Goal: Transaction & Acquisition: Purchase product/service

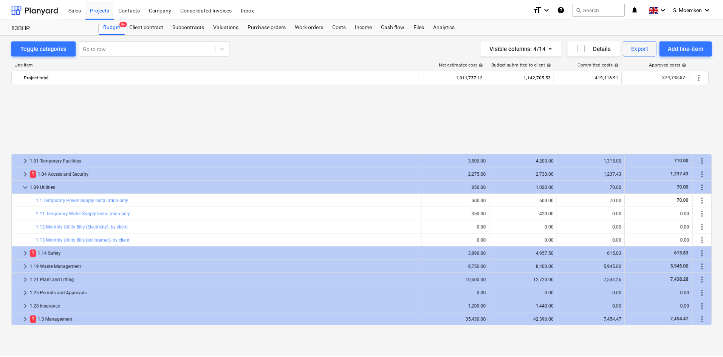
scroll to position [340, 0]
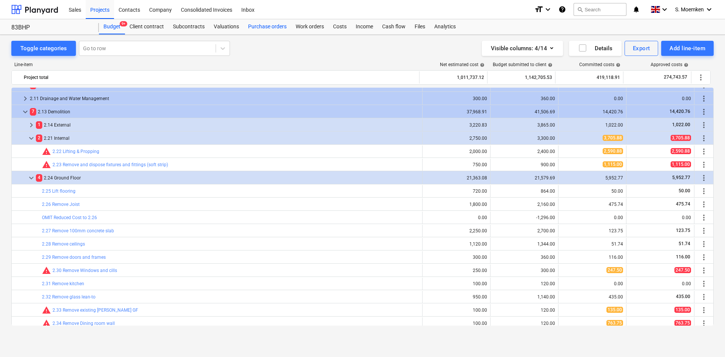
click at [266, 28] on div "Purchase orders" at bounding box center [268, 26] width 48 height 15
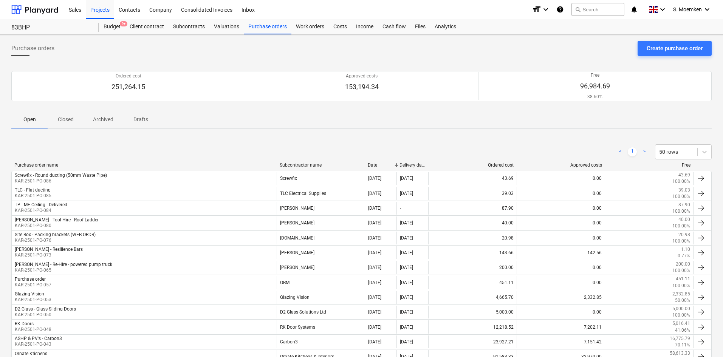
drag, startPoint x: 66, startPoint y: 116, endPoint x: 76, endPoint y: 158, distance: 42.3
click at [66, 116] on p "Closed" at bounding box center [66, 120] width 18 height 8
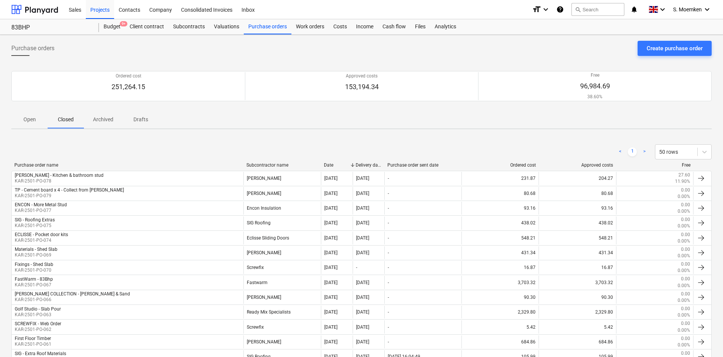
click at [141, 118] on p "Drafts" at bounding box center [140, 120] width 18 height 8
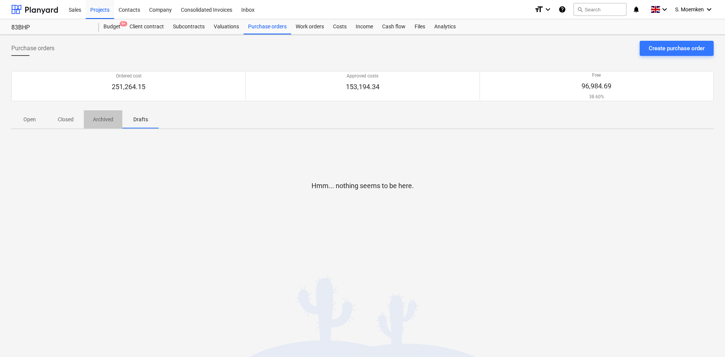
click at [103, 118] on p "Archived" at bounding box center [103, 120] width 20 height 8
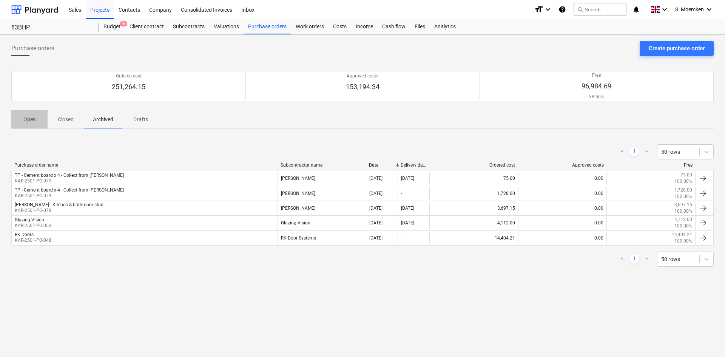
click at [34, 118] on p "Open" at bounding box center [29, 120] width 18 height 8
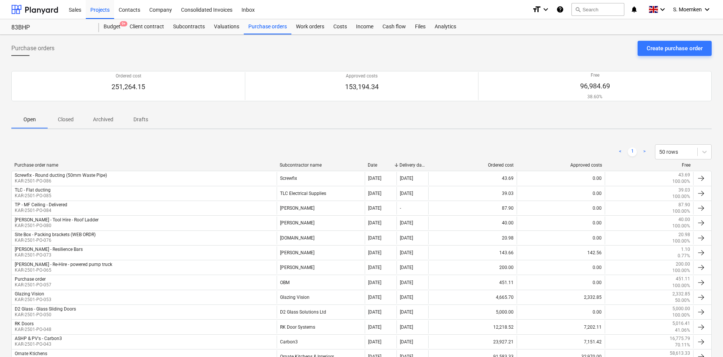
click at [543, 59] on div "Purchase orders Create purchase order" at bounding box center [361, 51] width 700 height 21
click at [708, 49] on button "Create purchase order" at bounding box center [674, 48] width 74 height 15
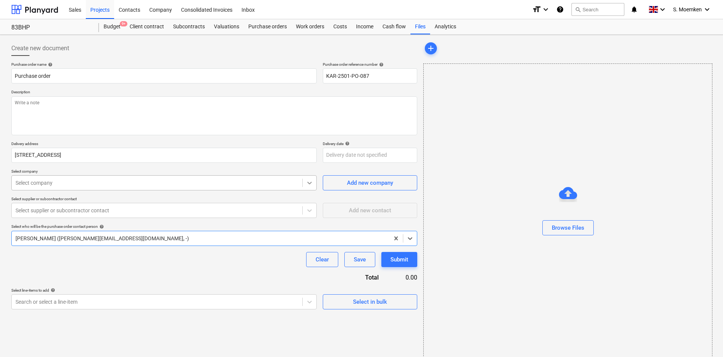
type textarea "x"
type input "KAR-2501-PO-087"
click at [117, 302] on body "Sales Projects Contacts Company Consolidated Invoices Inbox format_size keyboar…" at bounding box center [361, 178] width 723 height 357
type textarea "x"
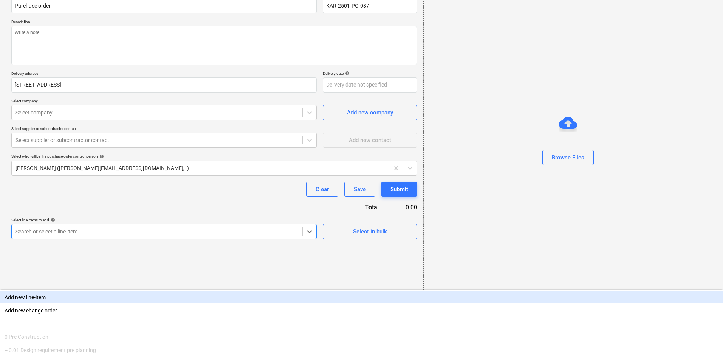
type input "3"
type textarea "x"
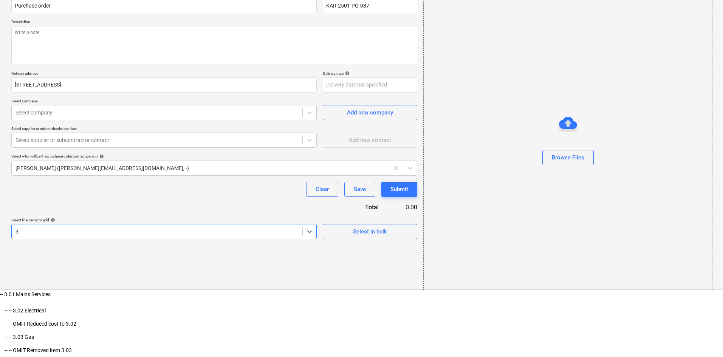
type input "3"
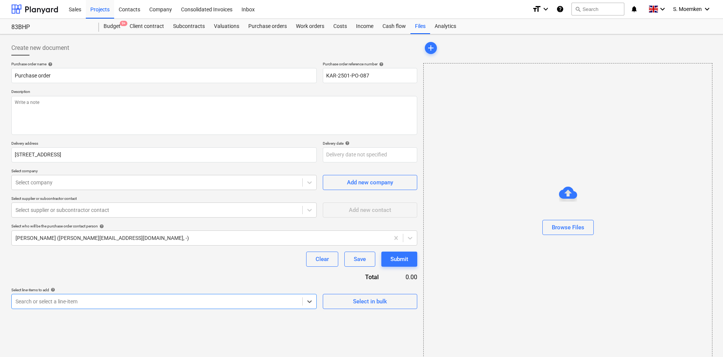
scroll to position [0, 0]
type textarea "x"
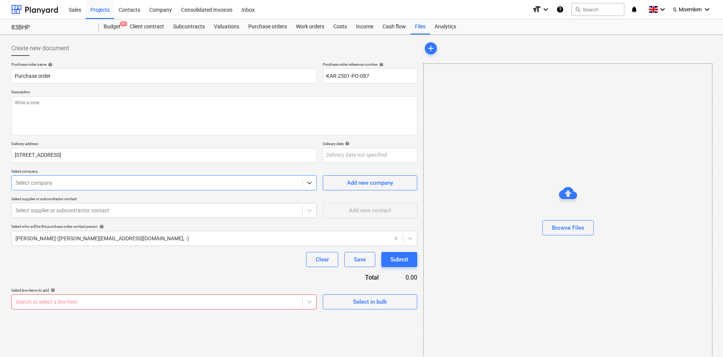
click at [123, 182] on div at bounding box center [156, 183] width 283 height 8
type input "trav"
type textarea "x"
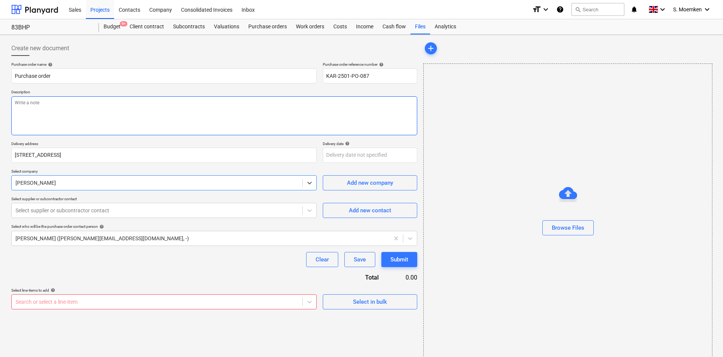
click at [96, 106] on textarea at bounding box center [214, 115] width 406 height 39
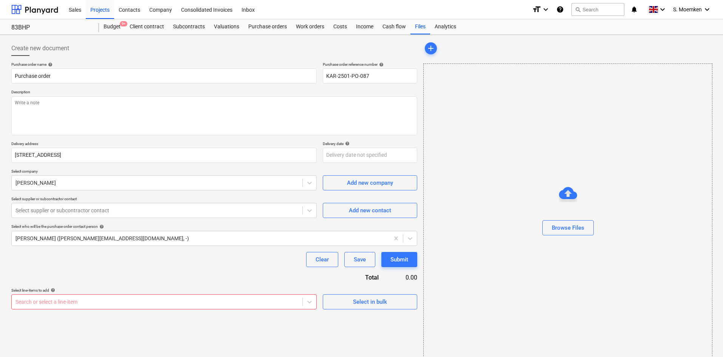
click at [153, 297] on body "Sales Projects Contacts Company Consolidated Invoices Inbox format_size keyboar…" at bounding box center [361, 178] width 723 height 357
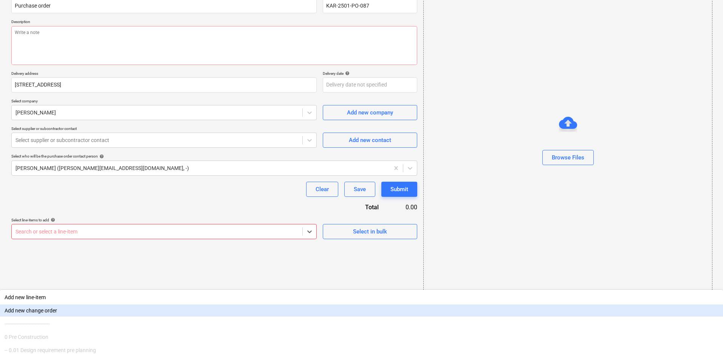
scroll to position [11, 0]
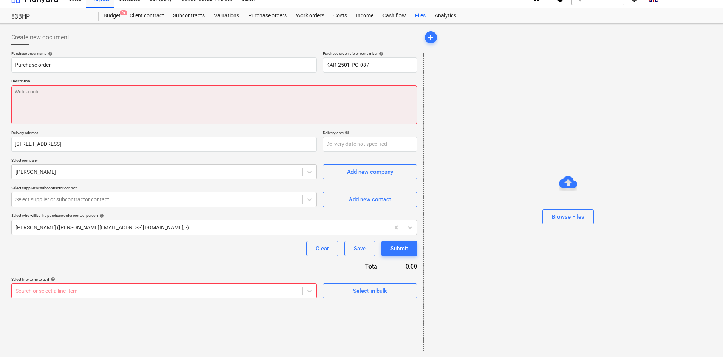
click at [159, 105] on textarea at bounding box center [214, 104] width 406 height 39
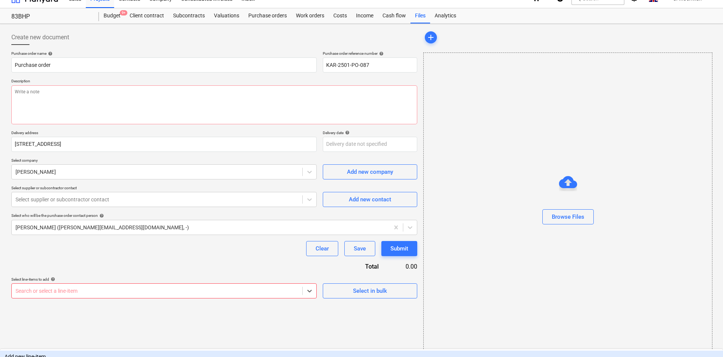
click at [173, 289] on body "Sales Projects Contacts Company Consolidated Invoices Inbox format_size keyboar…" at bounding box center [361, 167] width 723 height 357
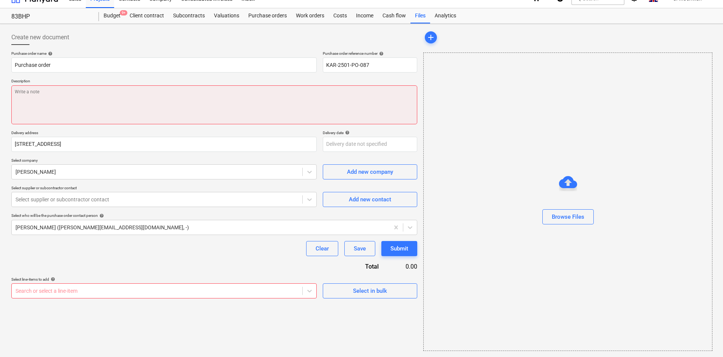
click at [28, 37] on div "Create new document Purchase order name help Purchase order Purchase order refe…" at bounding box center [214, 164] width 406 height 269
type textarea "x"
type textarea "T"
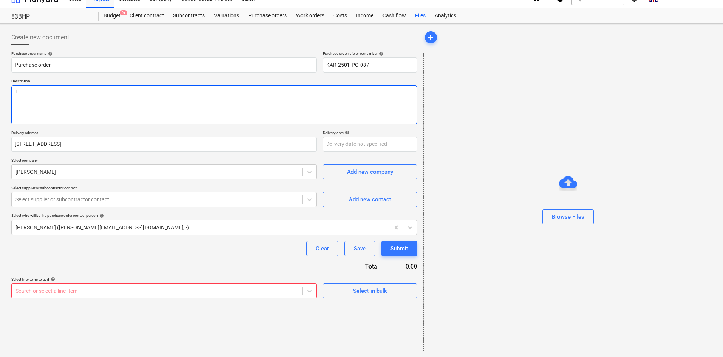
type textarea "x"
type textarea "To"
type textarea "x"
type textarea "To"
type textarea "x"
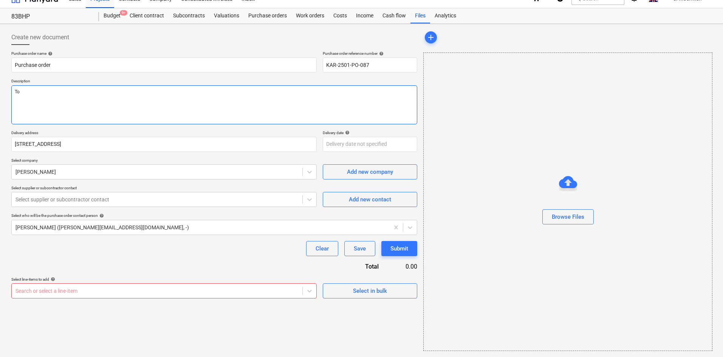
type textarea "To b"
type textarea "x"
type textarea "To be"
type textarea "x"
type textarea "To be"
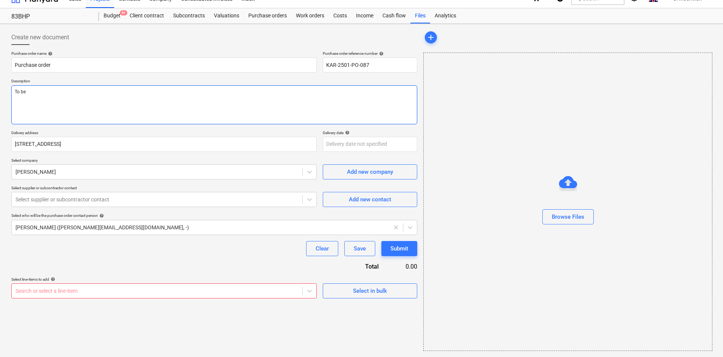
type textarea "x"
type textarea "To be d"
type textarea "x"
type textarea "To be de"
type textarea "x"
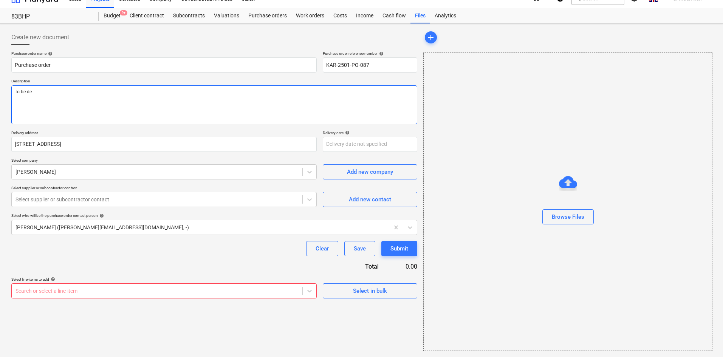
type textarea "To be del"
type textarea "x"
type textarea "To be deli"
type textarea "x"
type textarea "To be deliv"
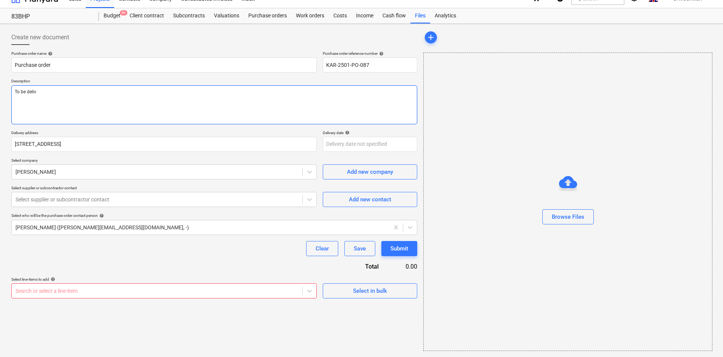
type textarea "x"
type textarea "To be delive"
type textarea "x"
type textarea "To be deliver"
type textarea "x"
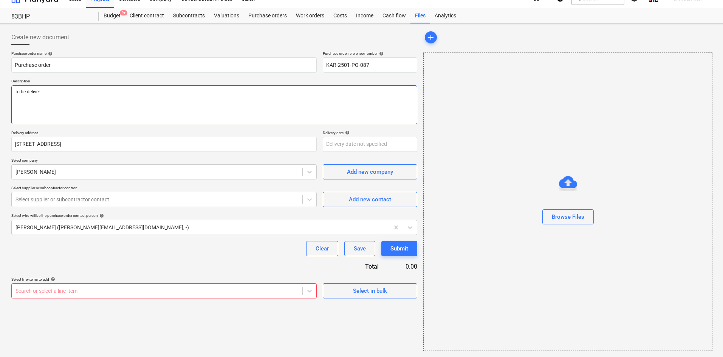
type textarea "To be delivere"
type textarea "x"
type textarea "To be delivered"
type textarea "x"
type textarea "To be delivered"
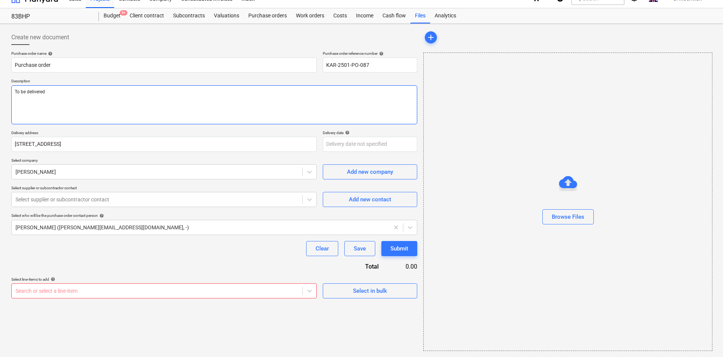
type textarea "x"
type textarea "To be delivered t"
type textarea "x"
type textarea "To be delivered to"
type textarea "x"
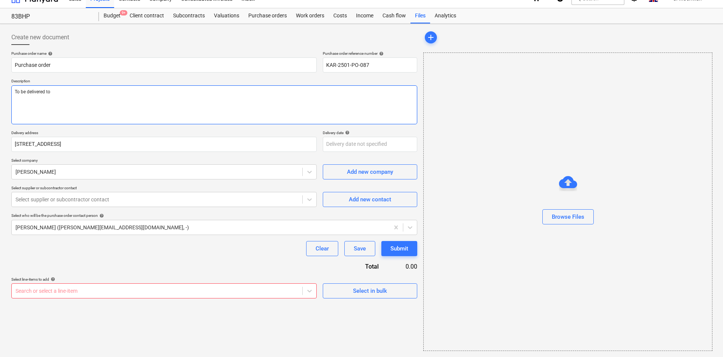
type textarea "To be delivered to"
type textarea "x"
type textarea "To be delivered to B"
type textarea "x"
type textarea "To be delivered to BH"
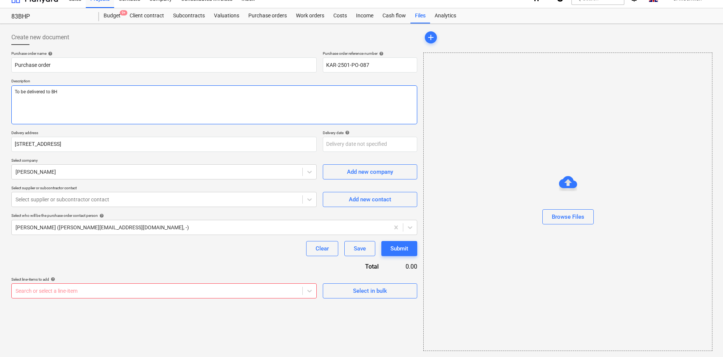
type textarea "x"
type textarea "To be delivered to BHP"
type textarea "x"
type textarea "To be delivered to BHP"
type textarea "x"
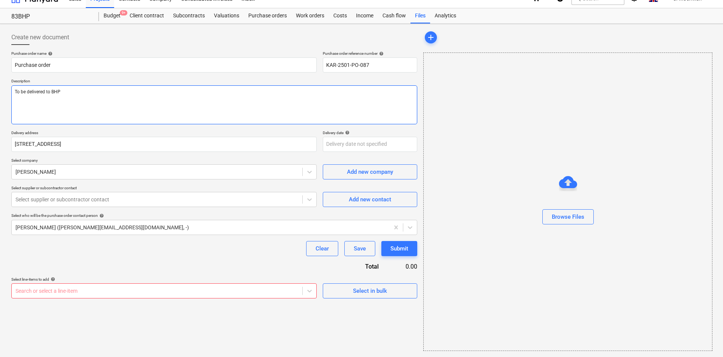
type textarea "To be delivered to BHP W"
type textarea "x"
type textarea "To be delivered to BHP We"
type textarea "x"
type textarea "To be delivered to BHP Wed"
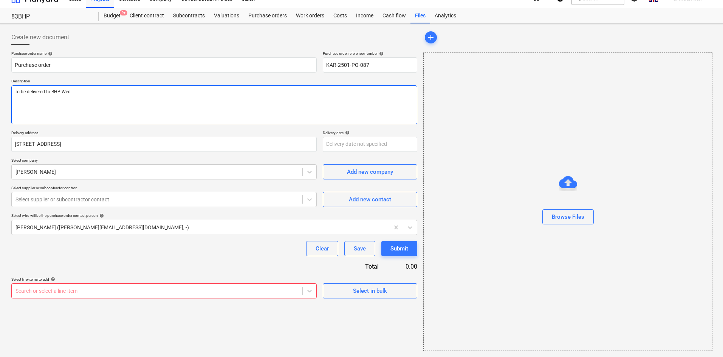
type textarea "x"
type textarea "To be delivered to BHP Wedn"
type textarea "x"
type textarea "To be delivered to BHP Wedne"
type textarea "x"
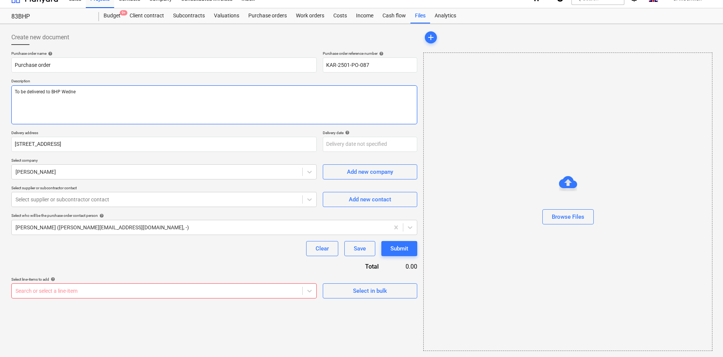
type textarea "To be delivered to BHP Wednes"
type textarea "x"
type textarea "To be delivered to BHP Wednesd"
type textarea "x"
type textarea "To be delivered to BHP Wednesda"
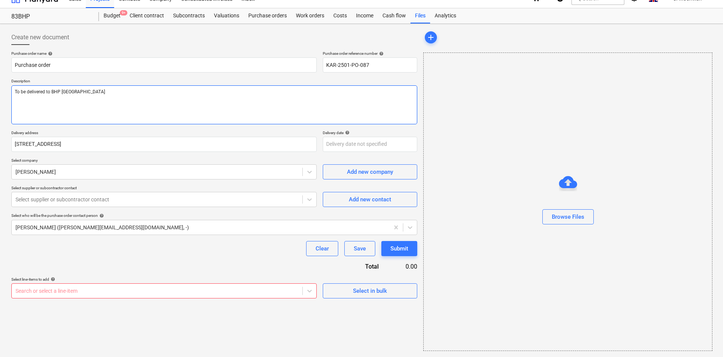
type textarea "x"
type textarea "To be delivered to BHP Wednesday"
type textarea "x"
type textarea "To be delivered to BHP Wednesday"
click at [97, 91] on textarea "To be delivered to BHP Wednesday" at bounding box center [214, 104] width 406 height 39
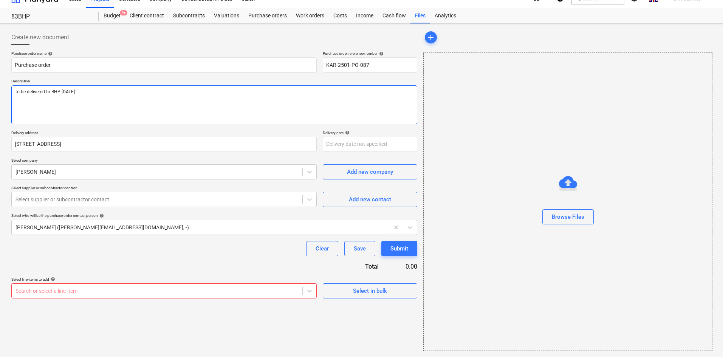
type textarea "x"
type textarea "To be delivered to BHP Wednesday 1"
type textarea "x"
type textarea "To be delivered to BHP Wednesday 1s"
type textarea "x"
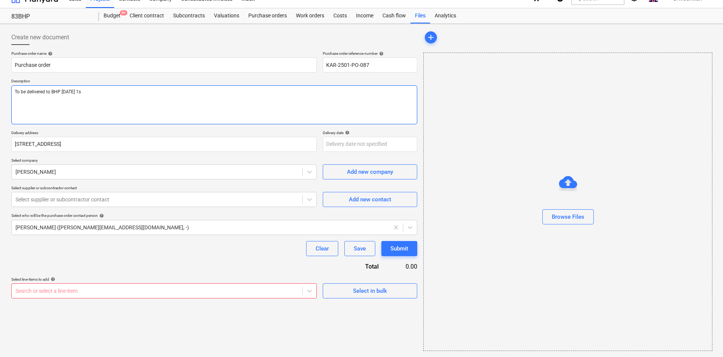
type textarea "To be delivered to BHP Wednesday 1st"
type textarea "x"
type textarea "To be delivered to BHP Wednesday 1st"
type textarea "x"
type textarea "To be delivered to BHP Wednesday 1st O"
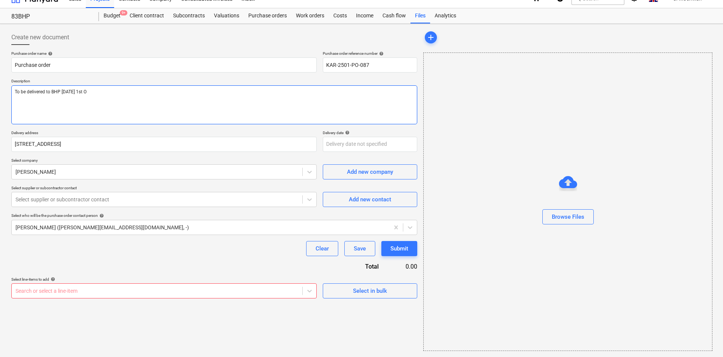
type textarea "x"
type textarea "To be delivered to BHP Wednesday 1st Oc"
type textarea "x"
type textarea "To be delivered to BHP Wednesday 1st Oct"
type textarea "x"
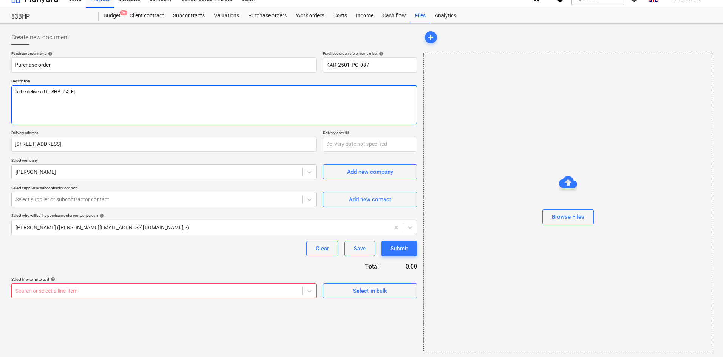
type textarea "To be delivered to BHP Wednesday 1st Octo"
type textarea "x"
type textarea "To be delivered to BHP Wednesday 1st Octob"
type textarea "x"
type textarea "To be delivered to BHP Wednesday 1st Octobe"
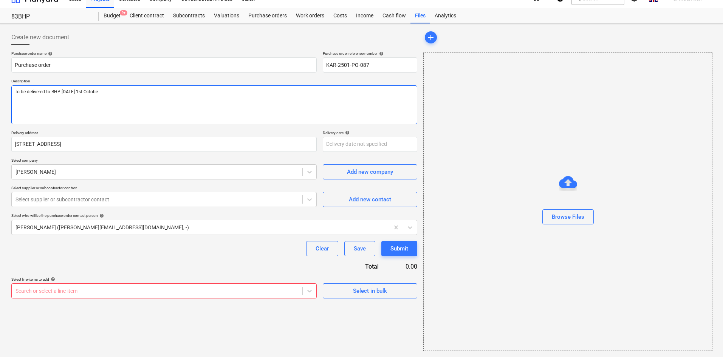
type textarea "x"
type textarea "To be delivered to BHP Wednesday 1st October"
type textarea "x"
type textarea "To be delivered to BHP Wednesday 1st October"
type textarea "x"
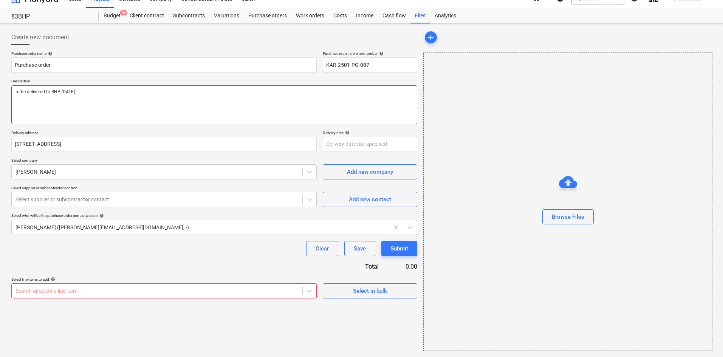
type textarea "To be delivered to BHP Wednesday 1st October -"
type textarea "x"
type textarea "To be delivered to BHP Wednesday 1st October -"
type textarea "x"
type textarea "To be delivered to BHP Wednesday 1st October - A"
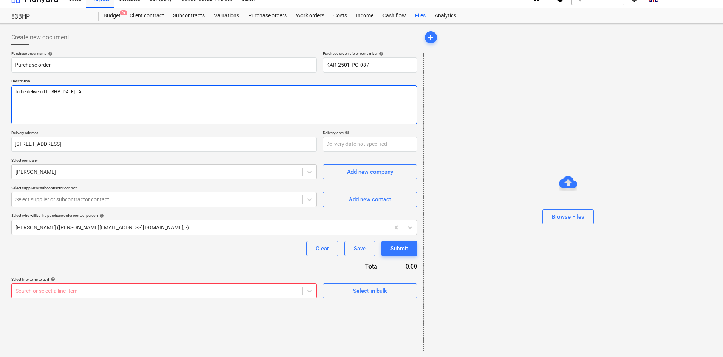
type textarea "x"
type textarea "To be delivered to BHP Wednesday 1st October - AM"
type textarea "x"
type textarea "To be delivered to BHP Wednesday 1st October - AM"
type textarea "x"
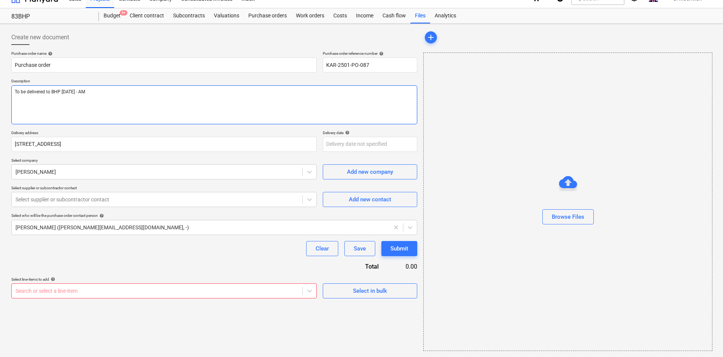
type textarea "To be delivered to BHP Wednesday 1st October - AM"
type textarea "x"
type textarea "To be delivered to BHP Wednesday 1st October - AM S"
type textarea "x"
type textarea "To be delivered to BHP Wednesday 1st October - AM So"
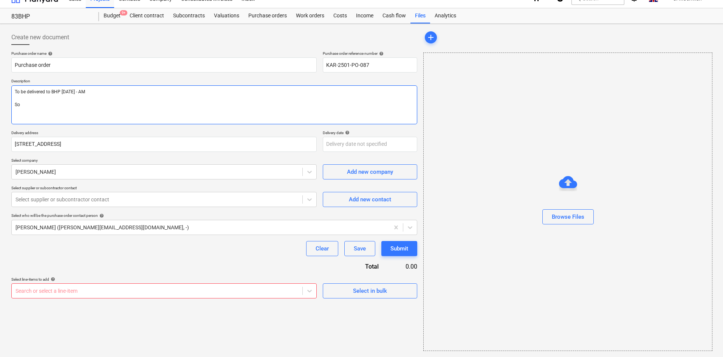
type textarea "x"
type textarea "To be delivered to BHP Wednesday 1st October - AM S"
type textarea "x"
type textarea "To be delivered to BHP Wednesday 1st October - AM Si"
type textarea "x"
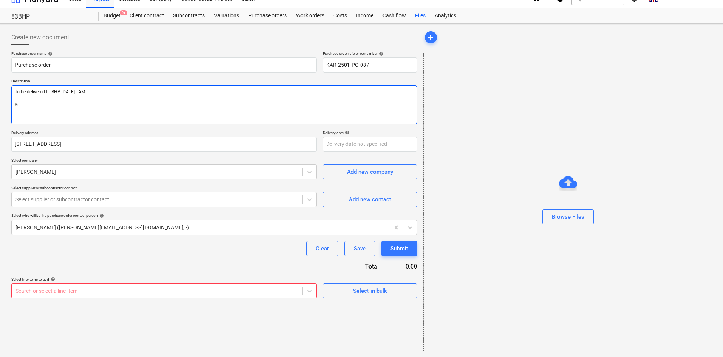
type textarea "To be delivered to BHP Wednesday 1st October - AM Sit"
type textarea "x"
type textarea "To be delivered to BHP Wednesday 1st October - AM Site"
type textarea "x"
type textarea "To be delivered to BHP Wednesday 1st October - AM Site"
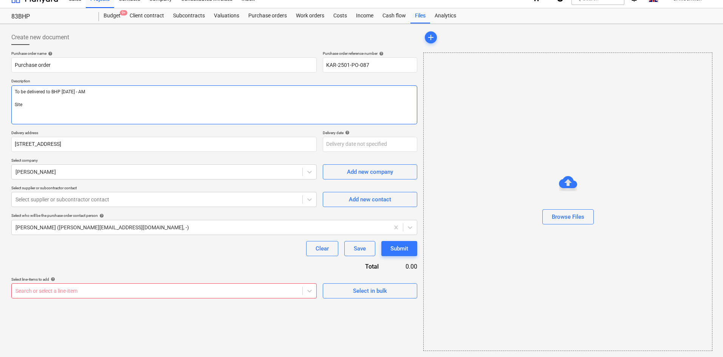
type textarea "x"
type textarea "To be delivered to BHP Wednesday 1st October - AM Site CO"
type textarea "x"
type textarea "To be delivered to BHP Wednesday 1st October - AM Site COn"
type textarea "x"
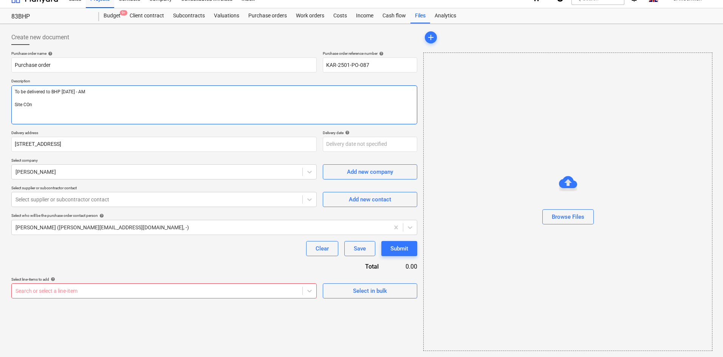
type textarea "To be delivered to BHP Wednesday 1st October - AM Site COnt"
type textarea "x"
type textarea "To be delivered to BHP Wednesday 1st October - AM Site COnta"
type textarea "x"
type textarea "To be delivered to BHP Wednesday 1st October - AM Site COntac"
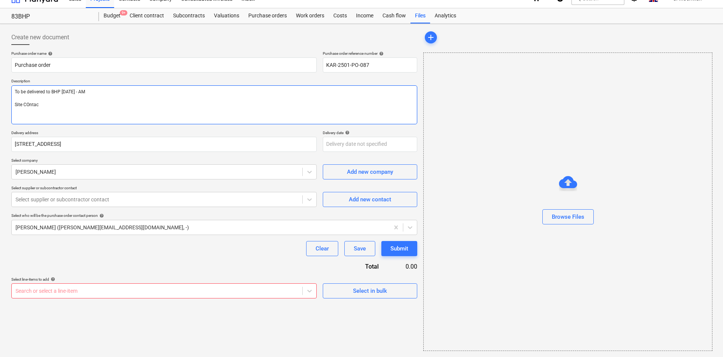
type textarea "x"
type textarea "To be delivered to BHP Wednesday 1st October - AM Site COntact"
type textarea "x"
type textarea "To be delivered to BHP Wednesday 1st October - AM Site COntact"
type textarea "x"
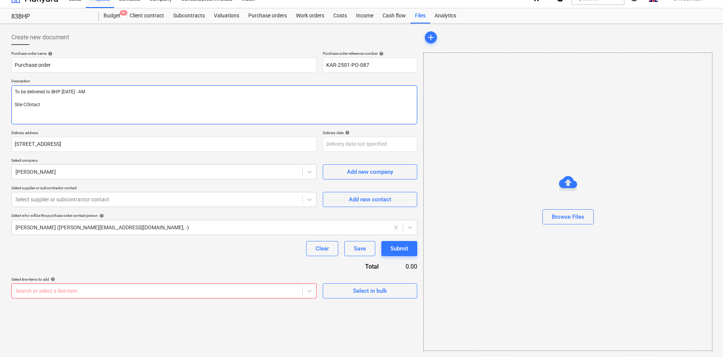
type textarea "To be delivered to BHP Wednesday 1st October - AM Site COntact"
type textarea "x"
type textarea "To be delivered to BHP Wednesday 1st October - AM Site COntac"
type textarea "x"
type textarea "To be delivered to BHP Wednesday 1st October - AM Site COnta"
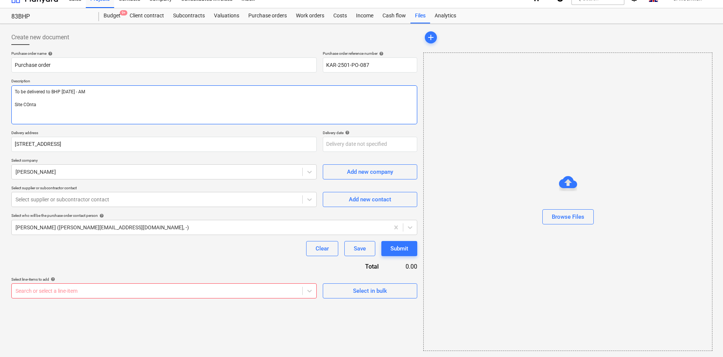
type textarea "x"
type textarea "To be delivered to BHP Wednesday 1st October - AM Site COnt"
type textarea "x"
type textarea "To be delivered to BHP Wednesday 1st October - AM Site COn"
type textarea "x"
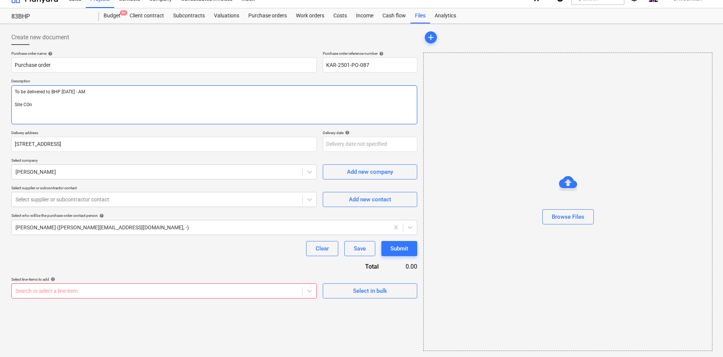
type textarea "To be delivered to BHP Wednesday 1st October - AM Site CO"
type textarea "x"
type textarea "To be delivered to BHP Wednesday 1st October - AM Site C"
type textarea "x"
type textarea "To be delivered to BHP Wednesday 1st October - AM Site Co"
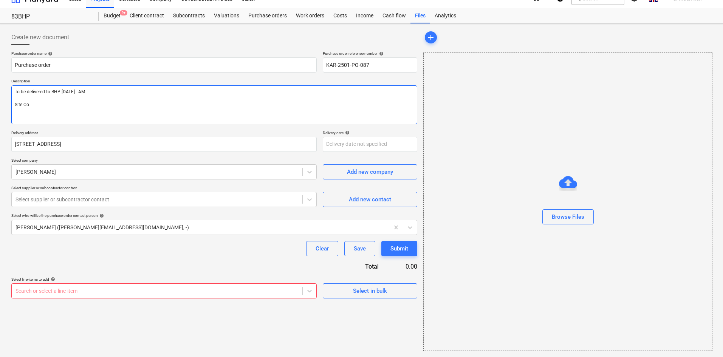
type textarea "x"
type textarea "To be delivered to BHP Wednesday 1st October - AM Site Con"
type textarea "x"
type textarea "To be delivered to BHP Wednesday 1st October - AM Site Cont"
type textarea "x"
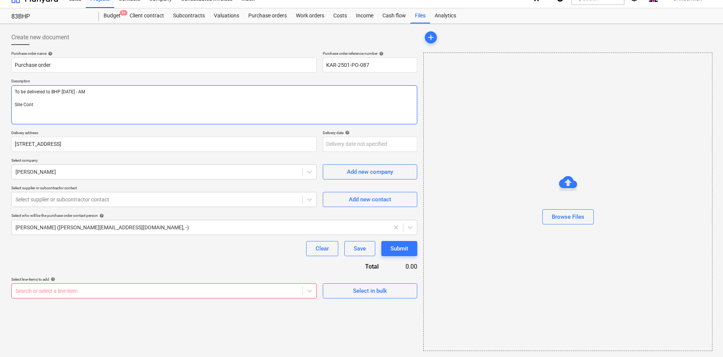
type textarea "To be delivered to BHP Wednesday 1st October - AM Site Conta"
type textarea "x"
type textarea "To be delivered to BHP Wednesday 1st October - AM Site Contac"
type textarea "x"
type textarea "To be delivered to BHP Wednesday 1st October - AM Site Contact"
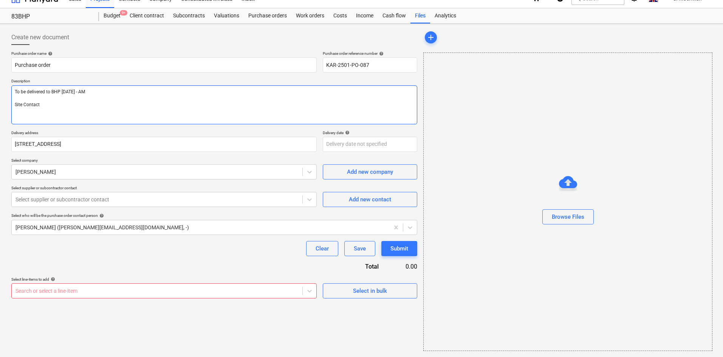
type textarea "x"
type textarea "To be delivered to BHP Wednesday 1st October - AM Site Contact"
type textarea "x"
type textarea "To be delivered to BHP Wednesday 1st October - AM Site Contact -"
type textarea "x"
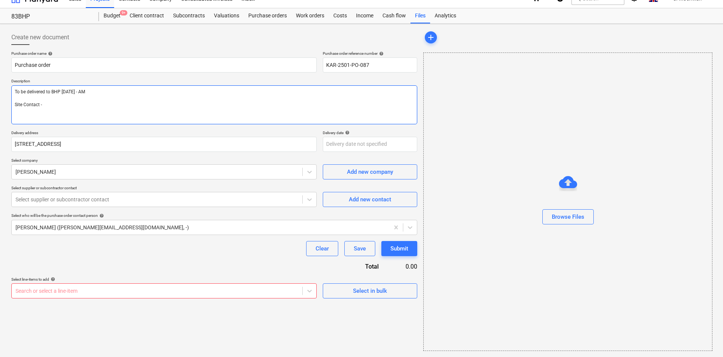
type textarea "To be delivered to BHP Wednesday 1st October - AM Site Contact - P"
type textarea "x"
type textarea "To be delivered to BHP Wednesday 1st October - AM Site Contact - Pe"
type textarea "x"
type textarea "To be delivered to BHP Wednesday 1st October - AM Site Contact - Per"
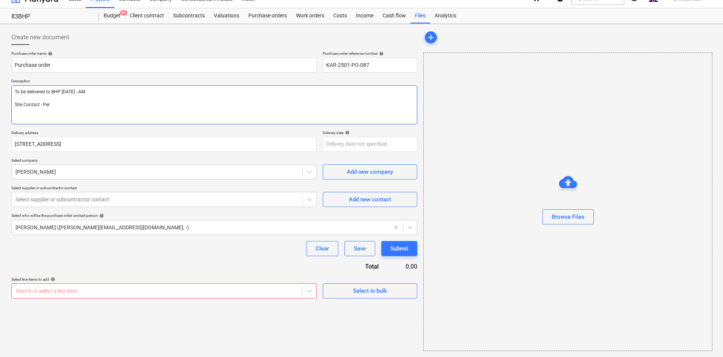
type textarea "x"
type textarea "To be delivered to BHP Wednesday 1st October - AM Site Contact - Perr"
type textarea "x"
type textarea "To be delivered to BHP Wednesday 1st October - AM Site Contact - Perry"
type textarea "x"
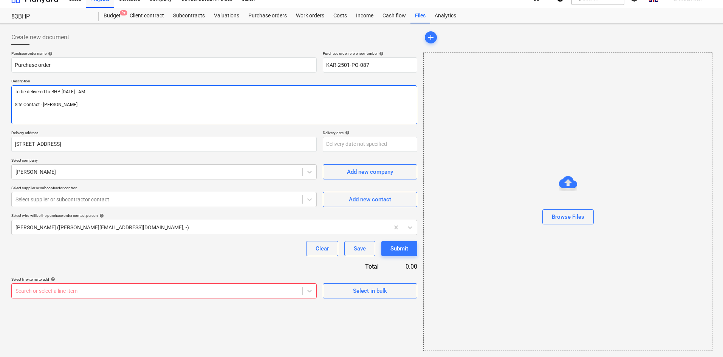
type textarea "To be delivered to BHP Wednesday 1st October - AM Site Contact - Perry"
type textarea "x"
type textarea "To be delivered to BHP Wednesday 1st October - AM Site Contact - Perry -"
type textarea "x"
type textarea "To be delivered to BHP Wednesday 1st October - AM Site Contact - Perry -"
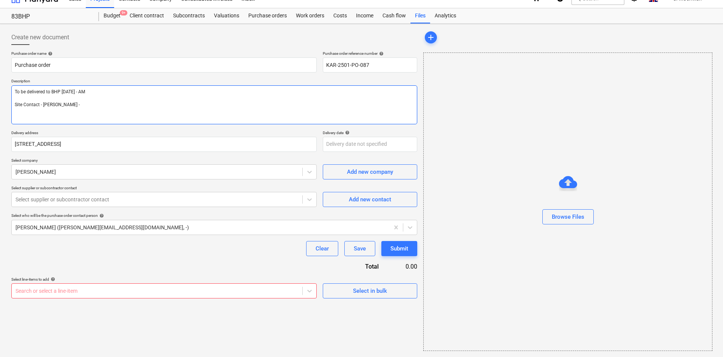
type textarea "x"
type textarea "To be delivered to BHP Wednesday 1st October - AM Site Contact - Perry - 0"
type textarea "x"
type textarea "To be delivered to BHP Wednesday 1st October - AM Site Contact - Perry - 07"
type textarea "x"
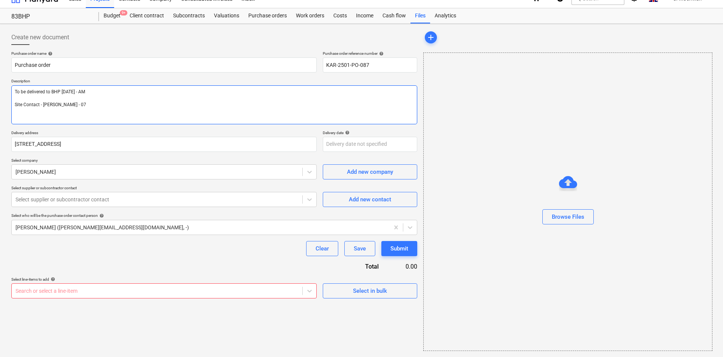
type textarea "To be delivered to BHP Wednesday 1st October - AM Site Contact - Perry - 079"
type textarea "x"
type textarea "To be delivered to BHP Wednesday 1st October - AM Site Contact - Perry - 0792"
type textarea "x"
type textarea "To be delivered to BHP Wednesday 1st October - AM Site Contact - Perry - 07920"
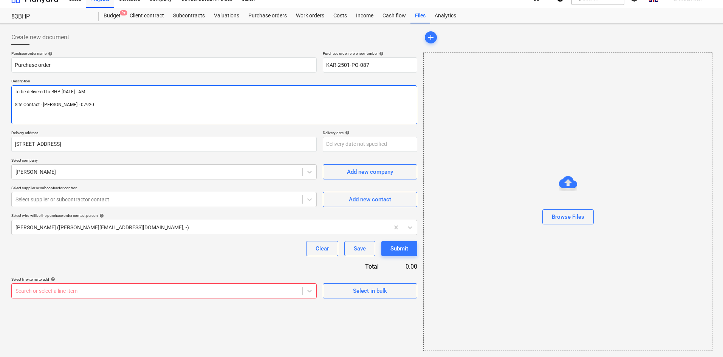
type textarea "x"
type textarea "To be delivered to BHP Wednesday 1st October - AM Site Contact - Perry - 07920"
type textarea "x"
drag, startPoint x: 368, startPoint y: 64, endPoint x: 320, endPoint y: 64, distance: 48.7
click at [320, 64] on div "Purchase order name help Purchase order Purchase order reference number help KA…" at bounding box center [214, 62] width 406 height 22
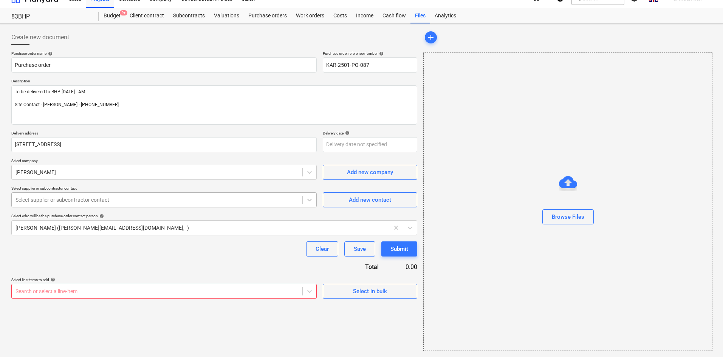
click at [116, 198] on div at bounding box center [156, 200] width 283 height 8
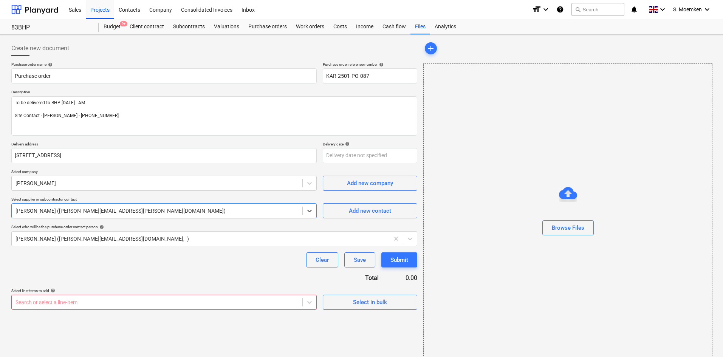
scroll to position [11, 0]
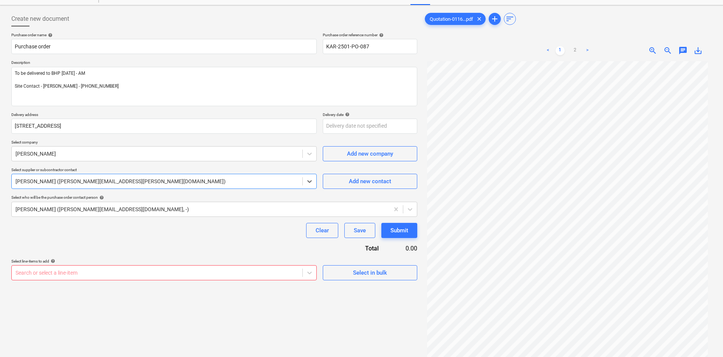
scroll to position [76, 0]
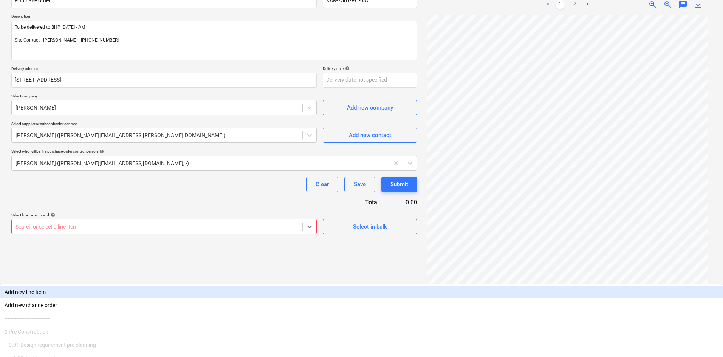
click at [163, 226] on div at bounding box center [156, 227] width 283 height 8
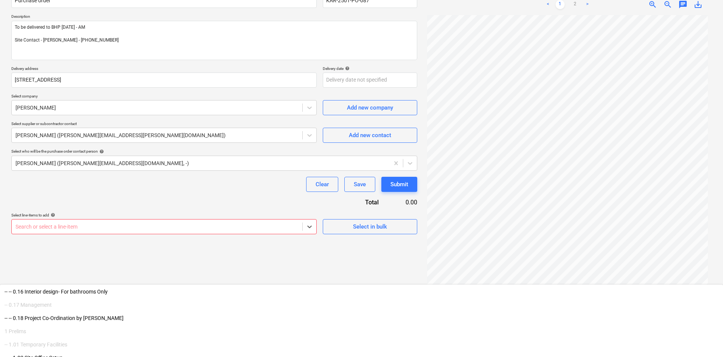
scroll to position [227, 0]
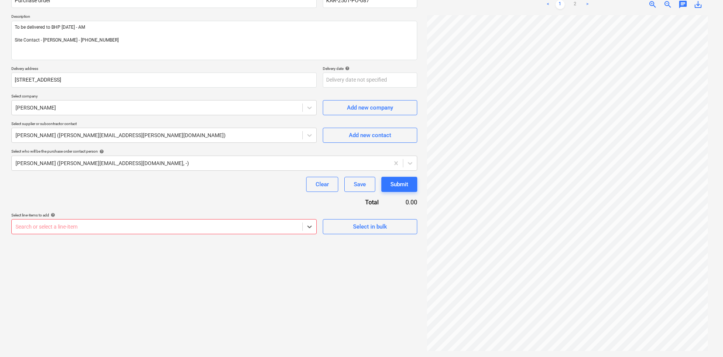
click at [112, 224] on div at bounding box center [156, 227] width 283 height 8
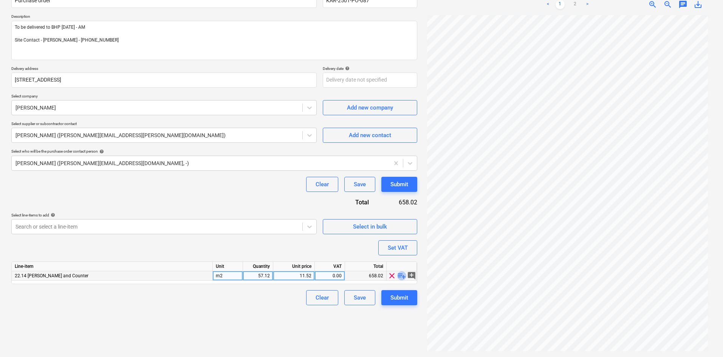
click at [403, 276] on span "playlist_add" at bounding box center [401, 275] width 9 height 9
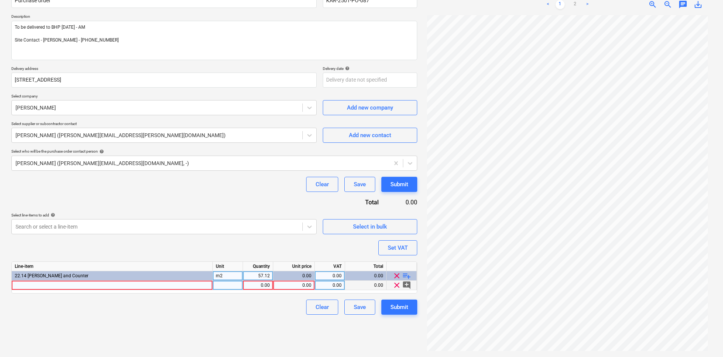
click at [82, 284] on div at bounding box center [112, 285] width 201 height 9
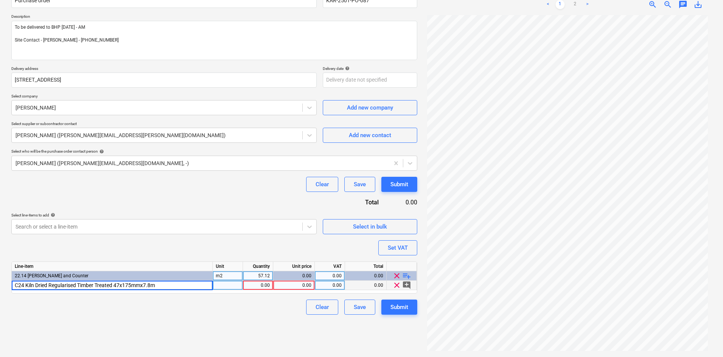
click at [142, 284] on input "C24 Kiln Dried Regularised Timber Treated 47x175mmx7.8m" at bounding box center [112, 285] width 201 height 9
click at [146, 284] on input "C24 Kiln Dried Regularised Timber Treated 47x175mm x7.8m" at bounding box center [112, 285] width 201 height 9
click at [229, 285] on div "pcs" at bounding box center [228, 285] width 30 height 9
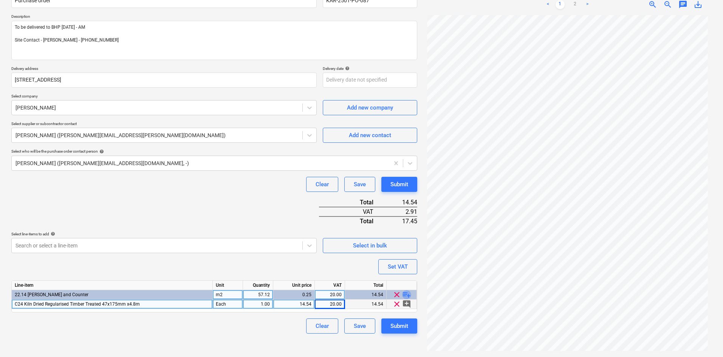
click at [407, 294] on span "playlist_add" at bounding box center [406, 294] width 9 height 9
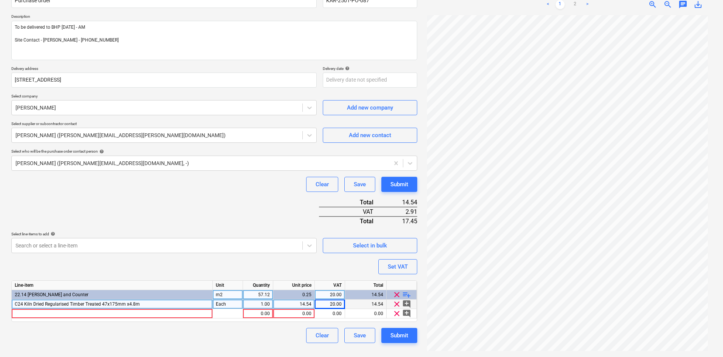
click at [144, 302] on div "C24 Kiln Dried Regularised Timber Treated 47x175mm x4.8m" at bounding box center [112, 304] width 201 height 9
click at [80, 315] on div at bounding box center [112, 313] width 201 height 9
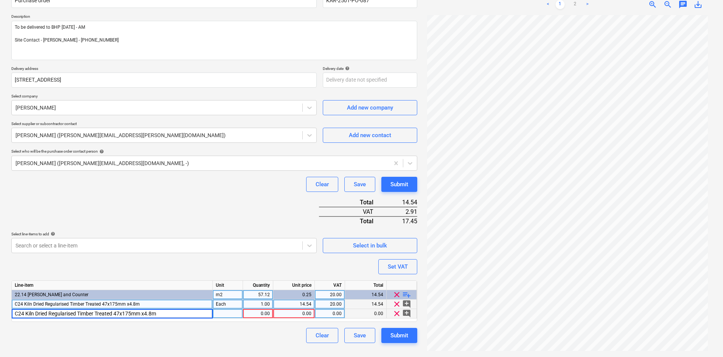
click at [128, 312] on input "C24 Kiln Dried Regularised Timber Treated 47x175mm x4.8m" at bounding box center [112, 313] width 201 height 9
click at [269, 311] on div "1.00" at bounding box center [258, 313] width 24 height 9
click at [261, 300] on div "1.00" at bounding box center [258, 304] width 24 height 9
click at [266, 312] on div "1.00" at bounding box center [258, 313] width 24 height 9
click at [255, 311] on div "1.00" at bounding box center [258, 313] width 24 height 9
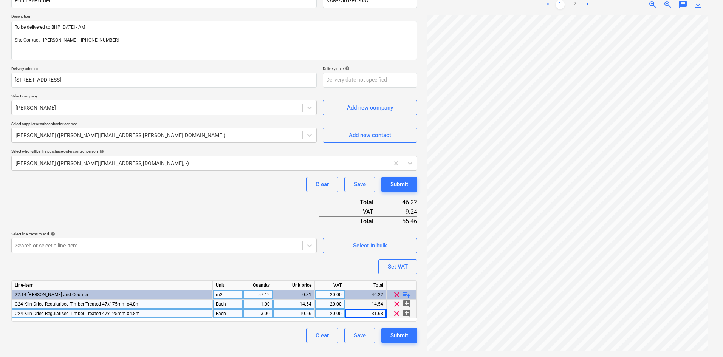
click at [331, 312] on div "20.00" at bounding box center [330, 313] width 24 height 9
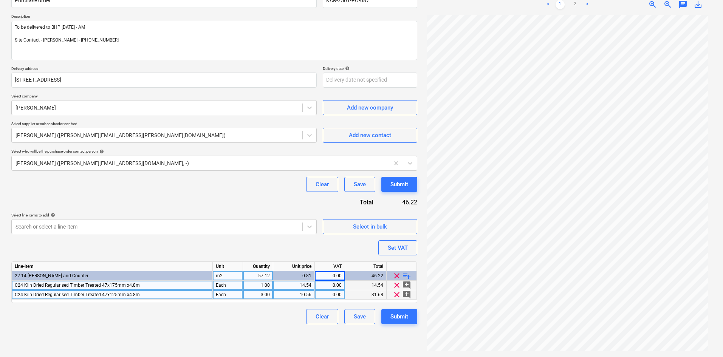
click at [244, 201] on div "Purchase order name help Purchase order Purchase order reference number help KA…" at bounding box center [214, 155] width 406 height 338
click at [267, 291] on div "3.00" at bounding box center [258, 294] width 24 height 9
click at [405, 274] on span "playlist_add" at bounding box center [406, 275] width 9 height 9
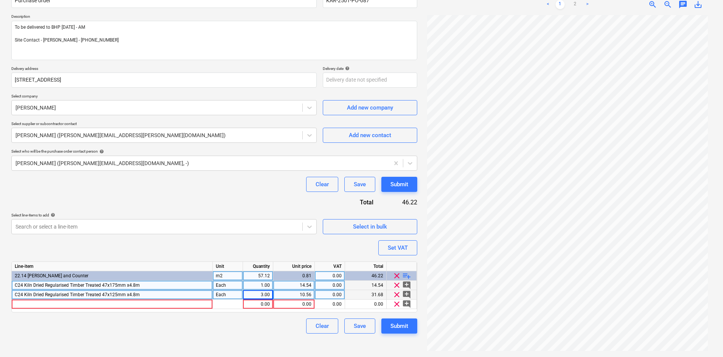
click at [168, 287] on div "C24 Kiln Dried Regularised Timber Treated 47x175mm x4.8m" at bounding box center [112, 285] width 201 height 9
click at [170, 285] on input "C24 Kiln Dried Regularised Timber Treated 47x175mm x4.8m" at bounding box center [112, 285] width 201 height 9
drag, startPoint x: 186, startPoint y: 286, endPoint x: 160, endPoint y: 283, distance: 26.6
click at [160, 283] on input "C24 Kiln Dried Regularised Timber Treated 47x175mm x4.8m (285422)" at bounding box center [112, 285] width 201 height 9
click at [142, 298] on div "C24 Kiln Dried Regularised Timber Treated 47x125mm x4.8m" at bounding box center [112, 294] width 201 height 9
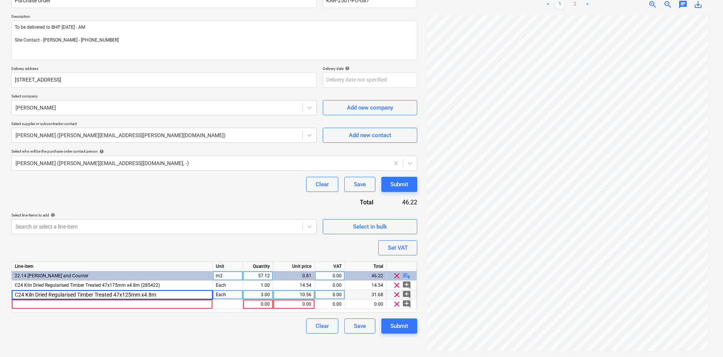
click at [167, 295] on input "C24 Kiln Dried Regularised Timber Treated 47x125mm x4.8m" at bounding box center [112, 294] width 201 height 9
click at [110, 305] on div at bounding box center [112, 304] width 201 height 9
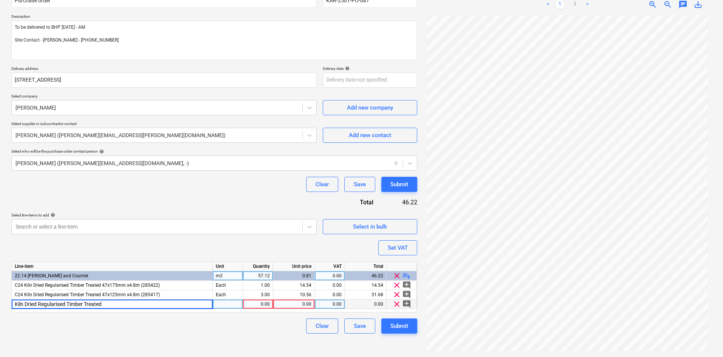
click at [115, 304] on input "Kiln Dried Regularised Timber Treated" at bounding box center [112, 304] width 201 height 9
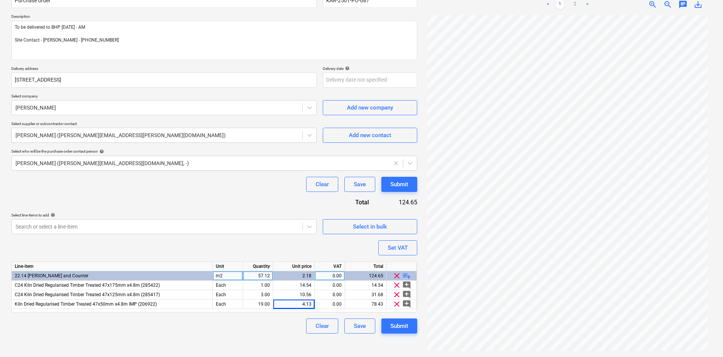
click at [407, 275] on span "playlist_add" at bounding box center [406, 275] width 9 height 9
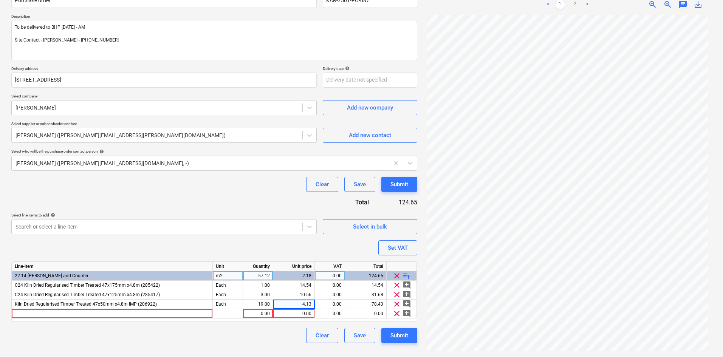
click at [100, 319] on div "Line-item Unit Quantity Unit price VAT Total 22.14 Batten and Counter m2 57.12 …" at bounding box center [214, 291] width 406 height 60
click at [100, 313] on div at bounding box center [112, 313] width 201 height 9
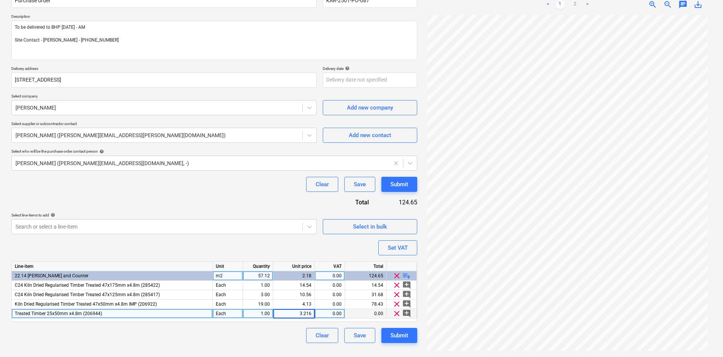
click at [253, 311] on div "1.00" at bounding box center [258, 313] width 24 height 9
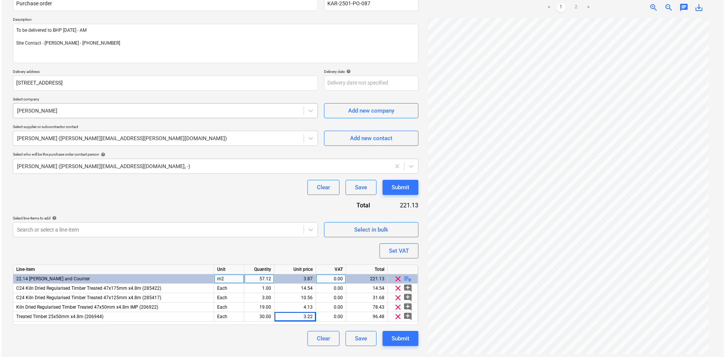
scroll to position [76, 0]
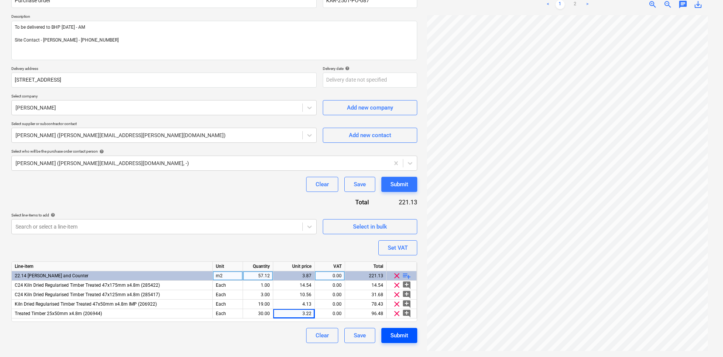
click at [402, 335] on div "Submit" at bounding box center [399, 336] width 18 height 10
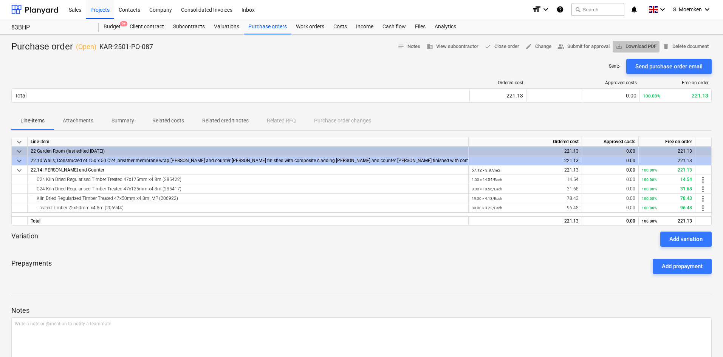
click at [633, 46] on span "save_alt Download PDF" at bounding box center [635, 46] width 41 height 9
click at [226, 82] on div at bounding box center [240, 82] width 458 height 5
click at [303, 263] on div "Prepayments Add prepayment" at bounding box center [361, 266] width 700 height 27
click at [263, 25] on div "Purchase orders" at bounding box center [268, 26] width 48 height 15
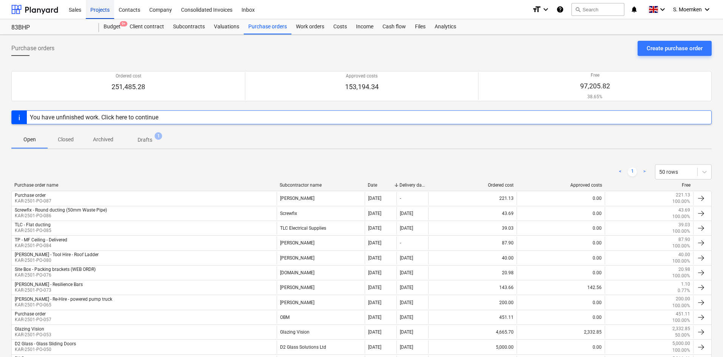
click at [96, 8] on div "Projects" at bounding box center [100, 9] width 28 height 19
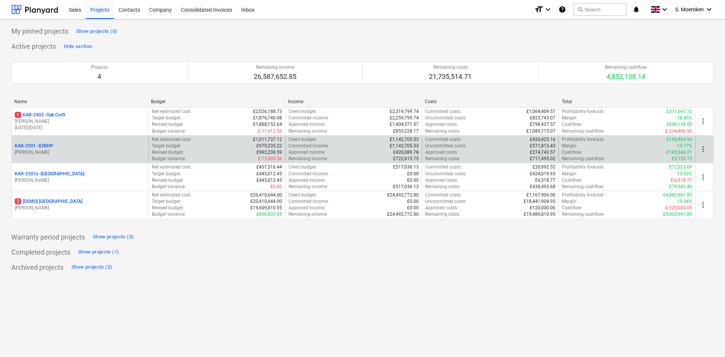
click at [70, 151] on p "[PERSON_NAME]" at bounding box center [80, 152] width 131 height 6
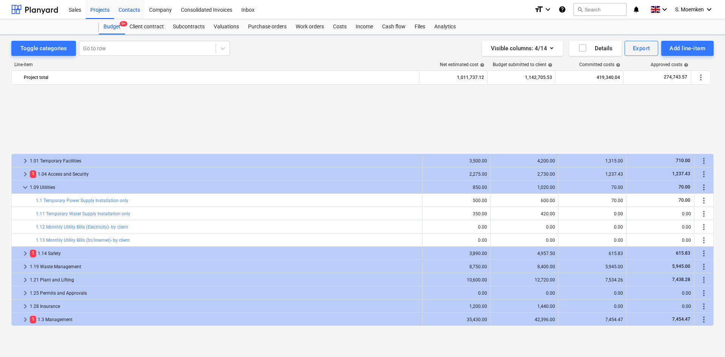
scroll to position [340, 0]
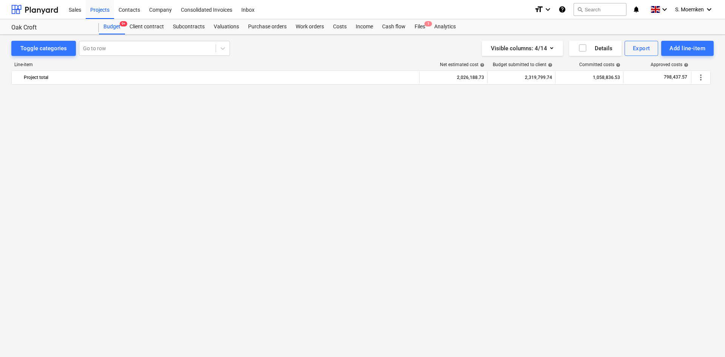
scroll to position [642, 0]
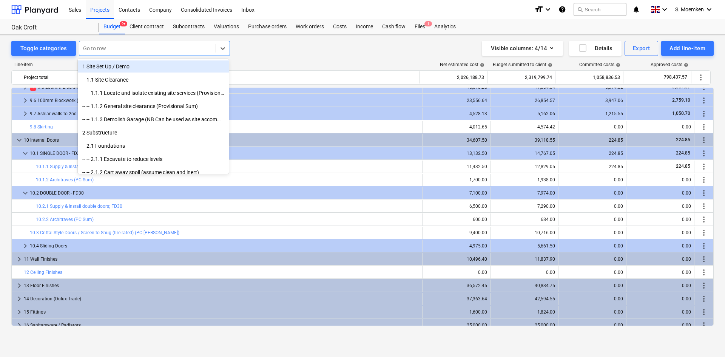
click at [130, 45] on div at bounding box center [147, 49] width 129 height 8
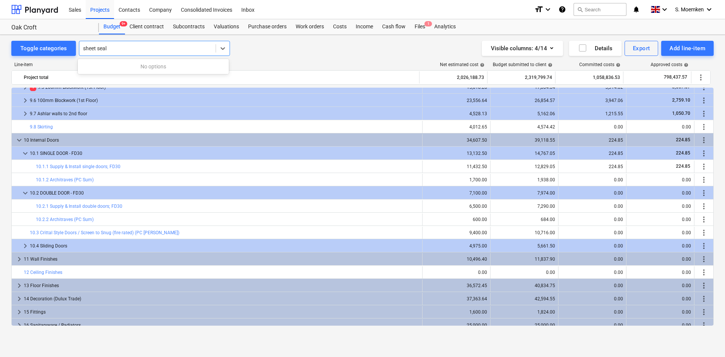
type input "sheet seal"
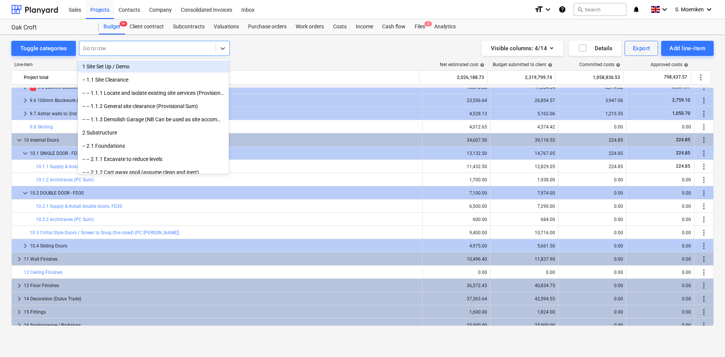
click at [107, 46] on div at bounding box center [147, 49] width 129 height 8
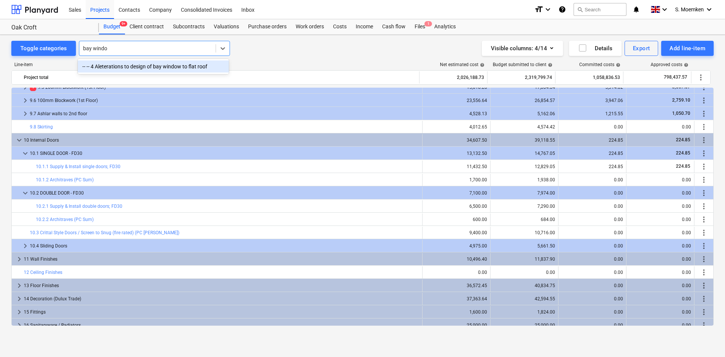
type input "bay window"
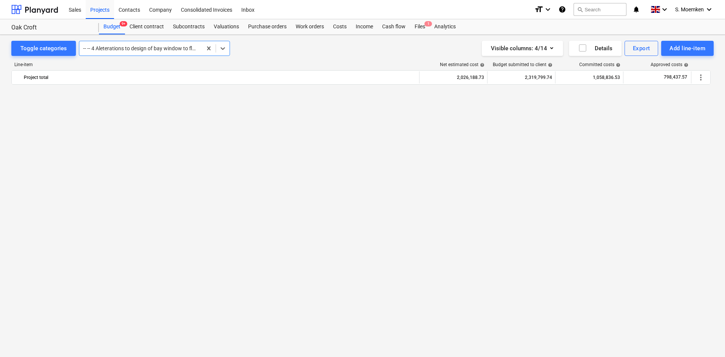
scroll to position [2195, 0]
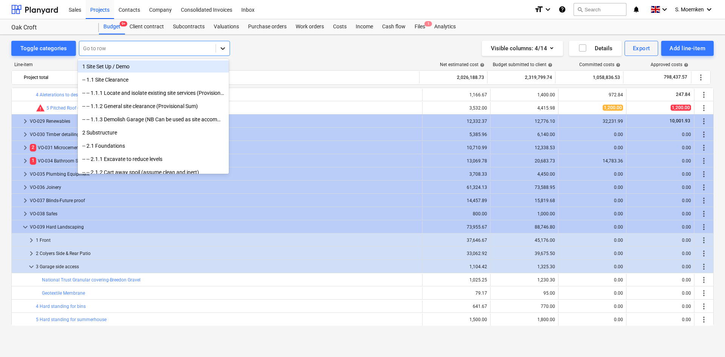
click at [224, 48] on icon at bounding box center [223, 49] width 8 height 8
click at [264, 51] on div "Toggle categories All selected options have been cleared. option 1 Site Set Up …" at bounding box center [362, 48] width 703 height 15
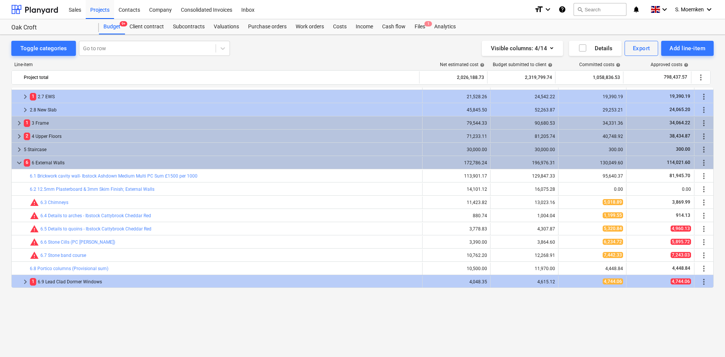
scroll to position [0, 0]
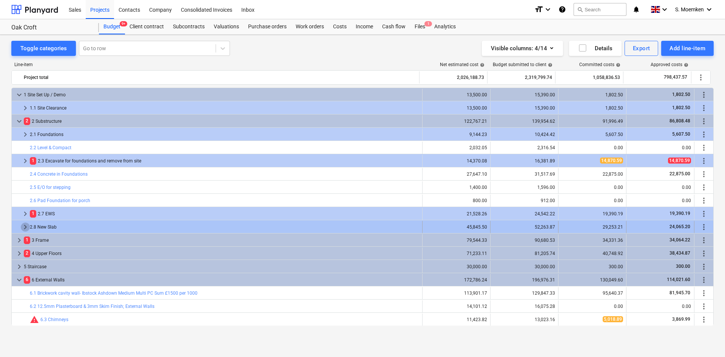
click at [26, 226] on span "keyboard_arrow_right" at bounding box center [25, 227] width 9 height 9
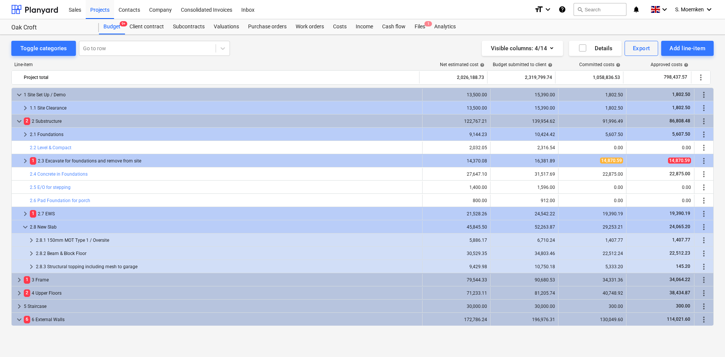
click at [26, 226] on span "keyboard_arrow_down" at bounding box center [25, 227] width 9 height 9
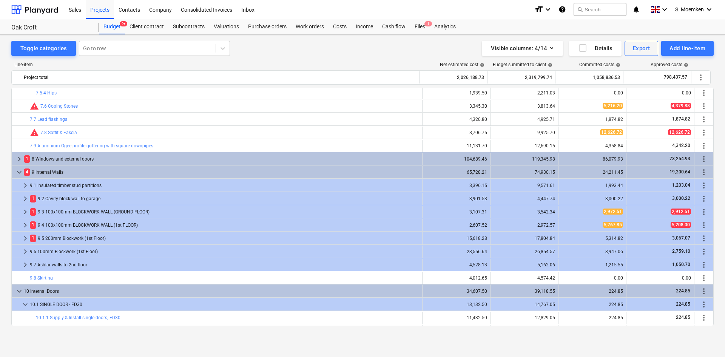
scroll to position [642, 0]
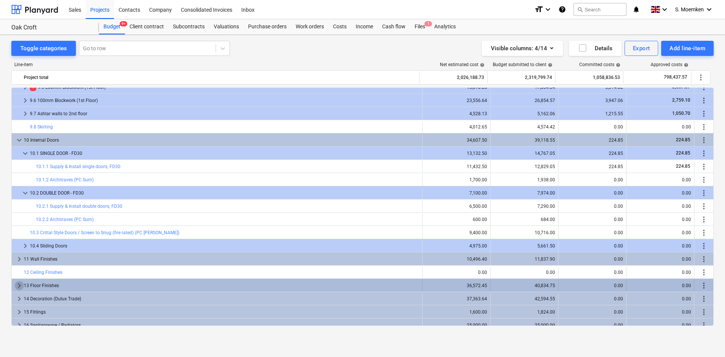
click at [17, 284] on span "keyboard_arrow_right" at bounding box center [19, 285] width 9 height 9
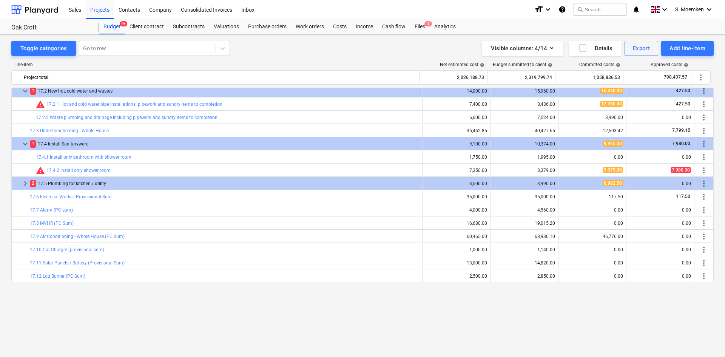
scroll to position [831, 0]
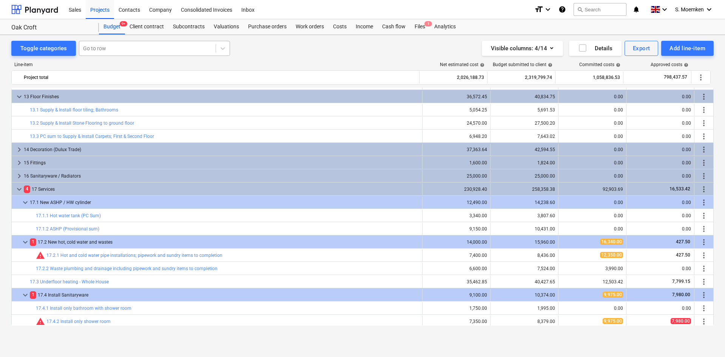
click at [149, 49] on div at bounding box center [147, 49] width 129 height 8
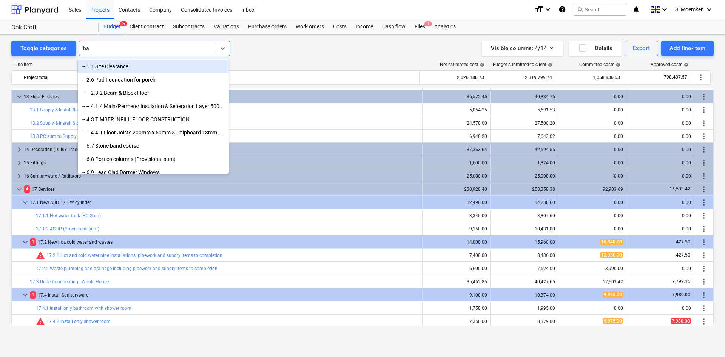
type input "bay"
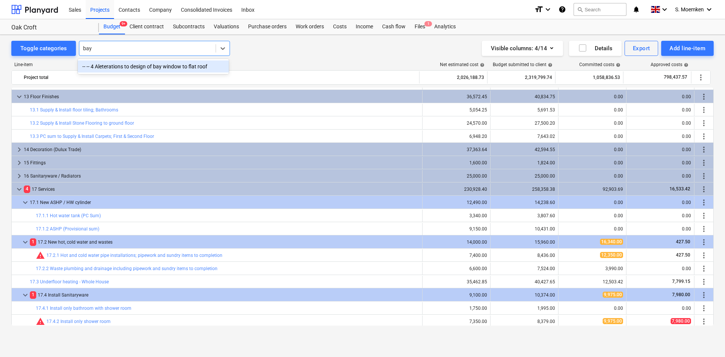
click at [148, 66] on div "-- -- 4 Aleterations to design of bay window to flat roof" at bounding box center [153, 66] width 151 height 12
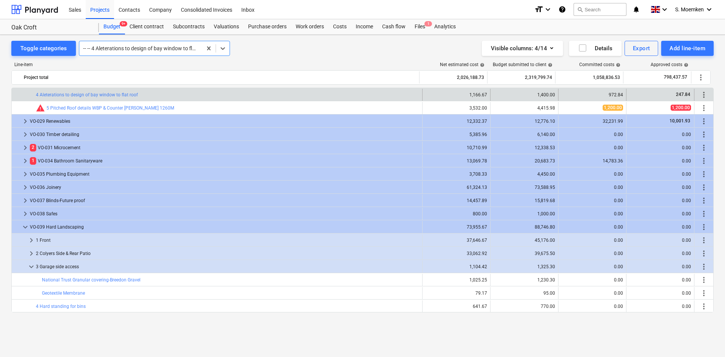
scroll to position [2159, 0]
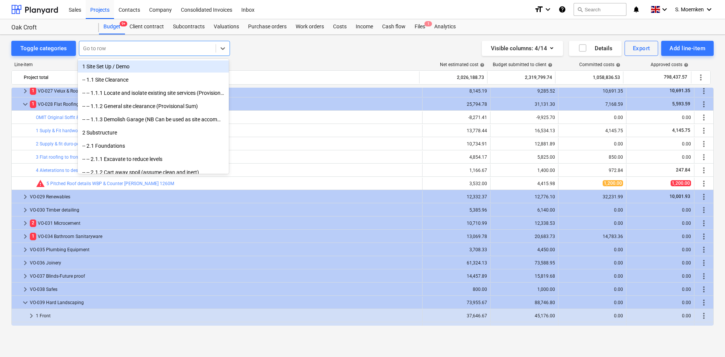
click at [138, 47] on div at bounding box center [147, 49] width 129 height 8
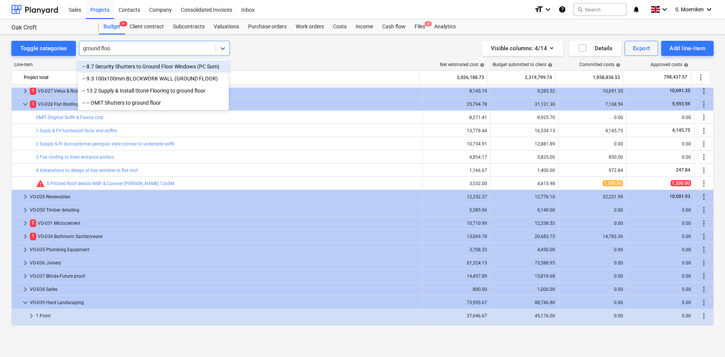
type input "ground floor"
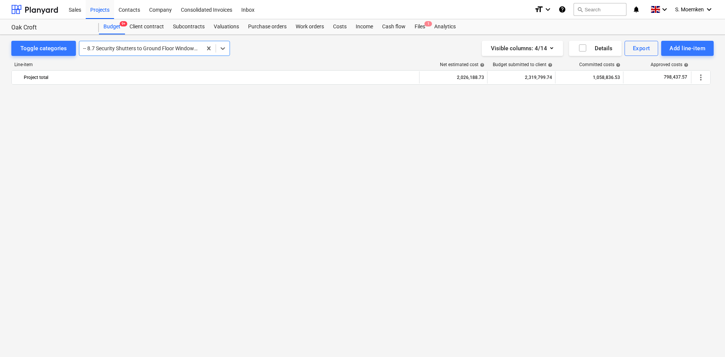
scroll to position [648, 0]
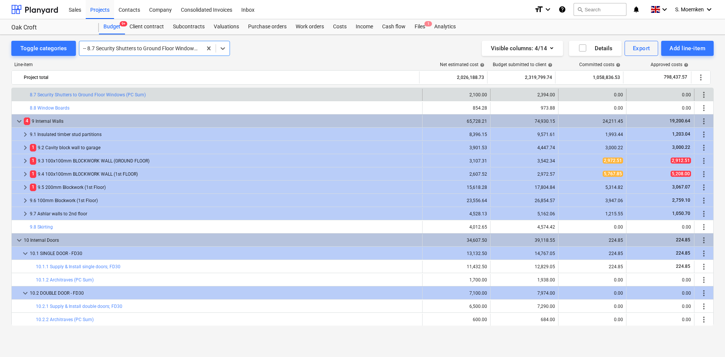
click at [191, 46] on div at bounding box center [140, 49] width 115 height 8
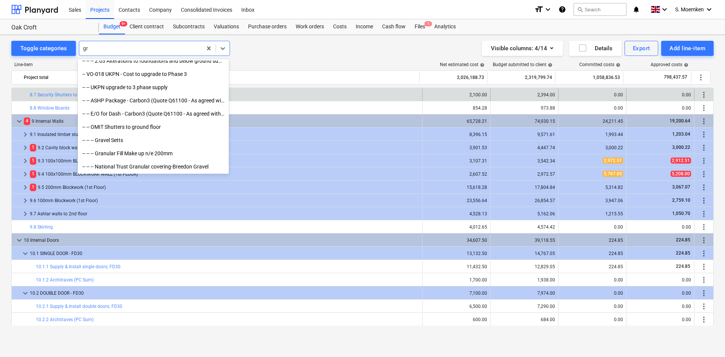
scroll to position [191, 0]
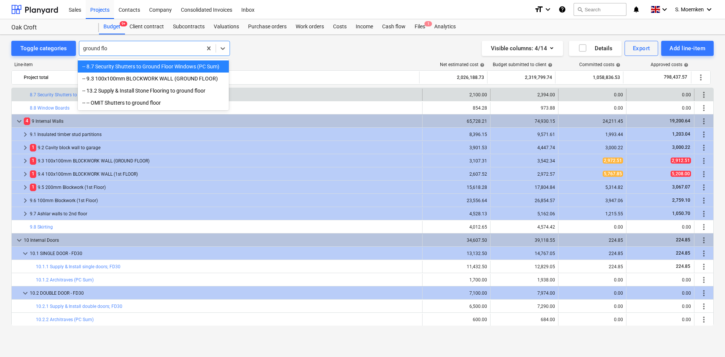
type input "ground floo"
click at [166, 80] on div "-- 9.3 100x100mm BLOCKWORK WALL (GROUND FLOOR)" at bounding box center [153, 79] width 151 height 12
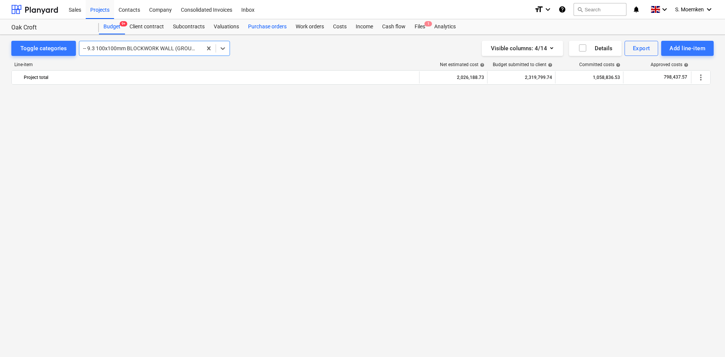
scroll to position [0, 0]
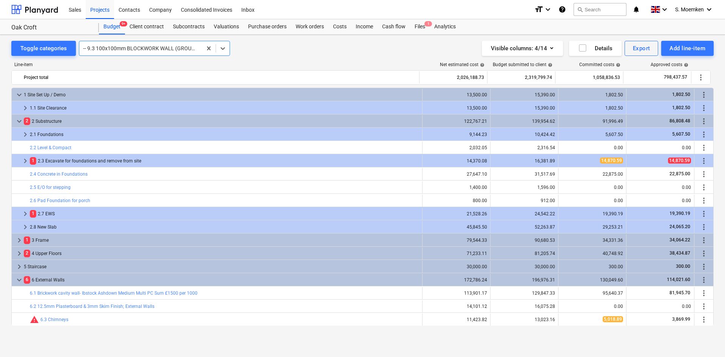
click at [153, 50] on div at bounding box center [140, 49] width 115 height 8
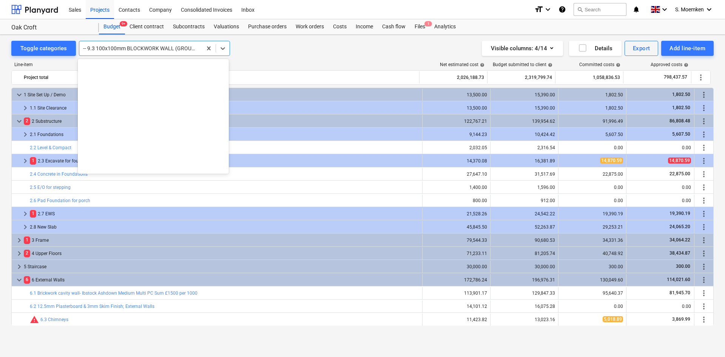
scroll to position [1534, 0]
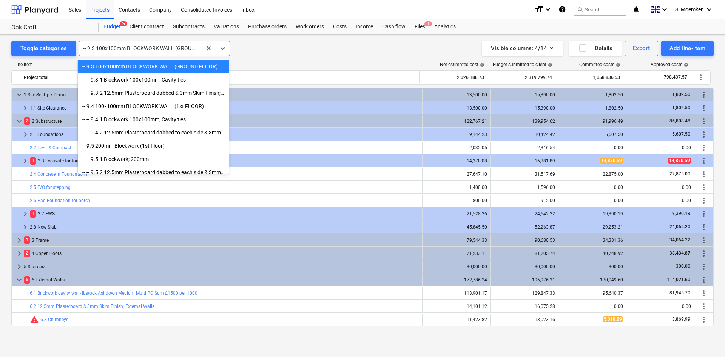
click at [145, 68] on div "-- 9.3 100x100mm BLOCKWORK WALL (GROUND FLOOR)" at bounding box center [153, 66] width 151 height 12
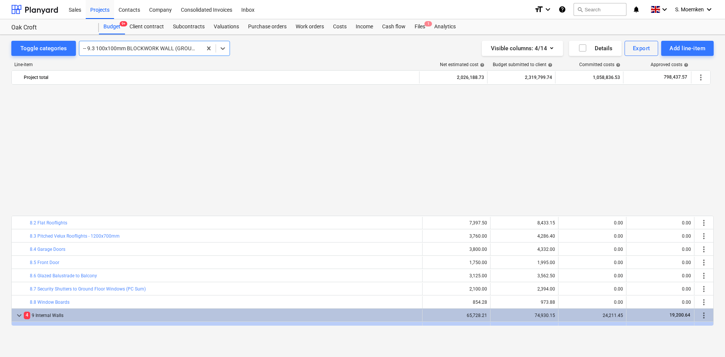
scroll to position [604, 0]
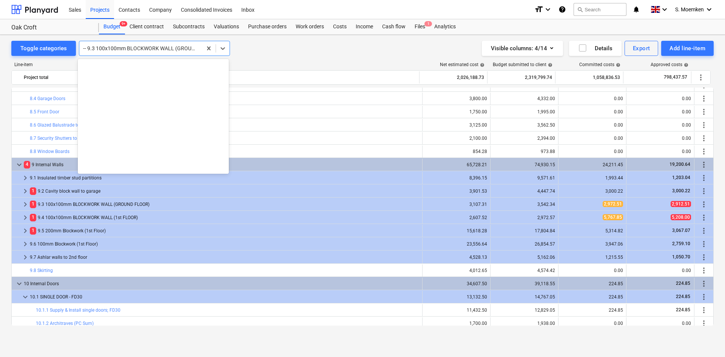
click at [176, 47] on div at bounding box center [140, 49] width 115 height 8
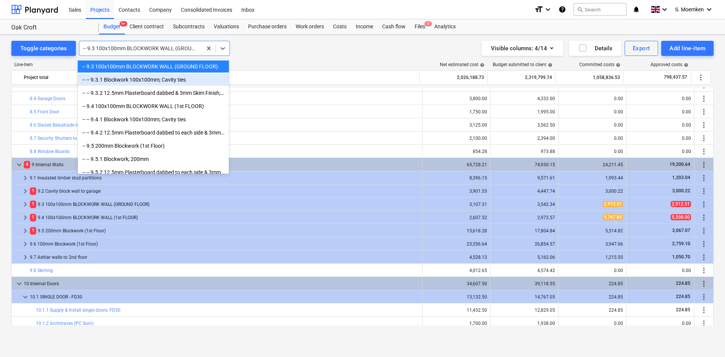
scroll to position [1496, 0]
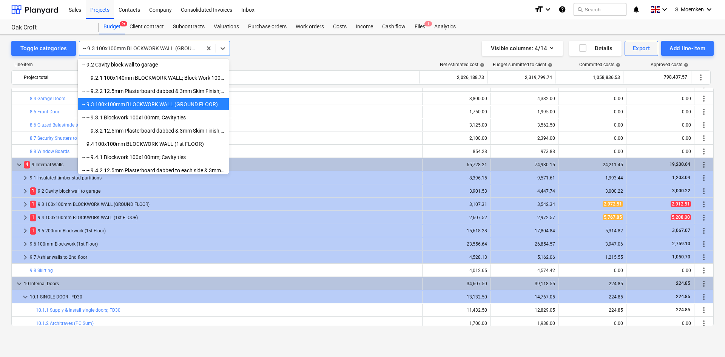
click at [130, 106] on div "-- 9.3 100x100mm BLOCKWORK WALL (GROUND FLOOR)" at bounding box center [153, 104] width 151 height 12
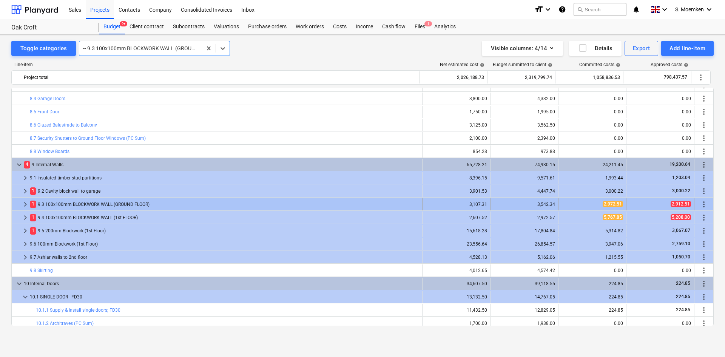
click at [25, 202] on span "keyboard_arrow_right" at bounding box center [25, 204] width 9 height 9
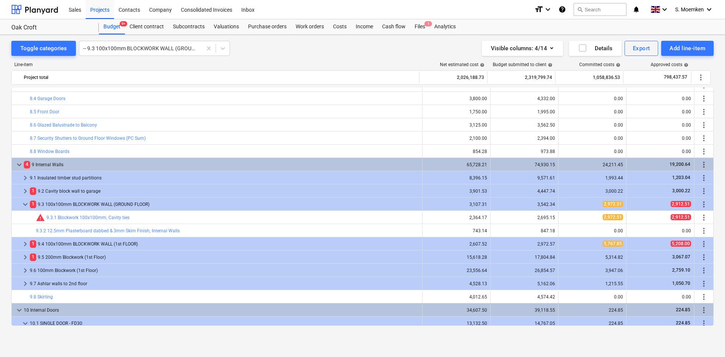
scroll to position [718, 0]
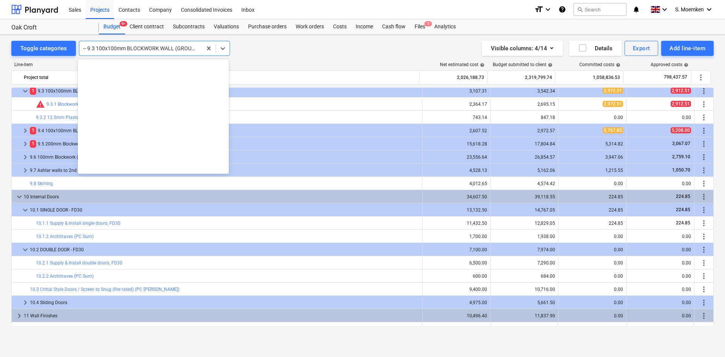
click at [152, 51] on div at bounding box center [140, 49] width 115 height 8
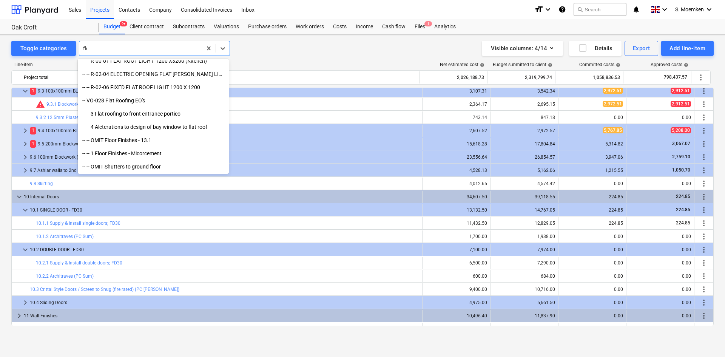
scroll to position [363, 0]
type input "floor"
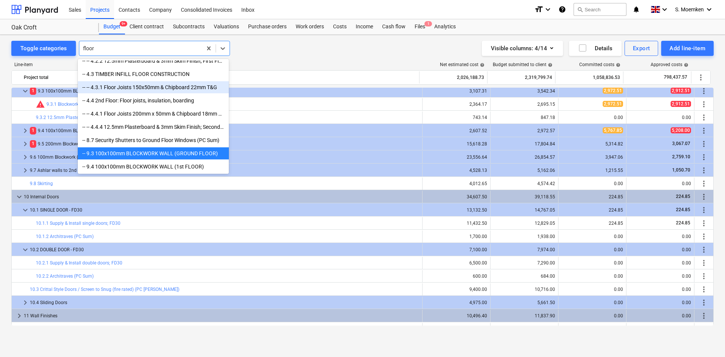
scroll to position [113, 0]
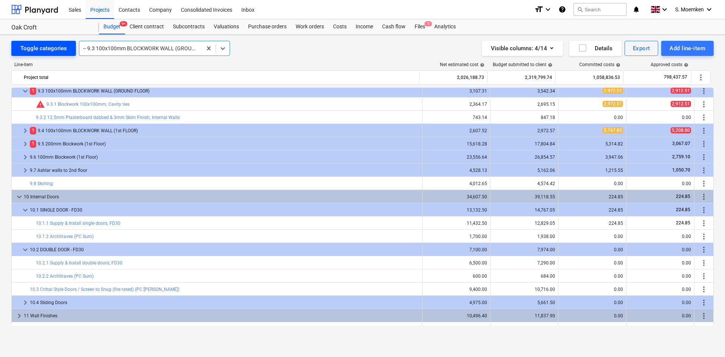
drag, startPoint x: 122, startPoint y: 47, endPoint x: 71, endPoint y: 46, distance: 50.6
click at [71, 46] on div "Toggle categories Select is focused ,type to refine list, press Down to open th…" at bounding box center [120, 48] width 219 height 15
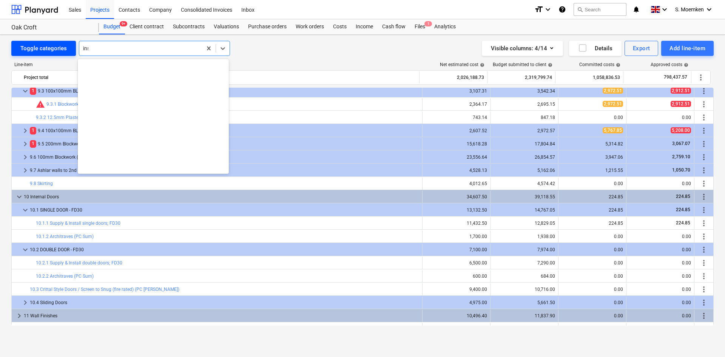
scroll to position [548, 0]
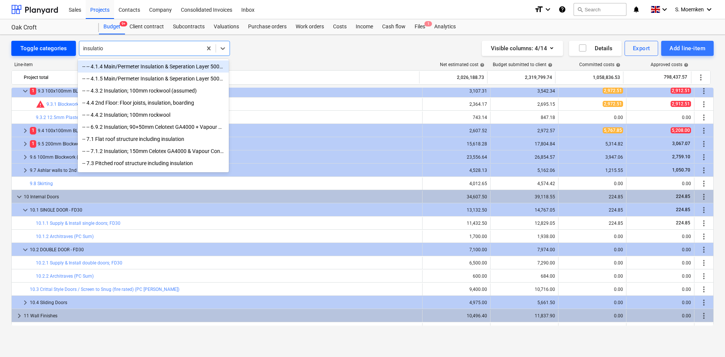
type input "insulation"
click at [160, 67] on div "-- -- 4.1.4 Main/Permeter Insulation & Seperation Layer 500ga; Materials" at bounding box center [153, 66] width 151 height 12
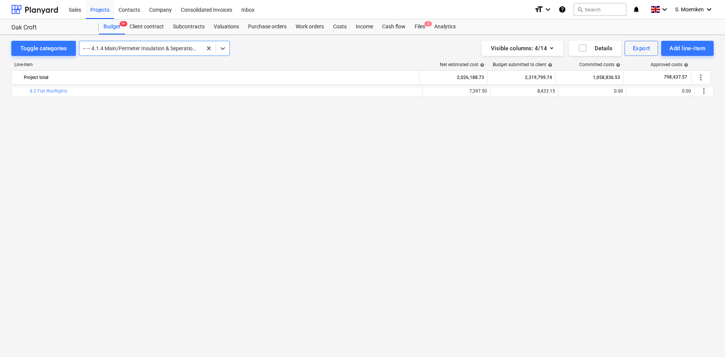
scroll to position [225, 0]
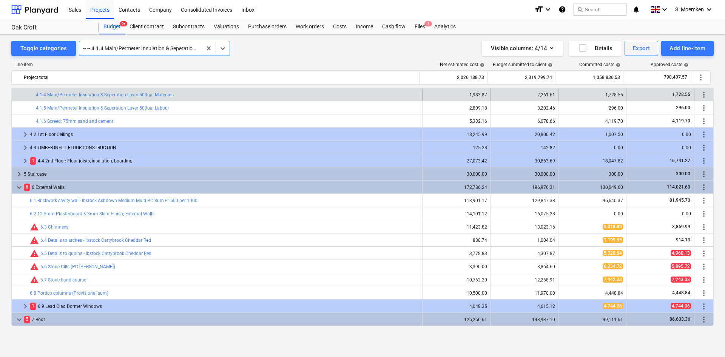
click at [157, 45] on div at bounding box center [140, 49] width 115 height 8
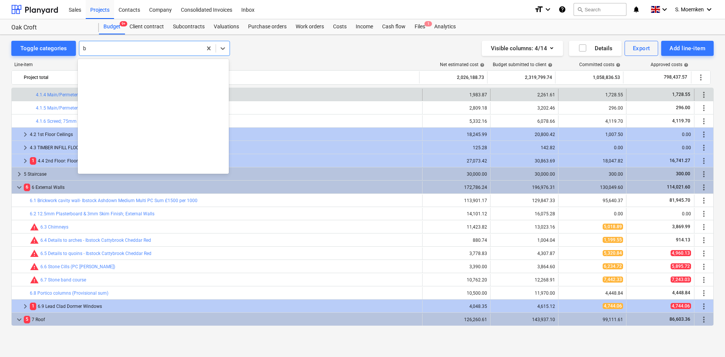
scroll to position [608, 0]
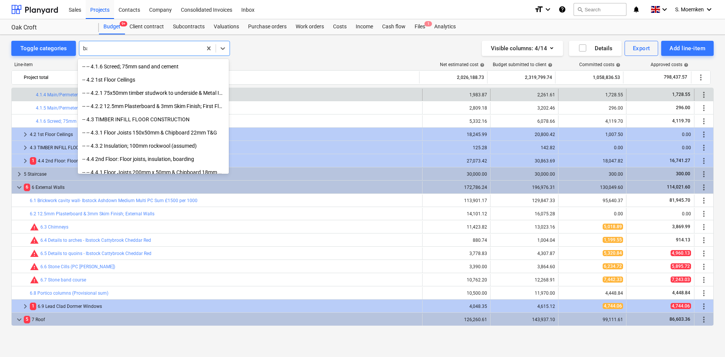
type input "bay"
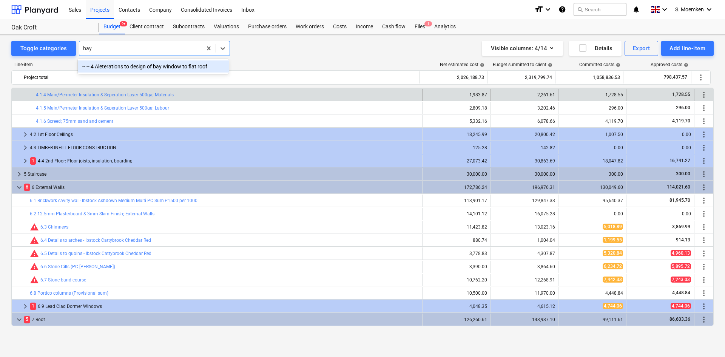
click at [204, 70] on div "-- -- 4 Aleterations to design of bay window to flat roof" at bounding box center [153, 66] width 151 height 12
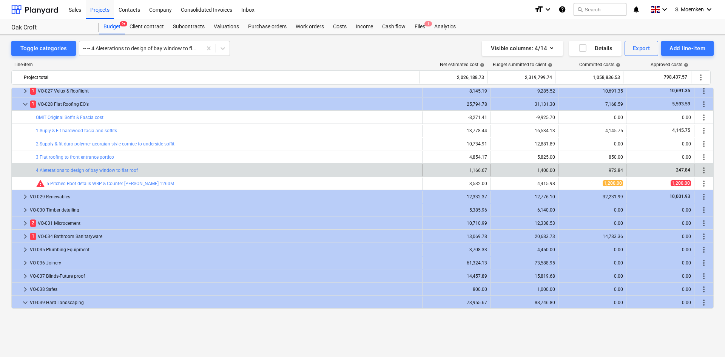
scroll to position [2386, 0]
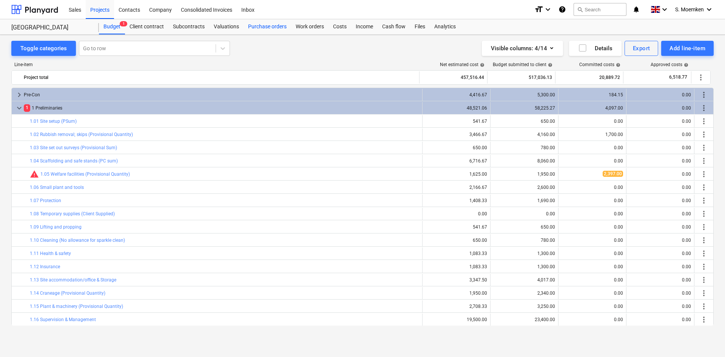
click at [263, 26] on div "Purchase orders" at bounding box center [268, 26] width 48 height 15
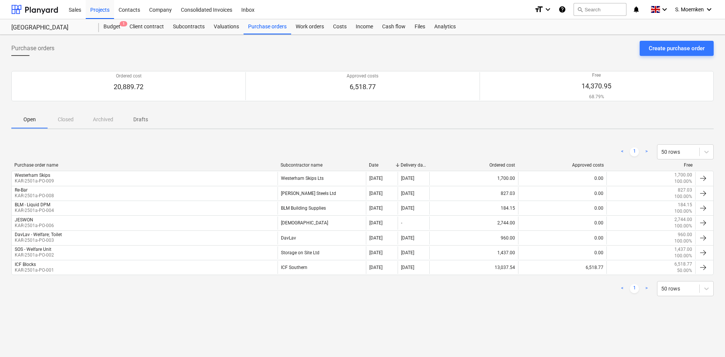
click at [143, 119] on p "Drafts" at bounding box center [140, 120] width 18 height 8
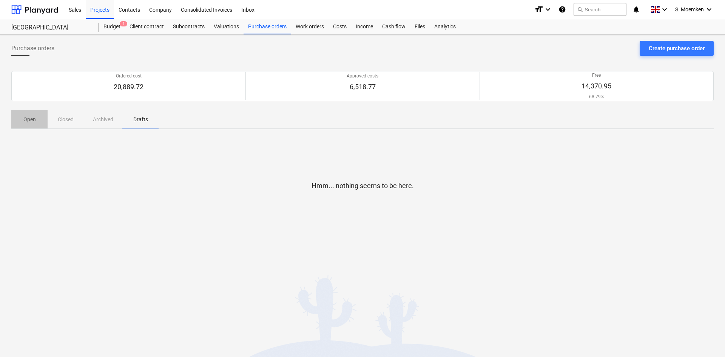
click at [27, 118] on p "Open" at bounding box center [29, 120] width 18 height 8
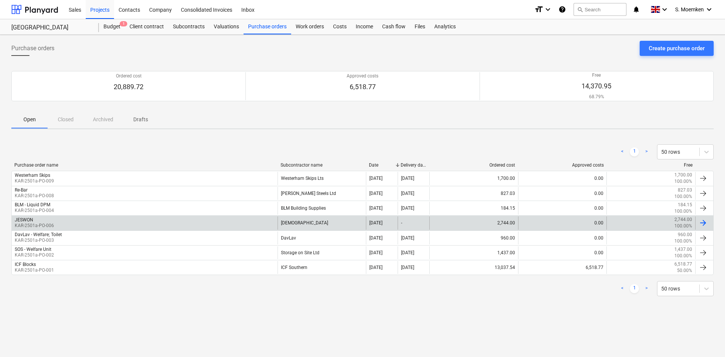
click at [134, 224] on div "JESWON KAR-2501a-PO-006" at bounding box center [145, 222] width 266 height 13
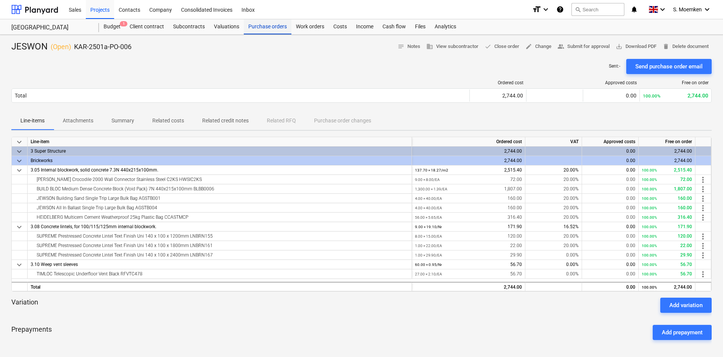
click at [278, 25] on div "Purchase orders" at bounding box center [268, 26] width 48 height 15
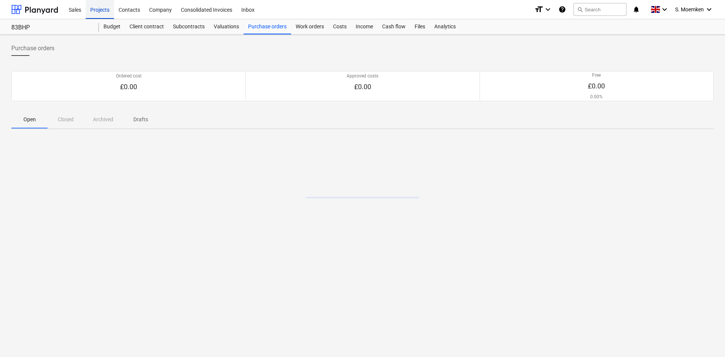
click at [98, 9] on div "Projects" at bounding box center [100, 9] width 28 height 19
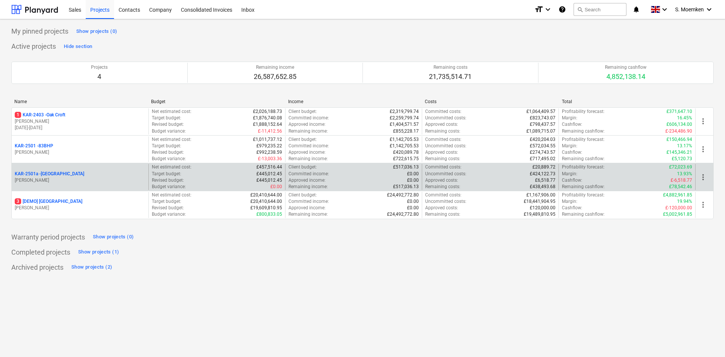
click at [71, 175] on p "KAR-2501a - Little Barn Field" at bounding box center [50, 174] width 70 height 6
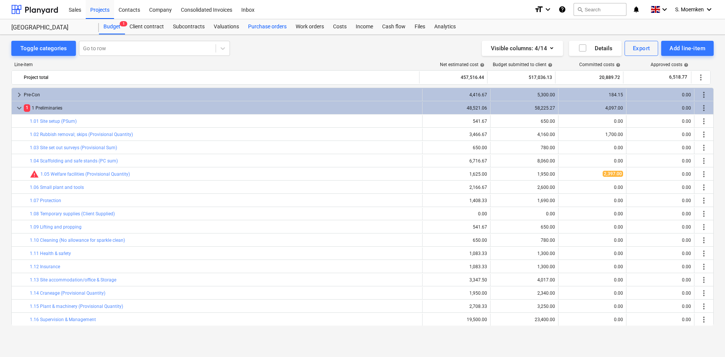
click at [269, 25] on div "Purchase orders" at bounding box center [268, 26] width 48 height 15
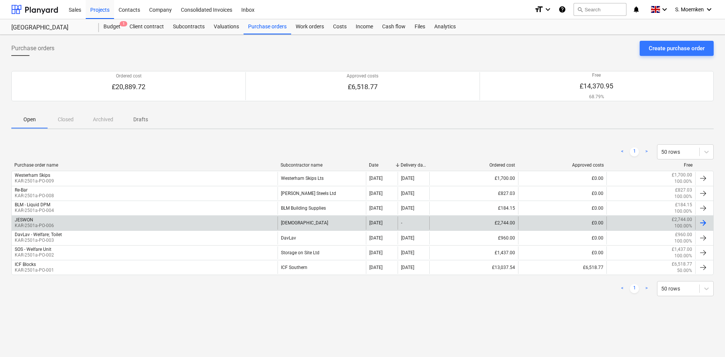
click at [70, 219] on div "JESWON KAR-2501a-PO-006" at bounding box center [145, 222] width 266 height 13
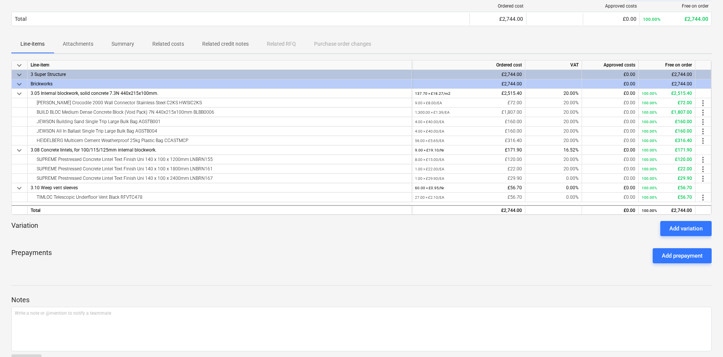
scroll to position [63, 0]
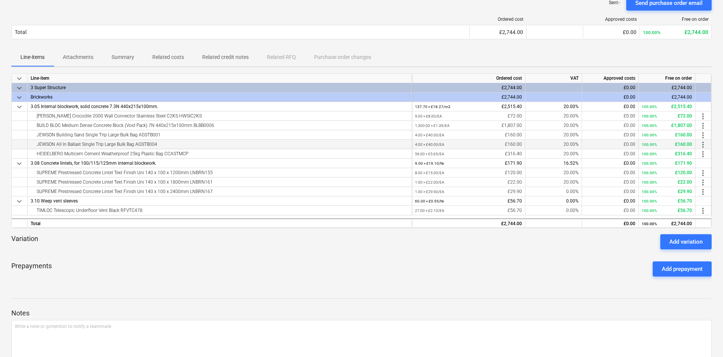
click at [411, 144] on div "JEWSON All In Ballast Single Trip Large Bulk Bag AGSTB004" at bounding box center [220, 144] width 384 height 9
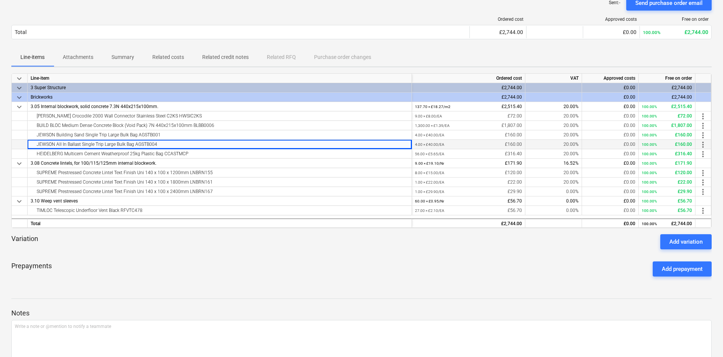
click at [437, 144] on small "4.00 × £40.00 / EA" at bounding box center [429, 144] width 29 height 4
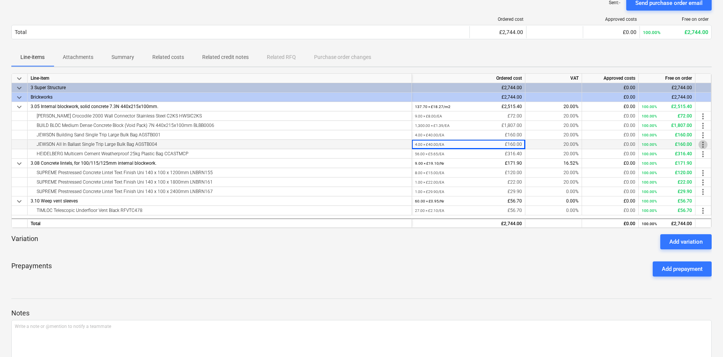
click at [702, 144] on span "more_vert" at bounding box center [702, 144] width 9 height 9
click at [705, 148] on li "Edit" at bounding box center [708, 144] width 22 height 17
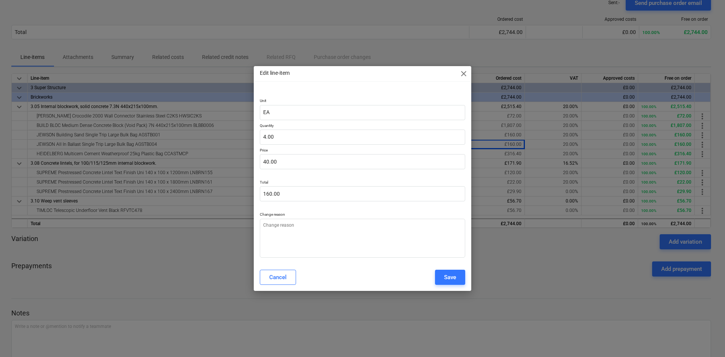
type textarea "x"
drag, startPoint x: 288, startPoint y: 134, endPoint x: 244, endPoint y: 135, distance: 43.4
click at [247, 135] on div "Edit line-item close Unit EA Quantity 4 Price 40.00 Total 160.00 Change reason …" at bounding box center [362, 178] width 725 height 357
type input "6"
type textarea "x"
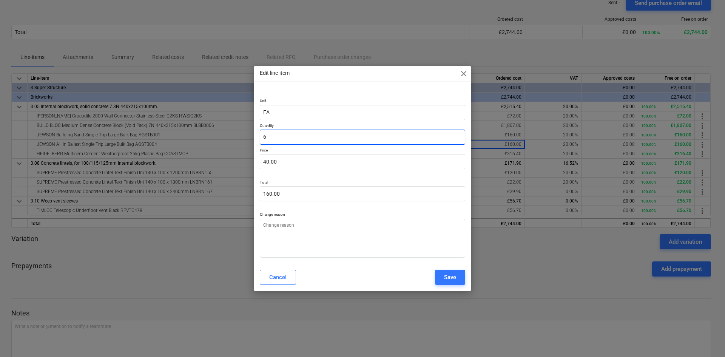
type input "240.00"
type input "6.00"
type textarea "x"
click at [359, 238] on textarea at bounding box center [363, 238] width 206 height 39
type input "6"
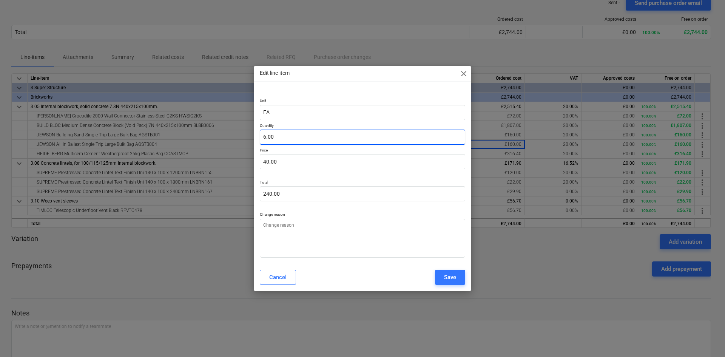
type textarea "x"
click at [333, 138] on input "6" at bounding box center [363, 137] width 206 height 15
type input "6.00"
type input "40"
type textarea "x"
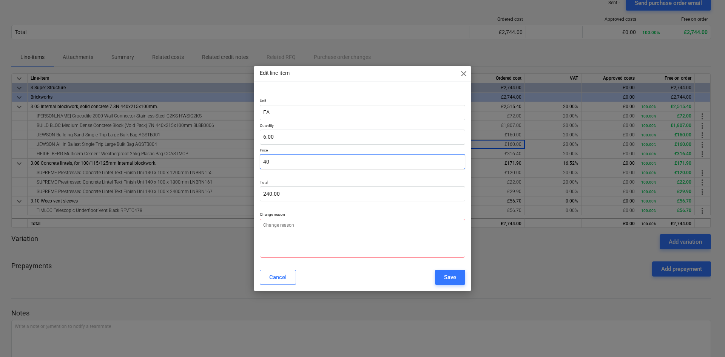
click at [314, 164] on input "40" at bounding box center [363, 161] width 206 height 15
type input "40.00"
type input "240"
type textarea "x"
click at [310, 194] on input "240" at bounding box center [363, 193] width 206 height 15
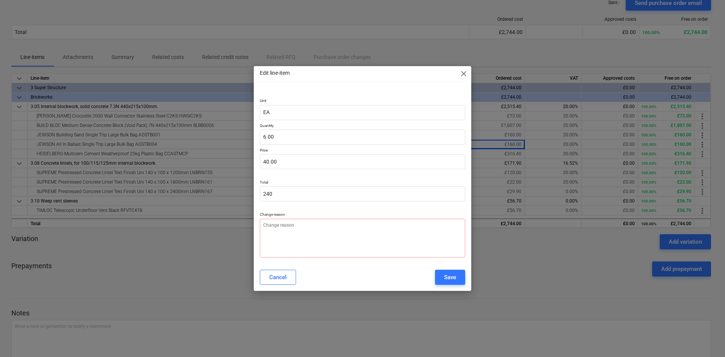
type input "240.00"
click at [327, 127] on p "Quantity" at bounding box center [363, 126] width 206 height 6
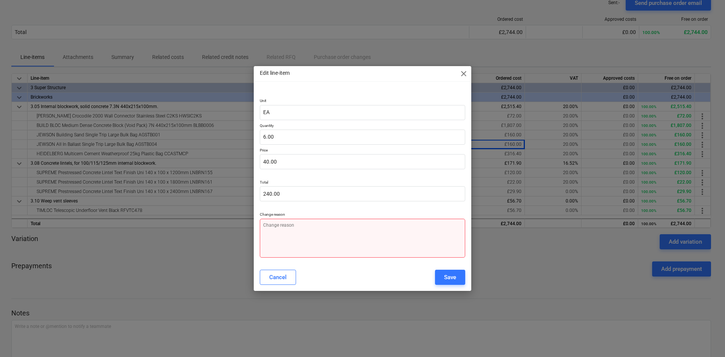
click at [303, 223] on textarea at bounding box center [363, 238] width 206 height 39
type textarea "Q"
type textarea "x"
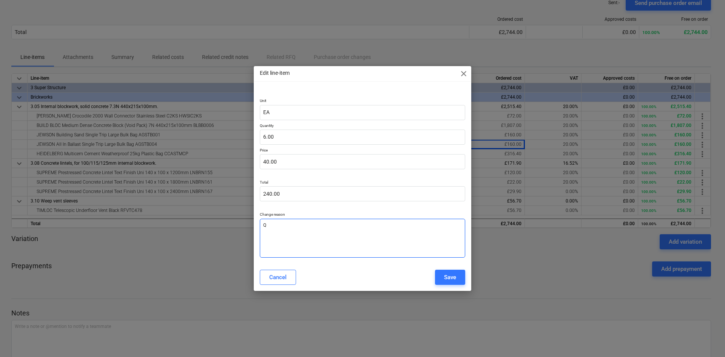
type textarea "Qt"
type textarea "x"
type textarea "Qty"
type textarea "x"
type textarea "Qty"
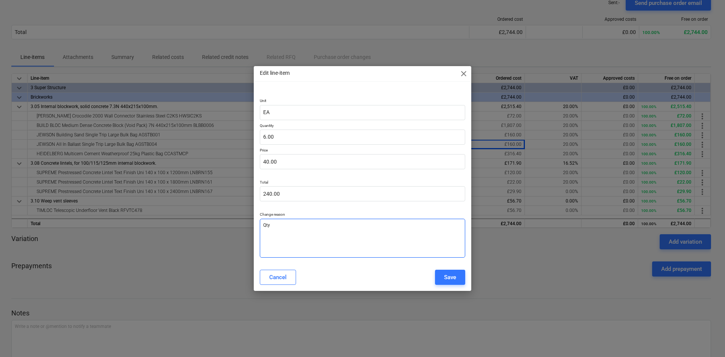
type textarea "x"
type textarea "Qty r"
type textarea "x"
type textarea "Qty re"
type textarea "x"
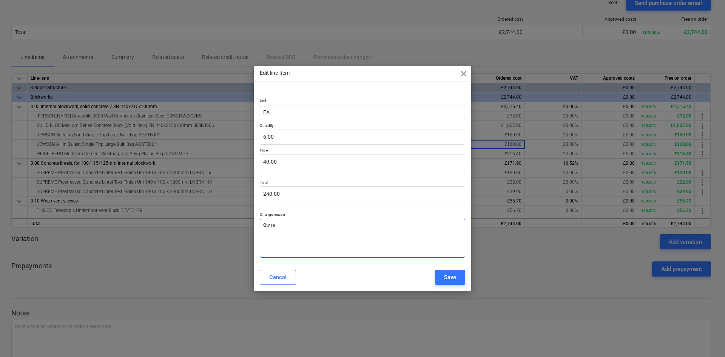
type textarea "Qty req"
type textarea "x"
type textarea "Qty requ"
type textarea "x"
type textarea "Qty requi"
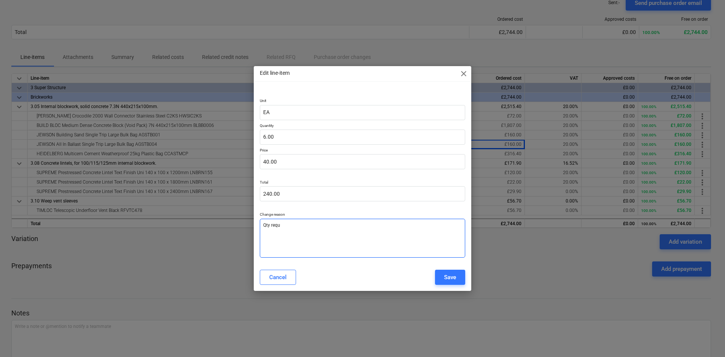
type textarea "x"
type textarea "Qty requir"
type textarea "x"
type textarea "Qty require"
type textarea "x"
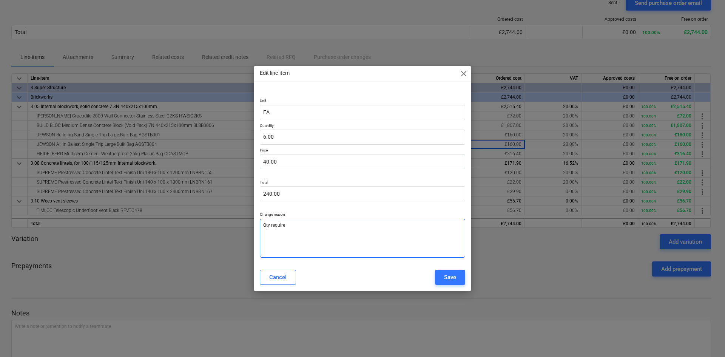
type textarea "Qty required"
type textarea "x"
type textarea "Qty required"
type textarea "x"
type textarea "Qty required w"
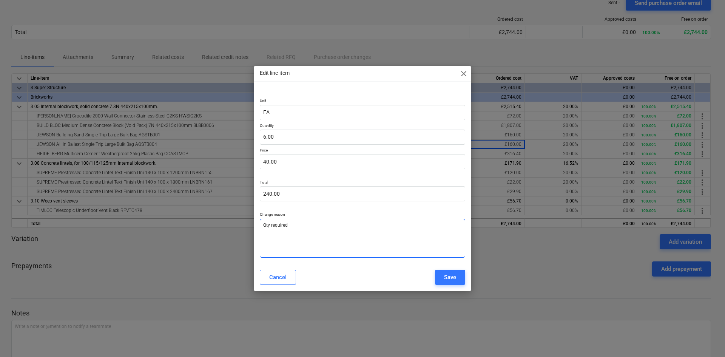
type textarea "x"
type textarea "Qty required wa"
type textarea "x"
type textarea "Qty required was"
type textarea "x"
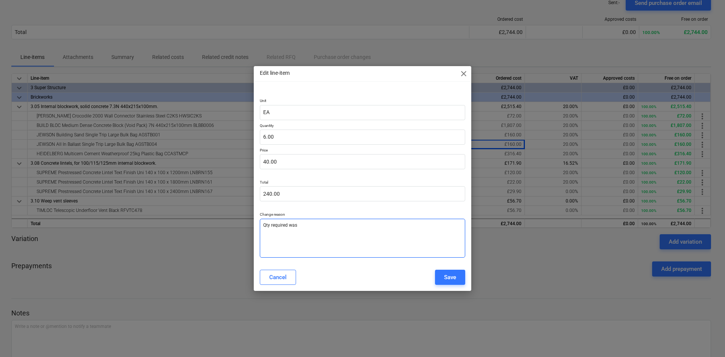
type textarea "Qty required was"
type textarea "x"
type textarea "Qty required was m"
type textarea "x"
type textarea "Qty required was mo"
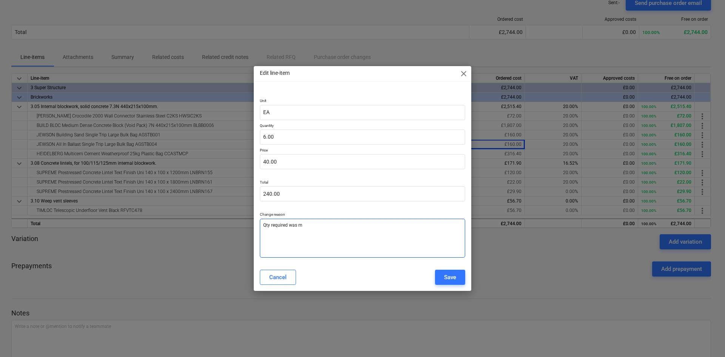
type textarea "x"
type textarea "Qty required was mor"
type textarea "x"
type textarea "Qty required was more"
type textarea "x"
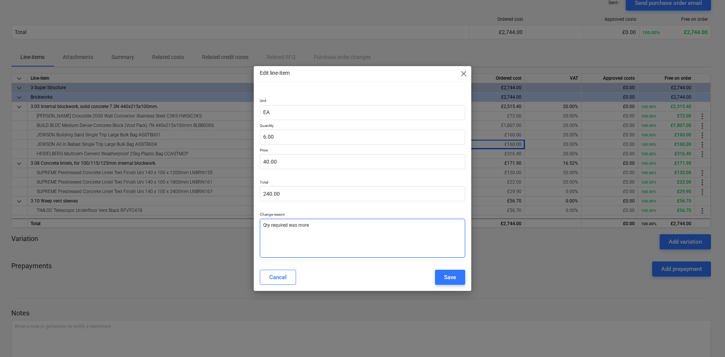
type textarea "Qty required was more"
type textarea "x"
type textarea "Qty required was more t"
type textarea "x"
type textarea "Qty required was more th"
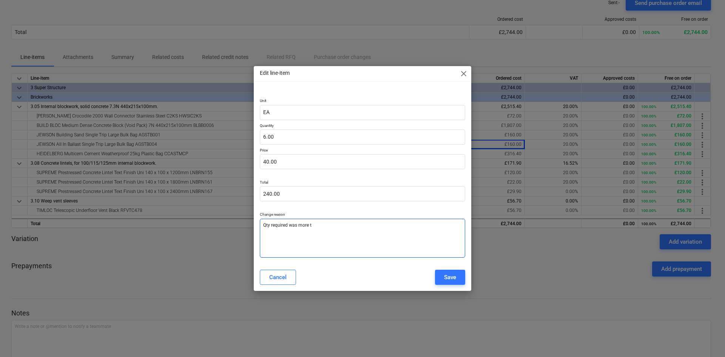
type textarea "x"
type textarea "Qty required was more tha"
type textarea "x"
type textarea "Qty required was more than"
type textarea "x"
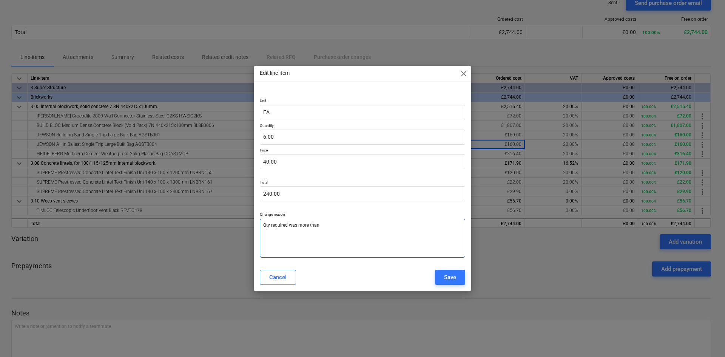
type textarea "Qty required was more than"
type textarea "x"
type textarea "Qty required was more than o"
type textarea "x"
type textarea "Qty required was more than or"
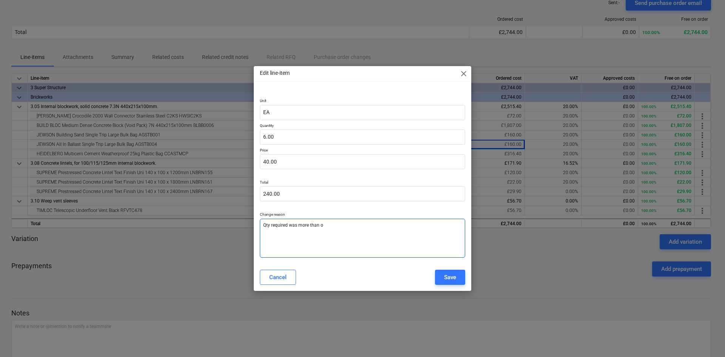
type textarea "x"
type textarea "Qty required was more than ord"
type textarea "x"
type textarea "Qty required was more than orde"
type textarea "x"
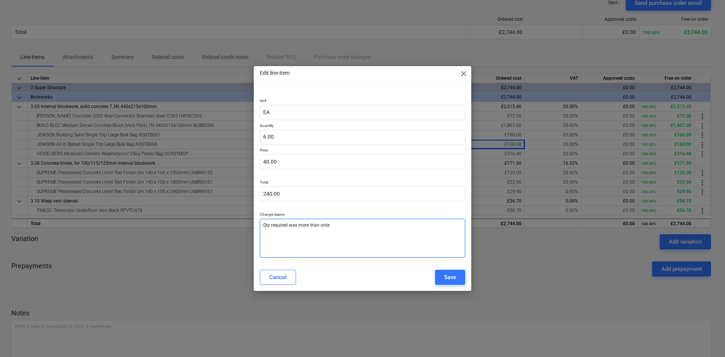
type textarea "Qty required was more than order"
type textarea "x"
type textarea "Qty required was more than ordere"
type textarea "x"
type textarea "Qty required was more than ordered"
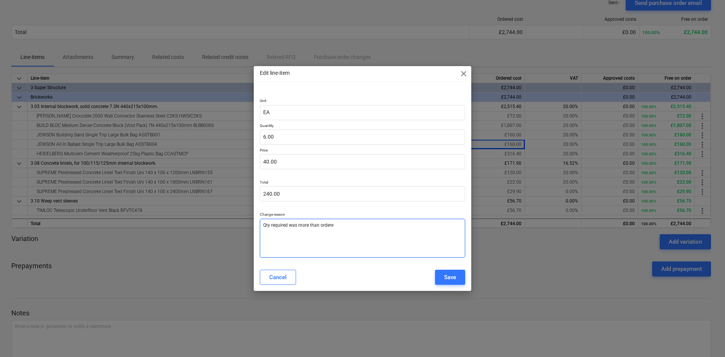
type textarea "x"
type textarea "Qty required was more than ordered."
type textarea "x"
type textarea "Qty required was more than ordered."
click at [443, 276] on button "Save" at bounding box center [450, 277] width 30 height 15
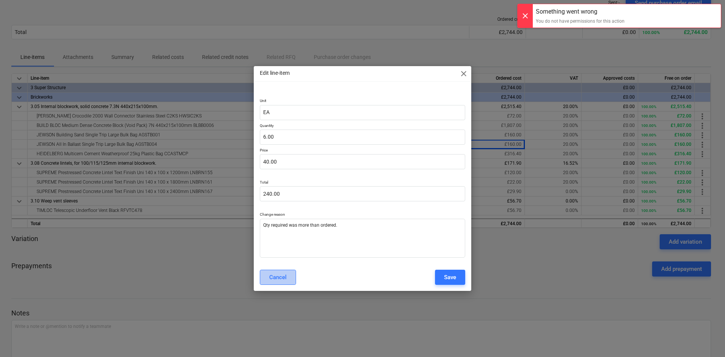
click at [274, 274] on div "Cancel" at bounding box center [277, 277] width 17 height 10
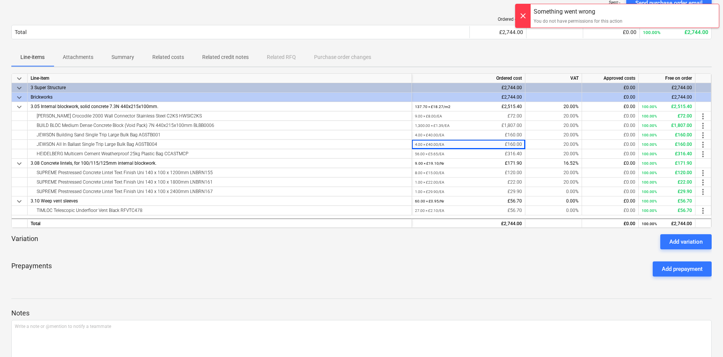
click at [518, 17] on div at bounding box center [522, 15] width 15 height 23
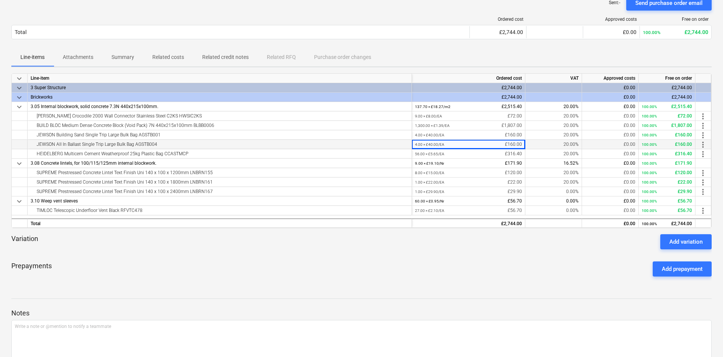
click at [93, 144] on div "JEWSON All In Ballast Single Trip Large Bulk Bag AGSTB004" at bounding box center [220, 144] width 378 height 9
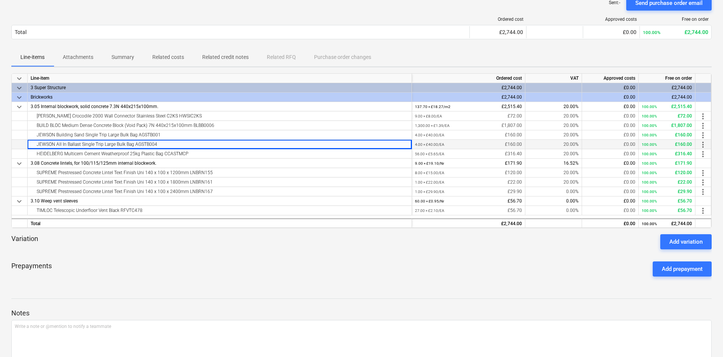
drag, startPoint x: 161, startPoint y: 144, endPoint x: 35, endPoint y: 147, distance: 125.8
click at [35, 147] on div "JEWSON All In Ballast Single Trip Large Bulk Bag AGSTB004" at bounding box center [220, 144] width 378 height 9
copy div "JEWSON All In Ballast Single Trip Large Bulk Bag AGSTB004"
click at [692, 238] on div "Add variation" at bounding box center [685, 242] width 33 height 10
type textarea "x"
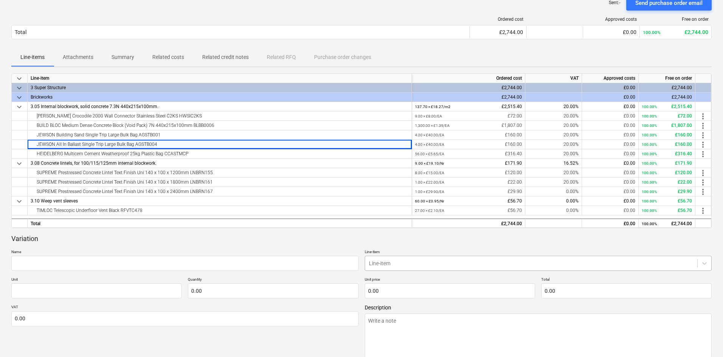
scroll to position [98, 0]
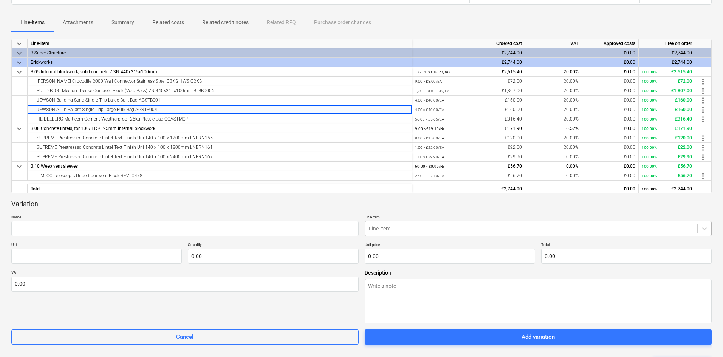
click at [403, 259] on body "Sales Projects Contacts Company Consolidated Invoices Inbox format_size keyboar…" at bounding box center [361, 80] width 723 height 357
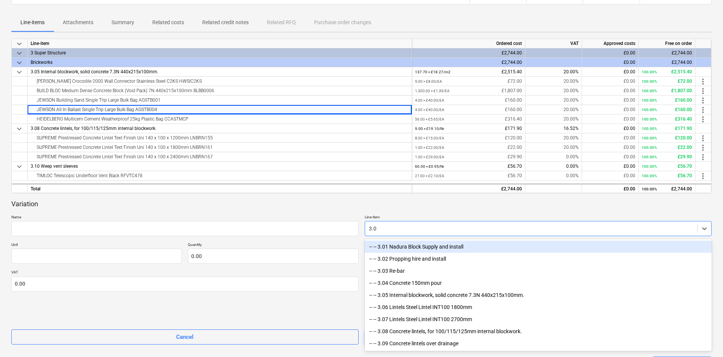
type input "3.05"
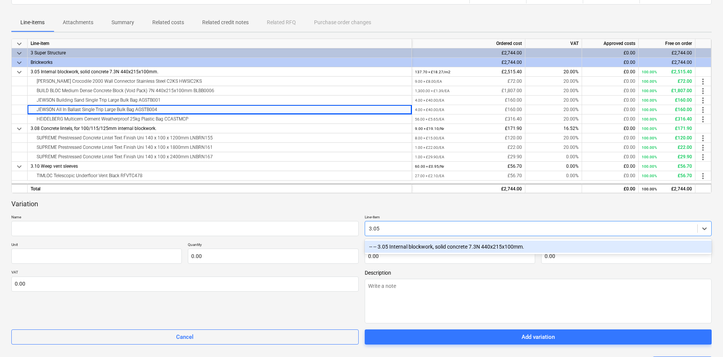
type textarea "x"
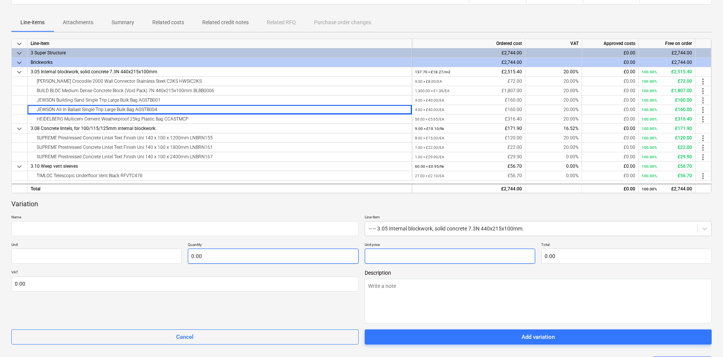
drag, startPoint x: 389, startPoint y: 257, endPoint x: 346, endPoint y: 255, distance: 42.4
click at [346, 255] on div "Unit Quantity 0.00 Unit price Total 0.00" at bounding box center [361, 253] width 700 height 22
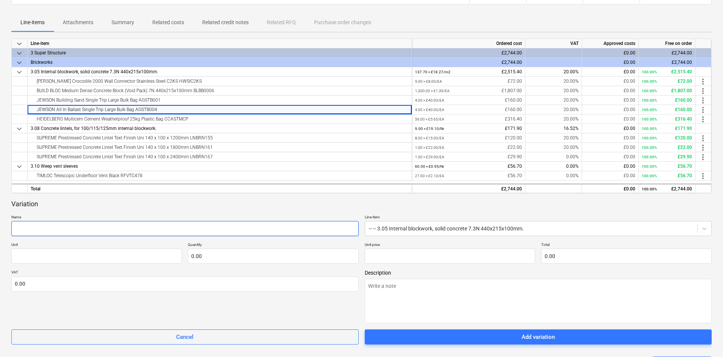
type input "0.00"
click at [165, 226] on input "text" at bounding box center [184, 228] width 347 height 15
paste input "JEWSON All In Ballast Single Trip Large Bulk Bag AGSTB004"
type textarea "x"
type input "JEWSON All In Ballast Single Trip Large Bulk Bag AGSTB004"
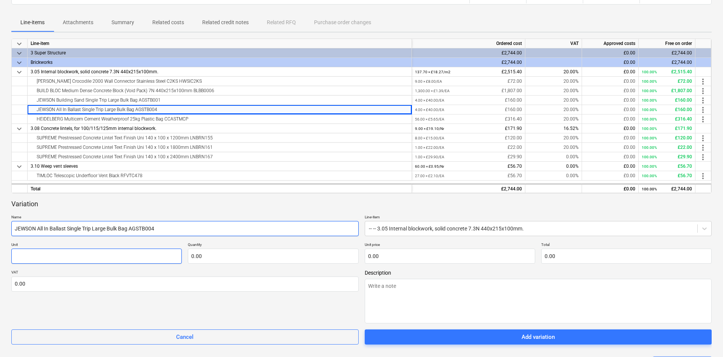
type textarea "x"
type input "2"
type input "0.00"
drag, startPoint x: 67, startPoint y: 257, endPoint x: 13, endPoint y: 257, distance: 54.0
click at [14, 257] on input "2" at bounding box center [96, 256] width 170 height 15
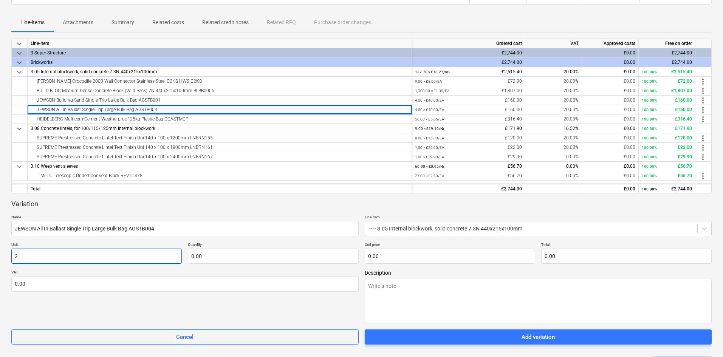
type textarea "x"
type input "E"
type textarea "x"
type input "Ea"
type textarea "x"
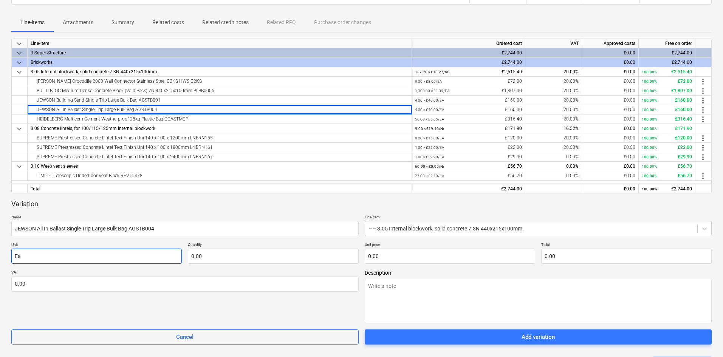
type input "Eac"
type textarea "x"
type input "Each"
type textarea "x"
type input "2.00"
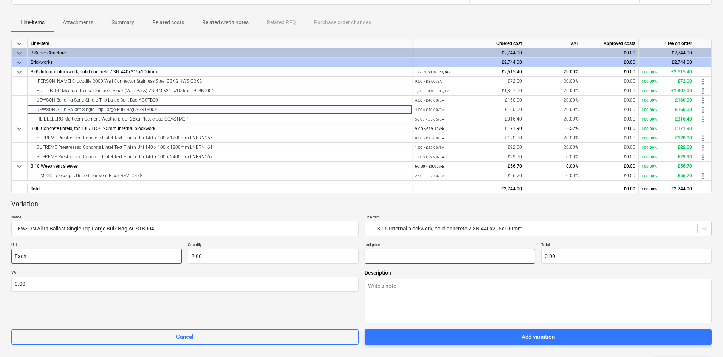
type textarea "x"
type input "4"
type input "8.00"
type textarea "x"
type input "40"
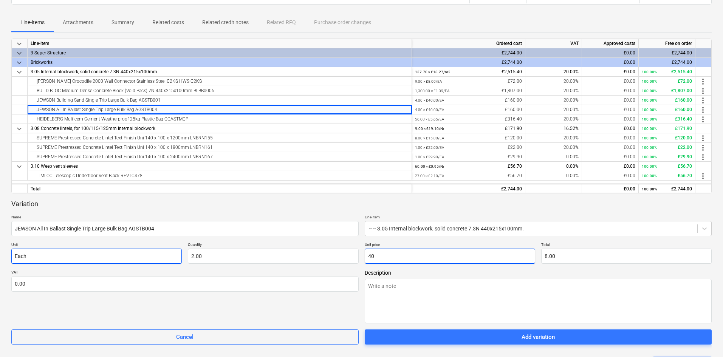
type input "80.00"
type textarea "x"
type input "40."
type textarea "x"
type input "40.0"
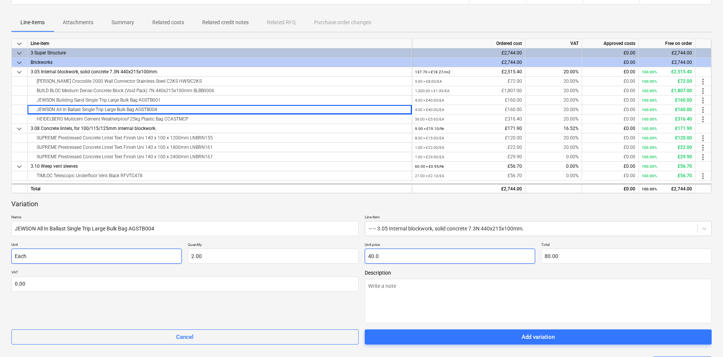
type textarea "x"
type input "40.00"
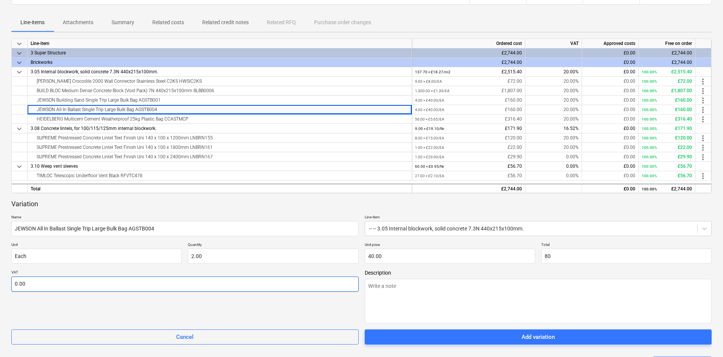
type input "80.00"
type textarea "x"
type input "2"
type textarea "x"
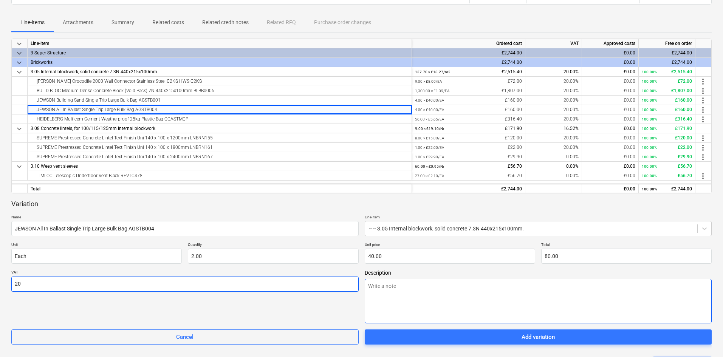
type input "20.00"
type textarea "x"
type textarea "6"
type textarea "x"
type textarea "6"
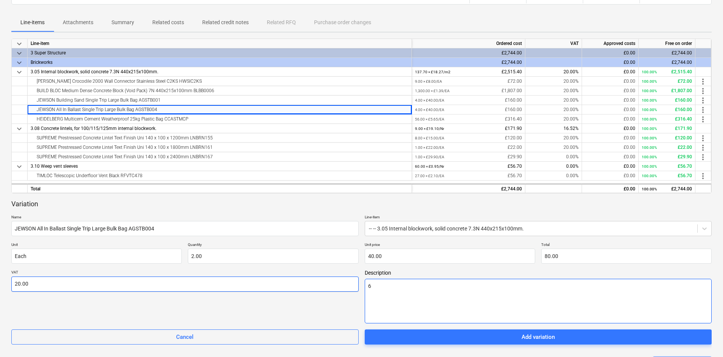
type textarea "x"
type textarea "6 r"
type textarea "x"
type textarea "6 re"
type textarea "x"
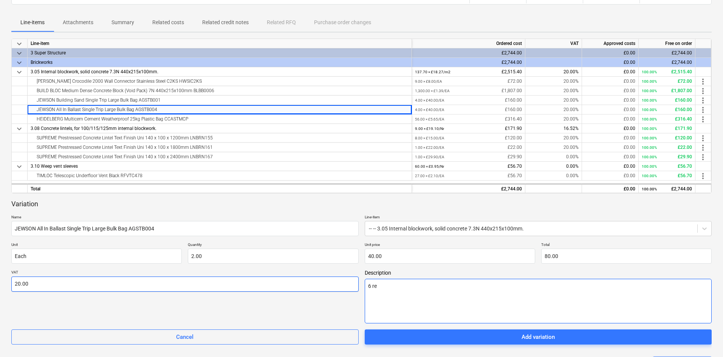
type textarea "6 req"
type textarea "x"
type textarea "6 requ"
type textarea "x"
type textarea "6 requi"
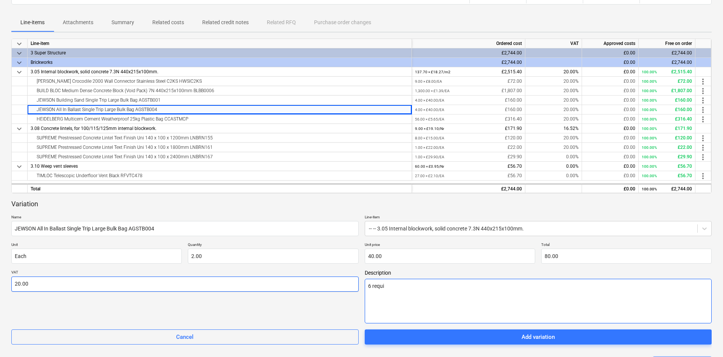
type textarea "x"
type textarea "6 requir"
type textarea "x"
type textarea "6 require"
type textarea "x"
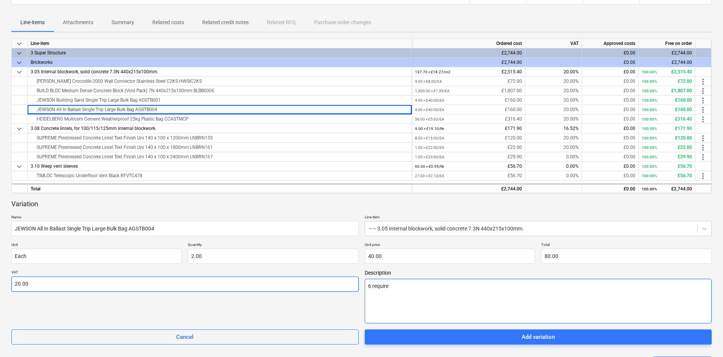
type textarea "6 required"
type textarea "x"
type textarea "6 required,"
type textarea "x"
type textarea "6 required,"
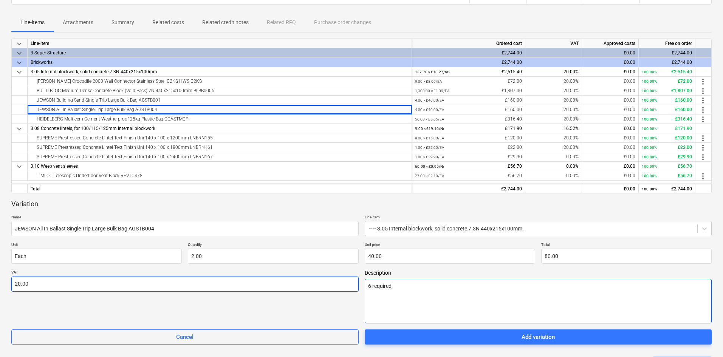
type textarea "x"
type textarea "6 required,"
type textarea "x"
type textarea "6 required"
type textarea "x"
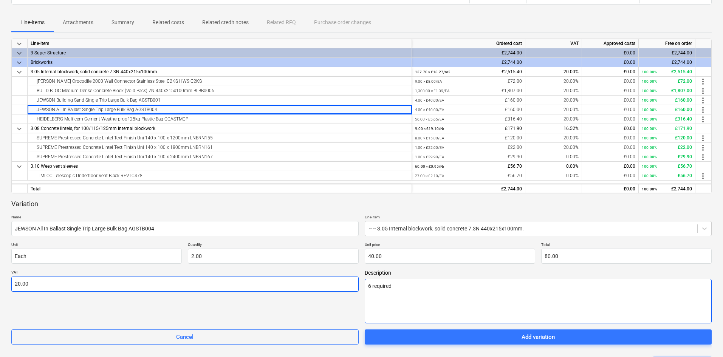
type textarea "6 required,"
type textarea "x"
type textarea "6 required,"
type textarea "x"
type textarea "6 required, o"
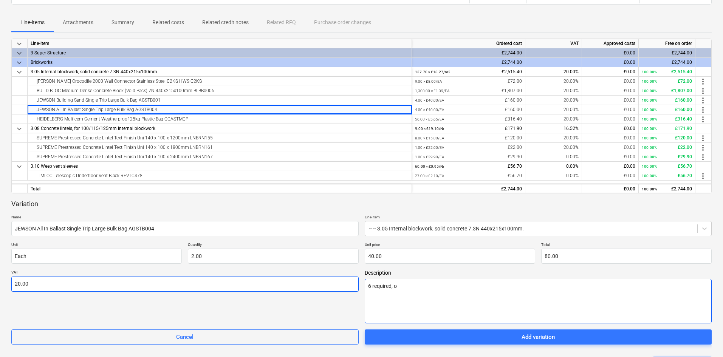
type textarea "x"
type textarea "6 required, on"
type textarea "x"
type textarea "6 required, onl"
type textarea "x"
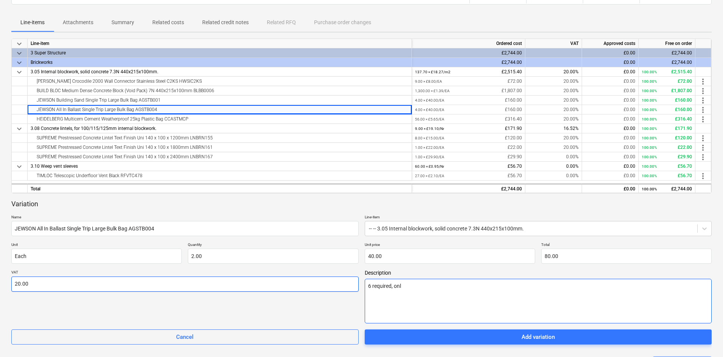
type textarea "6 required, only"
type textarea "x"
type textarea "6 required, only"
type textarea "x"
type textarea "6 required, only 4"
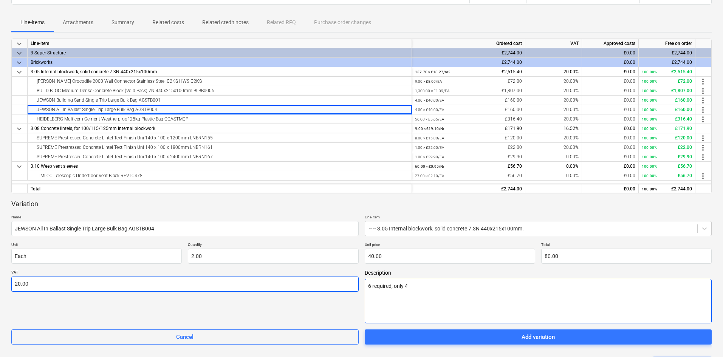
type textarea "x"
type textarea "6 required, only 4"
type textarea "x"
type textarea "6 required, only 4 o"
type textarea "x"
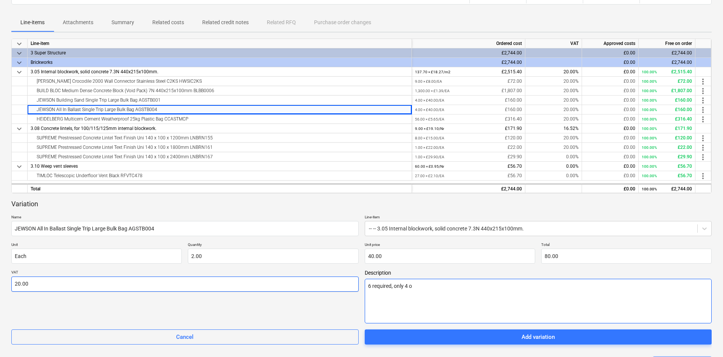
type textarea "6 required, only 4 or"
type textarea "x"
type textarea "6 required, only 4 ord"
type textarea "x"
type textarea "6 required, only 4 orde"
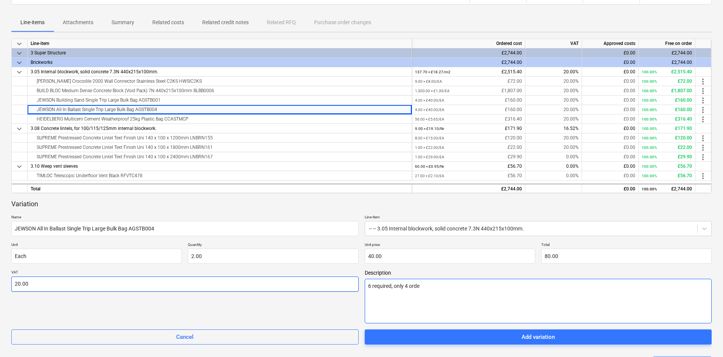
type textarea "x"
type textarea "6 required, only 4 order"
type textarea "x"
type textarea "6 required, only 4 ordere"
type textarea "x"
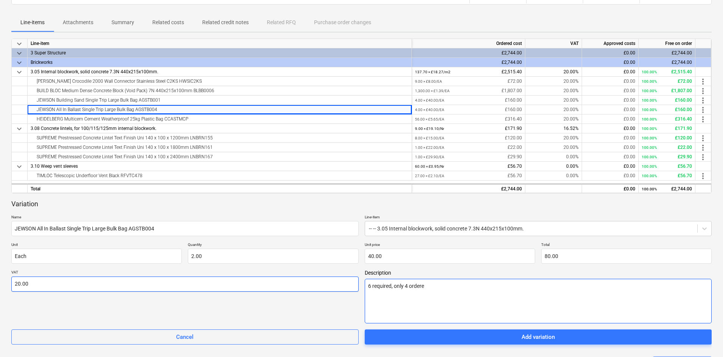
type textarea "6 required, only 4 ordered"
type textarea "x"
type textarea "6 required, only 4 ordered"
type textarea "x"
type textarea "6 required, only 4 ordered i"
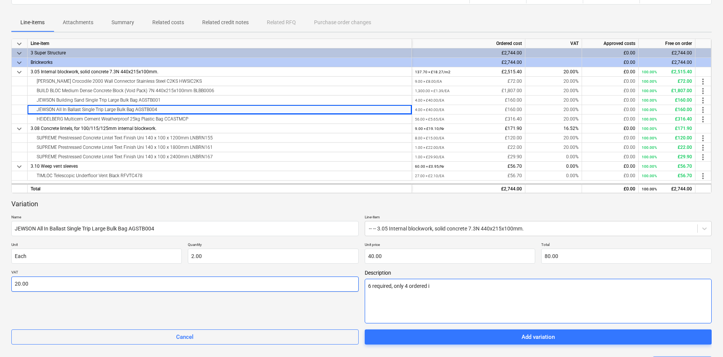
type textarea "x"
type textarea "6 required, only 4 ordered in"
type textarea "x"
type textarea "6 required, only 4 ordered ini"
type textarea "x"
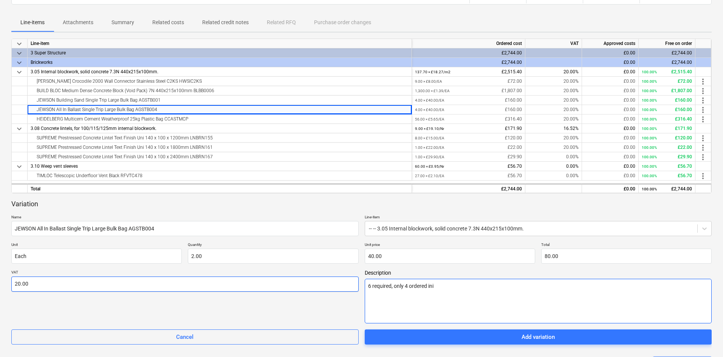
type textarea "6 required, only 4 ordered init"
type textarea "x"
type textarea "6 required, only 4 ordered initi"
type textarea "x"
type textarea "6 required, only 4 ordered initia"
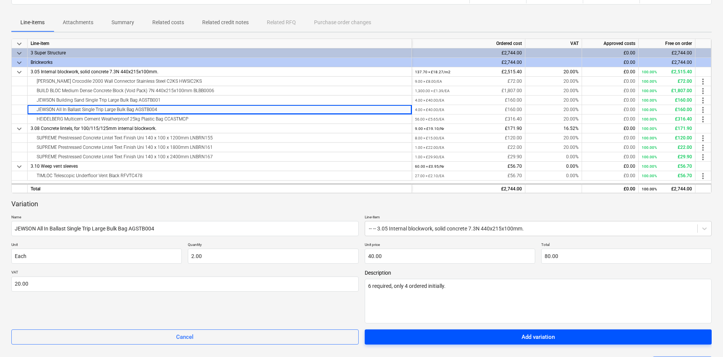
click at [509, 339] on span "Add variation" at bounding box center [538, 337] width 329 height 10
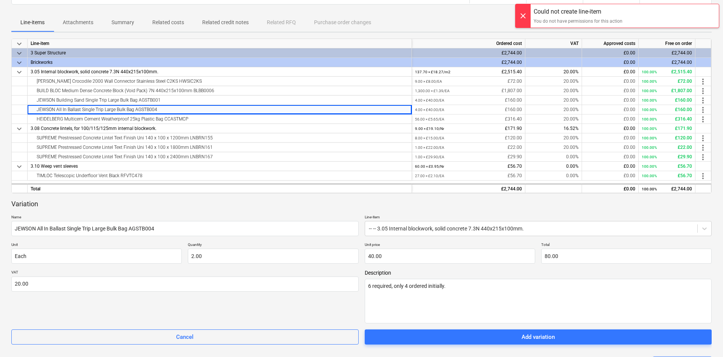
click at [523, 17] on div at bounding box center [522, 15] width 15 height 23
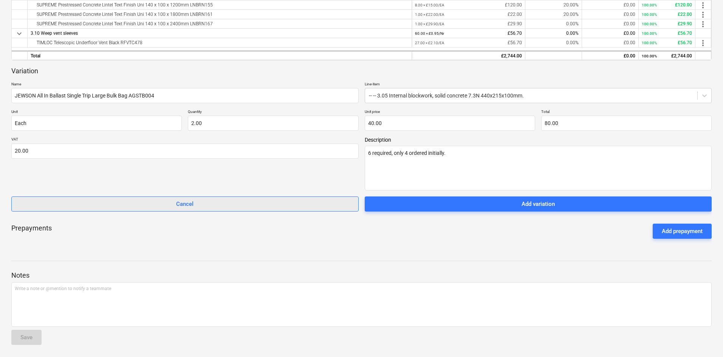
click at [201, 200] on span "Cancel" at bounding box center [185, 204] width 328 height 10
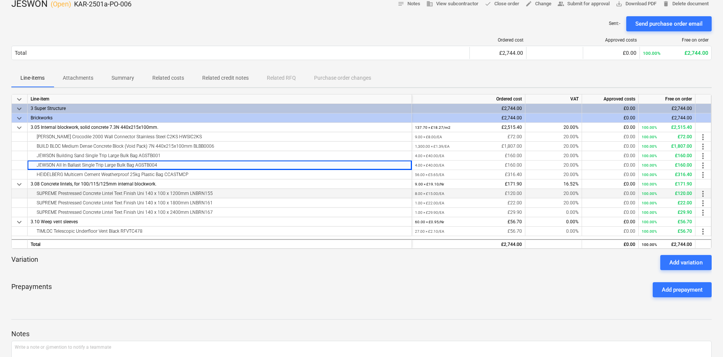
scroll to position [0, 0]
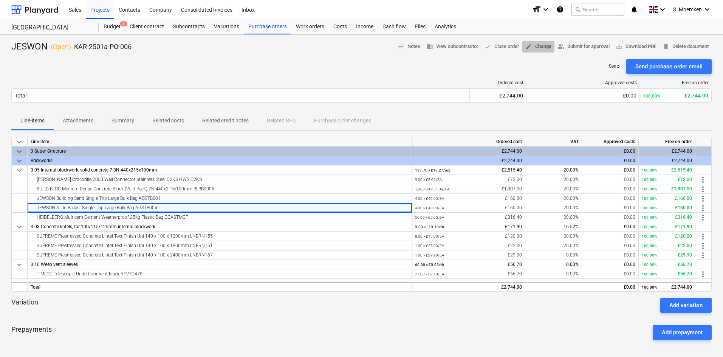
click at [533, 45] on span "edit Change" at bounding box center [538, 46] width 26 height 9
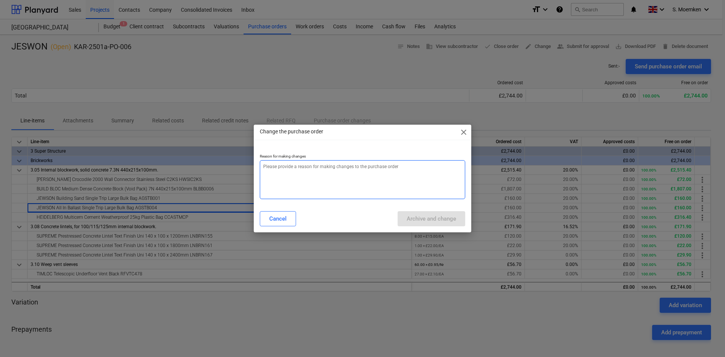
click at [297, 167] on textarea at bounding box center [363, 179] width 206 height 39
click at [428, 223] on div "Archive and change" at bounding box center [431, 219] width 49 height 10
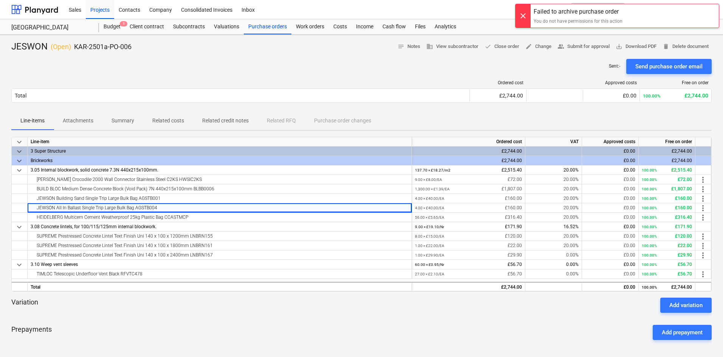
click at [523, 11] on div at bounding box center [522, 15] width 15 height 23
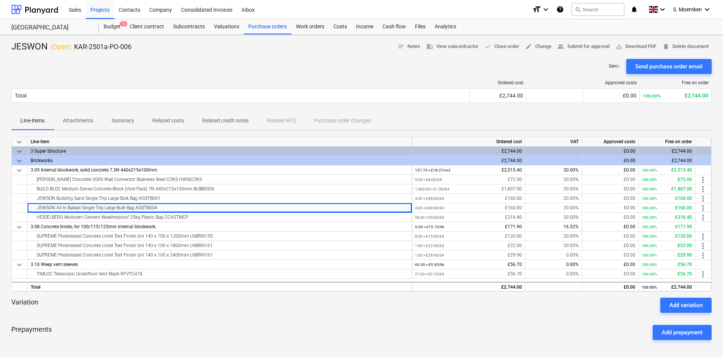
click at [341, 66] on div "Sent : - Send purchase order email" at bounding box center [361, 66] width 700 height 15
click at [240, 59] on div "Sent : - Send purchase order email" at bounding box center [361, 66] width 700 height 15
click at [264, 25] on div "Purchase orders" at bounding box center [268, 26] width 48 height 15
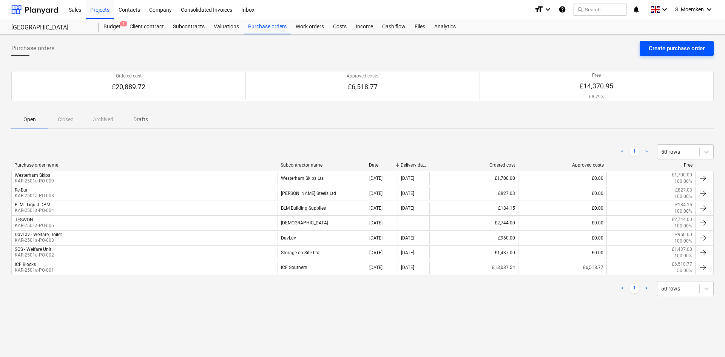
click at [669, 49] on div "Create purchase order" at bounding box center [677, 48] width 56 height 10
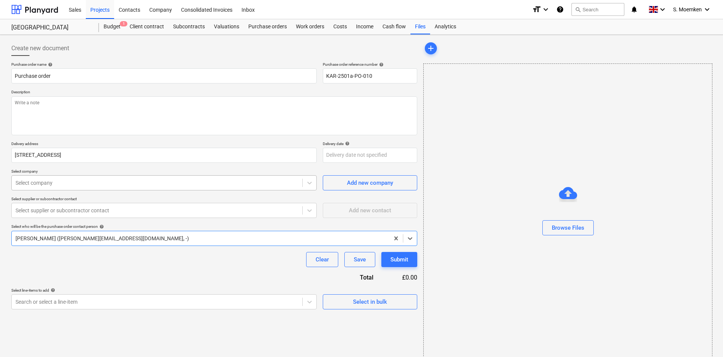
click at [175, 185] on div at bounding box center [156, 183] width 283 height 8
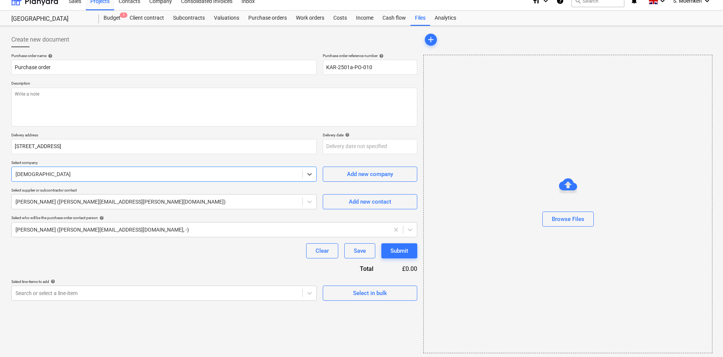
scroll to position [11, 0]
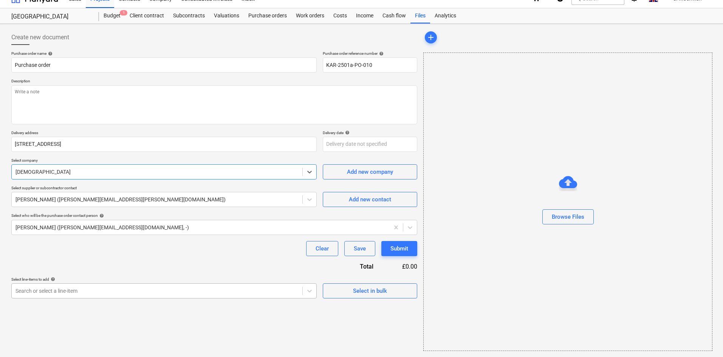
click at [131, 287] on body "Sales Projects Contacts Company Consolidated Invoices Inbox format_size keyboar…" at bounding box center [361, 167] width 723 height 357
click at [81, 289] on body "Sales Projects Contacts Company Consolidated Invoices Inbox format_size keyboar…" at bounding box center [361, 167] width 723 height 357
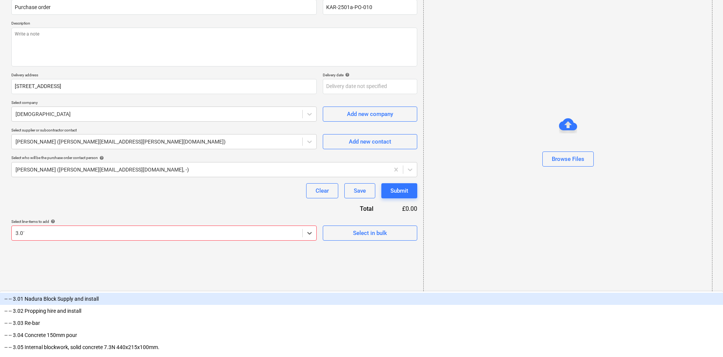
scroll to position [11, 0]
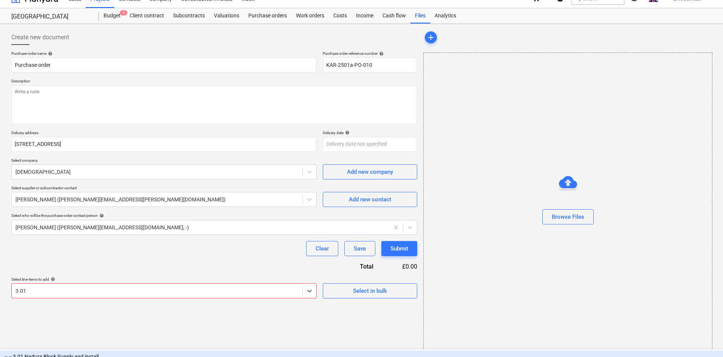
click at [98, 351] on div "-- -- 3.01 Nadura Block Supply and install" at bounding box center [361, 357] width 723 height 12
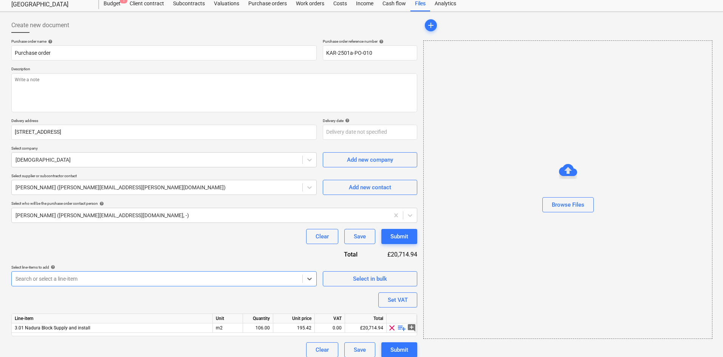
scroll to position [29, 0]
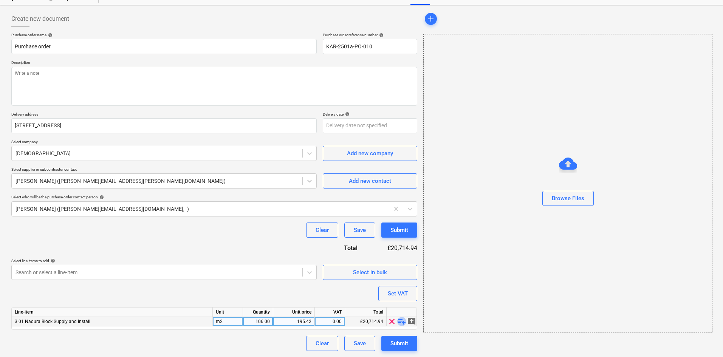
click at [402, 321] on span "playlist_add" at bounding box center [401, 321] width 9 height 9
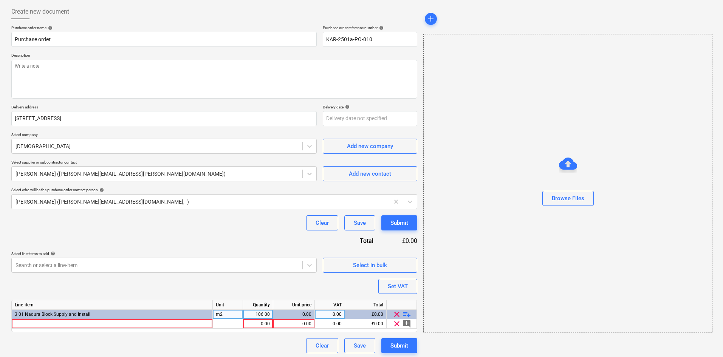
scroll to position [39, 0]
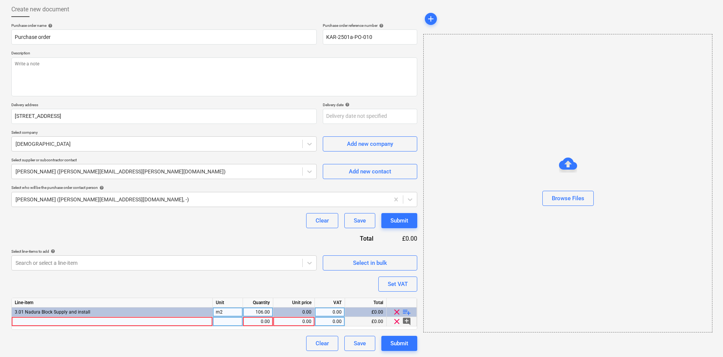
click at [47, 320] on div at bounding box center [112, 321] width 201 height 9
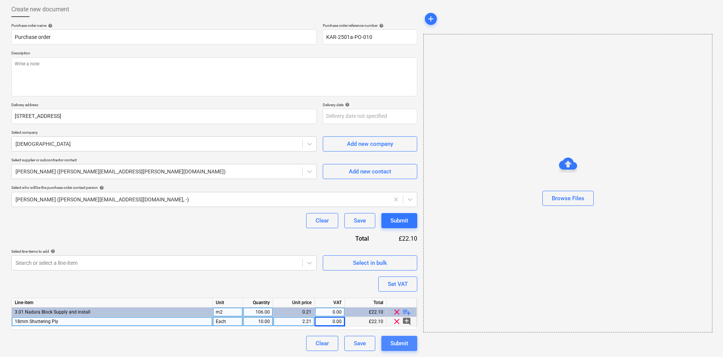
click at [402, 344] on div "Submit" at bounding box center [399, 344] width 18 height 10
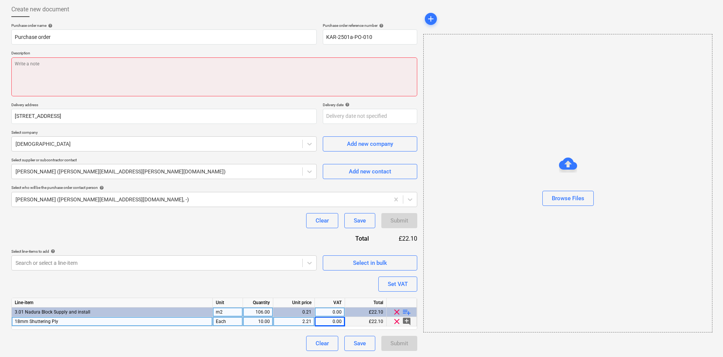
click at [133, 76] on textarea at bounding box center [214, 76] width 406 height 39
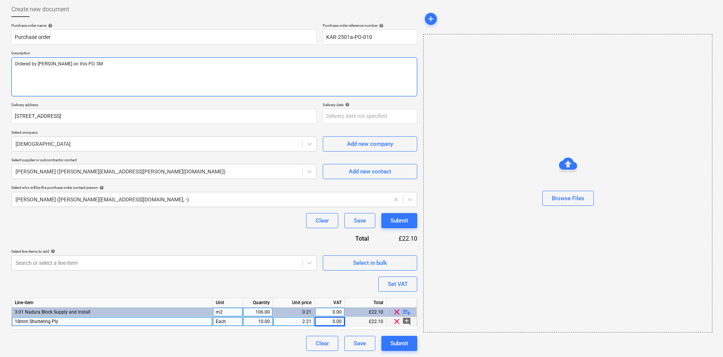
click at [48, 64] on textarea "Ordered by Colin on this PO. SM" at bounding box center [214, 76] width 406 height 39
click at [83, 62] on textarea "Ordered by CS on this PO. SM" at bounding box center [214, 76] width 406 height 39
click at [233, 60] on textarea "Ordered by CS on this PO. SM raised the PO accordingly after. Item from Jewson …" at bounding box center [214, 76] width 406 height 39
drag, startPoint x: 197, startPoint y: 64, endPoint x: 8, endPoint y: 80, distance: 189.6
click at [8, 80] on div "Create new document Purchase order name help Purchase order Purchase order refe…" at bounding box center [361, 176] width 723 height 361
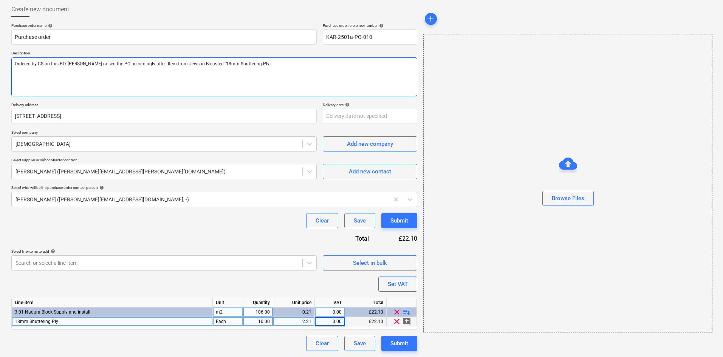
click at [249, 63] on textarea "Ordered by CS on this PO. SM raised the PO accordingly after. Item from Jewson …" at bounding box center [214, 76] width 406 height 39
paste textarea "Ordered by CS on this PO. SM raised the PO accordingly after. Item from Jewson …"
click at [177, 61] on textarea "Ordered by CS on this PO. SM raised the PO accordingly after. Item from Jewson …" at bounding box center [214, 76] width 406 height 39
drag, startPoint x: 197, startPoint y: 64, endPoint x: 8, endPoint y: 58, distance: 189.4
click at [8, 58] on div "Create new document Purchase order name help Purchase order Purchase order refe…" at bounding box center [361, 176] width 723 height 361
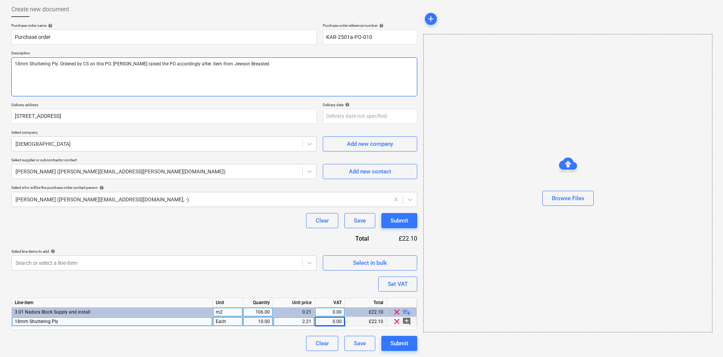
click at [320, 70] on textarea "18mm Shuttering Ply. Ordered by CS on this PO. SM raised the PO accordingly aft…" at bounding box center [214, 76] width 406 height 39
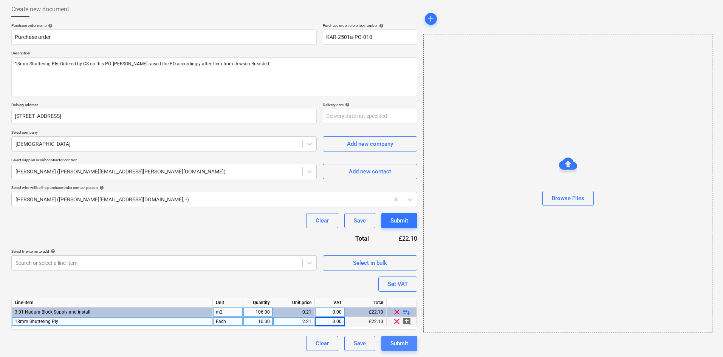
click at [395, 340] on div "Submit" at bounding box center [399, 344] width 18 height 10
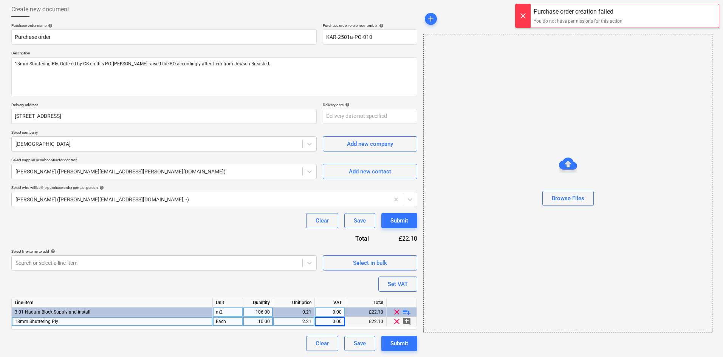
click at [524, 16] on div at bounding box center [522, 15] width 15 height 23
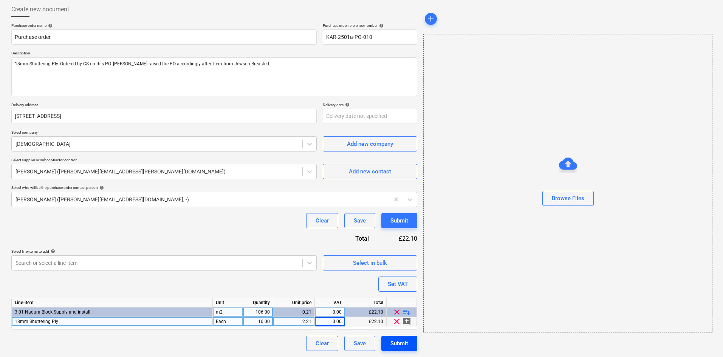
click at [401, 340] on div "Submit" at bounding box center [399, 344] width 18 height 10
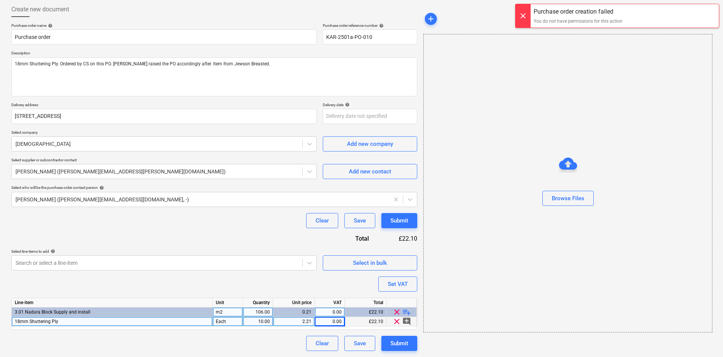
click at [523, 14] on div at bounding box center [522, 15] width 15 height 23
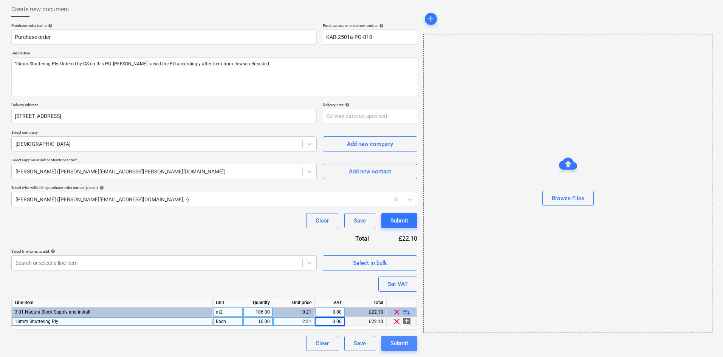
click at [393, 342] on div "Submit" at bounding box center [399, 344] width 18 height 10
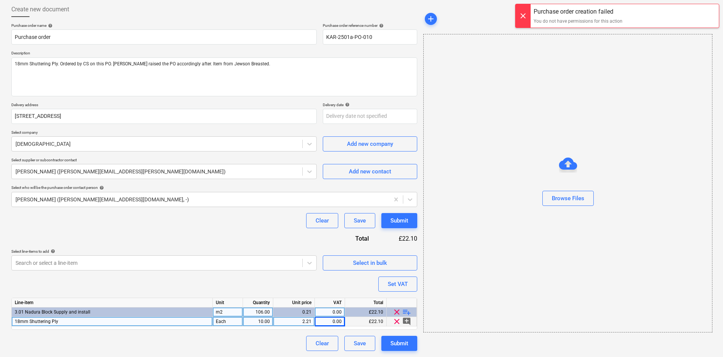
click at [521, 16] on div at bounding box center [522, 15] width 15 height 23
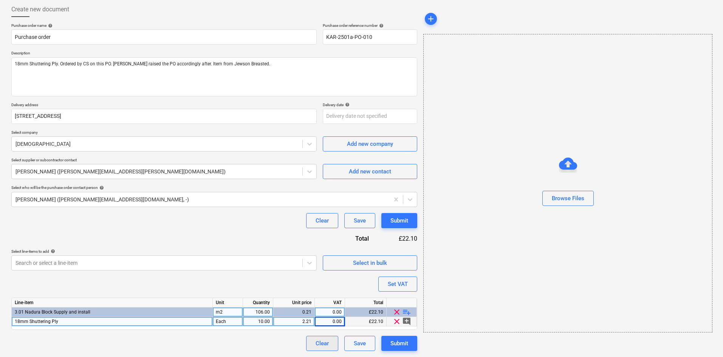
click at [329, 340] on button "Clear" at bounding box center [322, 343] width 32 height 15
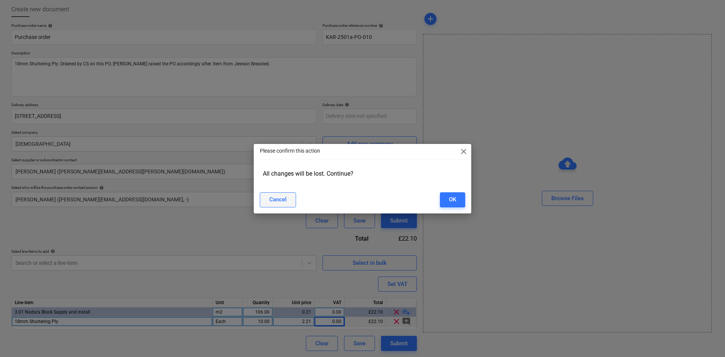
click at [281, 202] on div "Cancel" at bounding box center [277, 200] width 17 height 10
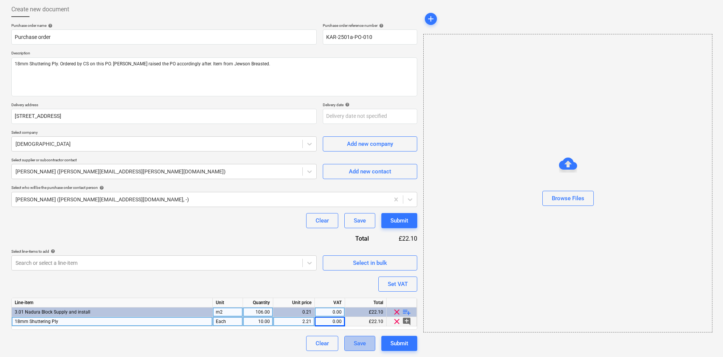
click at [358, 346] on div "Save" at bounding box center [360, 344] width 12 height 10
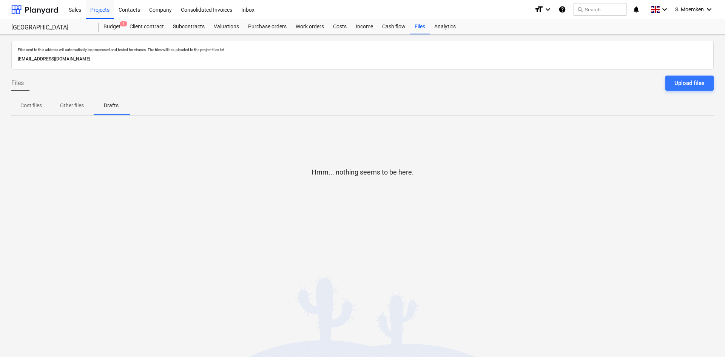
click at [27, 103] on p "Cost files" at bounding box center [31, 106] width 22 height 8
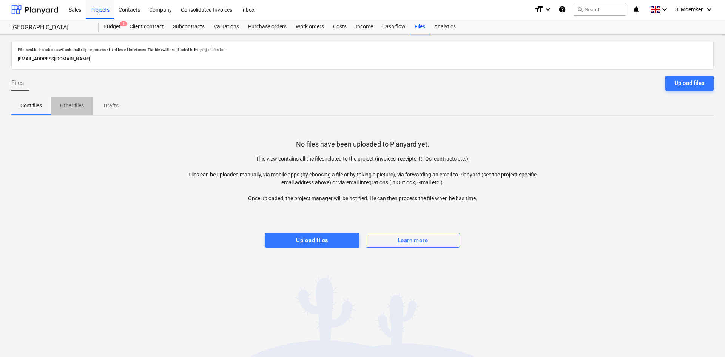
click at [70, 107] on p "Other files" at bounding box center [72, 106] width 24 height 8
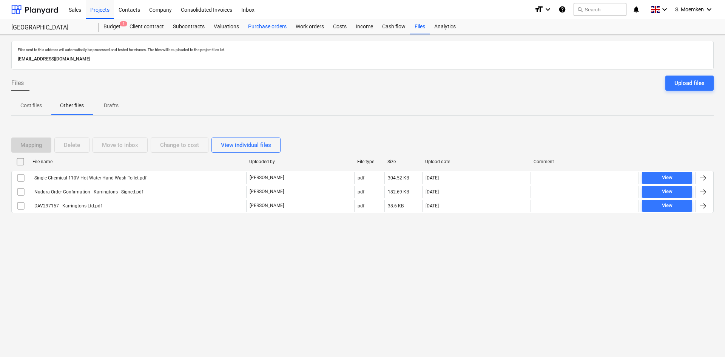
click at [272, 29] on div "Purchase orders" at bounding box center [268, 26] width 48 height 15
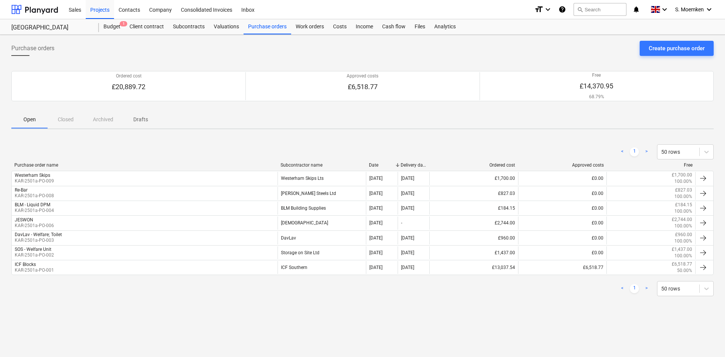
click at [138, 117] on p "Drafts" at bounding box center [140, 120] width 18 height 8
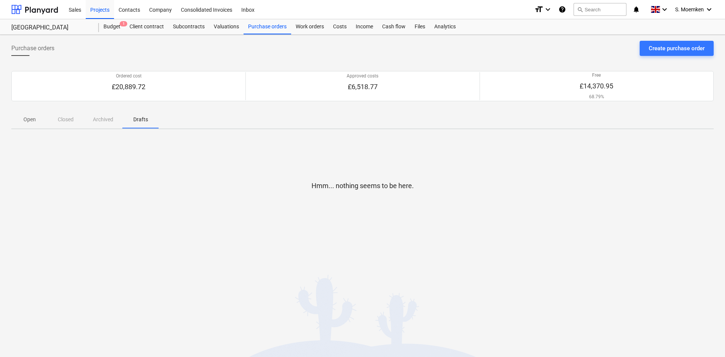
click at [107, 116] on div "Open Closed Archived Drafts" at bounding box center [362, 119] width 703 height 18
click at [104, 119] on div "Open Closed Archived Drafts" at bounding box center [362, 119] width 703 height 18
click at [61, 117] on div "Open Closed Archived Drafts" at bounding box center [362, 119] width 703 height 18
click at [63, 119] on div "Open Closed Archived Drafts" at bounding box center [362, 119] width 703 height 18
click at [31, 118] on p "Open" at bounding box center [29, 120] width 18 height 8
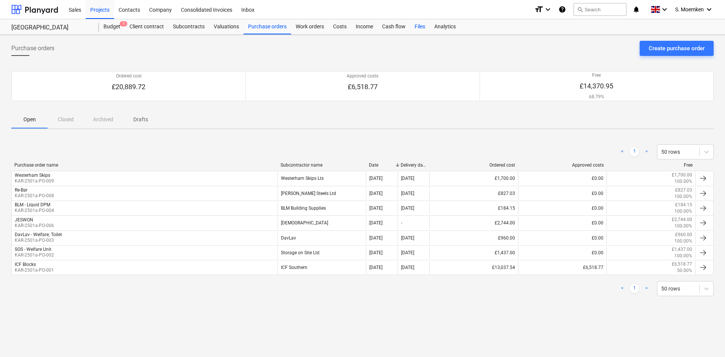
click at [422, 26] on div "Files" at bounding box center [420, 26] width 20 height 15
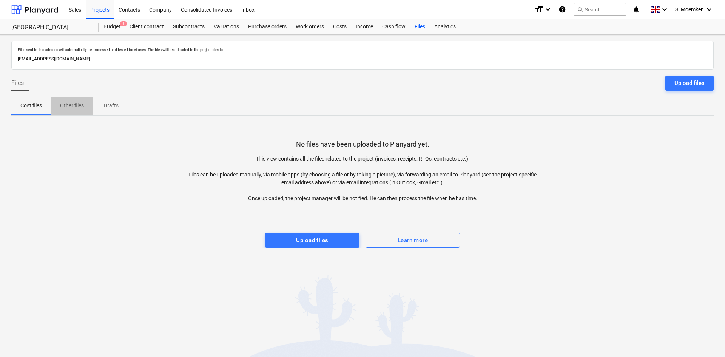
click at [70, 105] on p "Other files" at bounding box center [72, 106] width 24 height 8
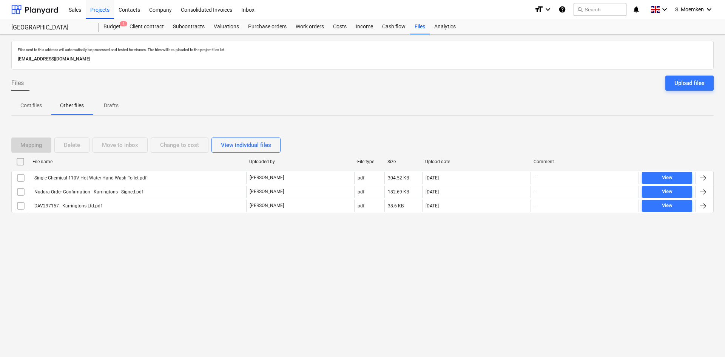
click at [102, 107] on p "Drafts" at bounding box center [111, 106] width 18 height 8
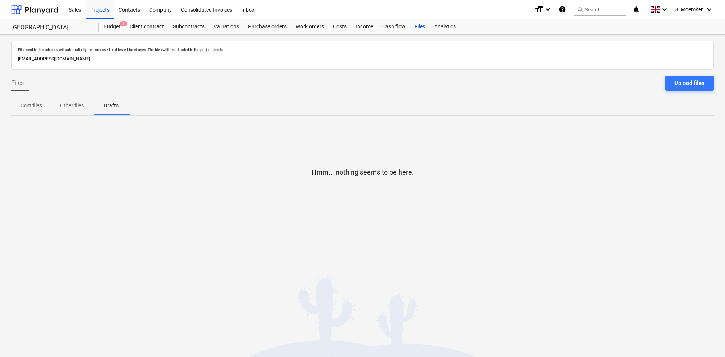
click at [44, 105] on span "Cost files" at bounding box center [31, 105] width 40 height 12
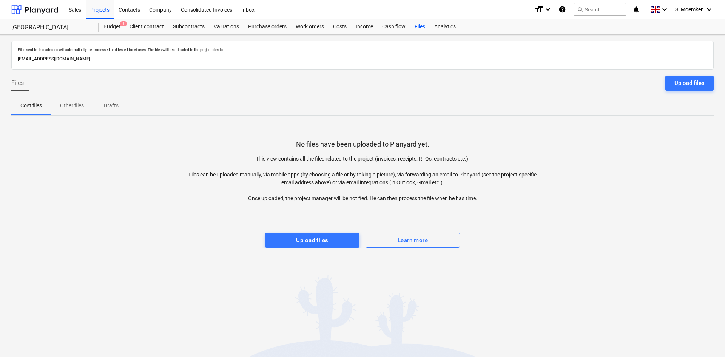
click at [76, 54] on div "25a31b75-d973-42ac-8fdf-61549a97f43c@projects.planyard.com" at bounding box center [362, 59] width 693 height 11
click at [76, 58] on p "25a31b75-d973-42ac-8fdf-61549a97f43c@projects.planyard.com" at bounding box center [363, 59] width 690 height 8
click at [257, 24] on div "Purchase orders" at bounding box center [268, 26] width 48 height 15
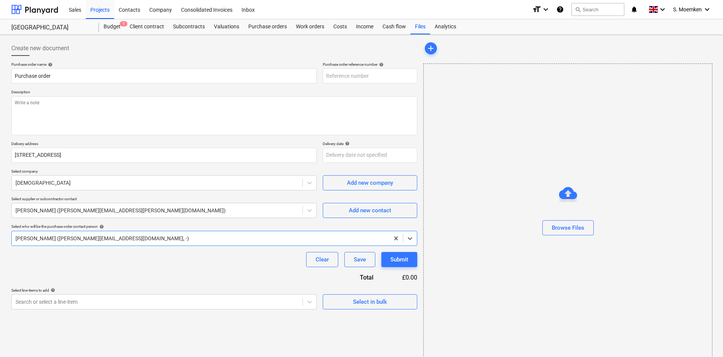
type textarea "x"
type input "KAR-2501a-PO-011"
type textarea "x"
click at [271, 28] on div "Purchase orders" at bounding box center [268, 26] width 48 height 15
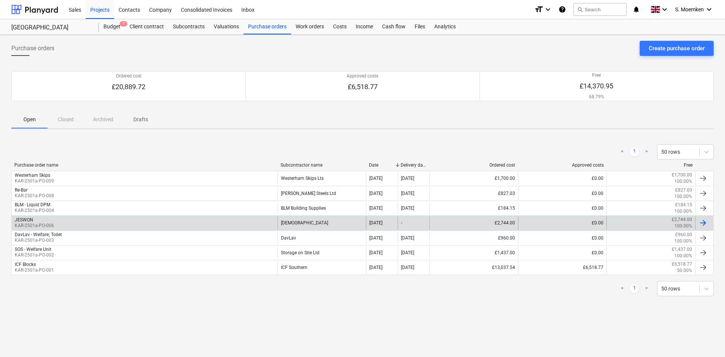
click at [73, 223] on div "JESWON KAR-2501a-PO-006" at bounding box center [145, 222] width 266 height 13
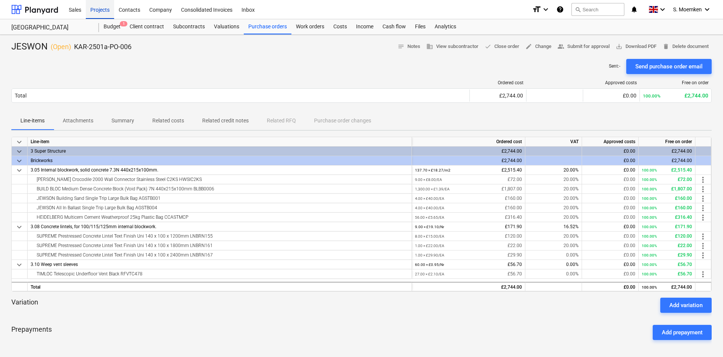
click at [95, 9] on div "Projects" at bounding box center [100, 9] width 28 height 19
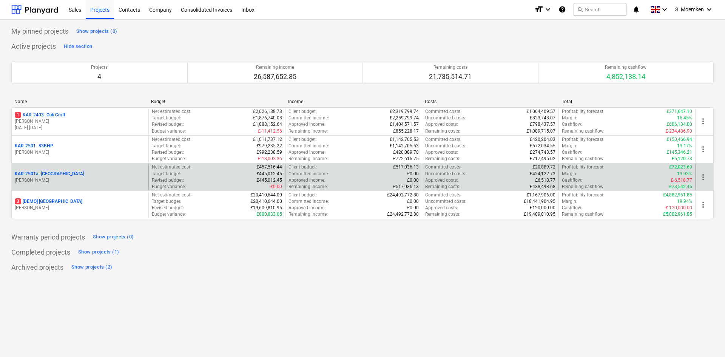
click at [80, 181] on p "[PERSON_NAME]" at bounding box center [80, 180] width 131 height 6
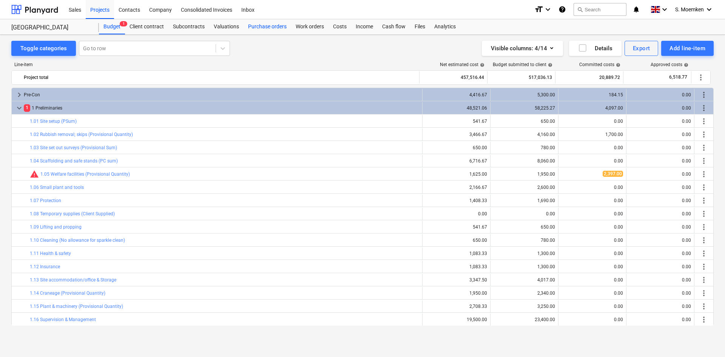
click at [264, 29] on div "Purchase orders" at bounding box center [268, 26] width 48 height 15
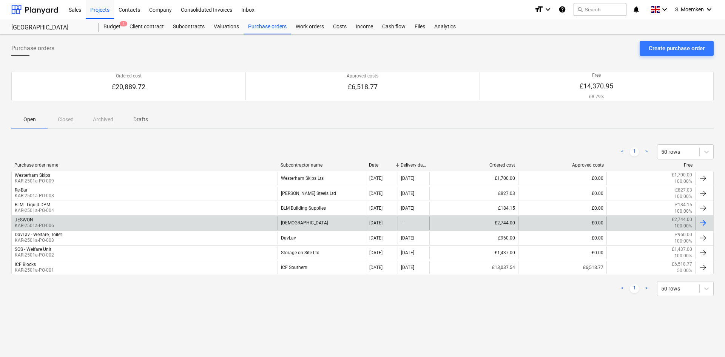
click at [90, 224] on div "JESWON KAR-2501a-PO-006" at bounding box center [145, 222] width 266 height 13
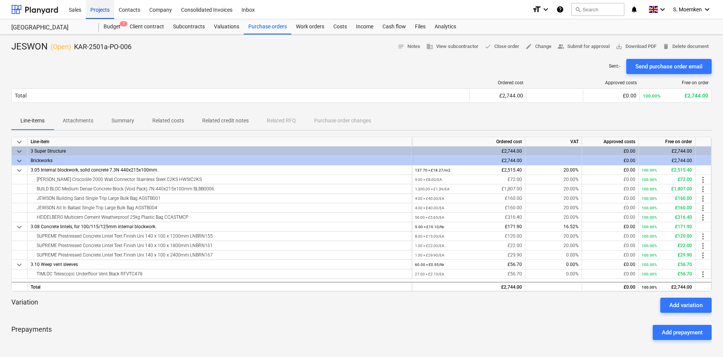
click at [97, 7] on div "Projects" at bounding box center [100, 9] width 28 height 19
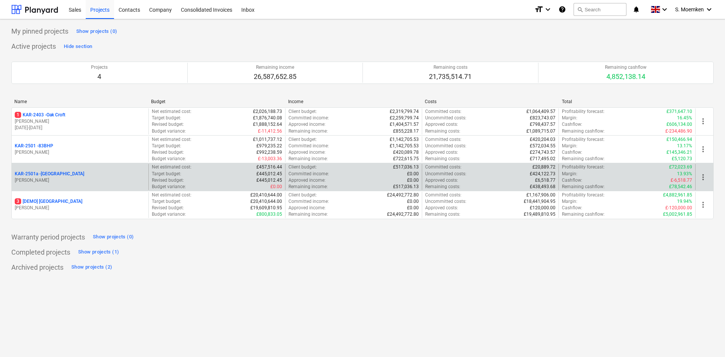
click at [96, 177] on p "[PERSON_NAME]" at bounding box center [80, 180] width 131 height 6
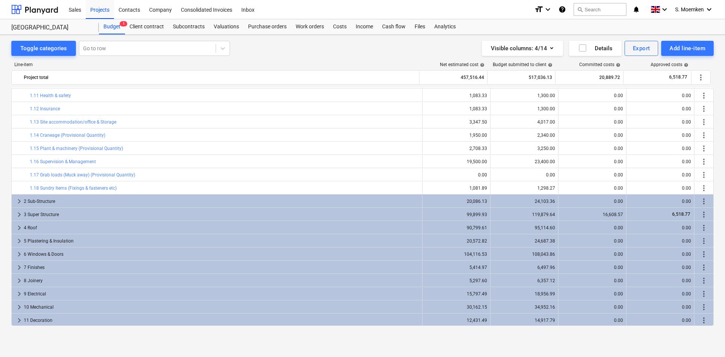
scroll to position [159, 0]
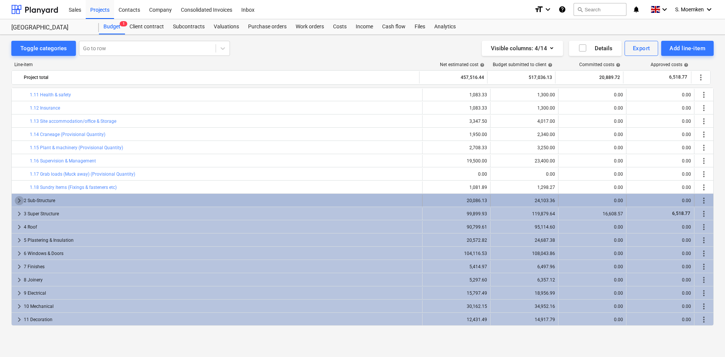
click at [18, 199] on span "keyboard_arrow_right" at bounding box center [19, 200] width 9 height 9
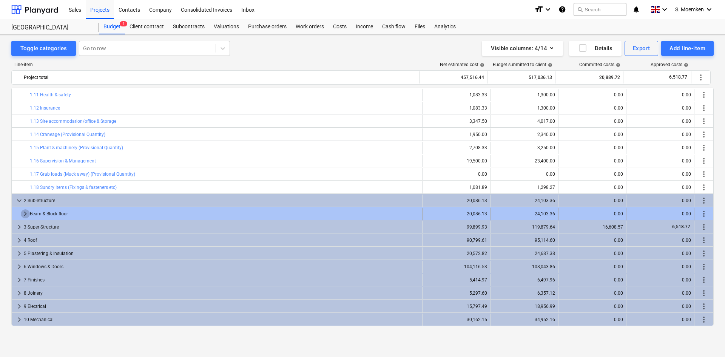
click at [26, 212] on span "keyboard_arrow_right" at bounding box center [25, 213] width 9 height 9
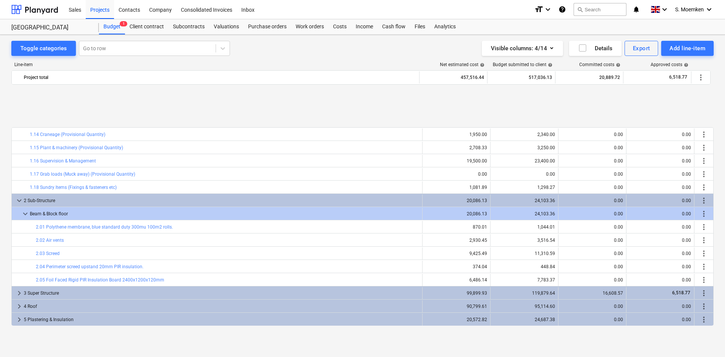
scroll to position [238, 0]
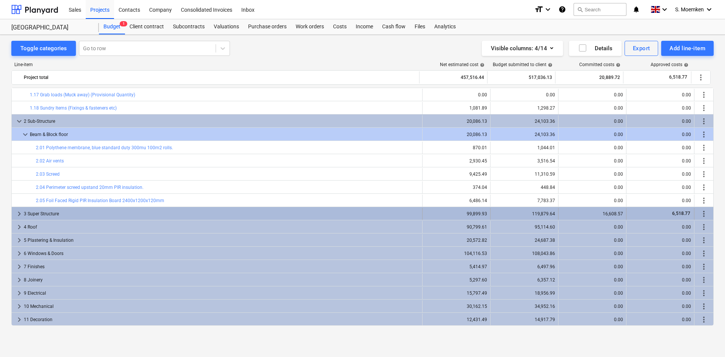
click at [16, 213] on span "keyboard_arrow_right" at bounding box center [19, 213] width 9 height 9
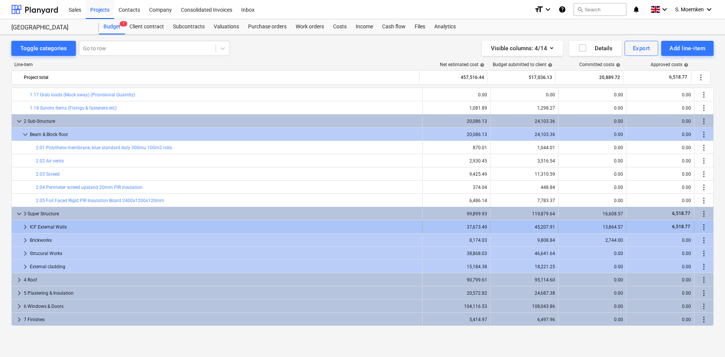
click at [21, 224] on span "keyboard_arrow_right" at bounding box center [25, 227] width 9 height 9
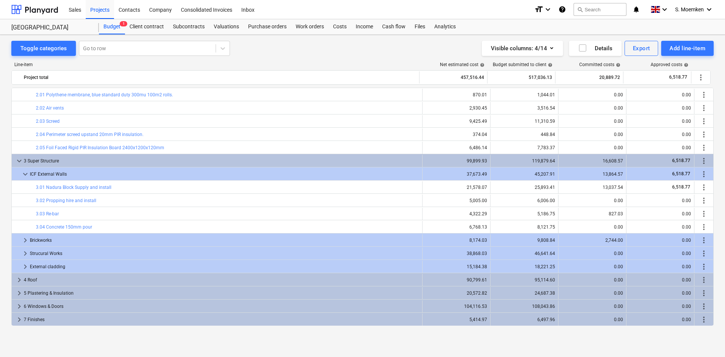
scroll to position [314, 0]
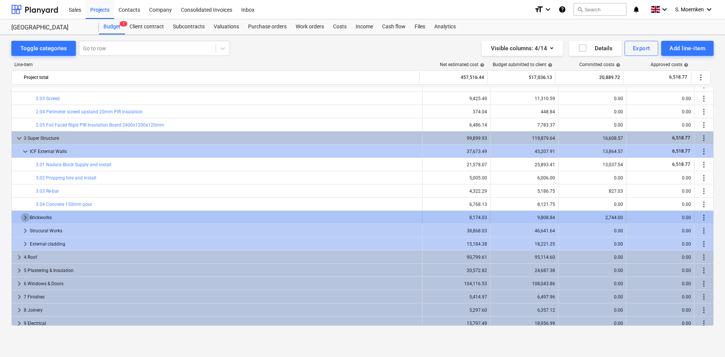
click at [24, 216] on span "keyboard_arrow_right" at bounding box center [25, 217] width 9 height 9
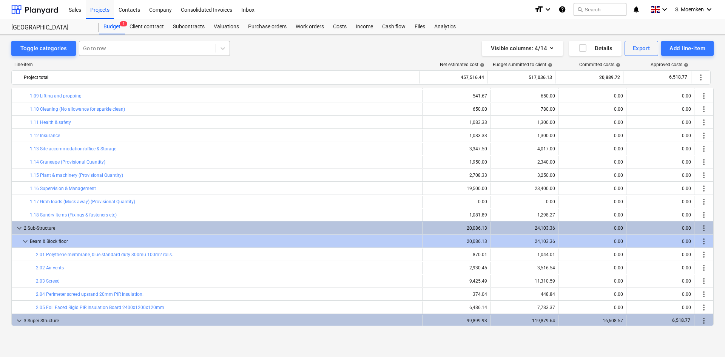
scroll to position [125, 0]
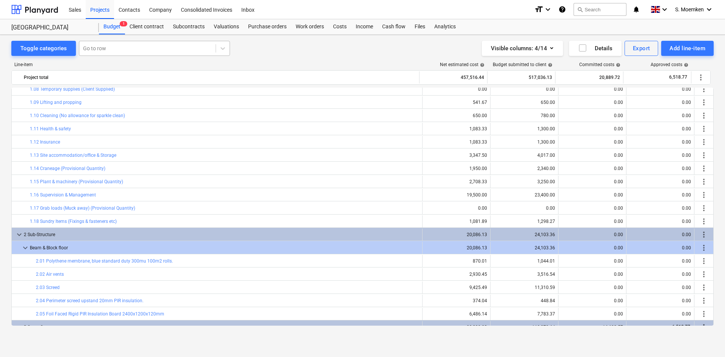
click at [129, 45] on div at bounding box center [147, 49] width 129 height 8
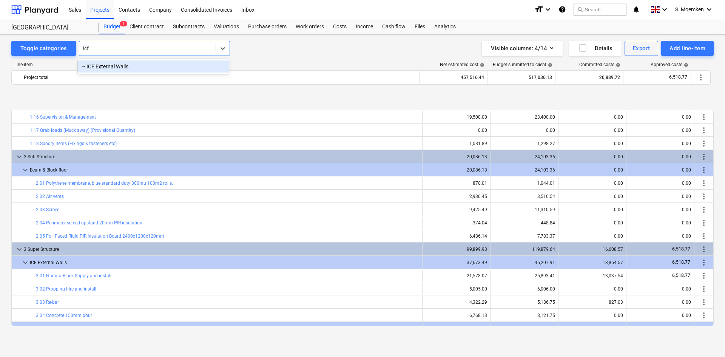
scroll to position [238, 0]
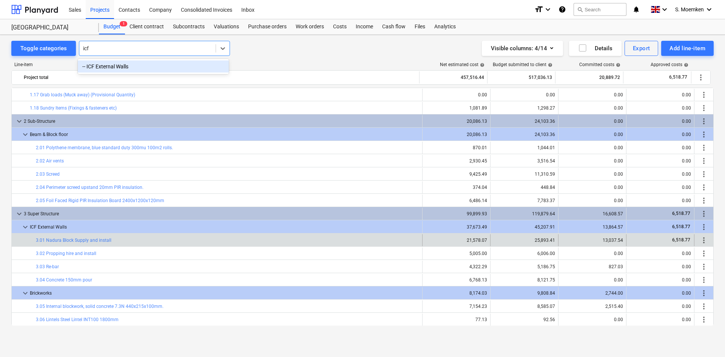
type input "icf"
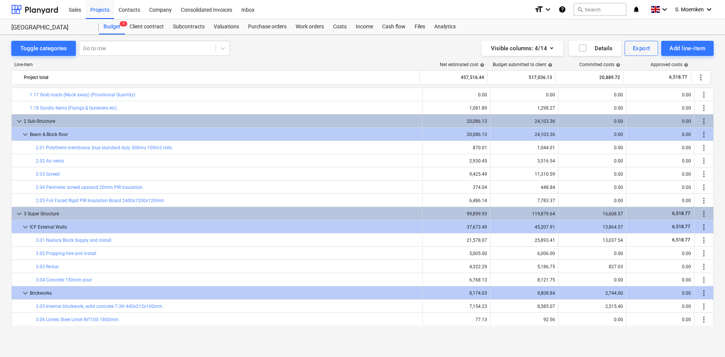
click at [259, 45] on div "Toggle categories Go to row Visible columns : 4/14 Details Export Add line-item" at bounding box center [362, 48] width 703 height 15
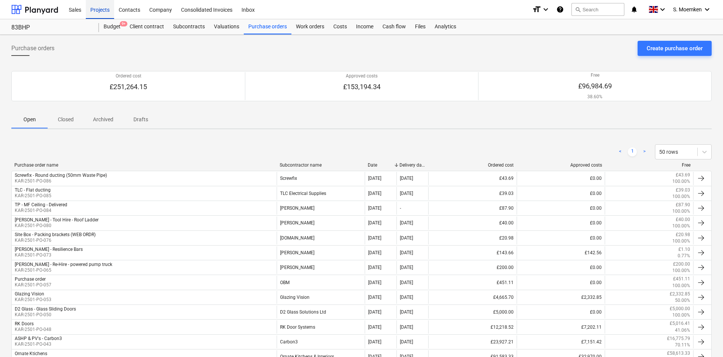
click at [102, 8] on div "Projects" at bounding box center [100, 9] width 28 height 19
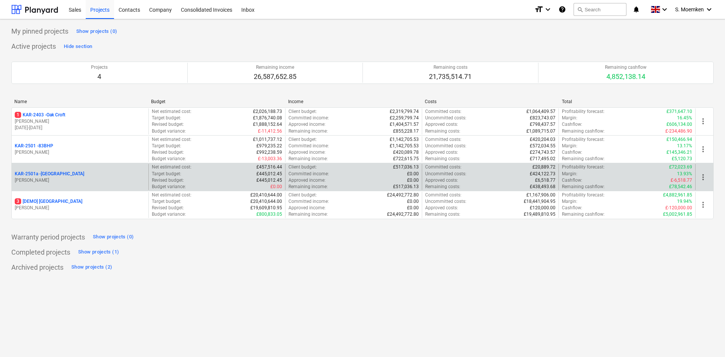
click at [93, 179] on p "[PERSON_NAME]" at bounding box center [80, 180] width 131 height 6
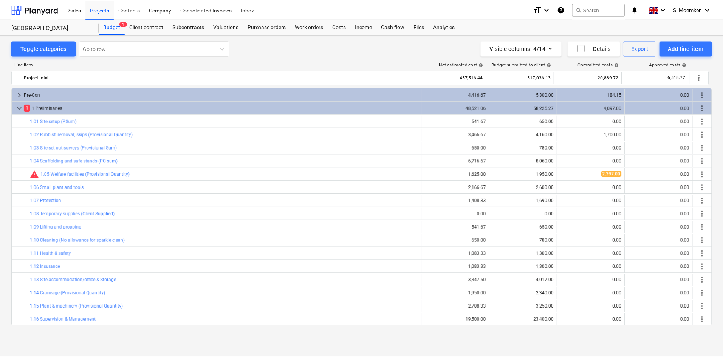
scroll to position [238, 0]
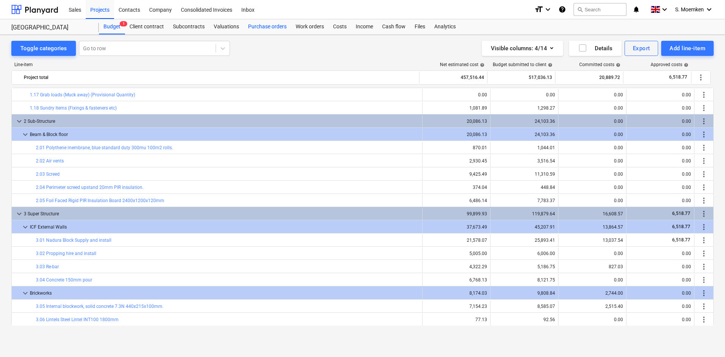
click at [272, 25] on div "Purchase orders" at bounding box center [268, 26] width 48 height 15
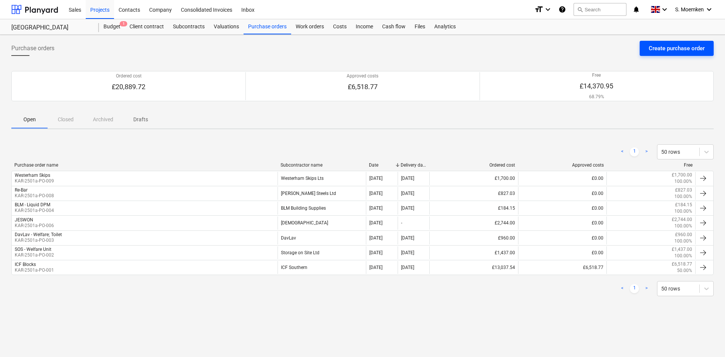
click at [659, 45] on div "Create purchase order" at bounding box center [677, 48] width 56 height 10
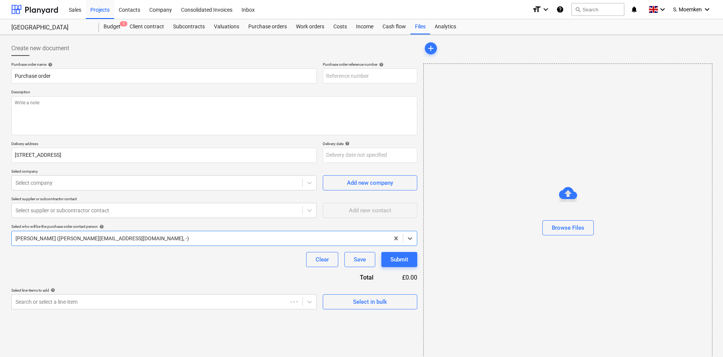
type textarea "x"
type input "KAR-2501a-PO-012"
click at [371, 27] on div "Income" at bounding box center [364, 26] width 26 height 15
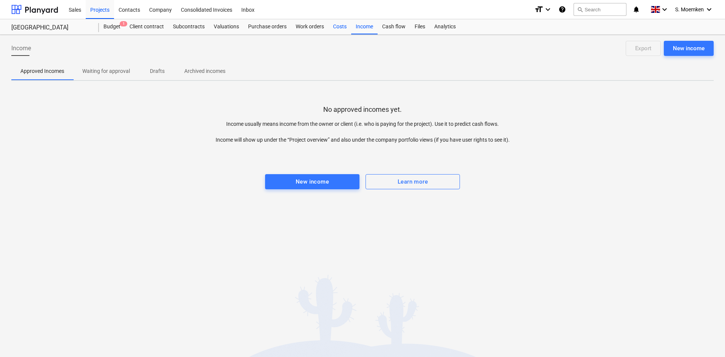
click at [339, 27] on div "Costs" at bounding box center [340, 26] width 23 height 15
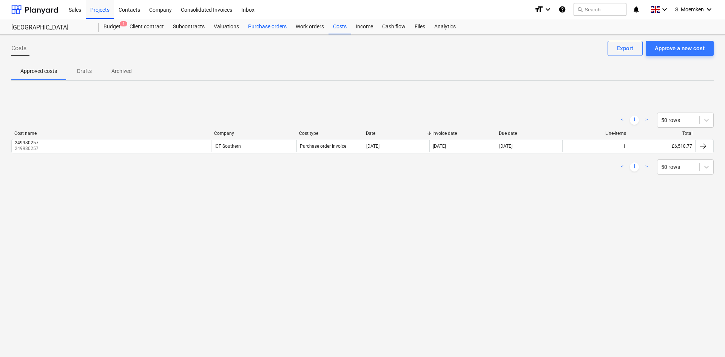
click at [269, 27] on div "Purchase orders" at bounding box center [268, 26] width 48 height 15
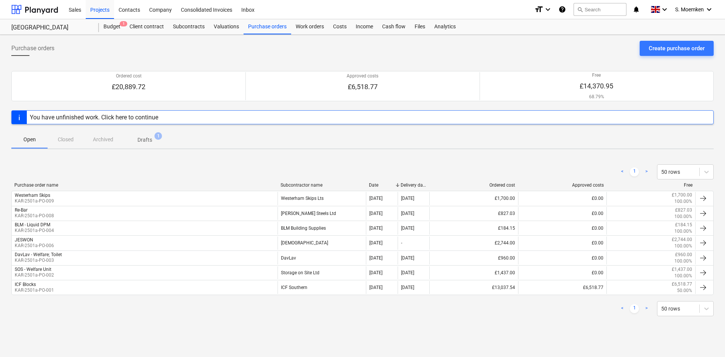
click at [104, 116] on div "You have unfinished work. Click here to continue" at bounding box center [94, 117] width 128 height 7
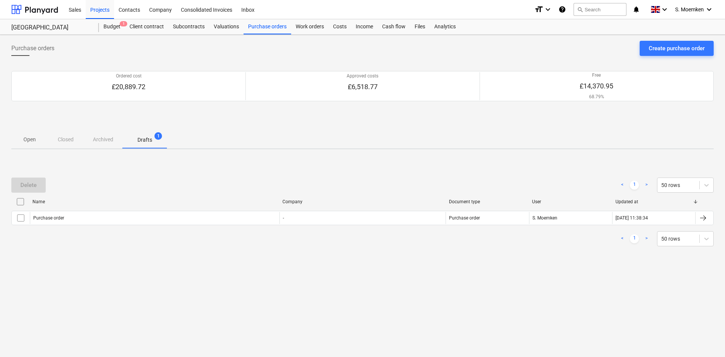
click at [147, 140] on p "Drafts" at bounding box center [145, 140] width 15 height 8
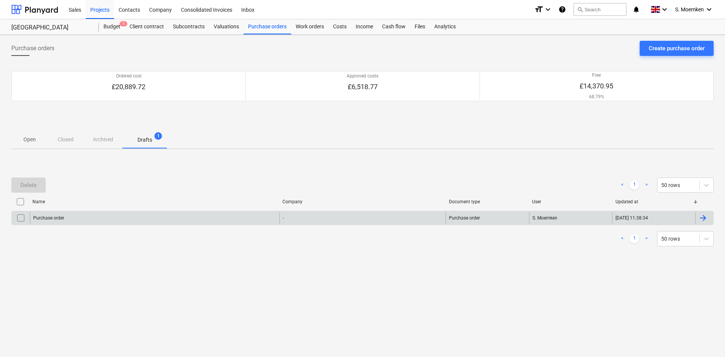
click at [155, 218] on div "Purchase order" at bounding box center [155, 218] width 250 height 12
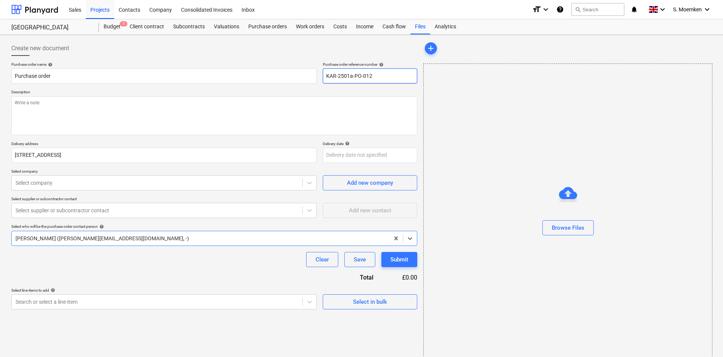
click at [376, 73] on input "KAR-2501a-PO-012" at bounding box center [370, 75] width 94 height 15
type textarea "x"
type input "KAR-2501a-PO-01"
type textarea "x"
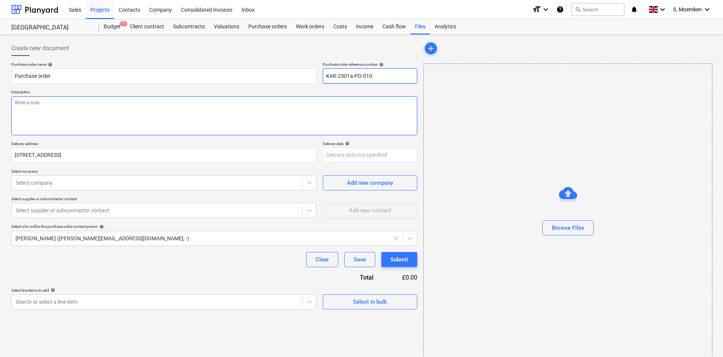
type input "KAR-2501a-PO-010"
click at [165, 131] on textarea at bounding box center [214, 115] width 406 height 39
click at [163, 116] on textarea at bounding box center [214, 115] width 406 height 39
click at [103, 109] on textarea at bounding box center [214, 115] width 406 height 39
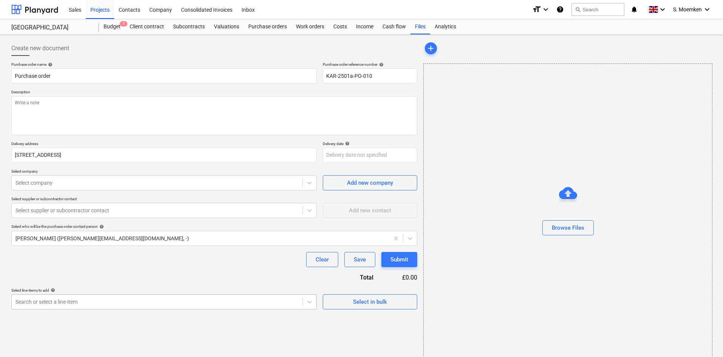
click at [122, 300] on body "Sales Projects Contacts Company Consolidated Invoices Inbox format_size keyboar…" at bounding box center [361, 178] width 723 height 357
type textarea "x"
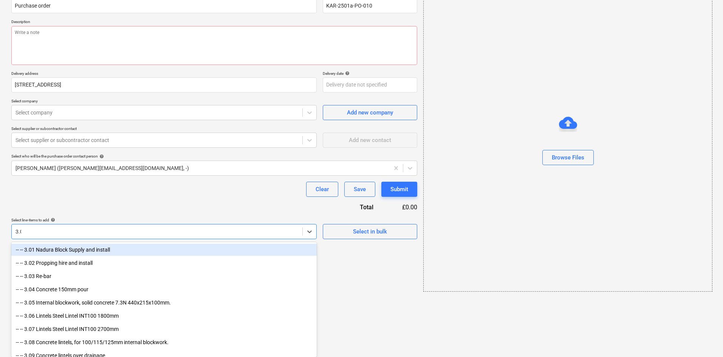
scroll to position [69, 0]
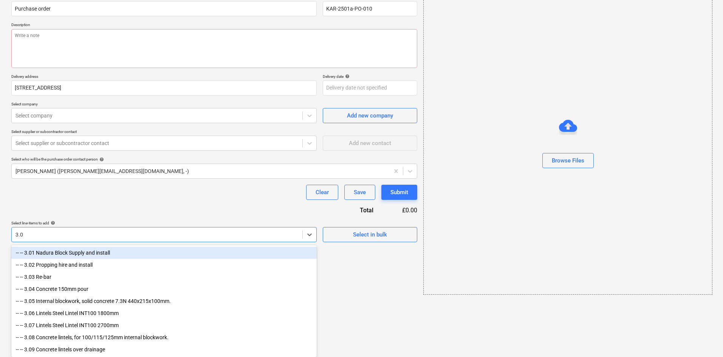
type input "3.01"
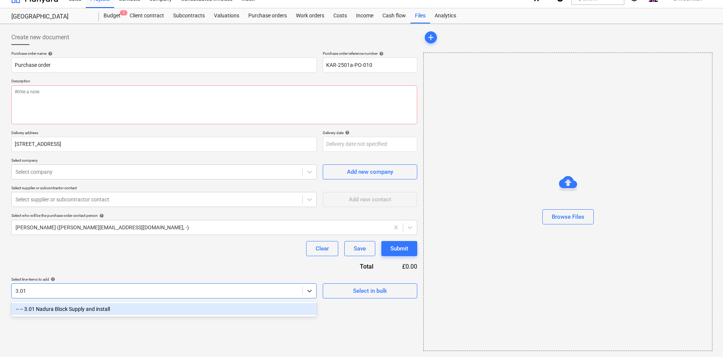
click at [129, 315] on div "-- -- 3.01 Nadura Block Supply and install" at bounding box center [163, 309] width 305 height 12
type textarea "x"
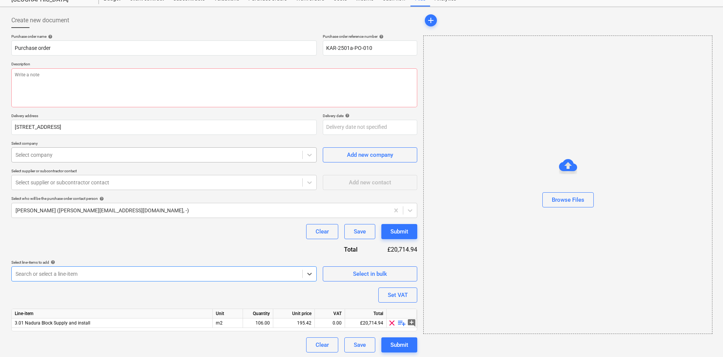
scroll to position [0, 0]
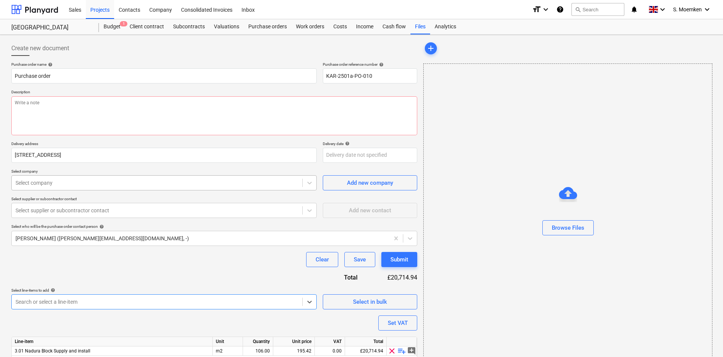
type textarea "x"
click at [66, 184] on div at bounding box center [156, 183] width 283 height 8
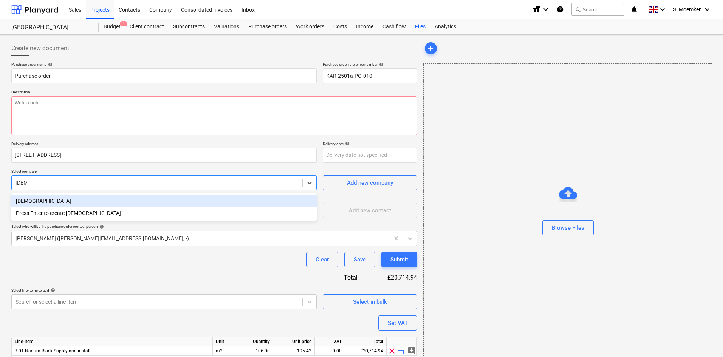
type input "jewson"
type textarea "x"
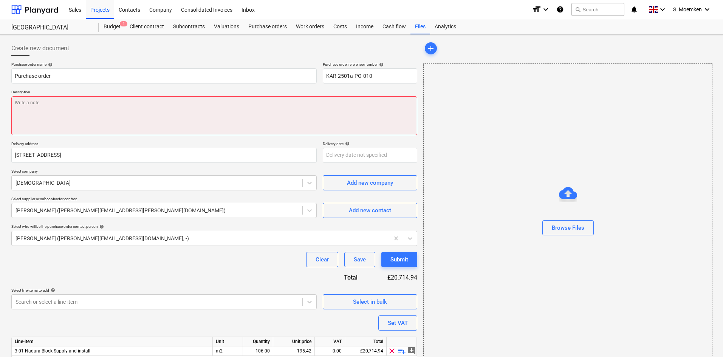
click at [71, 100] on textarea at bounding box center [214, 115] width 406 height 39
type textarea "x"
type textarea "1"
type textarea "x"
type textarea "18"
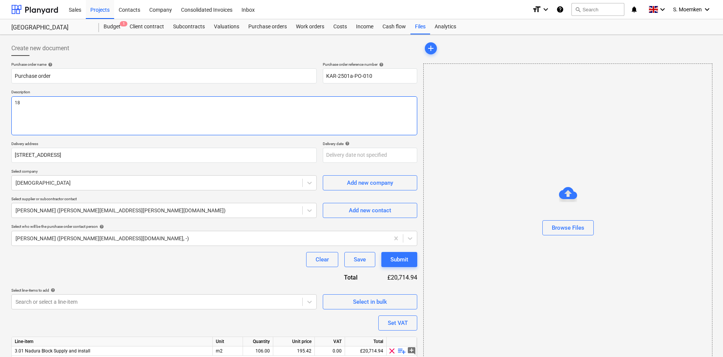
type textarea "x"
type textarea "18m"
type textarea "x"
type textarea "18mm"
type textarea "x"
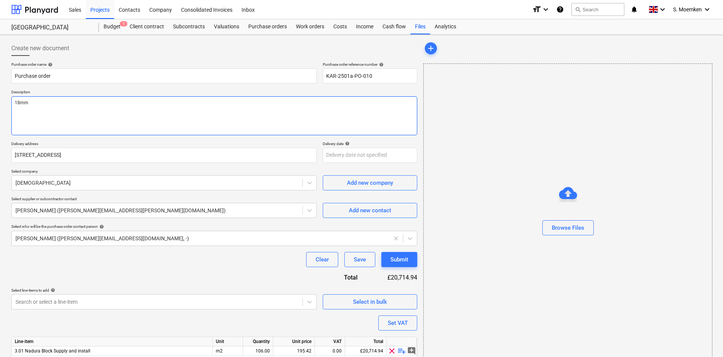
type textarea "18mm"
type textarea "x"
type textarea "18mm S"
type textarea "x"
type textarea "18mm Sh"
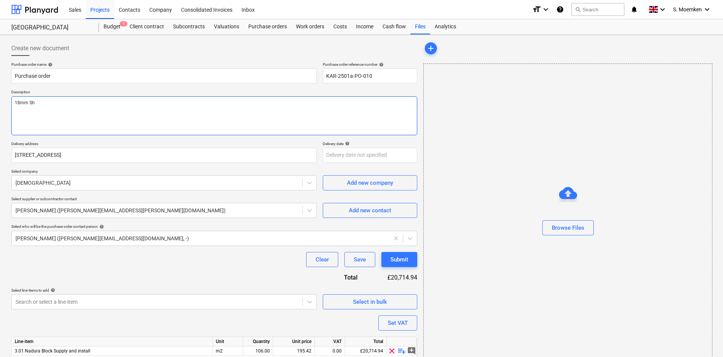
type textarea "x"
type textarea "18mm Shu"
type textarea "x"
type textarea "18mm Shut"
type textarea "x"
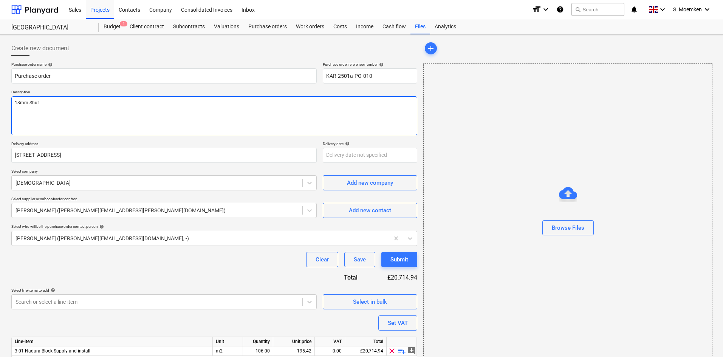
type textarea "18mm [PERSON_NAME]"
type textarea "x"
type textarea "18mm Shutte"
type textarea "x"
type textarea "18mm Shutter"
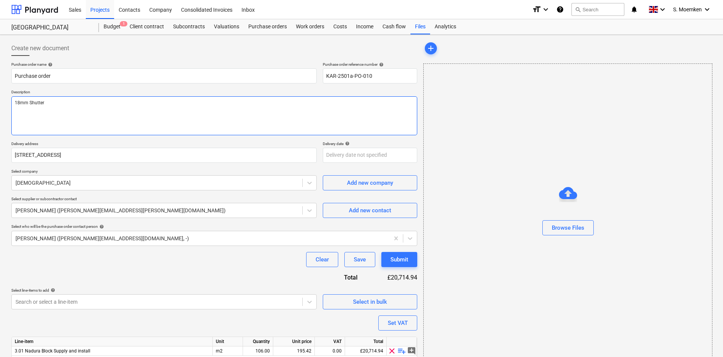
type textarea "x"
type textarea "18mm Shutteri"
type textarea "x"
type textarea "18mm Shutterin"
type textarea "x"
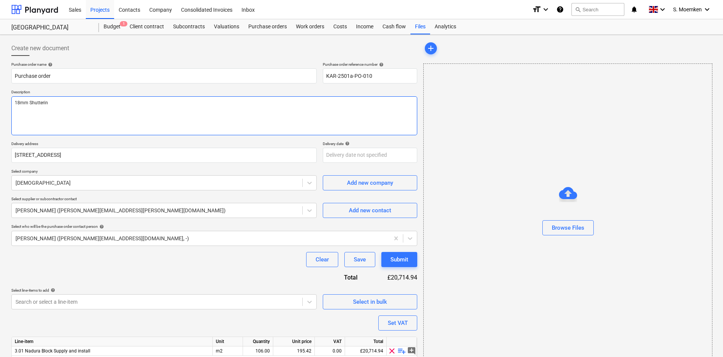
type textarea "18mm Shuttering"
type textarea "x"
type textarea "18mm Shuttering"
type textarea "x"
type textarea "18mm Shuttering P"
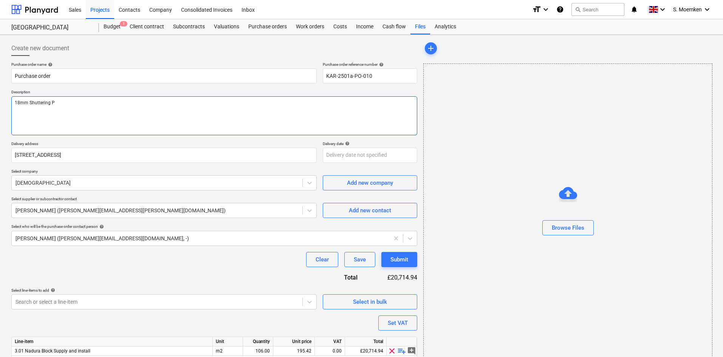
type textarea "x"
type textarea "18mm Shuttering Pl"
type textarea "x"
type textarea "18mm Shuttering Ply"
type textarea "x"
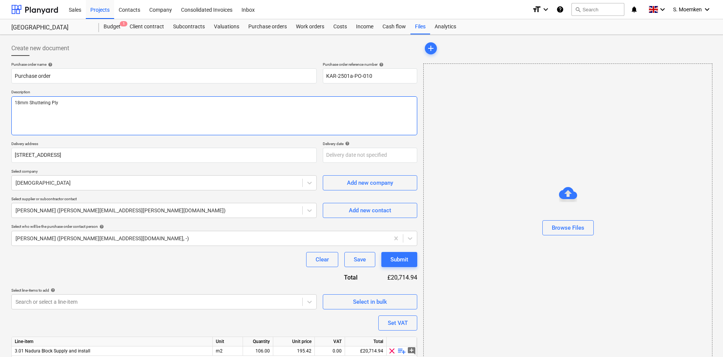
type textarea "18mm Shuttering Ply"
type textarea "x"
type textarea "18mm Shuttering Ply x"
type textarea "x"
type textarea "18mm Shuttering Ply x"
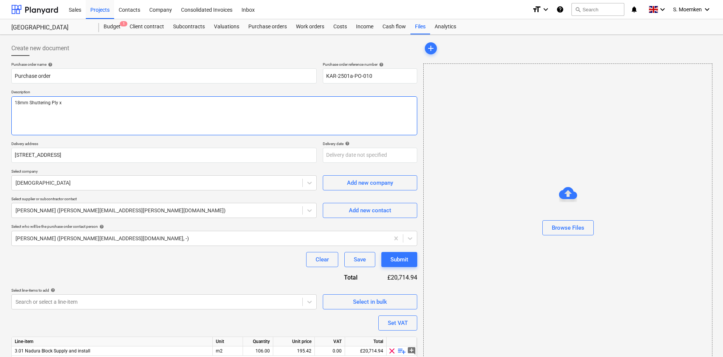
type textarea "x"
type textarea "18mm Shuttering Ply x 1"
type textarea "x"
type textarea "18mm Shuttering Ply x 10"
type textarea "x"
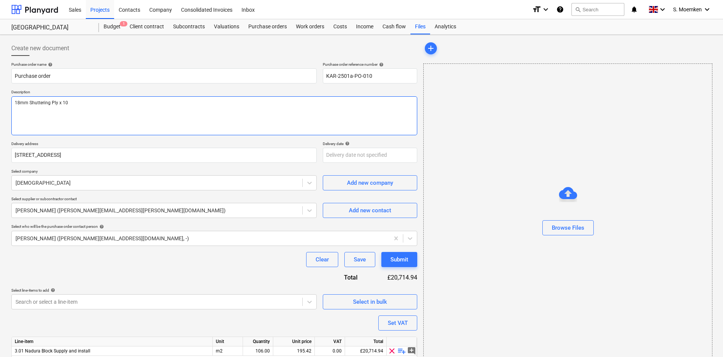
type textarea "18mm Shuttering Ply x 1"
type textarea "x"
type textarea "18mm Shuttering Ply x"
type textarea "x"
type textarea "18mm Shuttering Ply x"
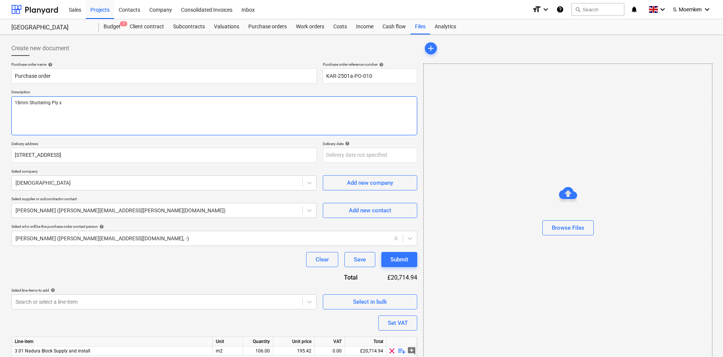
type textarea "x"
type textarea "18mm Shuttering Ply"
type textarea "x"
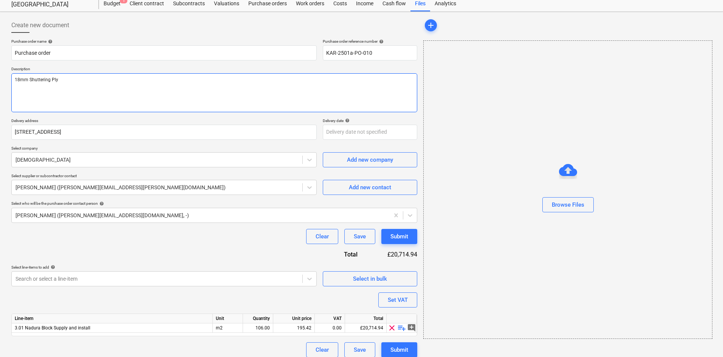
scroll to position [29, 0]
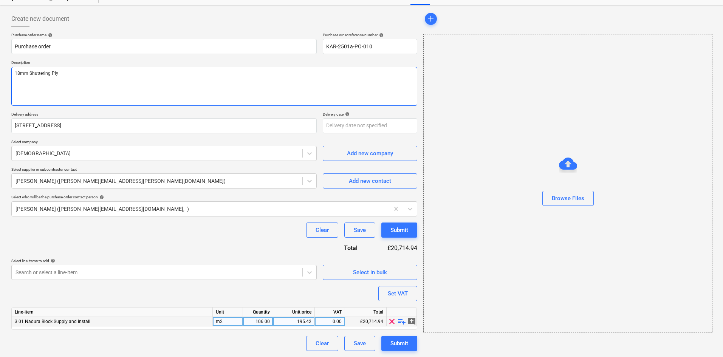
type textarea "18mm Shuttering Ply"
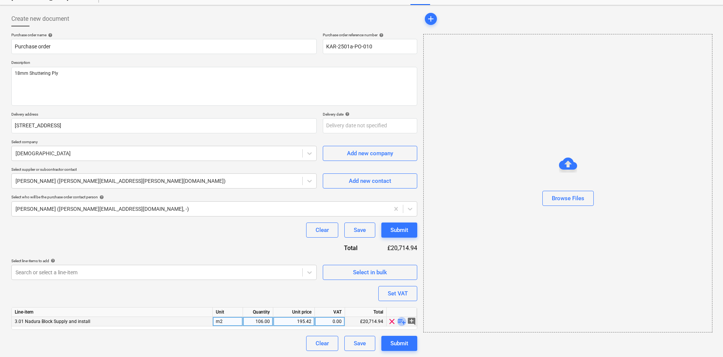
click at [400, 322] on span "playlist_add" at bounding box center [401, 321] width 9 height 9
type textarea "x"
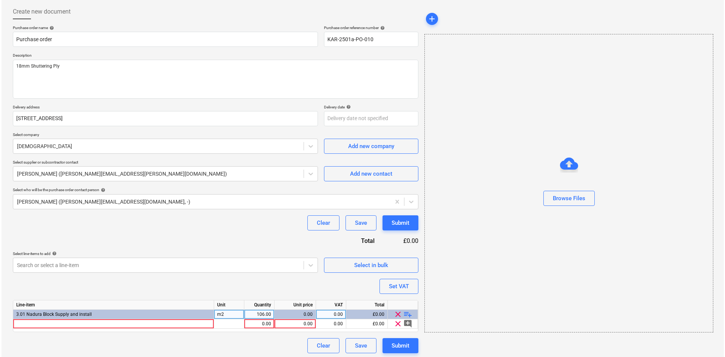
scroll to position [39, 0]
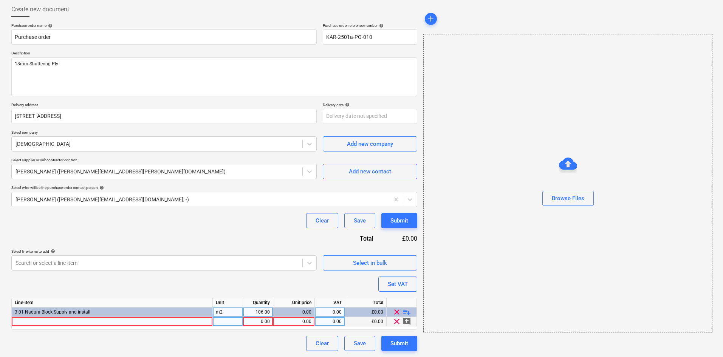
click at [49, 321] on div at bounding box center [112, 321] width 201 height 9
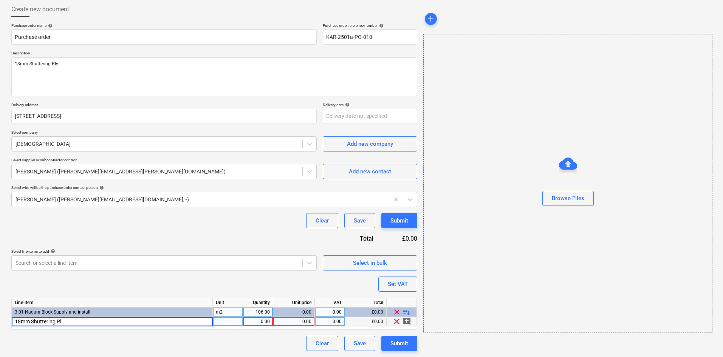
type input "18mm Shuttering Ply"
type textarea "x"
type input "Each"
type textarea "x"
type input "2.21"
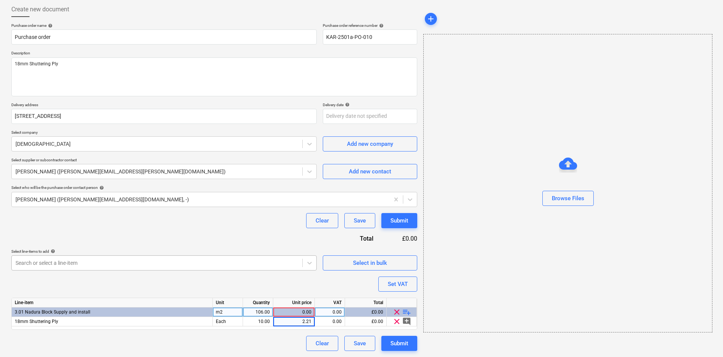
type textarea "x"
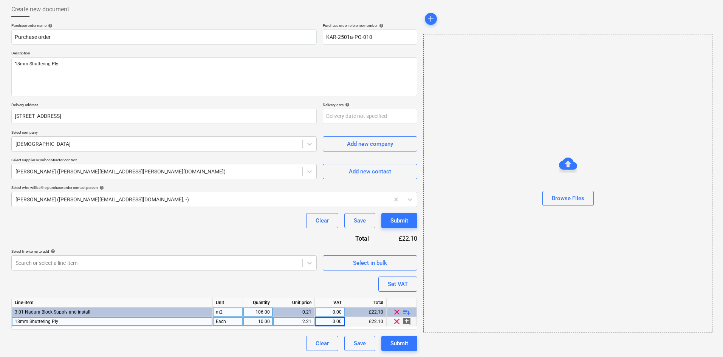
click at [309, 321] on div "2.21" at bounding box center [293, 321] width 35 height 9
type input "2.31"
type textarea "x"
type input "2.25"
type textarea "x"
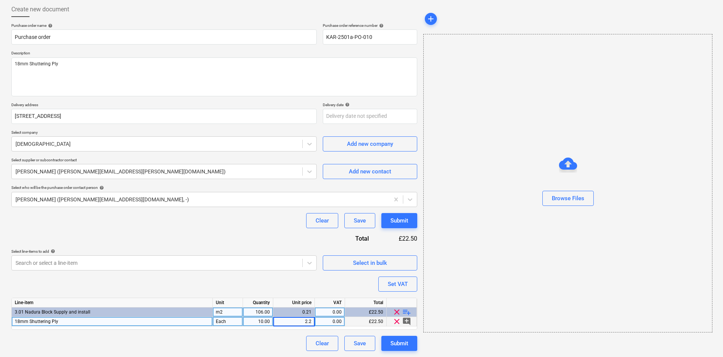
type input "2.28"
click at [389, 342] on button "Submit" at bounding box center [399, 343] width 36 height 15
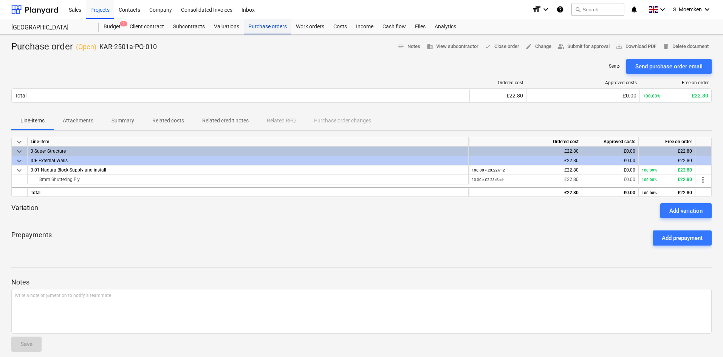
click at [272, 26] on div "Purchase orders" at bounding box center [268, 26] width 48 height 15
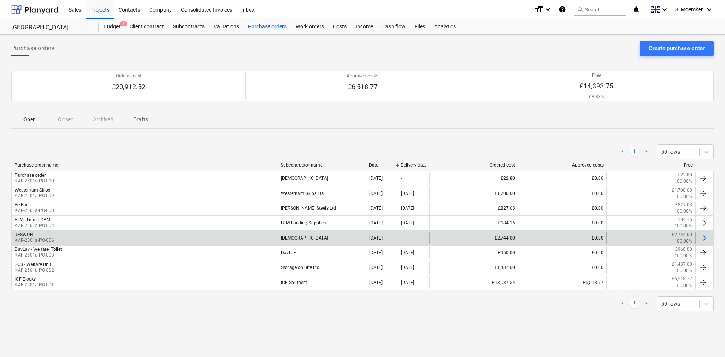
click at [100, 237] on div "JESWON KAR-2501a-PO-006" at bounding box center [145, 238] width 266 height 13
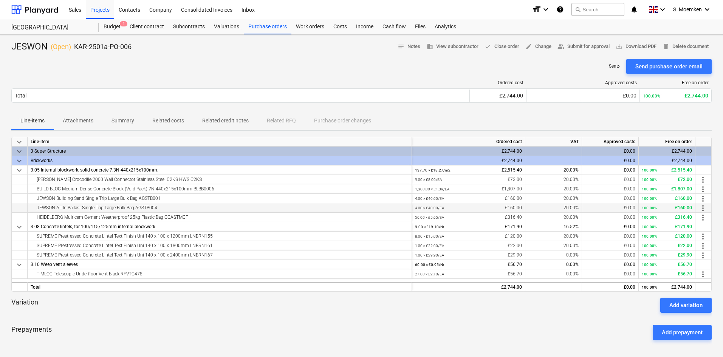
click at [129, 207] on div "JEWSON All In Ballast Single Trip Large Bulk Bag AGSTB004" at bounding box center [220, 207] width 378 height 9
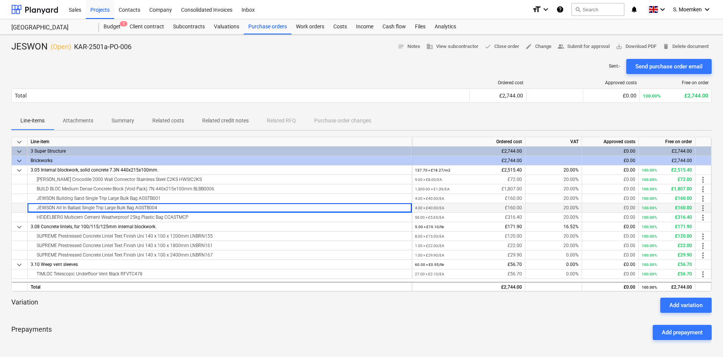
click at [438, 206] on small "4.00 × £40.00 / EA" at bounding box center [429, 208] width 29 height 4
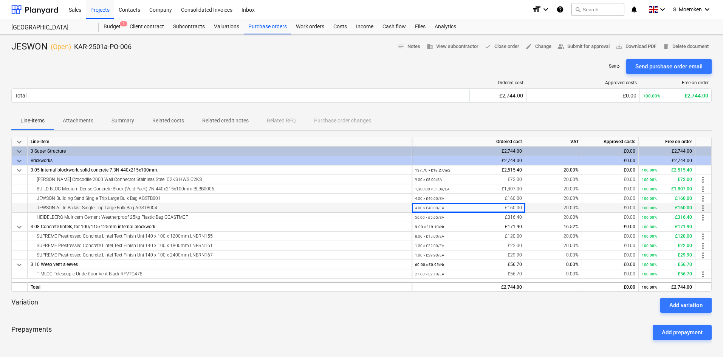
click at [419, 207] on small "4.00 × £40.00 / EA" at bounding box center [429, 208] width 29 height 4
click at [702, 206] on span "more_vert" at bounding box center [702, 208] width 9 height 9
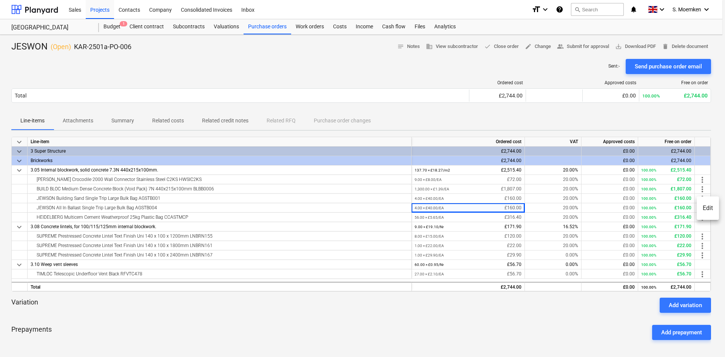
click at [707, 207] on li "Edit" at bounding box center [708, 207] width 22 height 17
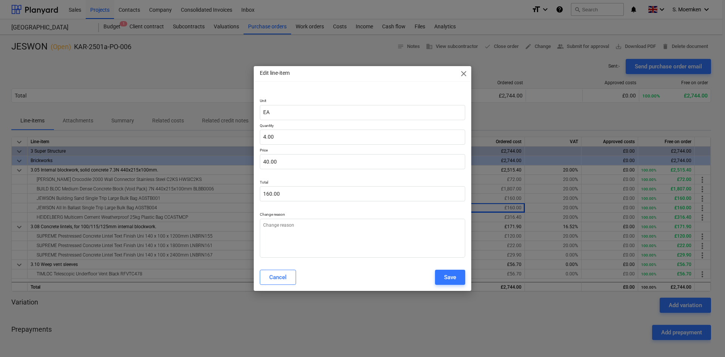
type textarea "x"
type input "4"
click at [267, 135] on input "4" at bounding box center [363, 137] width 206 height 15
type textarea "x"
type input "0.00"
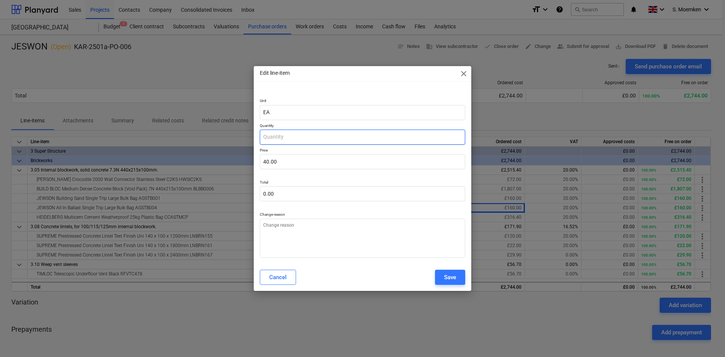
type textarea "x"
type input "6"
type input "240.00"
type input "6"
type textarea "x"
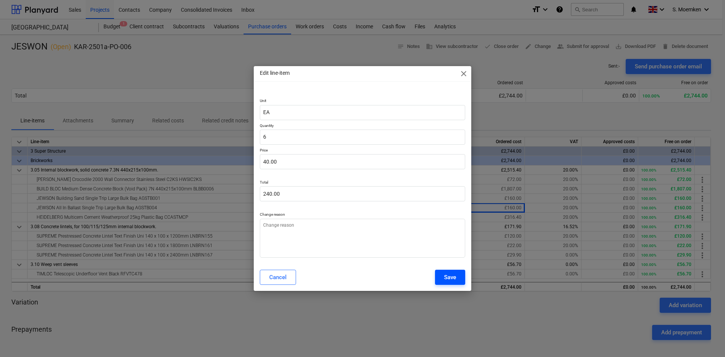
type input "6.00"
click at [457, 275] on button "Save" at bounding box center [450, 277] width 30 height 15
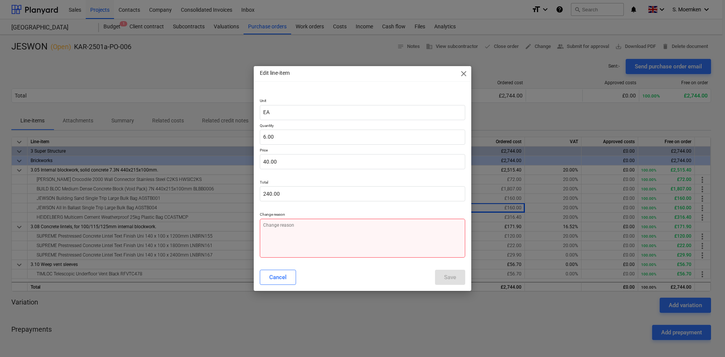
click at [321, 228] on textarea at bounding box center [363, 238] width 206 height 39
type textarea "x"
type textarea "Q"
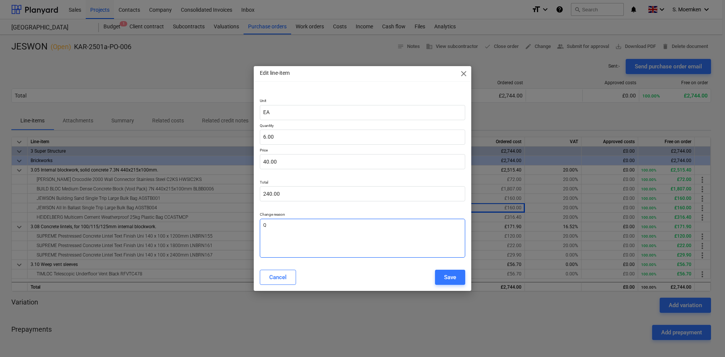
type textarea "x"
type textarea "Qt"
type textarea "x"
type textarea "Qty"
type textarea "x"
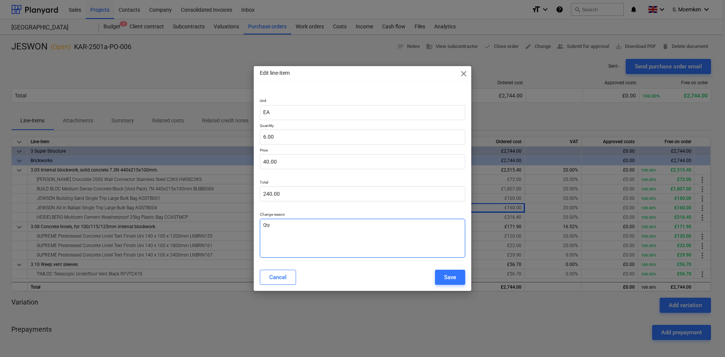
type textarea "Qty"
type textarea "x"
type textarea "Qty w"
type textarea "x"
type textarea "Qty wa"
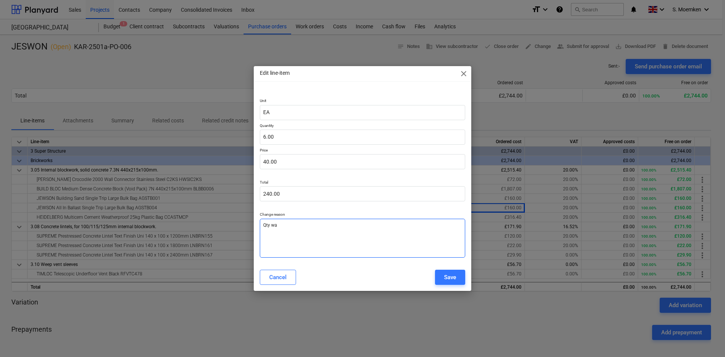
type textarea "x"
type textarea "Qty was"
type textarea "x"
type textarea "Qty was"
type textarea "x"
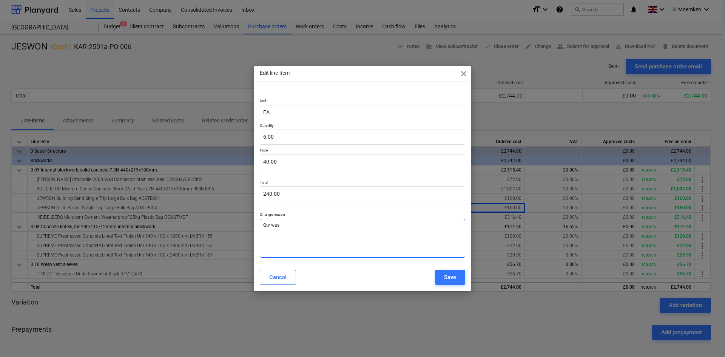
type textarea "Qty was m"
type textarea "x"
type textarea "Qty was mo"
type textarea "x"
type textarea "Qty was mor"
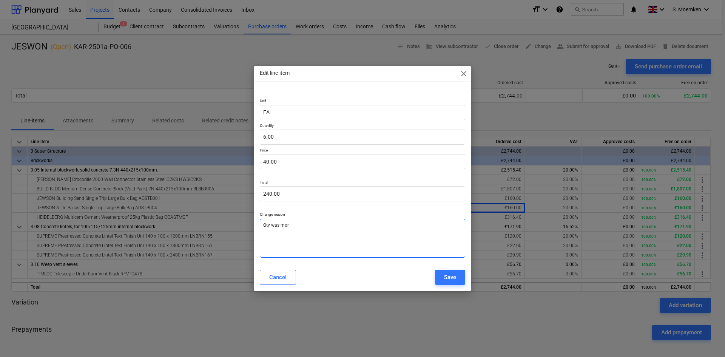
type textarea "x"
type textarea "Qty was more"
type textarea "x"
type textarea "Qty was more"
type textarea "x"
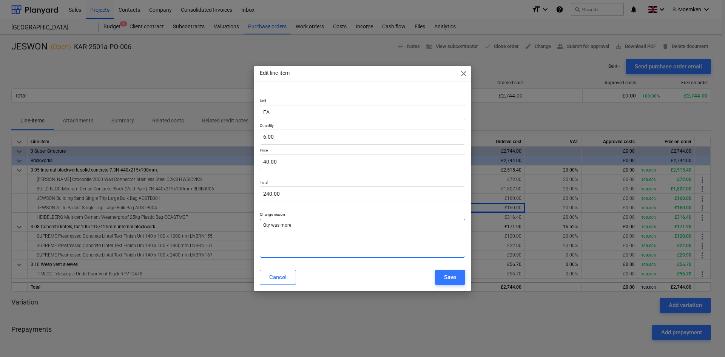
type textarea "Qty was more t"
type textarea "x"
type textarea "Qty was more th"
type textarea "x"
type textarea "Qty was more tha"
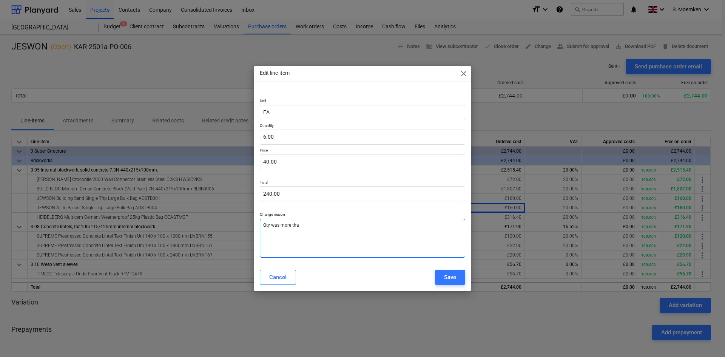
type textarea "x"
type textarea "Qty was more than"
type textarea "x"
type textarea "Qty was more than"
click at [271, 224] on textarea "Qty was more than" at bounding box center [363, 238] width 206 height 39
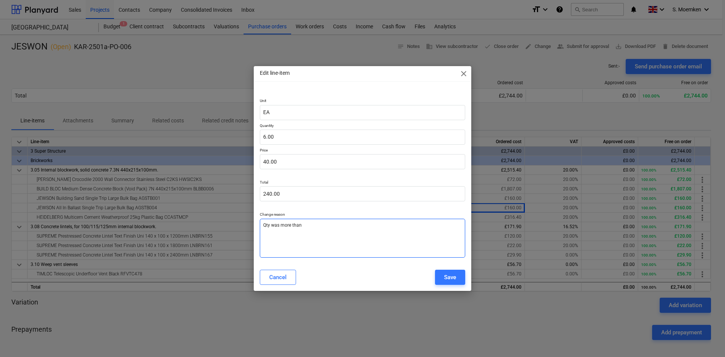
type textarea "x"
type textarea "Qty nwas more than"
type textarea "x"
type textarea "Qty newas more than"
type textarea "x"
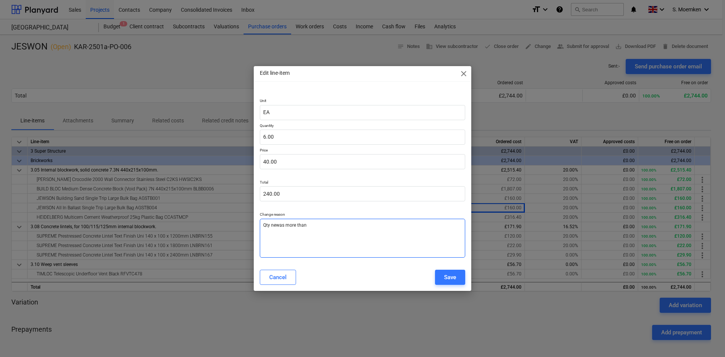
type textarea "Qty neewas more than"
type textarea "x"
type textarea "Qty needwas more than"
type textarea "x"
type textarea "Qty needewas more than"
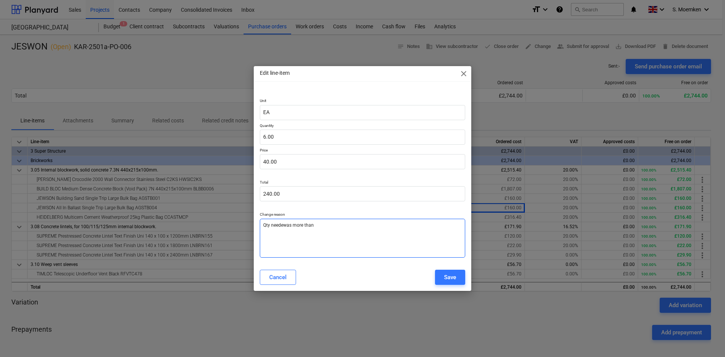
type textarea "x"
type textarea "Qty neededwas more than"
type textarea "x"
type textarea "Qty needed was more than"
click at [346, 226] on textarea "Qty needed was more than" at bounding box center [363, 238] width 206 height 39
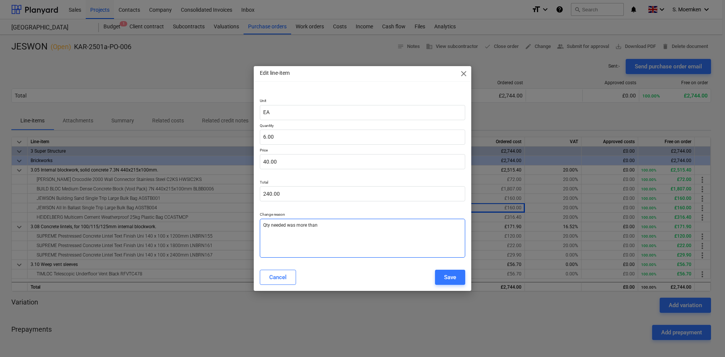
type textarea "x"
type textarea "Qty needed was more than o"
type textarea "x"
type textarea "Qty needed was more than or"
type textarea "x"
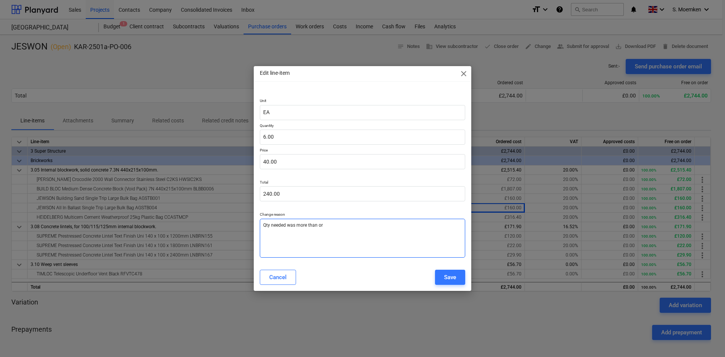
type textarea "Qty needed was more than ord"
type textarea "x"
type textarea "Qty needed was more than orde"
type textarea "x"
type textarea "Qty needed was more than order"
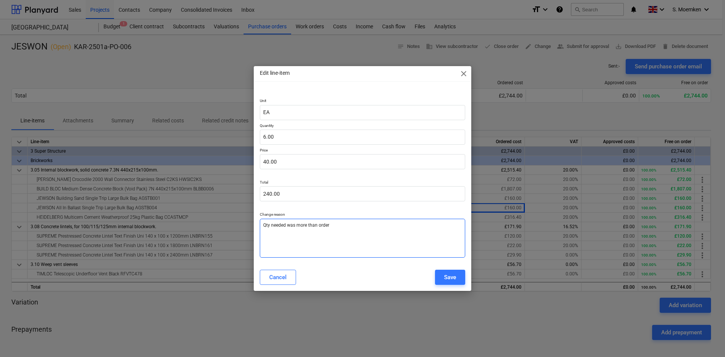
type textarea "x"
type textarea "Qty needed was more than ordere"
type textarea "x"
type textarea "Qty needed was more than ordered"
type textarea "x"
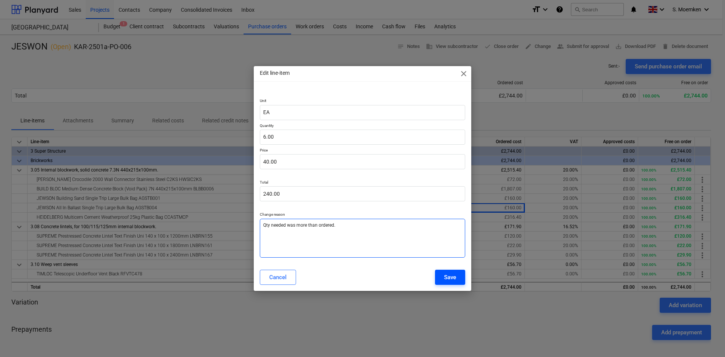
type textarea "Qty needed was more than ordered."
click at [452, 278] on div "Save" at bounding box center [450, 277] width 12 height 10
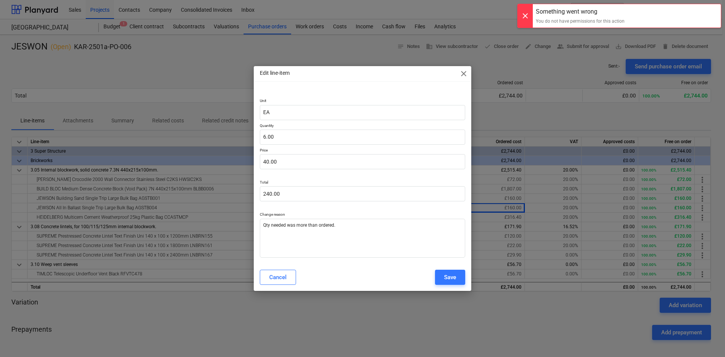
click at [465, 74] on span "close" at bounding box center [463, 73] width 9 height 9
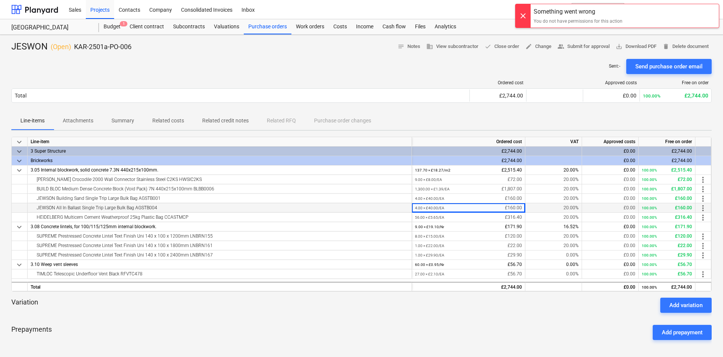
click at [117, 206] on div "JEWSON All In Ballast Single Trip Large Bulk Bag AGSTB004" at bounding box center [220, 207] width 378 height 9
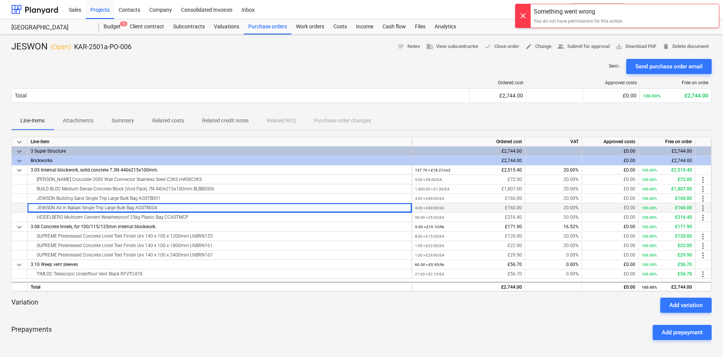
drag, startPoint x: 162, startPoint y: 207, endPoint x: 36, endPoint y: 206, distance: 126.9
click at [36, 206] on div "JEWSON All In Ballast Single Trip Large Bulk Bag AGSTB004" at bounding box center [220, 207] width 378 height 9
copy div "JEWSON All In Ballast Single Trip Large Bulk Bag AGSTB004"
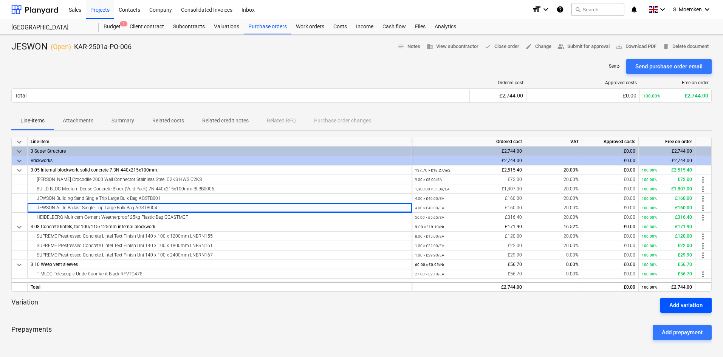
click at [690, 301] on div "Add variation" at bounding box center [685, 305] width 33 height 10
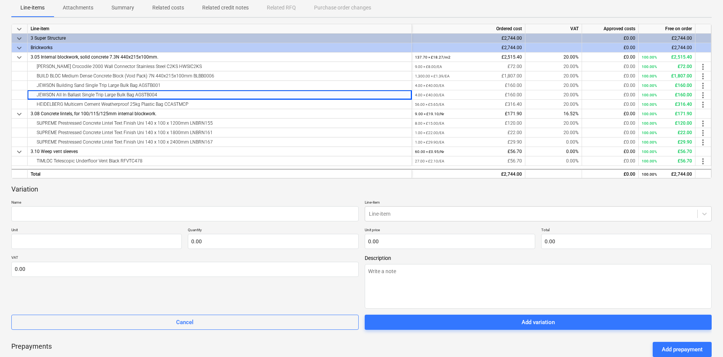
scroll to position [113, 0]
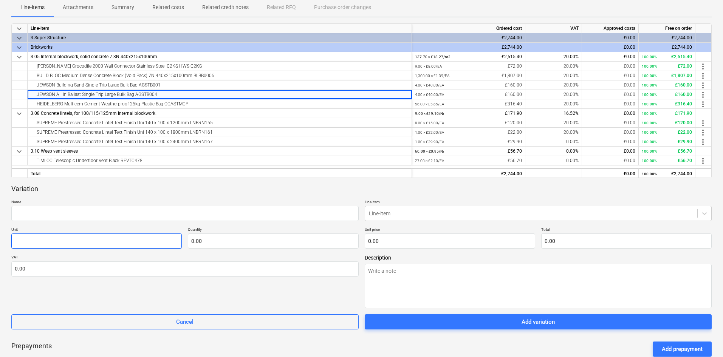
click at [110, 242] on input "text" at bounding box center [96, 240] width 170 height 15
type textarea "x"
type input "W"
type textarea "x"
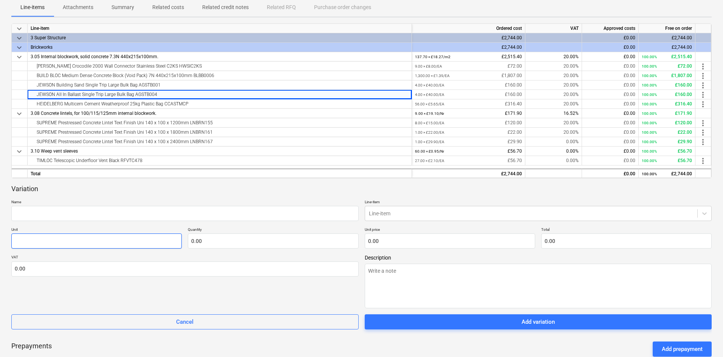
type input "E"
type textarea "x"
type input "Ea"
type textarea "x"
type input "Eac"
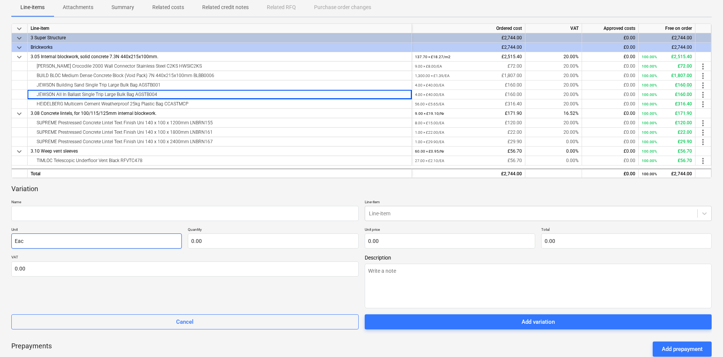
type textarea "x"
type input "Each"
click at [195, 214] on input "text" at bounding box center [184, 213] width 347 height 15
paste input "JEWSON All In Ballast Single Trip Large Bulk Bag AGSTB004"
type textarea "x"
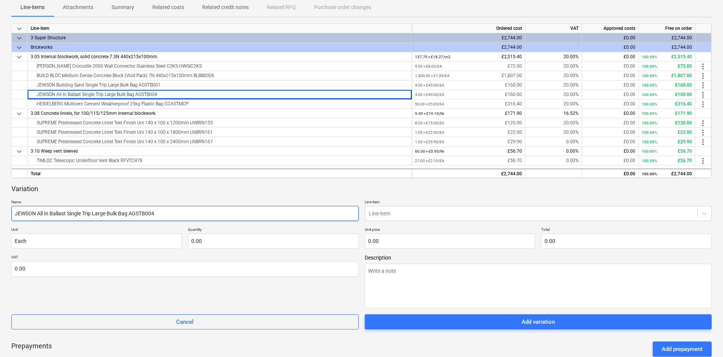
type input "JEWSON All In Ballast Single Trip Large Bulk Bag AGSTB004"
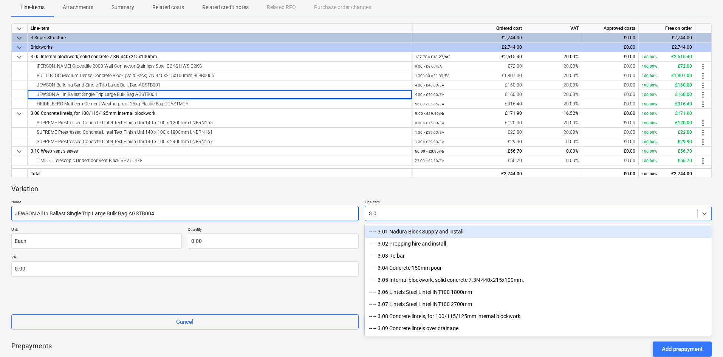
type input "3.05"
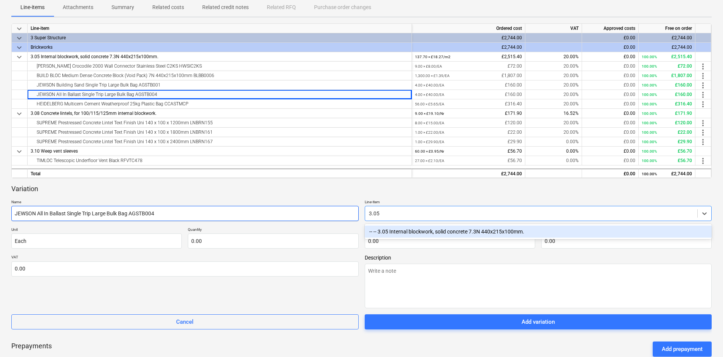
type textarea "x"
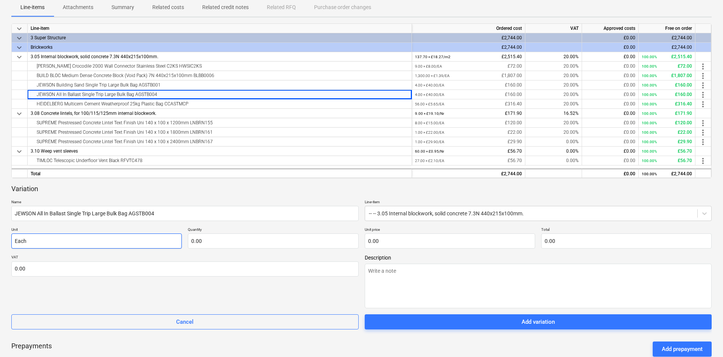
click at [143, 237] on input "Each" at bounding box center [96, 240] width 170 height 15
type textarea "x"
type input "2.00"
type textarea "x"
type input "4"
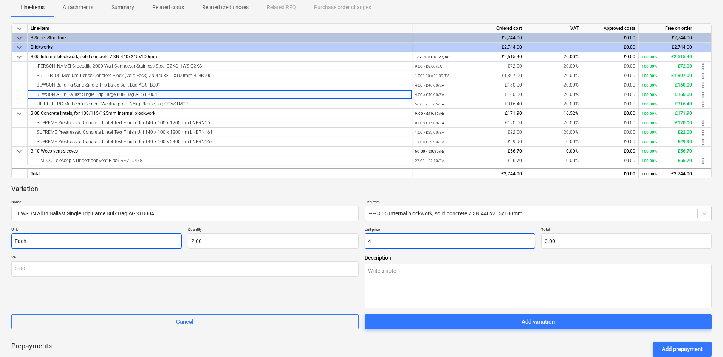
type input "8.00"
type textarea "x"
type input "40"
type input "80.00"
type textarea "x"
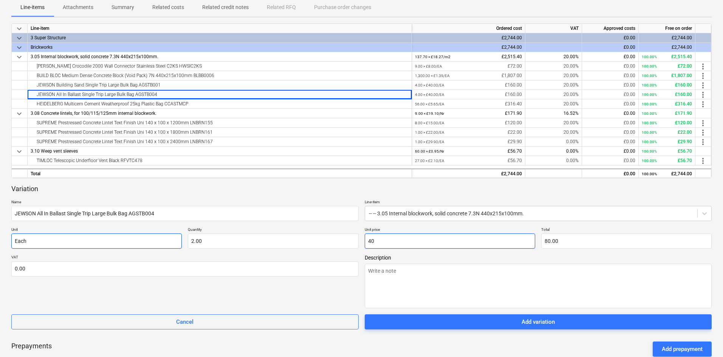
type input "40."
type textarea "x"
type input "40.0"
type textarea "x"
type input "40.00"
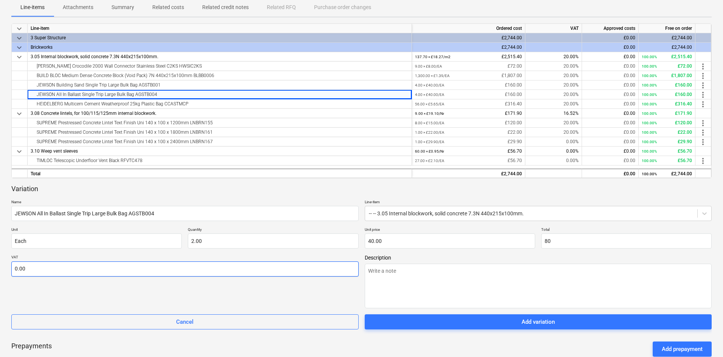
type input "80.00"
type textarea "x"
type input "2"
type textarea "x"
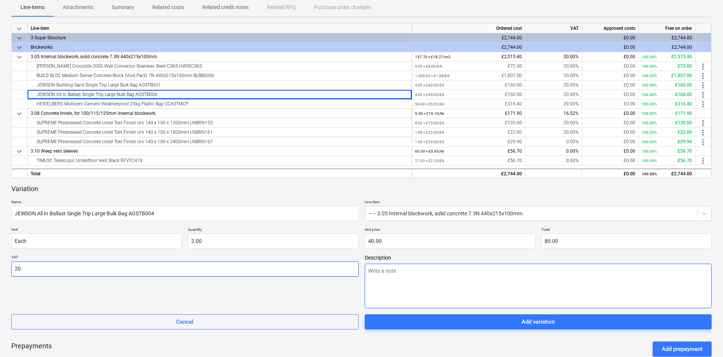
type input "20.00"
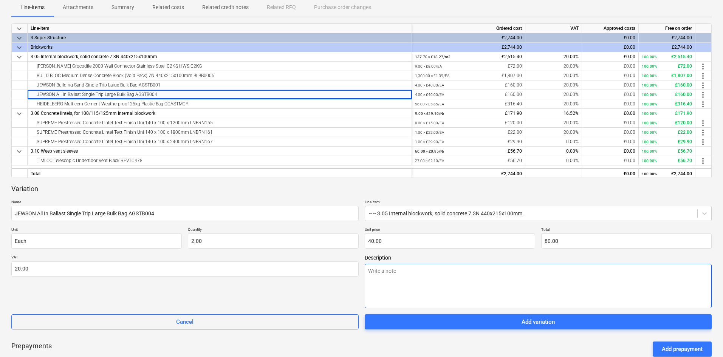
paste textarea "JEWSON All In Ballast Single Trip Large Bulk Bag AGSTB004"
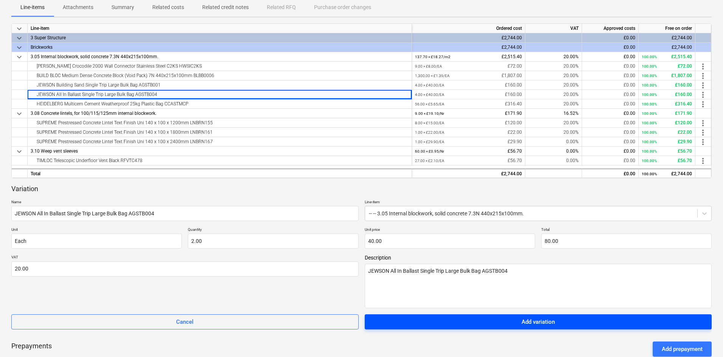
click at [502, 325] on span "Add variation" at bounding box center [538, 322] width 329 height 10
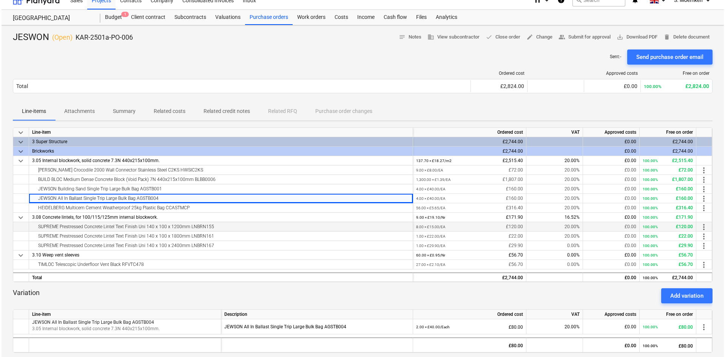
scroll to position [0, 0]
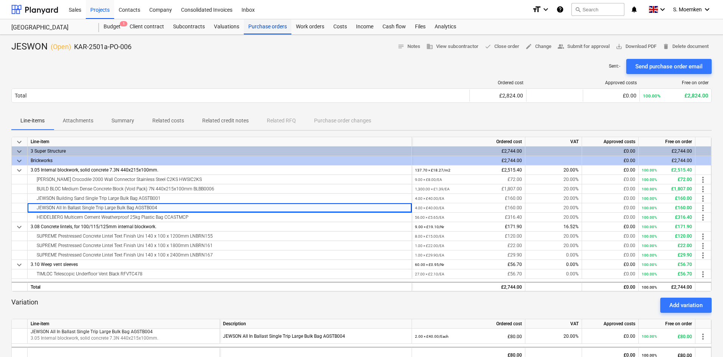
click at [269, 28] on div "Purchase orders" at bounding box center [268, 26] width 48 height 15
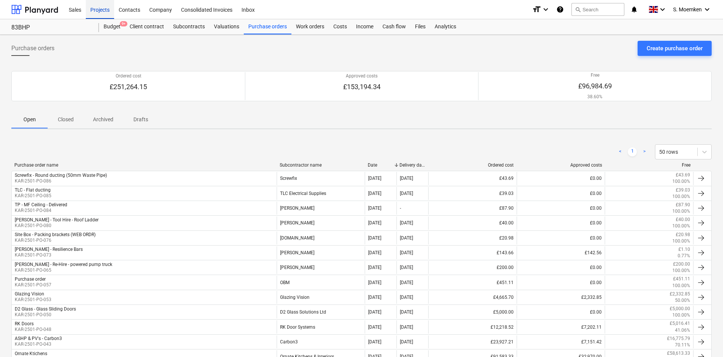
click at [96, 8] on div "Projects" at bounding box center [100, 9] width 28 height 19
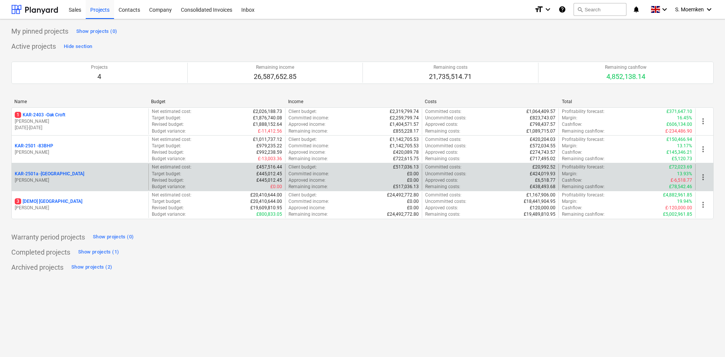
click at [59, 180] on p "[PERSON_NAME]" at bounding box center [80, 180] width 131 height 6
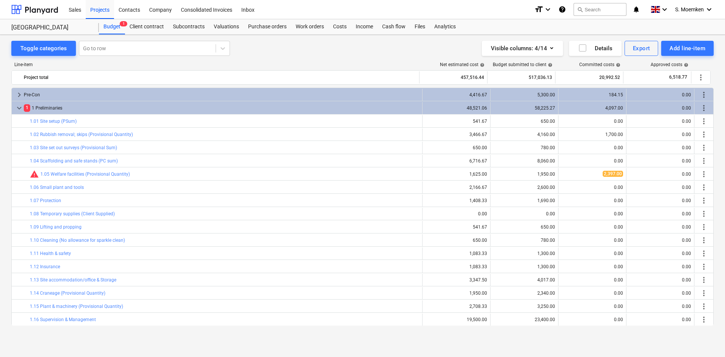
scroll to position [238, 0]
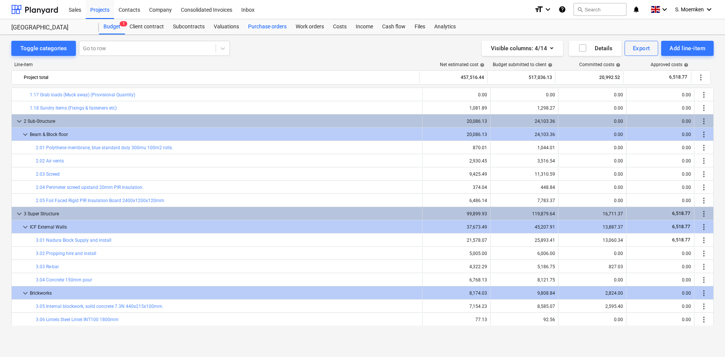
click at [268, 26] on div "Purchase orders" at bounding box center [268, 26] width 48 height 15
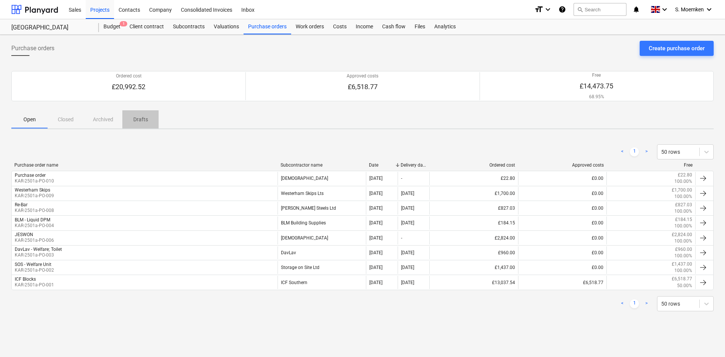
click at [139, 118] on p "Drafts" at bounding box center [140, 120] width 18 height 8
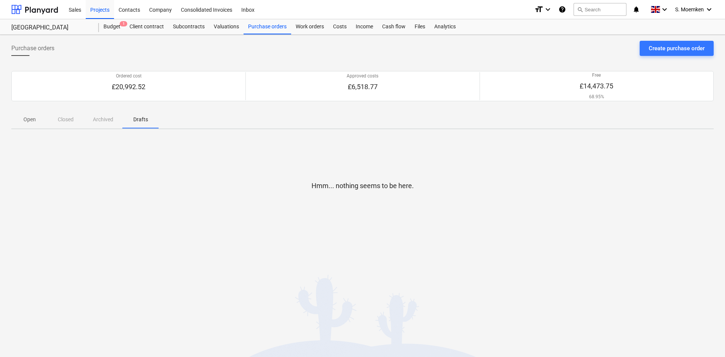
click at [103, 120] on div "Open Closed Archived Drafts" at bounding box center [362, 119] width 703 height 18
click at [105, 117] on div "Open Closed Archived Drafts" at bounding box center [362, 119] width 703 height 18
click at [70, 118] on div "Open Closed Archived Drafts" at bounding box center [362, 119] width 703 height 18
click at [63, 122] on div "Open Closed Archived Drafts" at bounding box center [362, 119] width 703 height 18
click at [27, 117] on p "Open" at bounding box center [29, 120] width 18 height 8
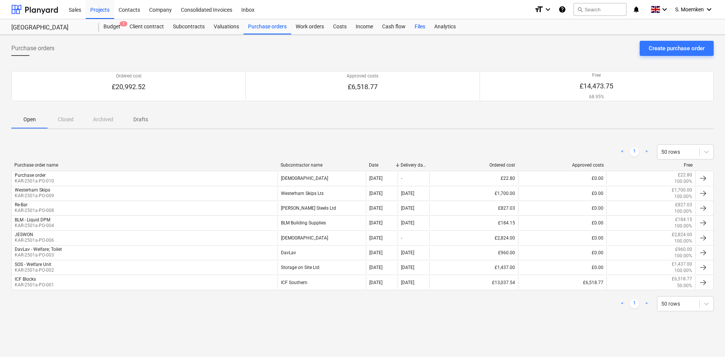
click at [416, 26] on div "Files" at bounding box center [420, 26] width 20 height 15
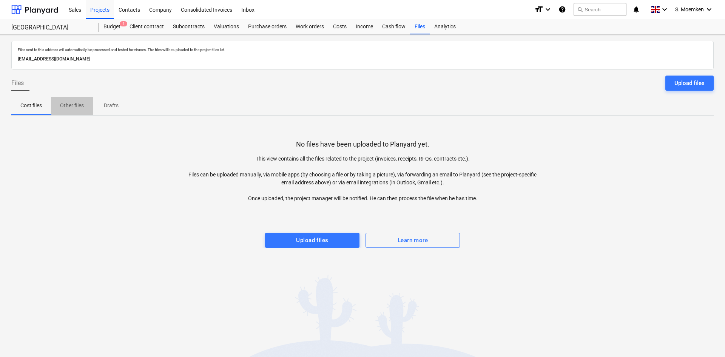
click at [66, 106] on p "Other files" at bounding box center [72, 106] width 24 height 8
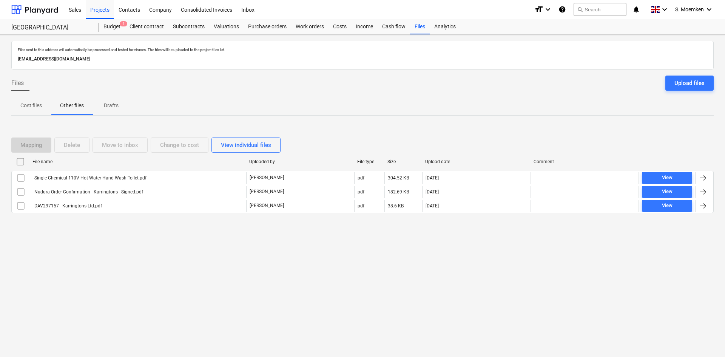
click at [111, 105] on p "Drafts" at bounding box center [111, 106] width 18 height 8
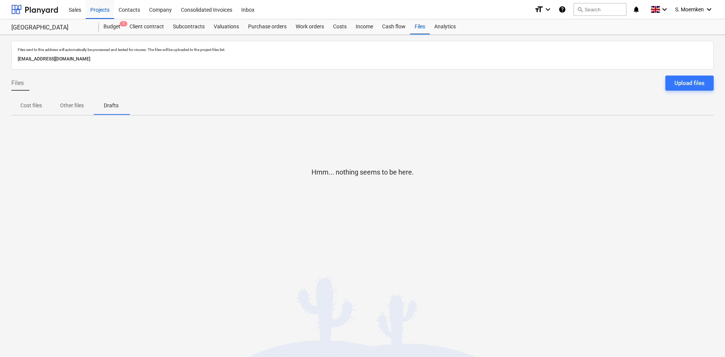
click at [29, 104] on p "Cost files" at bounding box center [31, 106] width 22 height 8
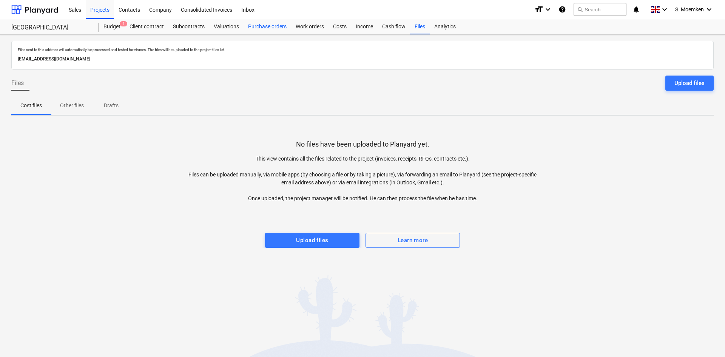
click at [260, 25] on div "Purchase orders" at bounding box center [268, 26] width 48 height 15
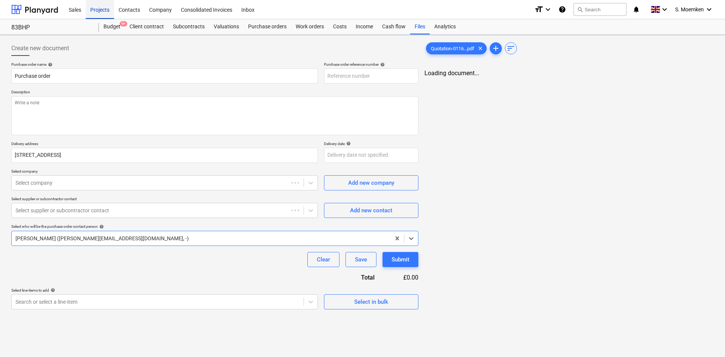
type textarea "x"
type input "KAR-2501-PO-088"
type textarea "x"
click at [102, 8] on div "Projects" at bounding box center [100, 9] width 28 height 19
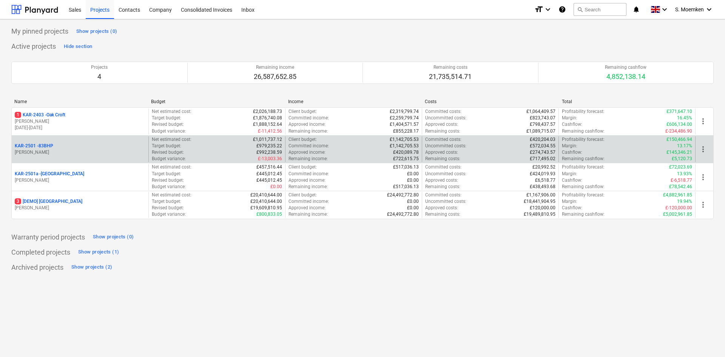
click at [94, 148] on div "KAR-2501 - 83BHP" at bounding box center [80, 146] width 131 height 6
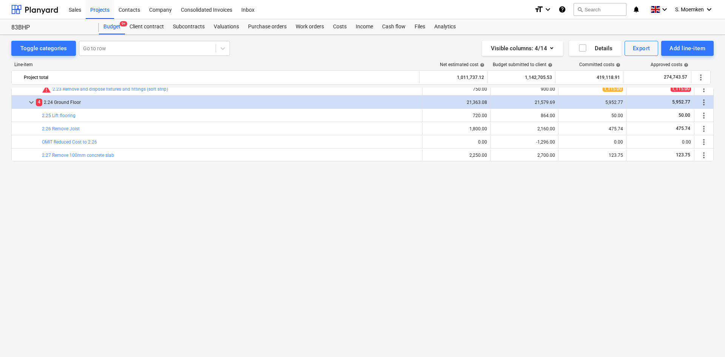
scroll to position [227, 0]
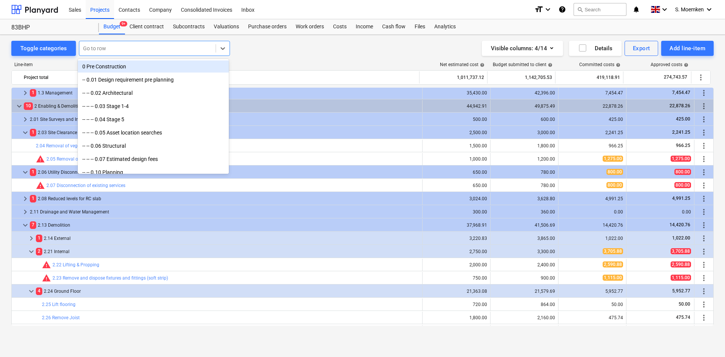
click at [115, 49] on div at bounding box center [147, 49] width 129 height 8
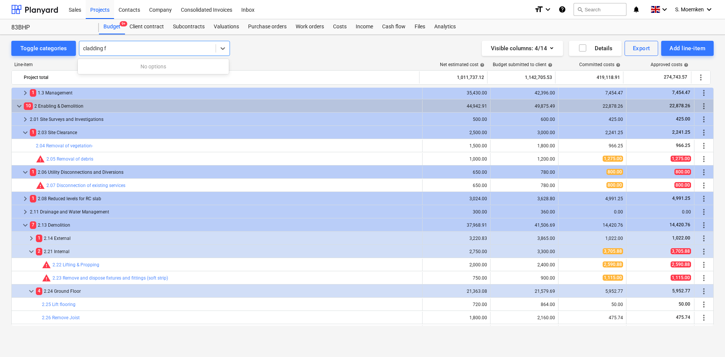
type input "cladding"
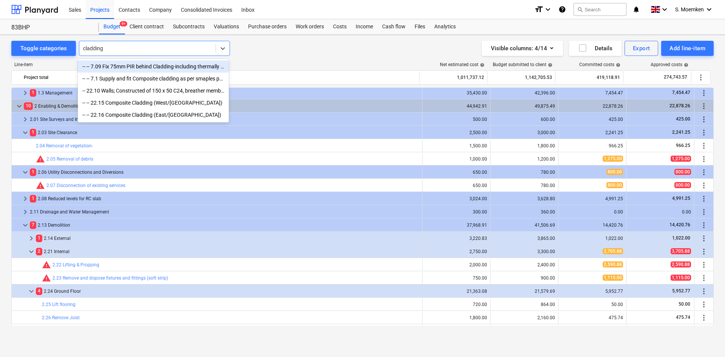
click at [116, 66] on div "-- -- 7.09 Fix 75mm PIR behind Cladding-including thermally broke ties" at bounding box center [153, 66] width 151 height 12
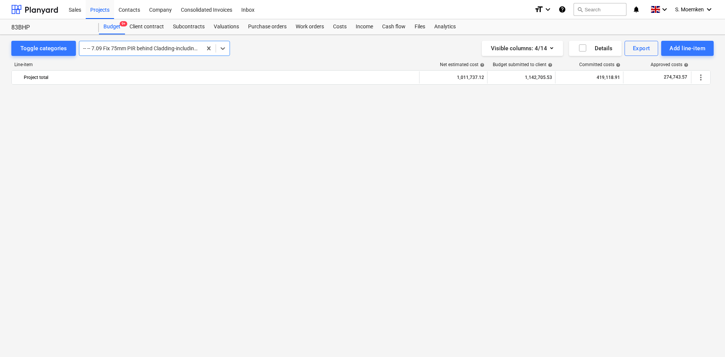
scroll to position [1455, 0]
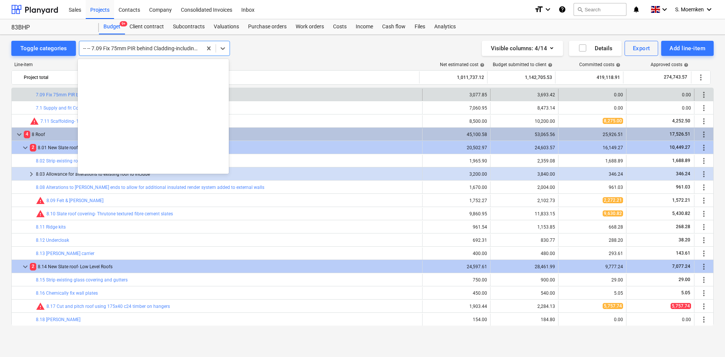
click at [151, 48] on div at bounding box center [140, 49] width 115 height 8
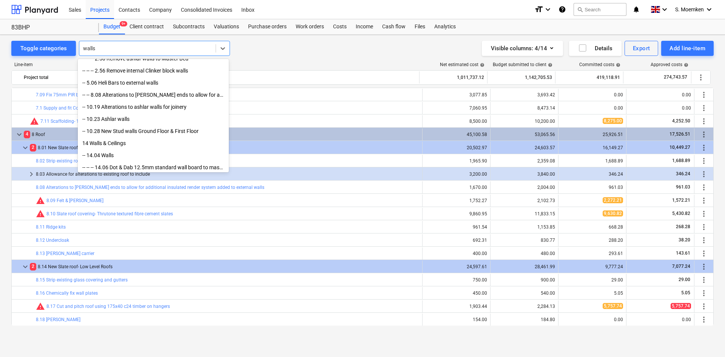
scroll to position [0, 0]
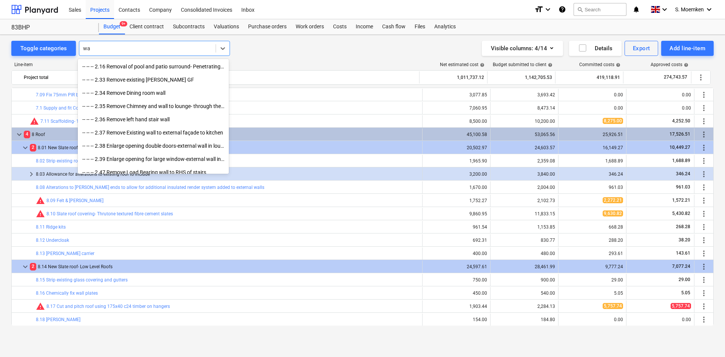
type input "w"
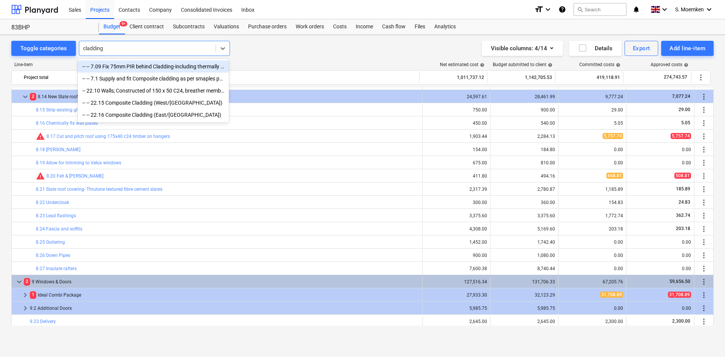
scroll to position [1530, 0]
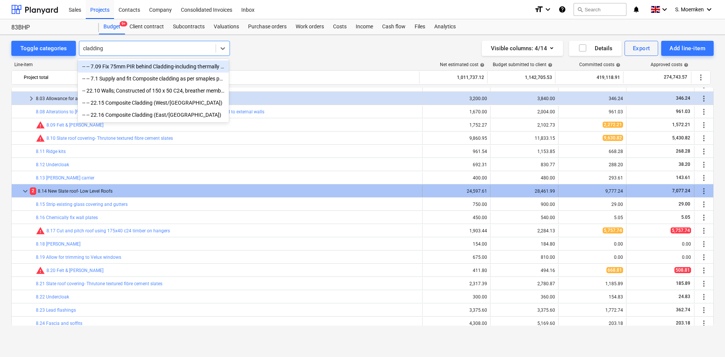
type input "cladding"
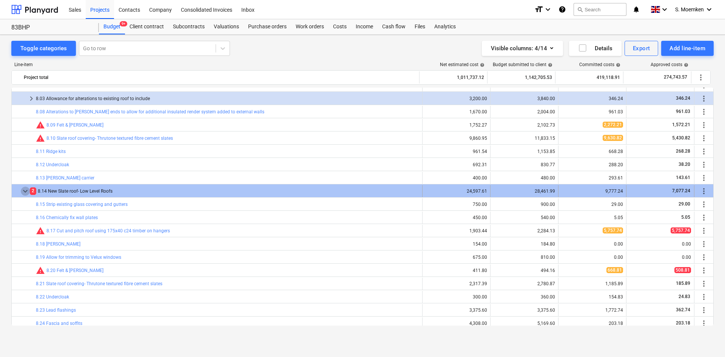
click at [25, 189] on span "keyboard_arrow_down" at bounding box center [25, 191] width 9 height 9
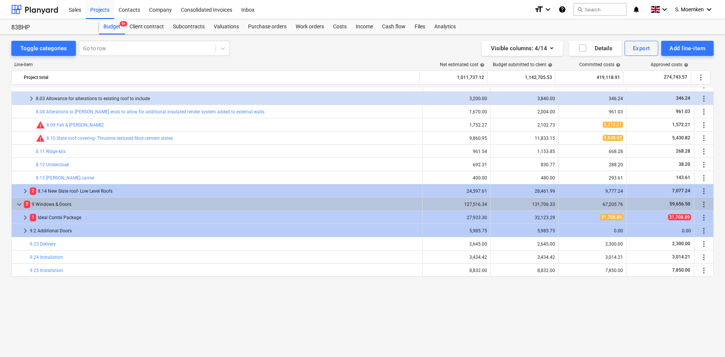
scroll to position [1455, 0]
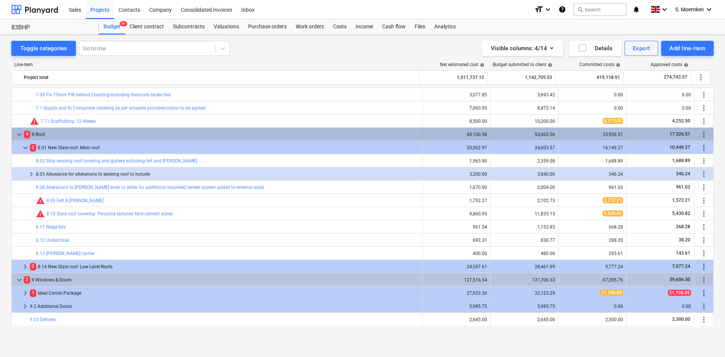
click at [17, 131] on span "keyboard_arrow_down" at bounding box center [19, 134] width 9 height 9
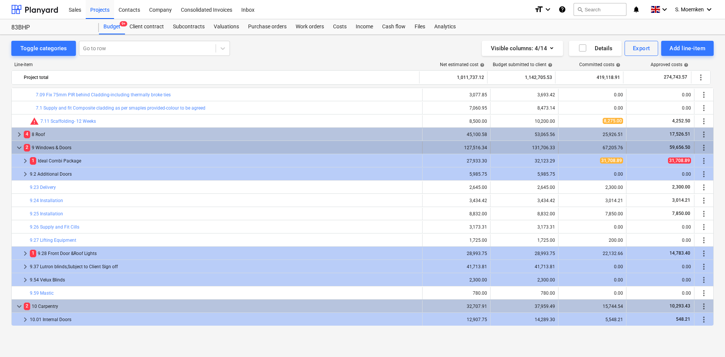
click at [19, 146] on span "keyboard_arrow_down" at bounding box center [19, 147] width 9 height 9
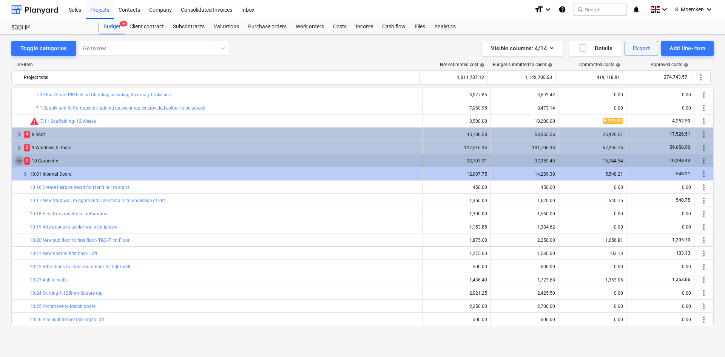
click at [17, 159] on span "keyboard_arrow_down" at bounding box center [19, 160] width 9 height 9
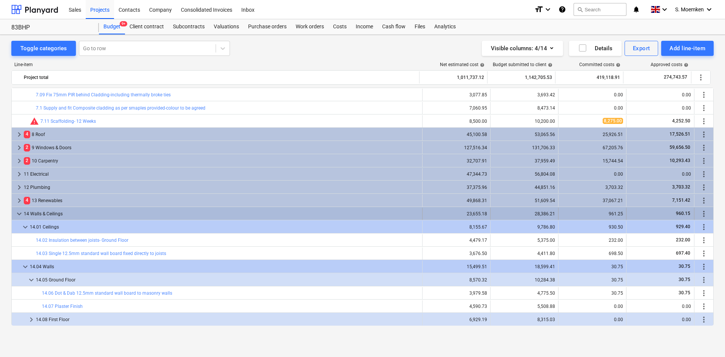
click at [19, 212] on span "keyboard_arrow_down" at bounding box center [19, 213] width 9 height 9
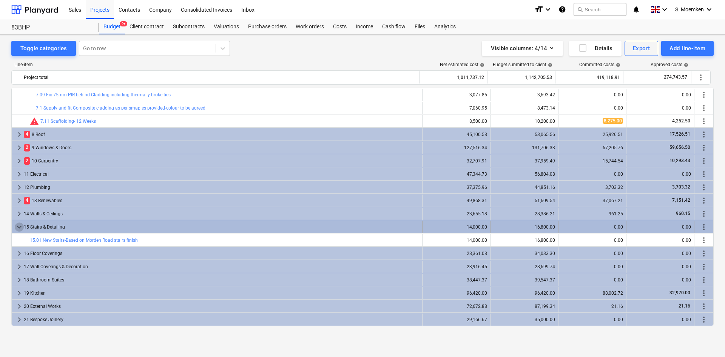
click at [19, 225] on span "keyboard_arrow_down" at bounding box center [19, 227] width 9 height 9
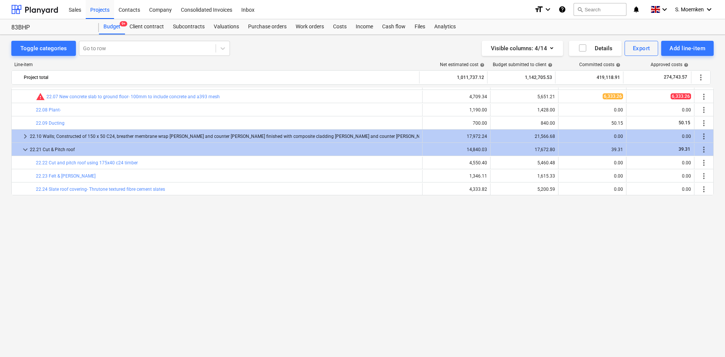
scroll to position [1606, 0]
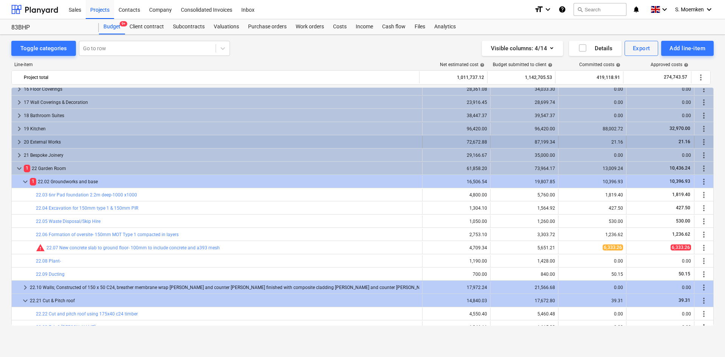
click at [20, 140] on span "keyboard_arrow_right" at bounding box center [19, 142] width 9 height 9
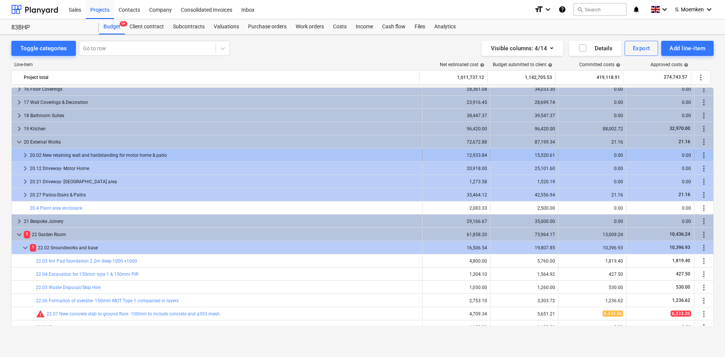
click at [25, 153] on span "keyboard_arrow_right" at bounding box center [25, 155] width 9 height 9
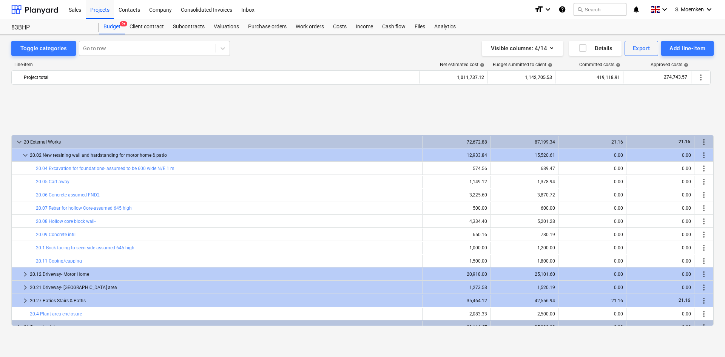
scroll to position [1681, 0]
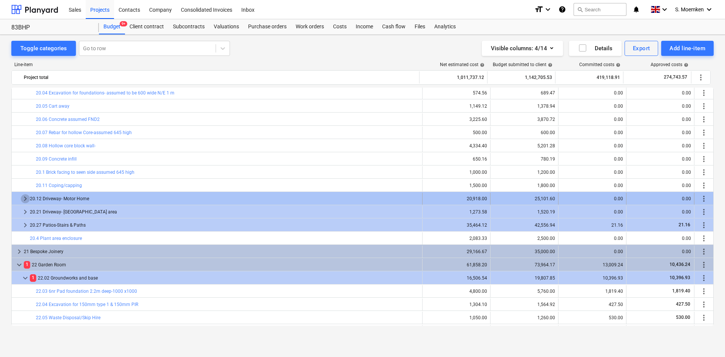
click at [25, 198] on span "keyboard_arrow_right" at bounding box center [25, 198] width 9 height 9
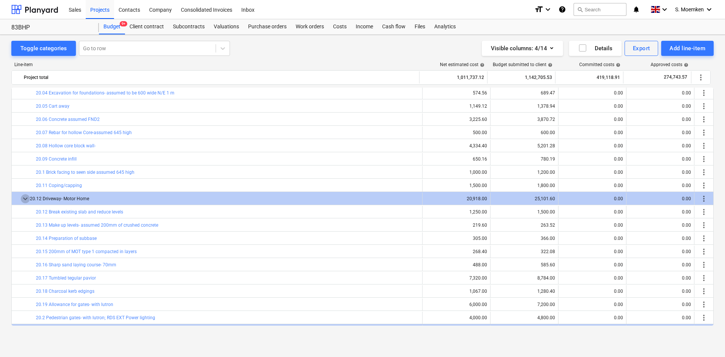
click at [25, 198] on span "keyboard_arrow_down" at bounding box center [25, 198] width 9 height 9
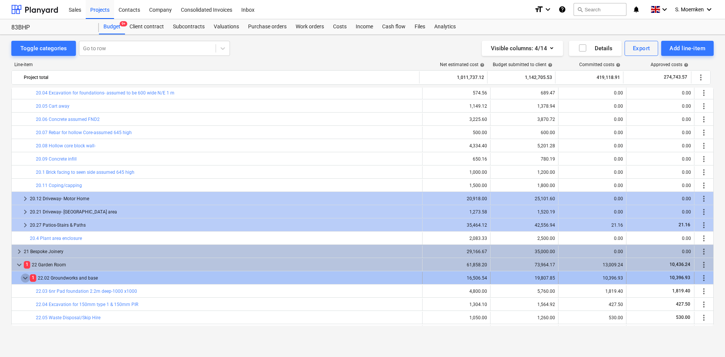
click at [23, 276] on span "keyboard_arrow_down" at bounding box center [25, 278] width 9 height 9
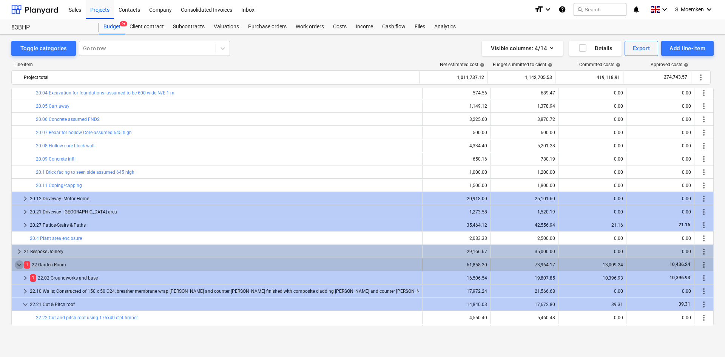
click at [15, 264] on span "keyboard_arrow_down" at bounding box center [19, 264] width 9 height 9
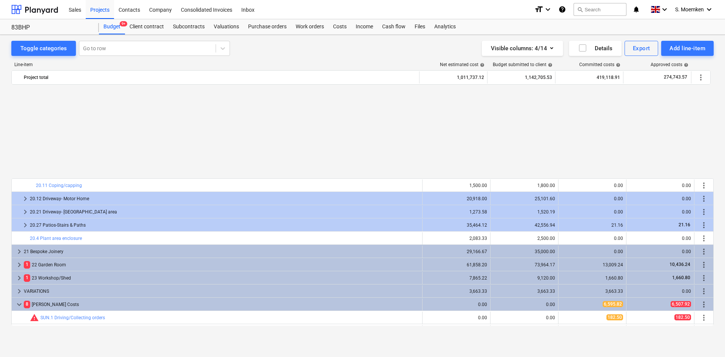
scroll to position [1795, 0]
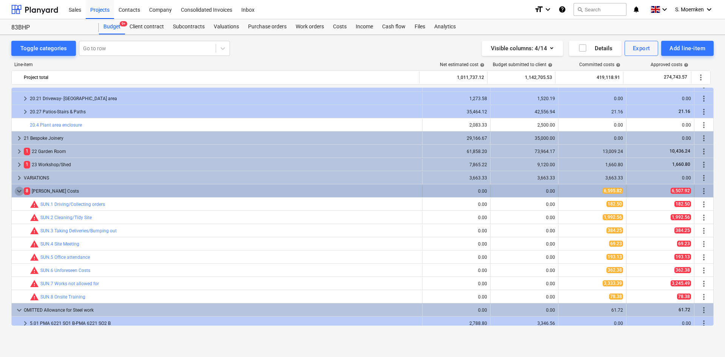
click at [20, 190] on span "keyboard_arrow_down" at bounding box center [19, 191] width 9 height 9
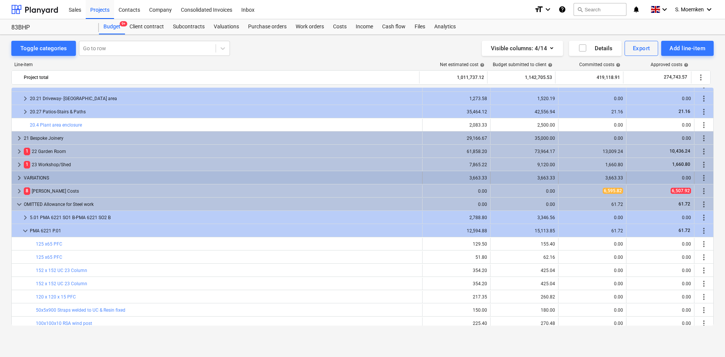
click at [20, 176] on span "keyboard_arrow_right" at bounding box center [19, 177] width 9 height 9
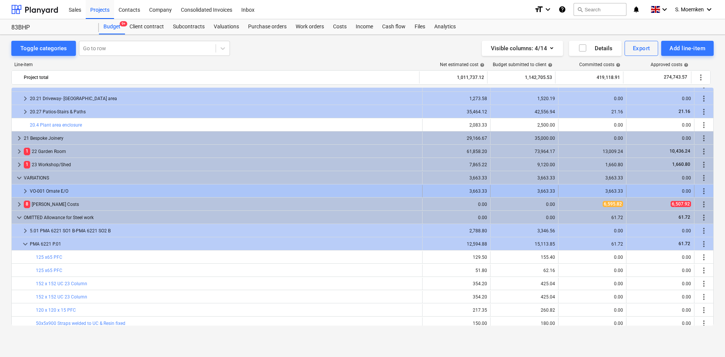
click at [27, 190] on span "keyboard_arrow_right" at bounding box center [25, 191] width 9 height 9
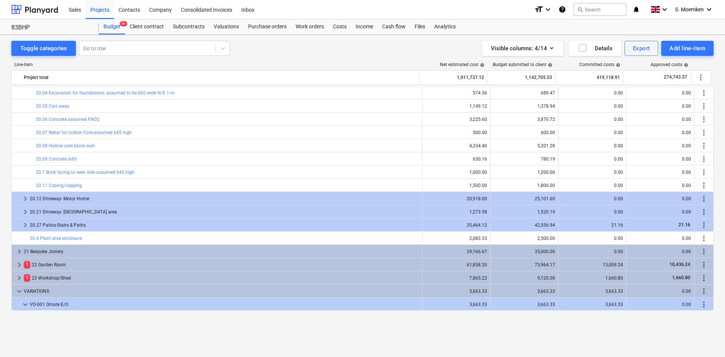
scroll to position [1643, 0]
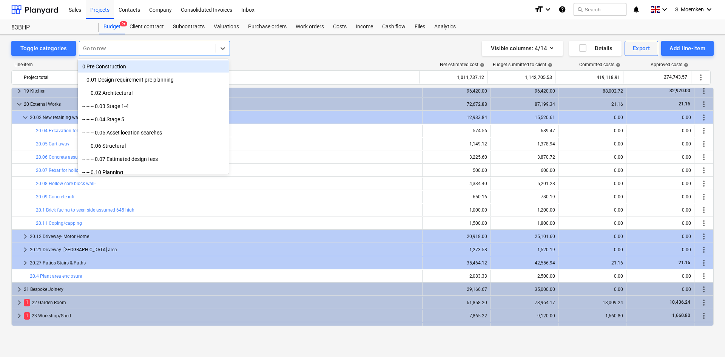
click at [158, 49] on div at bounding box center [147, 49] width 129 height 8
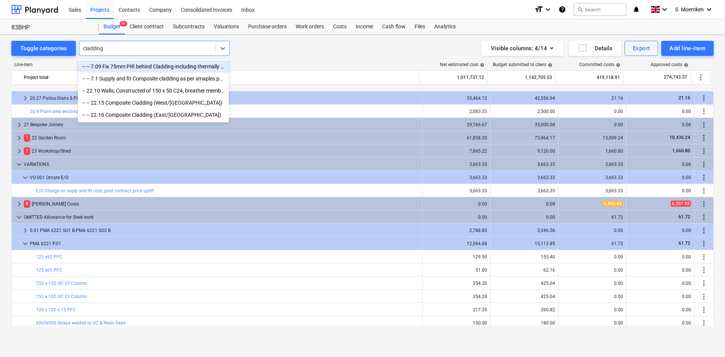
scroll to position [1832, 0]
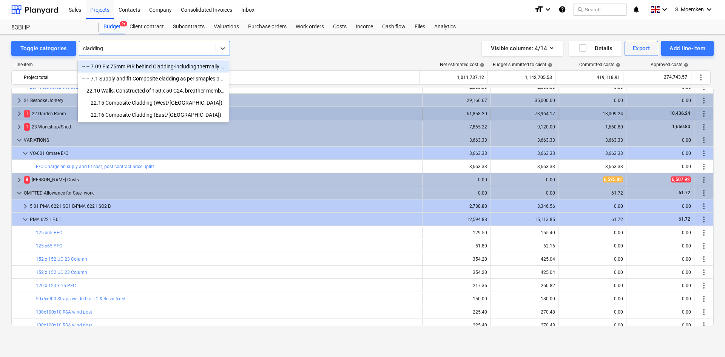
type input "cladding"
click at [18, 112] on span "keyboard_arrow_right" at bounding box center [19, 113] width 9 height 9
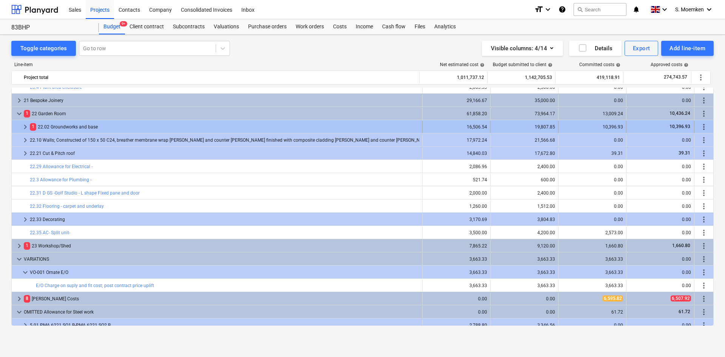
click at [26, 127] on span "keyboard_arrow_right" at bounding box center [25, 126] width 9 height 9
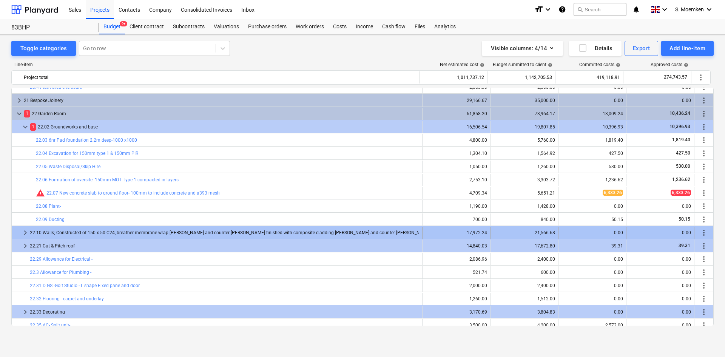
click at [24, 232] on span "keyboard_arrow_right" at bounding box center [25, 232] width 9 height 9
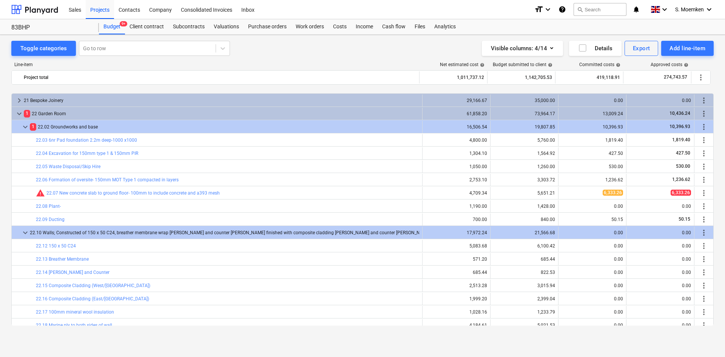
scroll to position [1870, 0]
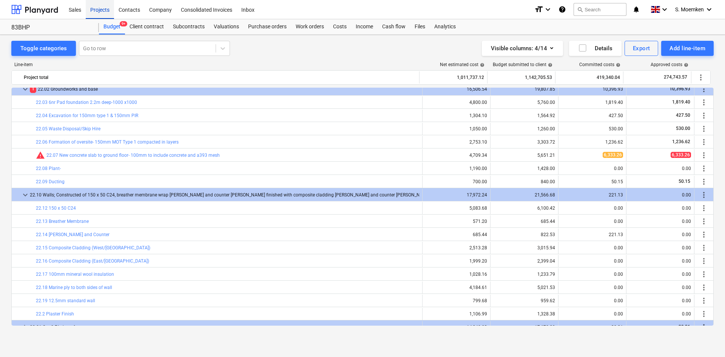
click at [95, 7] on div "Projects" at bounding box center [100, 9] width 28 height 19
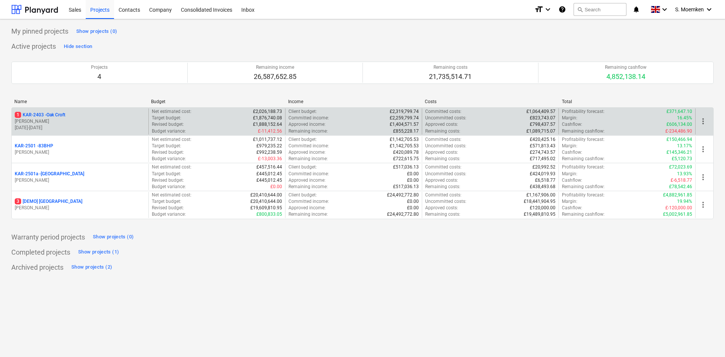
click at [57, 115] on p "1 KAR-2403 - Oak Croft" at bounding box center [40, 115] width 51 height 6
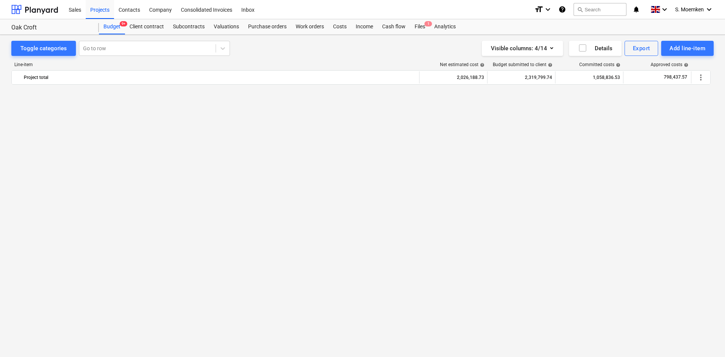
scroll to position [642, 0]
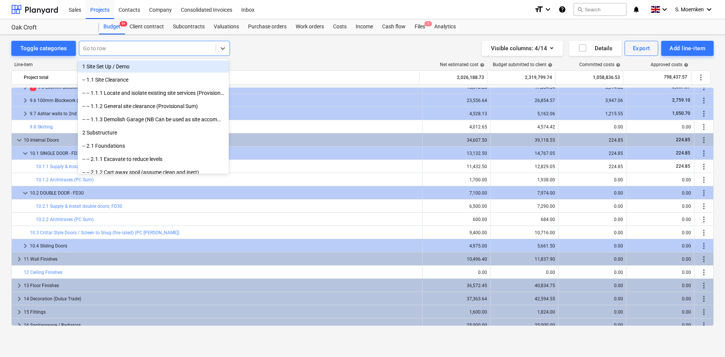
click at [111, 46] on div at bounding box center [147, 49] width 129 height 8
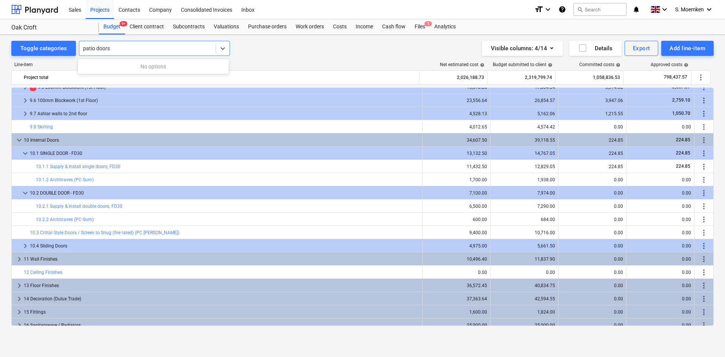
type input "patio doors"
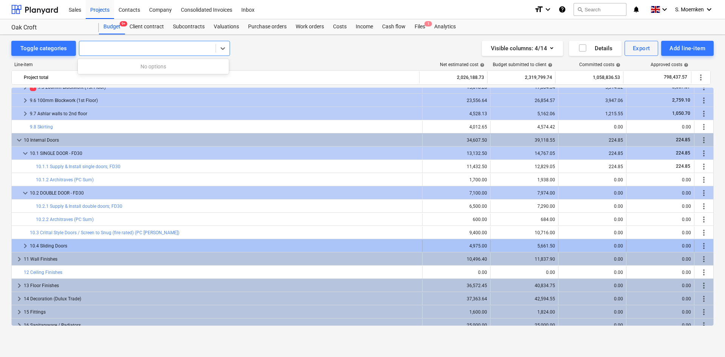
click at [25, 244] on span "keyboard_arrow_right" at bounding box center [25, 245] width 9 height 9
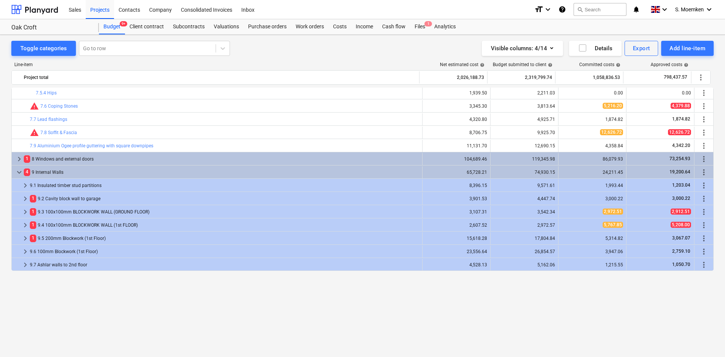
scroll to position [416, 0]
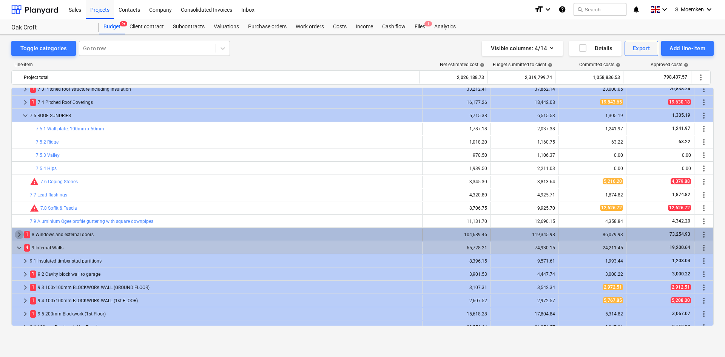
click at [18, 233] on span "keyboard_arrow_right" at bounding box center [19, 234] width 9 height 9
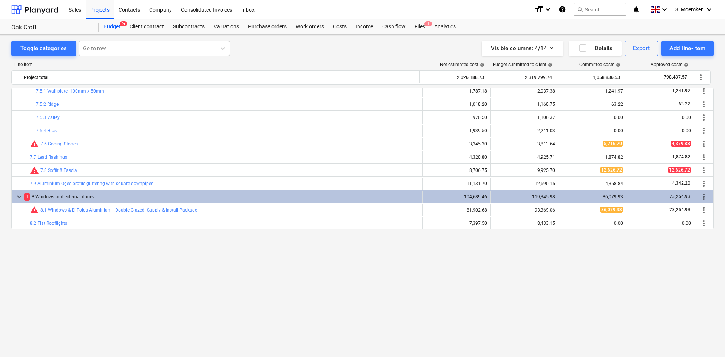
scroll to position [340, 0]
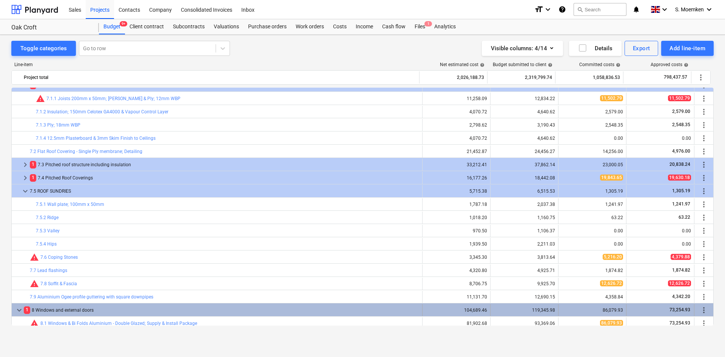
click at [19, 308] on span "keyboard_arrow_down" at bounding box center [19, 310] width 9 height 9
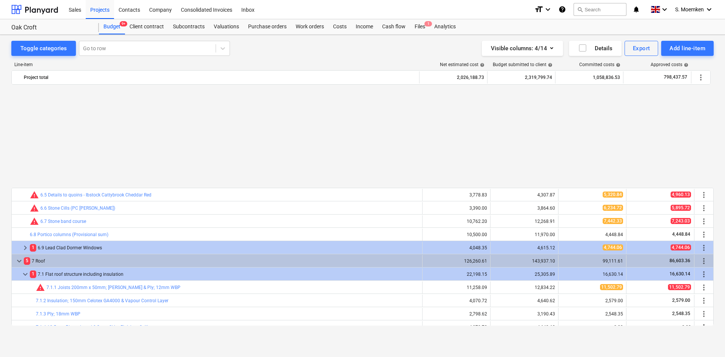
scroll to position [264, 0]
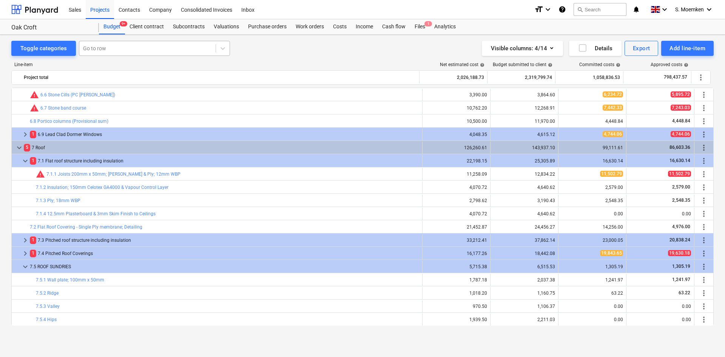
click at [132, 47] on div at bounding box center [147, 49] width 129 height 8
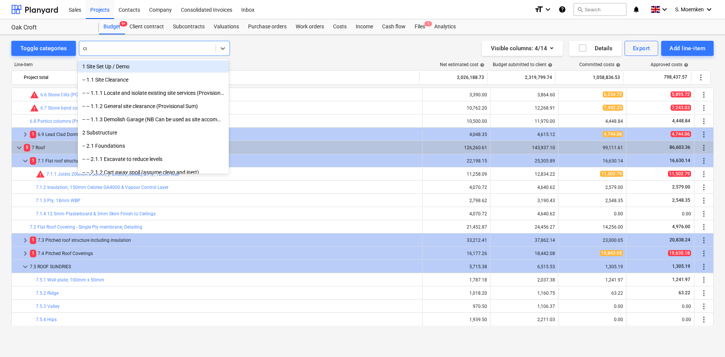
type input "con"
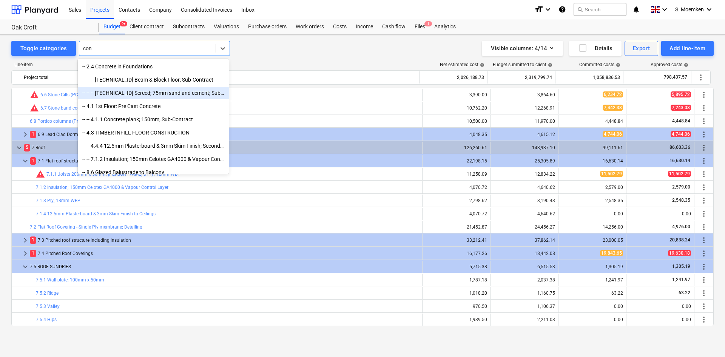
click at [140, 93] on div "-- -- -- 2.8.3.3 Screed; 75mm sand and cement; Sub-Contract" at bounding box center [153, 93] width 151 height 12
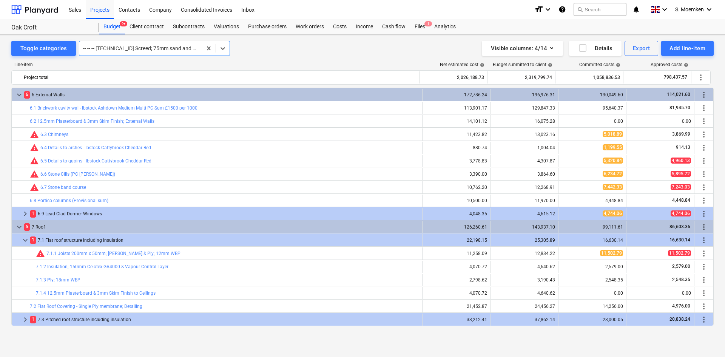
scroll to position [212, 0]
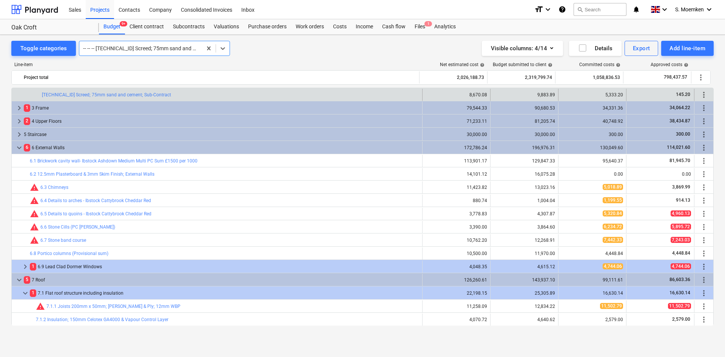
click at [163, 48] on div at bounding box center [140, 49] width 115 height 8
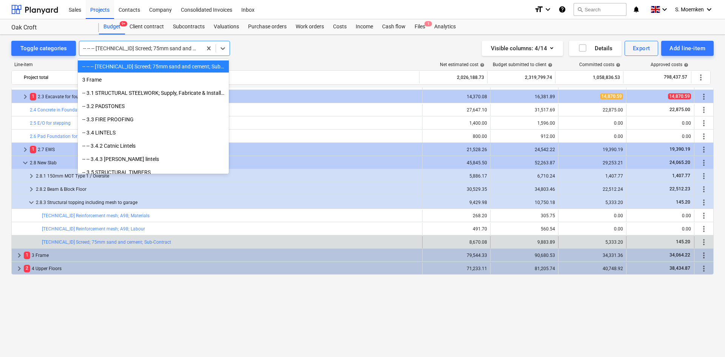
scroll to position [0, 0]
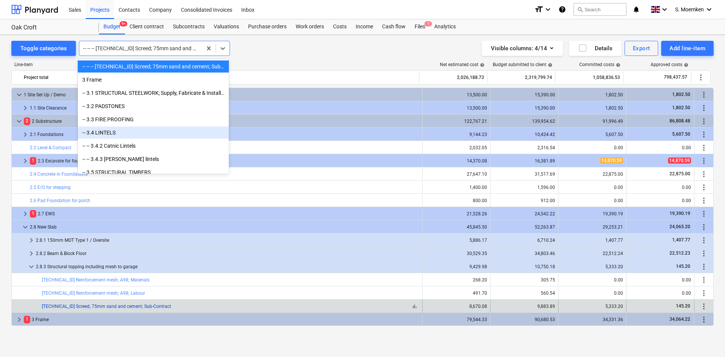
click at [123, 308] on link "2.8.3.3 Screed; 75mm sand and cement; Sub-Contract" at bounding box center [106, 306] width 129 height 5
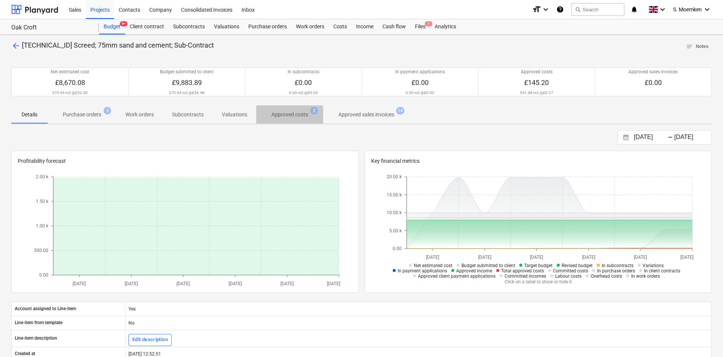
click at [293, 115] on p "Approved costs" at bounding box center [289, 115] width 37 height 8
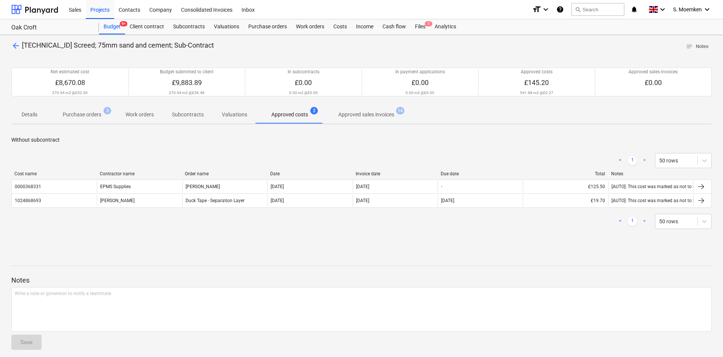
click at [82, 113] on p "Purchase orders" at bounding box center [82, 115] width 39 height 8
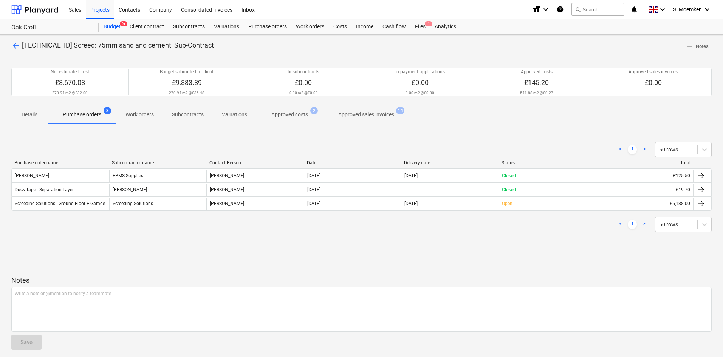
click at [29, 111] on p "Details" at bounding box center [29, 115] width 18 height 8
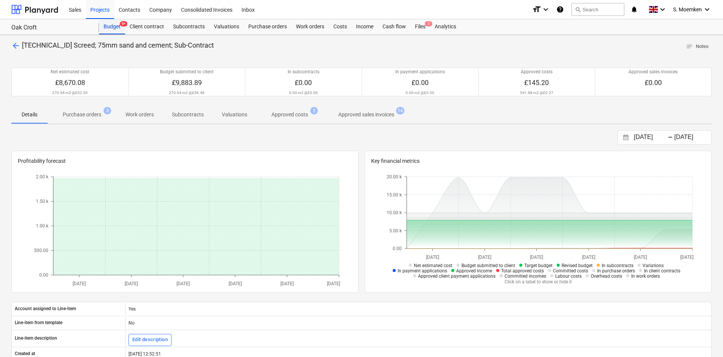
click at [102, 29] on div "Budget 9+" at bounding box center [112, 26] width 26 height 15
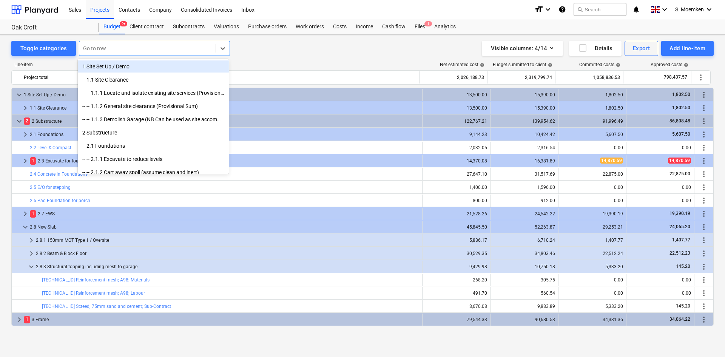
click at [114, 46] on div at bounding box center [147, 49] width 129 height 8
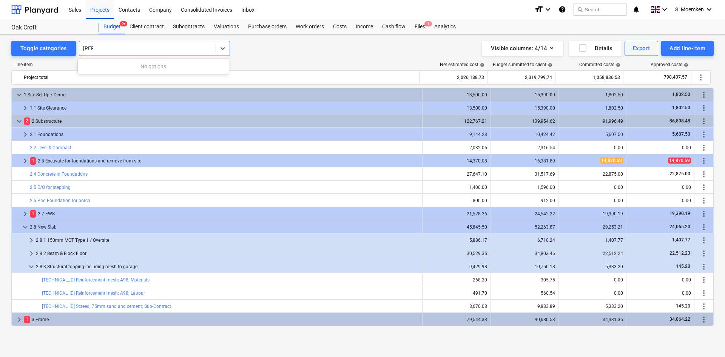
type input "sills"
click at [130, 44] on div at bounding box center [147, 48] width 136 height 11
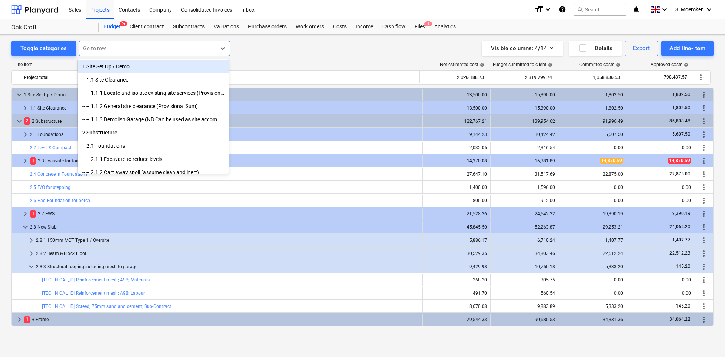
click at [113, 46] on div at bounding box center [147, 49] width 129 height 8
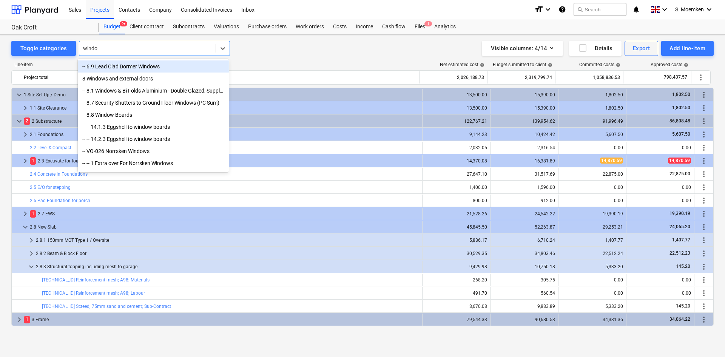
type input "window"
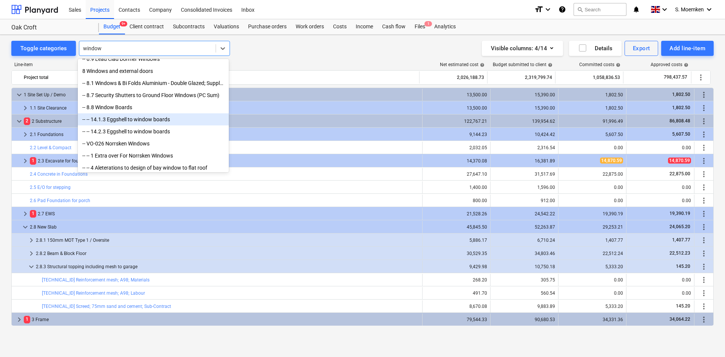
scroll to position [14, 0]
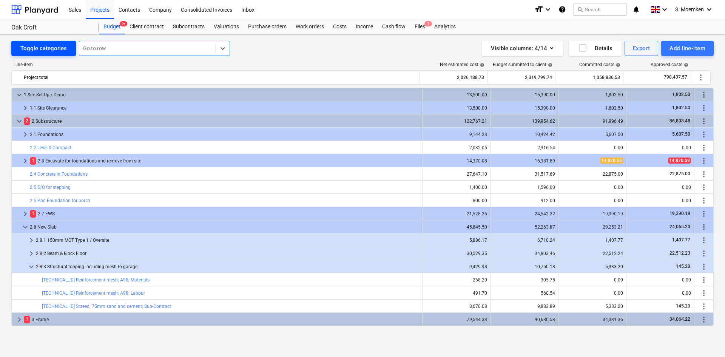
drag, startPoint x: 122, startPoint y: 47, endPoint x: 67, endPoint y: 47, distance: 54.8
click at [67, 47] on div "Toggle categories Select is focused ,type to refine list, press Down to open th…" at bounding box center [120, 48] width 219 height 15
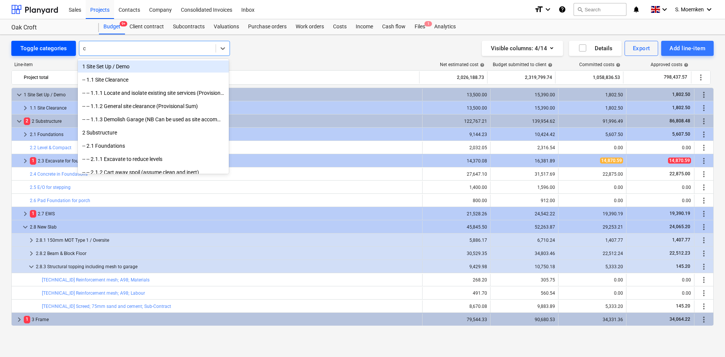
type input "ci"
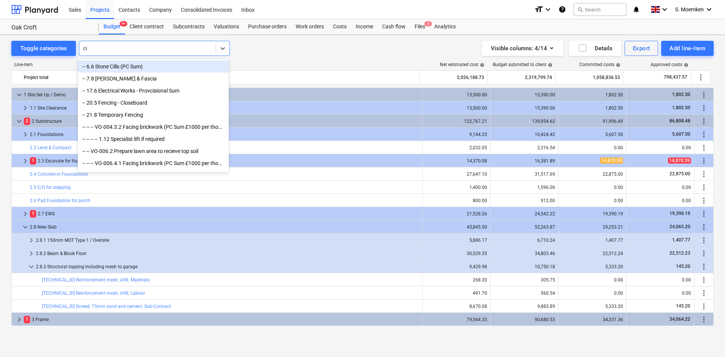
click at [101, 64] on div "-- 6.6 Stone Cills (PC Sum)" at bounding box center [153, 66] width 151 height 12
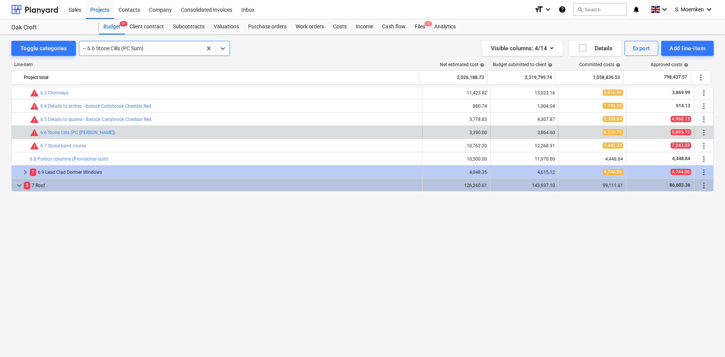
scroll to position [155, 0]
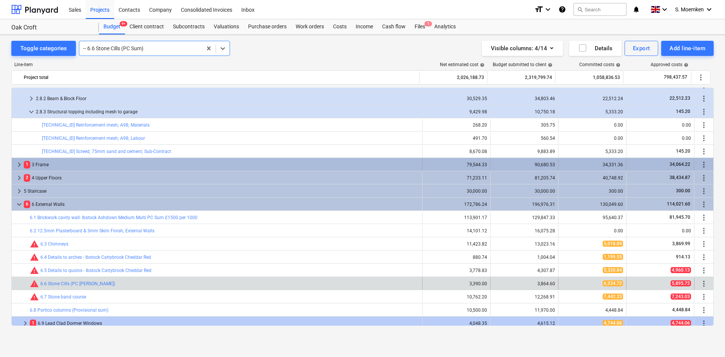
click at [19, 165] on span "keyboard_arrow_right" at bounding box center [19, 164] width 9 height 9
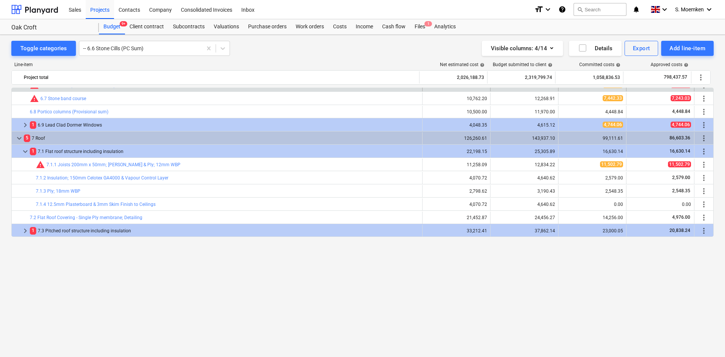
scroll to position [306, 0]
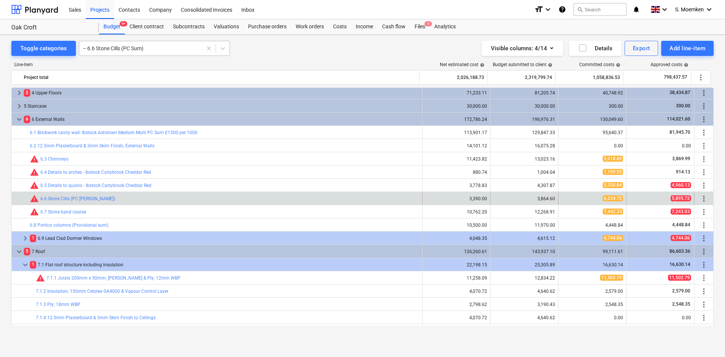
click at [147, 51] on div at bounding box center [140, 49] width 115 height 8
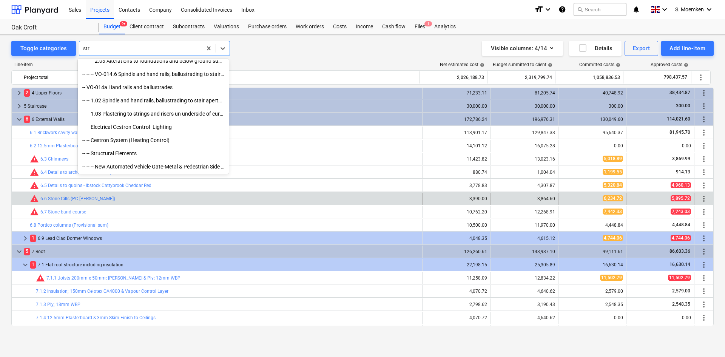
scroll to position [151, 0]
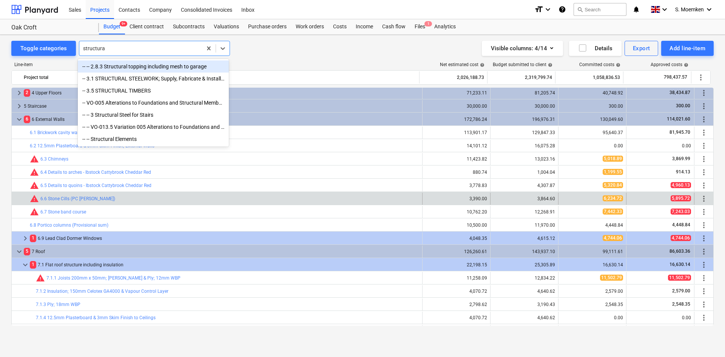
type input "structural"
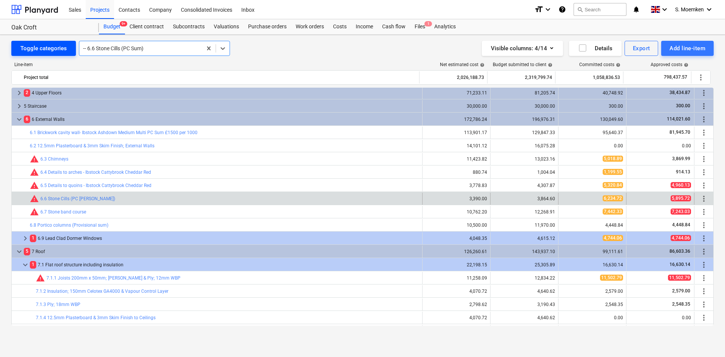
drag, startPoint x: 114, startPoint y: 47, endPoint x: 66, endPoint y: 53, distance: 47.6
click at [66, 53] on div "Toggle categories Select is focused ,type to refine list, press Down to open th…" at bounding box center [120, 48] width 219 height 15
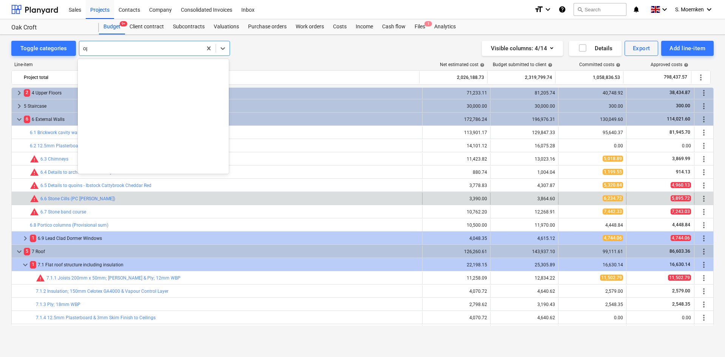
scroll to position [0, 0]
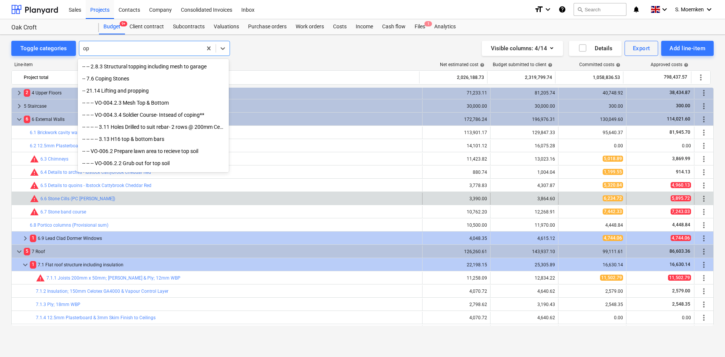
type input "o"
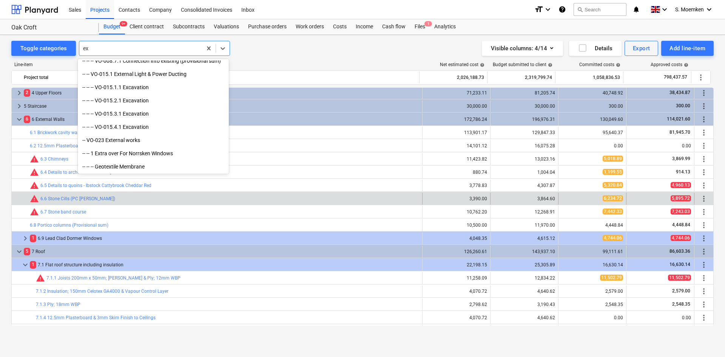
scroll to position [521, 0]
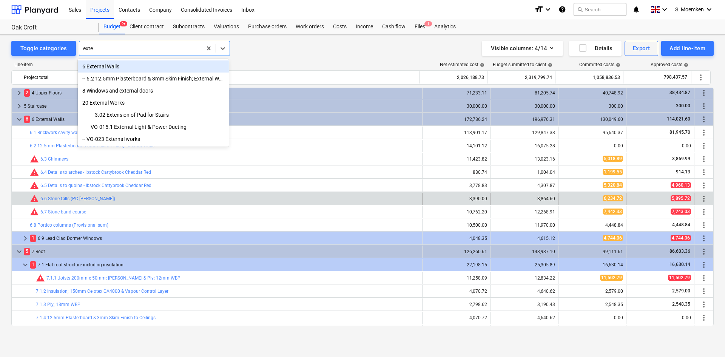
type input "exter"
click at [108, 68] on div "6 External Walls" at bounding box center [153, 66] width 151 height 12
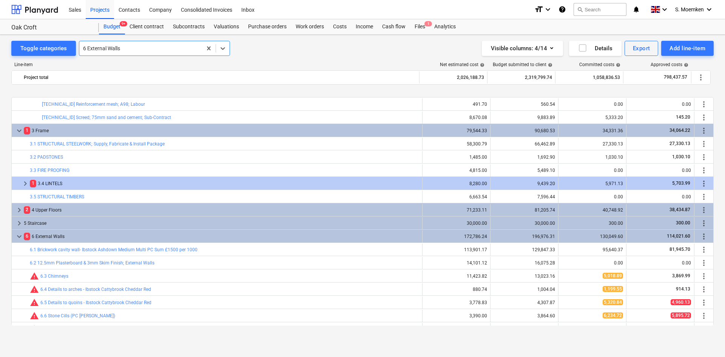
scroll to position [264, 0]
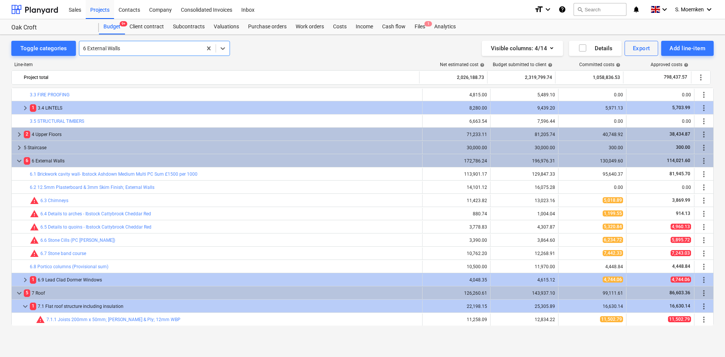
click at [136, 49] on div at bounding box center [140, 49] width 115 height 8
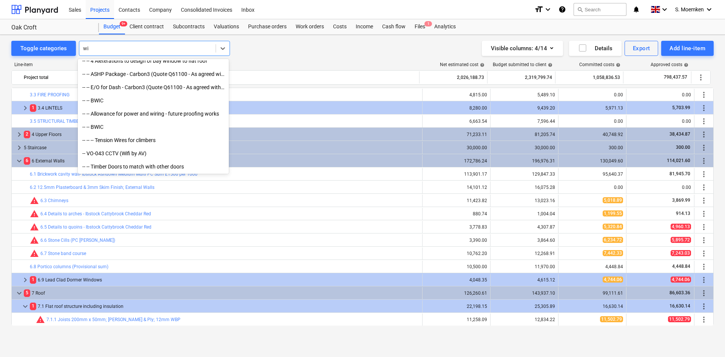
scroll to position [151, 0]
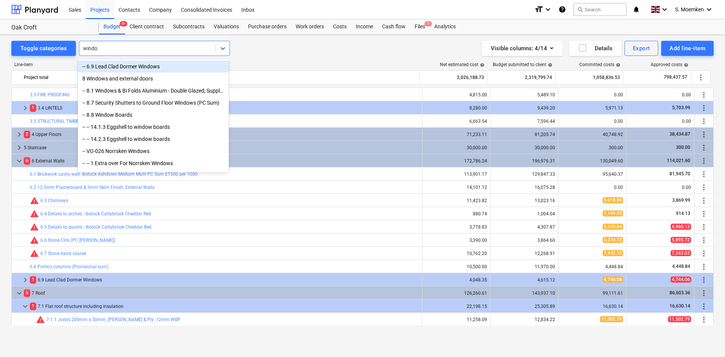
type input "window"
click at [103, 80] on div "8 Windows and external doors" at bounding box center [153, 79] width 151 height 12
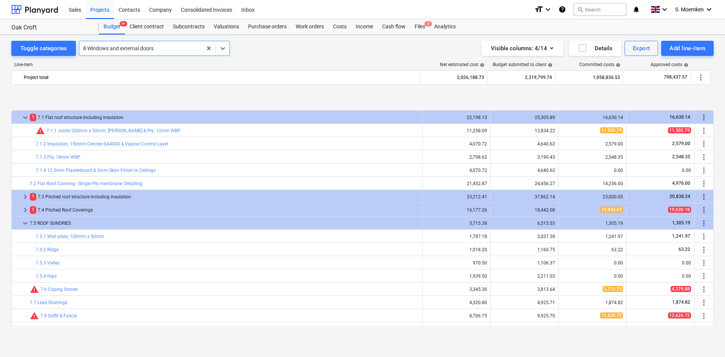
scroll to position [604, 0]
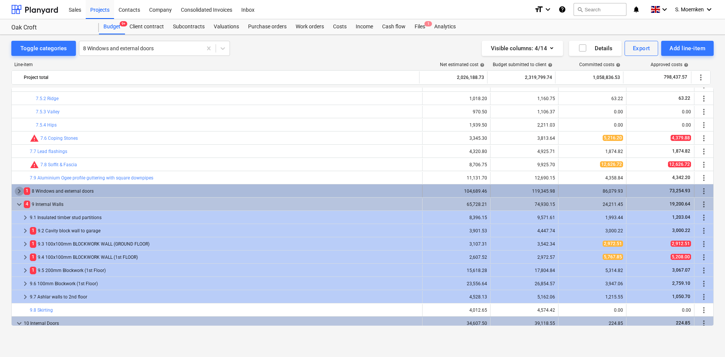
click at [16, 189] on span "keyboard_arrow_right" at bounding box center [19, 191] width 9 height 9
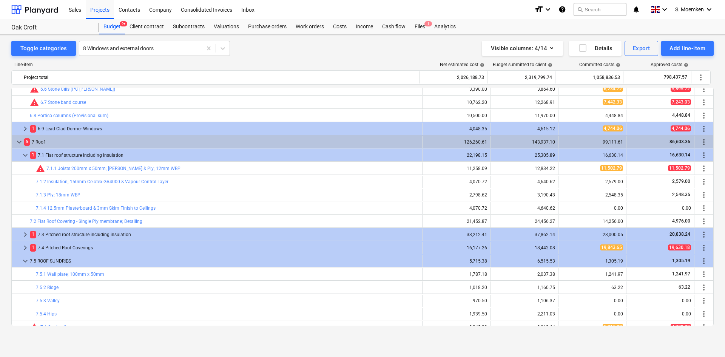
scroll to position [491, 0]
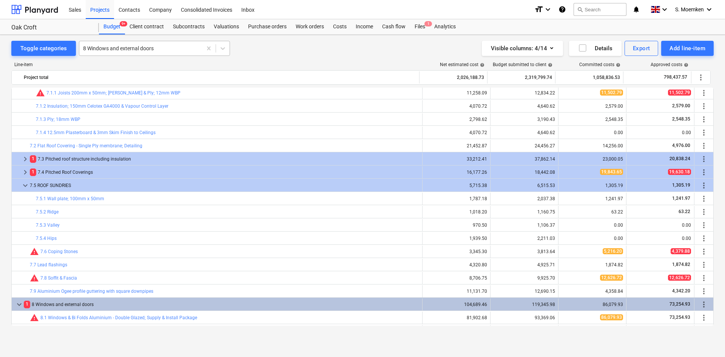
click at [161, 48] on div at bounding box center [140, 49] width 115 height 8
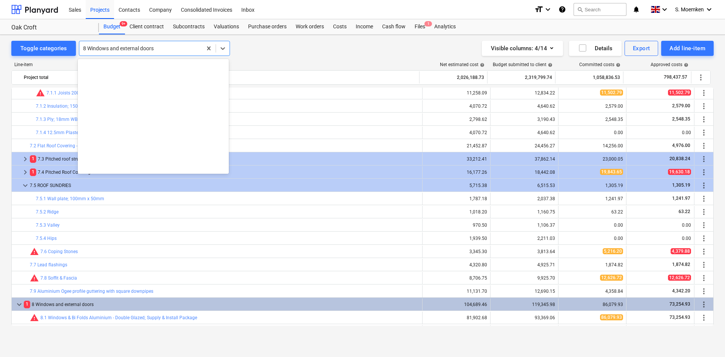
scroll to position [1309, 0]
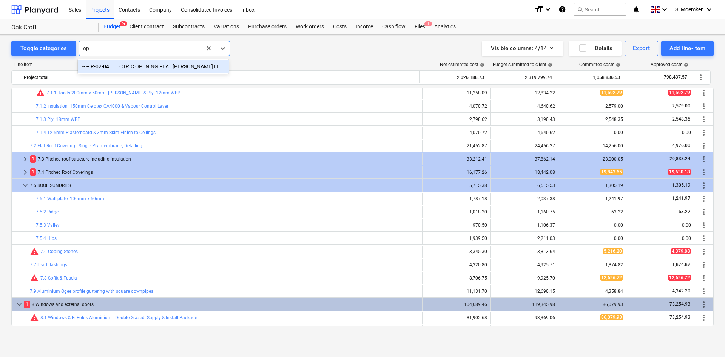
type input "o"
type input "f"
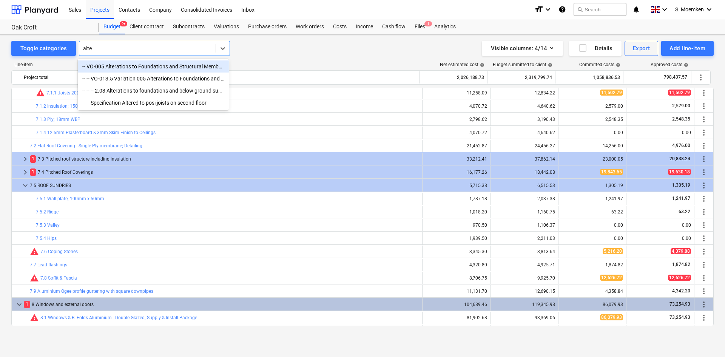
type input "alter"
click at [182, 68] on div "-- VO-005 Alterations to Foundations and Structural Members" at bounding box center [153, 66] width 151 height 12
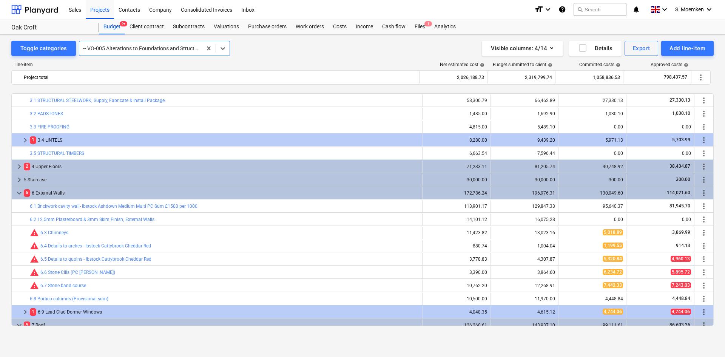
scroll to position [264, 0]
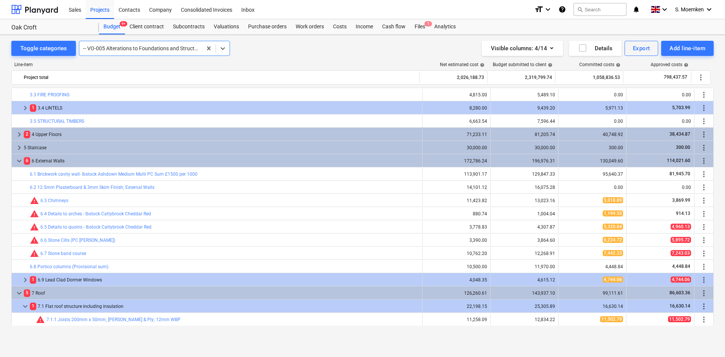
click at [124, 47] on div at bounding box center [140, 49] width 115 height 8
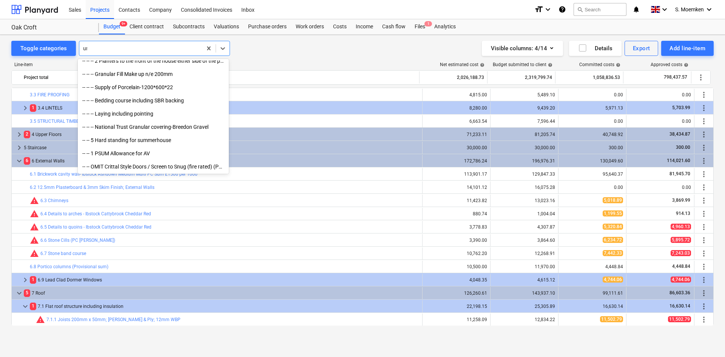
scroll to position [720, 0]
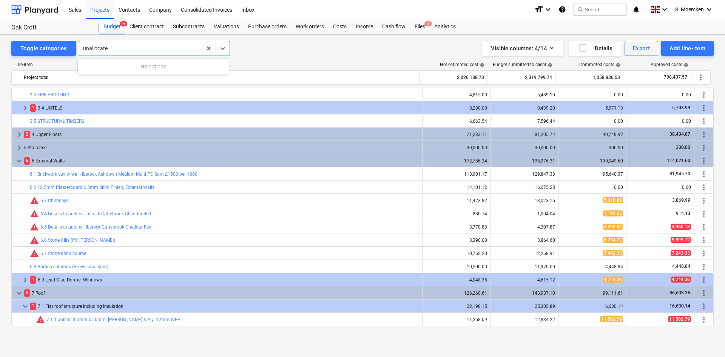
type input "unallocated"
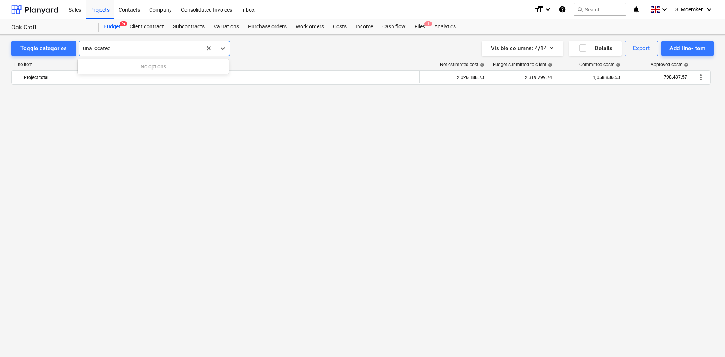
scroll to position [680, 0]
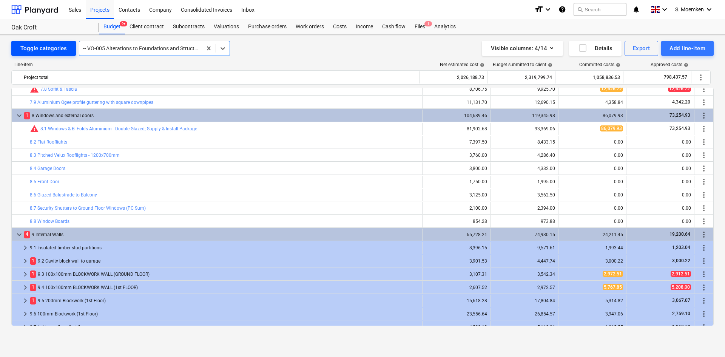
drag, startPoint x: 117, startPoint y: 48, endPoint x: 58, endPoint y: 45, distance: 59.0
click at [58, 45] on div "Toggle categories option -- VO-005 Alterations to Foundations and Structural Me…" at bounding box center [120, 48] width 219 height 15
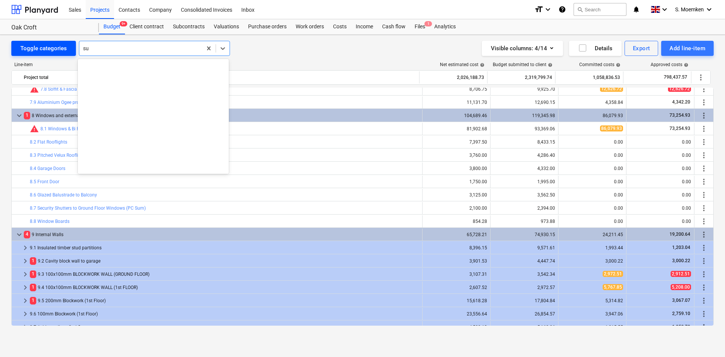
type input "sun"
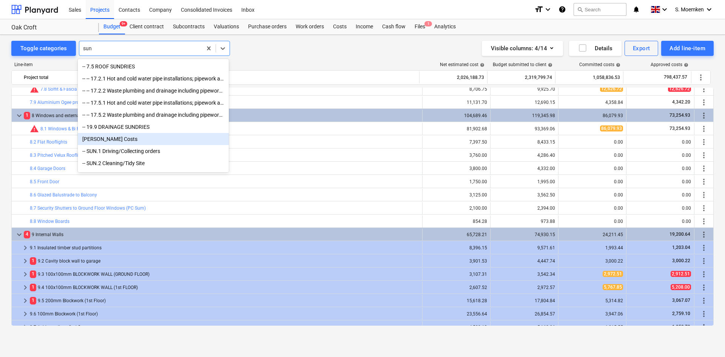
click at [110, 145] on div "SUN Sundry Costs" at bounding box center [153, 139] width 151 height 12
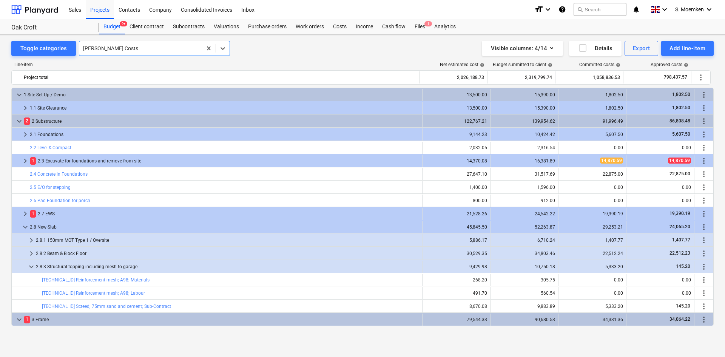
click at [136, 45] on div at bounding box center [140, 49] width 115 height 8
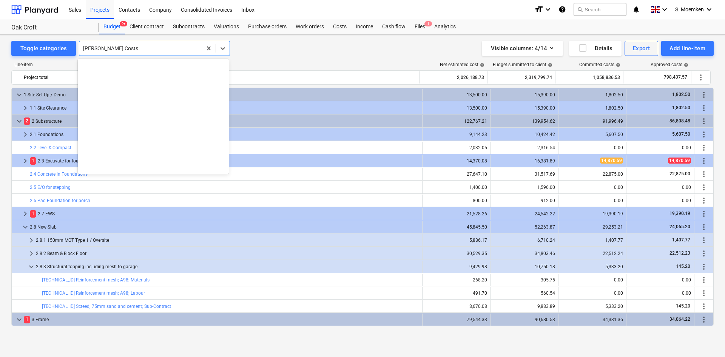
scroll to position [3266, 0]
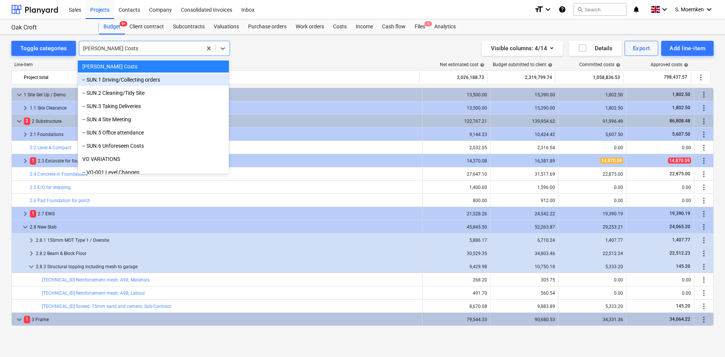
click at [105, 81] on div "-- SUN.1 Driving/Collecting orders" at bounding box center [153, 80] width 151 height 12
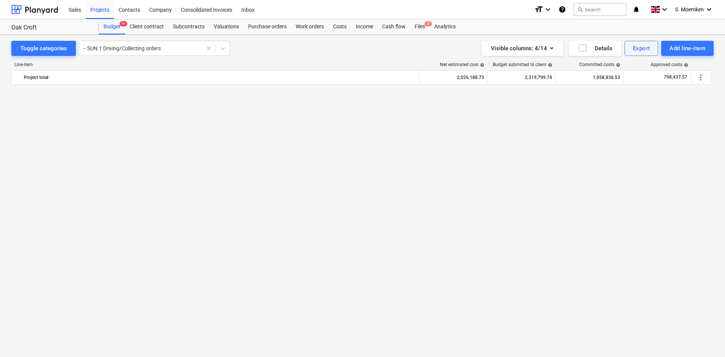
scroll to position [790, 0]
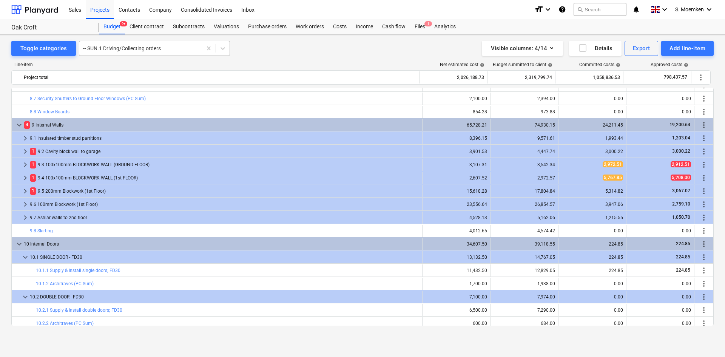
click at [166, 47] on div at bounding box center [140, 49] width 115 height 8
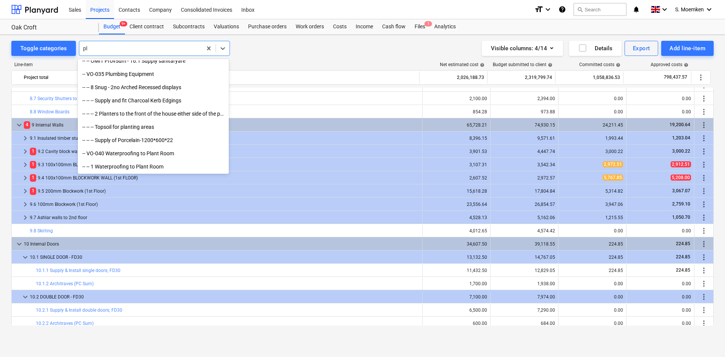
scroll to position [852, 0]
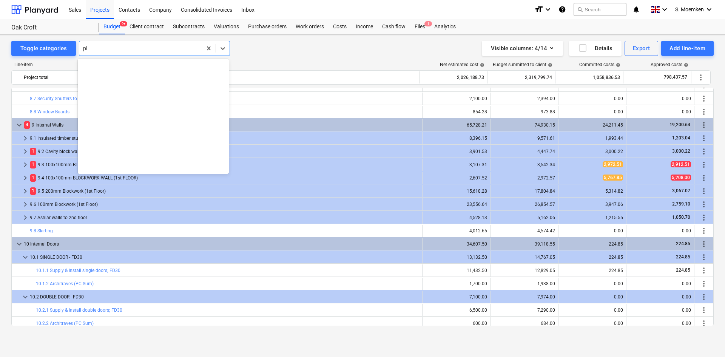
type input "p"
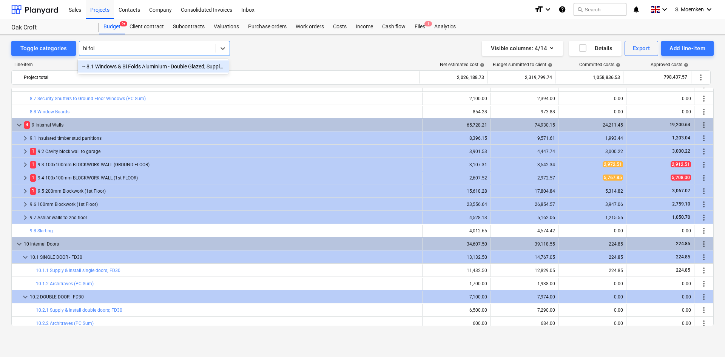
type input "bi fold"
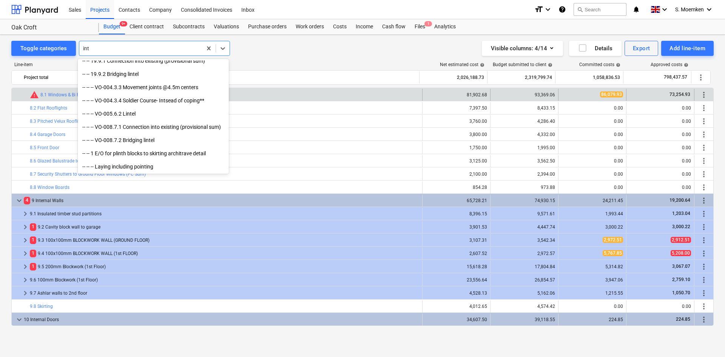
scroll to position [151, 0]
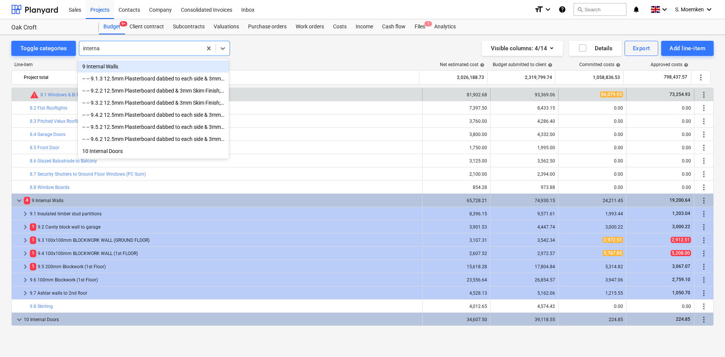
type input "internal"
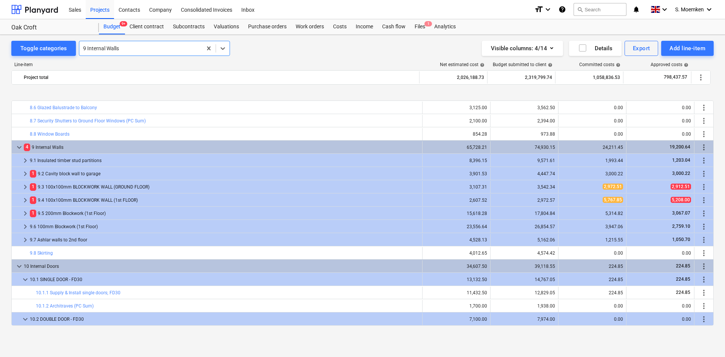
scroll to position [793, 0]
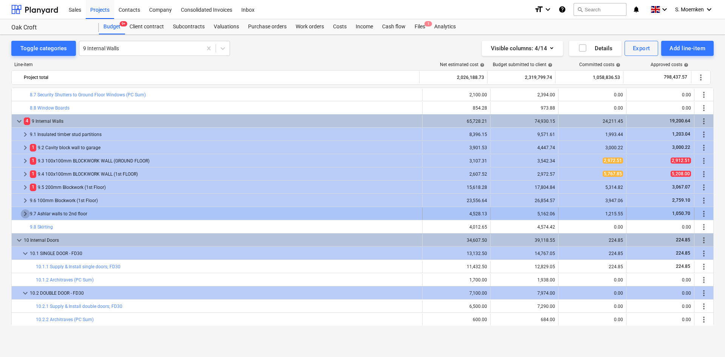
click at [25, 212] on span "keyboard_arrow_right" at bounding box center [25, 213] width 9 height 9
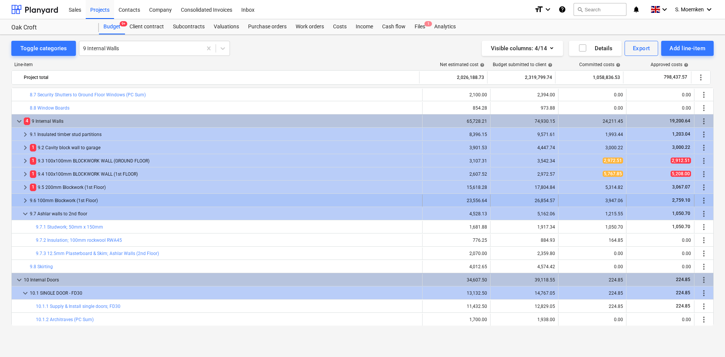
click at [25, 201] on span "keyboard_arrow_right" at bounding box center [25, 200] width 9 height 9
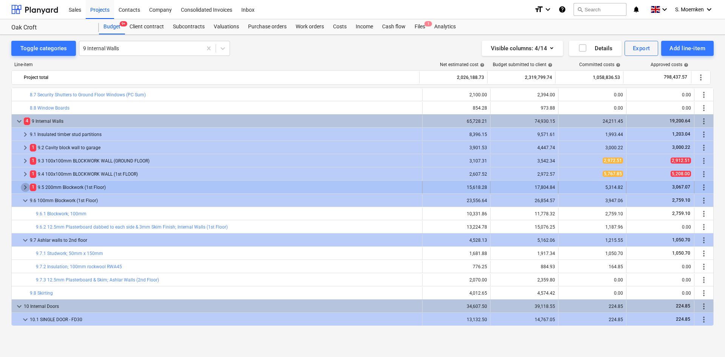
click at [25, 189] on span "keyboard_arrow_right" at bounding box center [25, 187] width 9 height 9
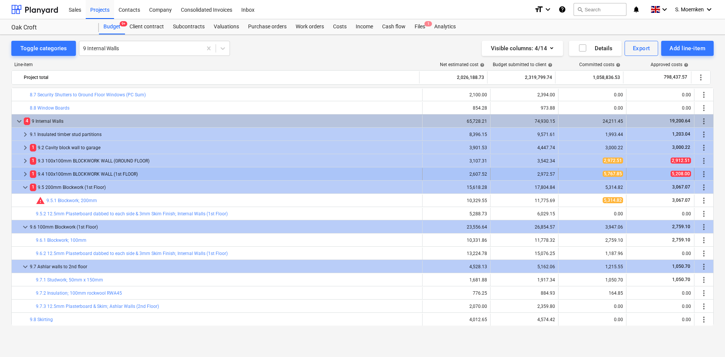
click at [25, 172] on span "keyboard_arrow_right" at bounding box center [25, 174] width 9 height 9
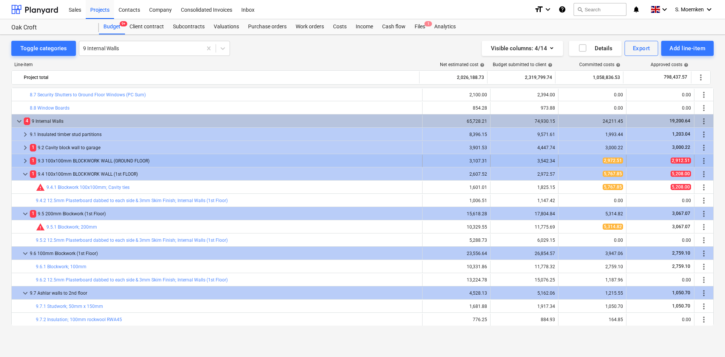
click at [24, 162] on span "keyboard_arrow_right" at bounding box center [25, 160] width 9 height 9
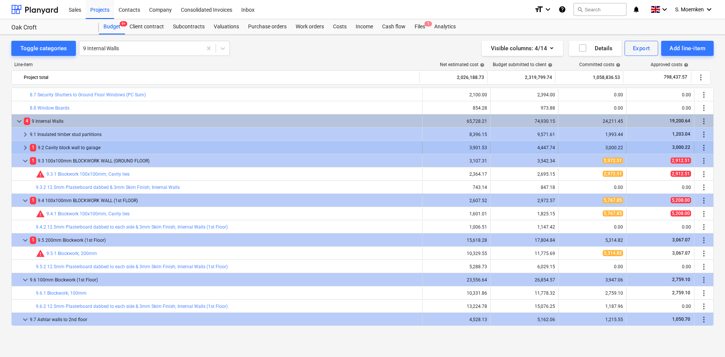
click at [23, 145] on span "keyboard_arrow_right" at bounding box center [25, 147] width 9 height 9
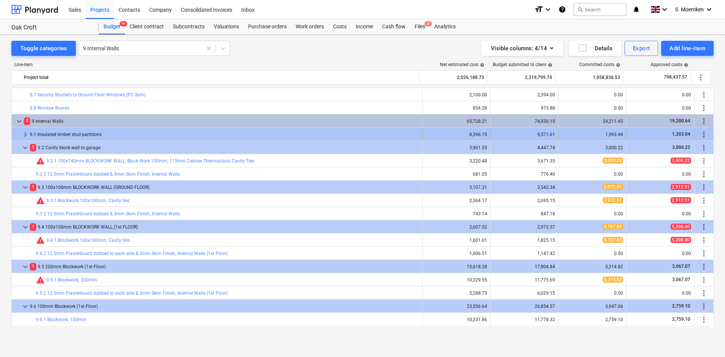
click at [25, 133] on span "keyboard_arrow_right" at bounding box center [25, 134] width 9 height 9
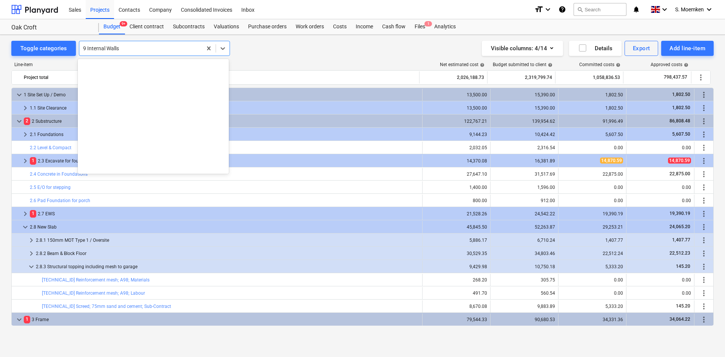
scroll to position [1428, 0]
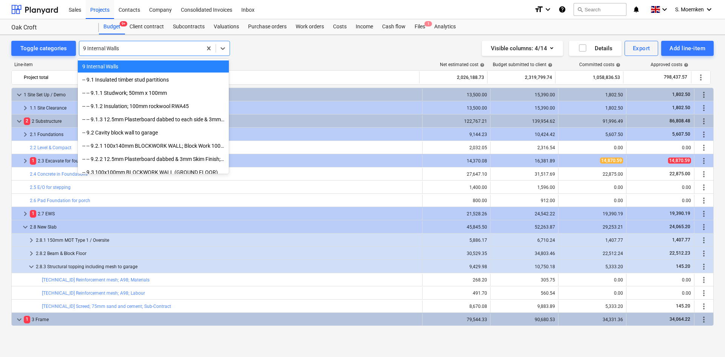
drag, startPoint x: 150, startPoint y: 46, endPoint x: 100, endPoint y: 51, distance: 50.1
click at [100, 51] on div at bounding box center [140, 49] width 115 height 8
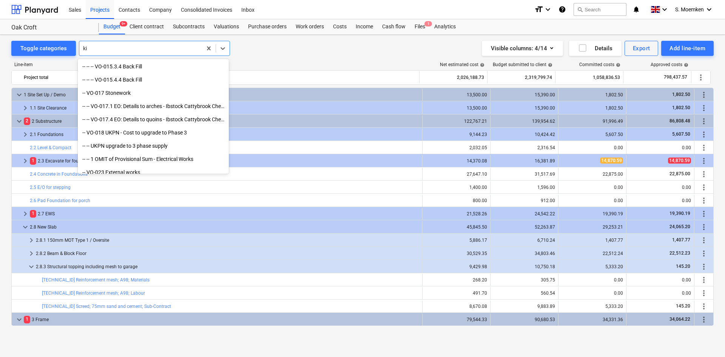
scroll to position [283, 0]
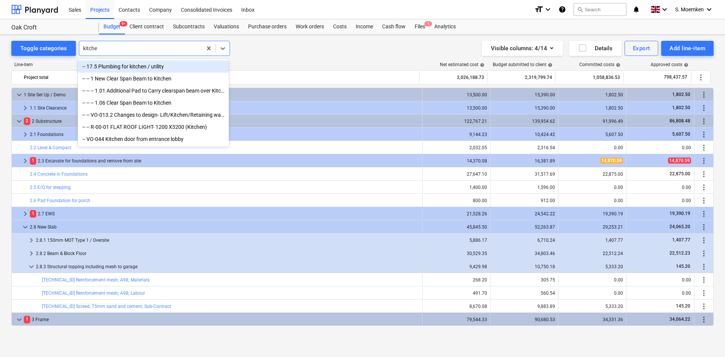
type input "kitchen"
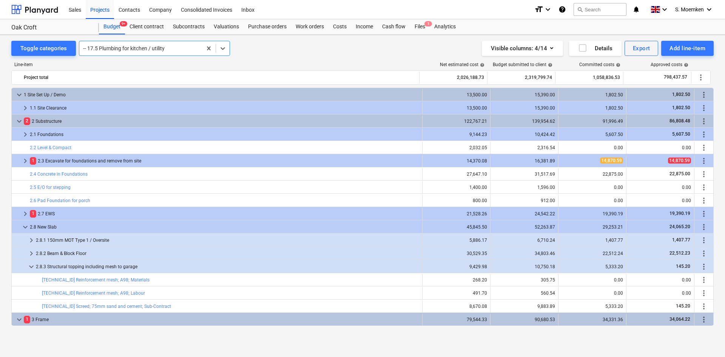
click at [179, 41] on div "-- 17.5 Plumbing for kitchen / utility" at bounding box center [154, 48] width 151 height 15
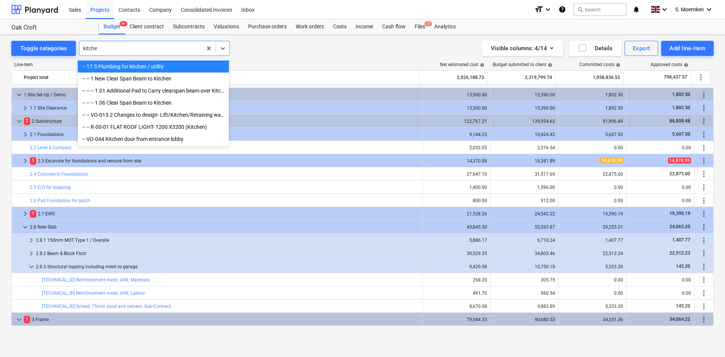
type input "kitchen"
click at [178, 142] on div "-- VO-044 Kitchen door from entrance lobby" at bounding box center [153, 139] width 151 height 12
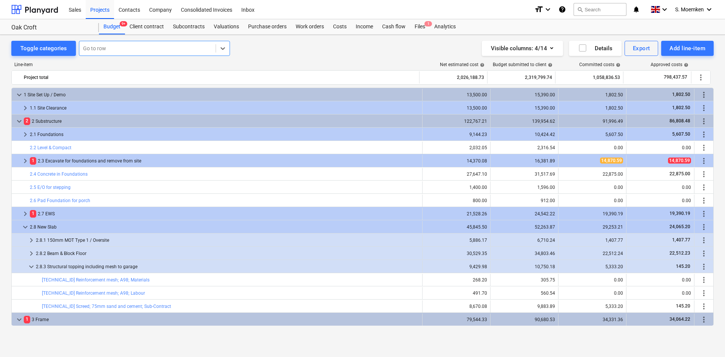
click at [145, 47] on div at bounding box center [147, 49] width 129 height 8
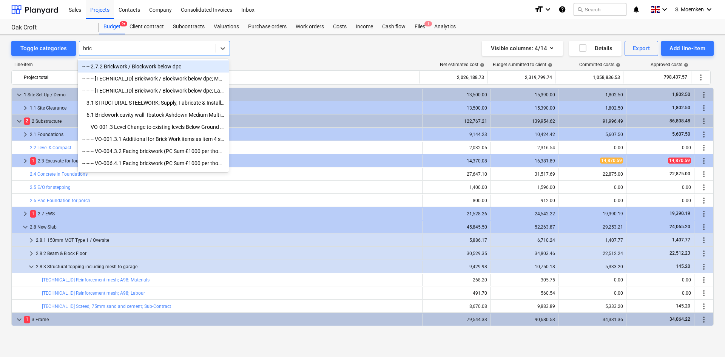
type input "brick"
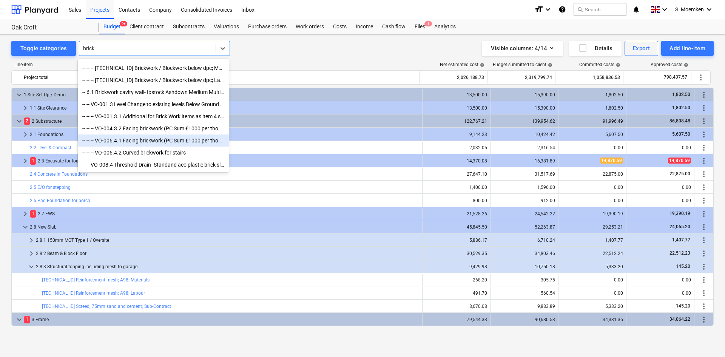
scroll to position [0, 0]
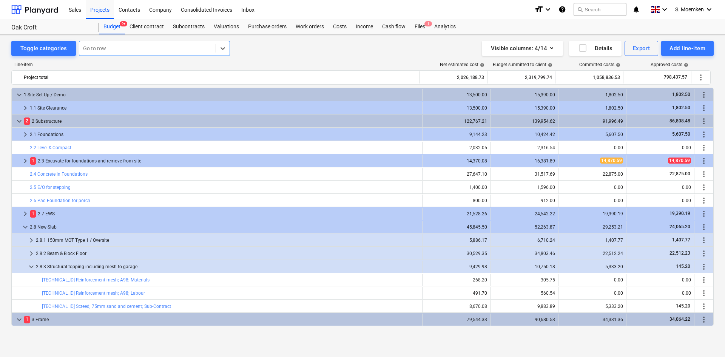
drag, startPoint x: 110, startPoint y: 50, endPoint x: 87, endPoint y: 50, distance: 22.3
click at [87, 50] on div at bounding box center [147, 49] width 129 height 8
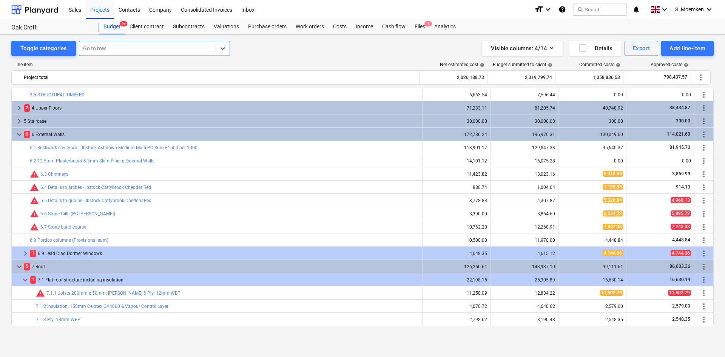
scroll to position [302, 0]
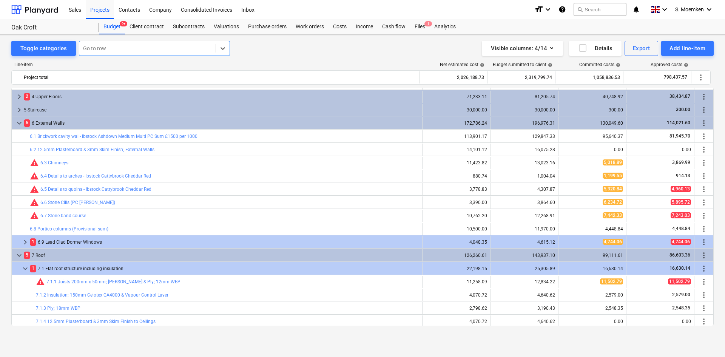
click at [133, 47] on div at bounding box center [147, 49] width 129 height 8
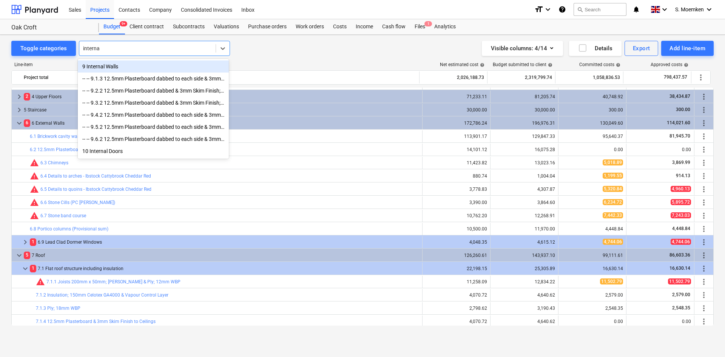
type input "internal"
click at [113, 68] on div "9 Internal Walls" at bounding box center [153, 66] width 151 height 12
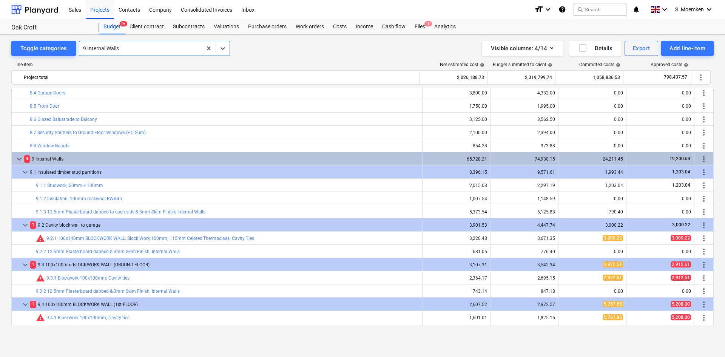
scroll to position [642, 0]
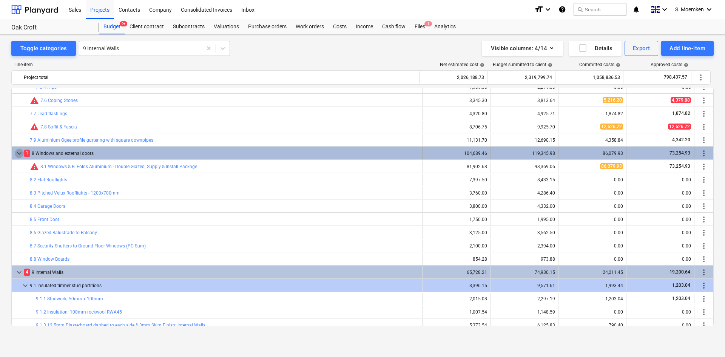
click at [17, 153] on span "keyboard_arrow_down" at bounding box center [19, 153] width 9 height 9
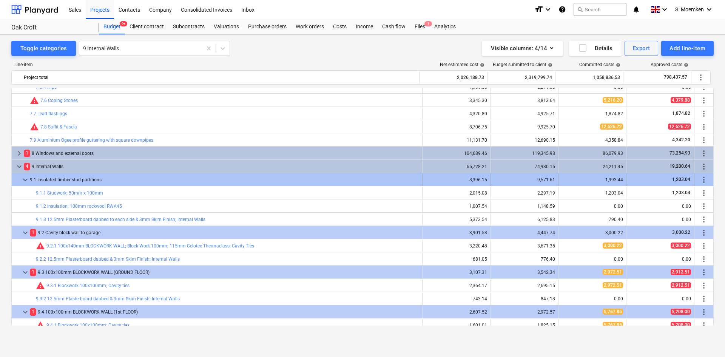
click at [23, 178] on span "keyboard_arrow_down" at bounding box center [25, 179] width 9 height 9
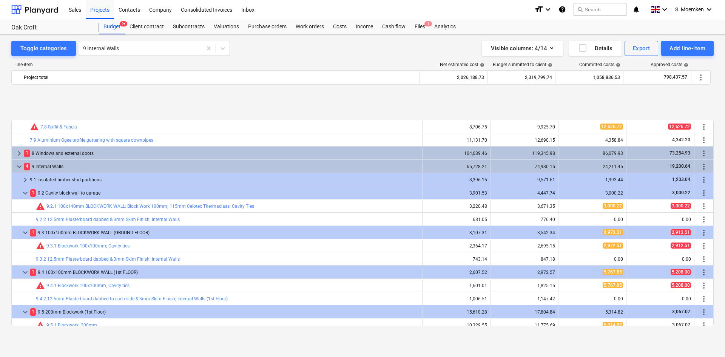
scroll to position [718, 0]
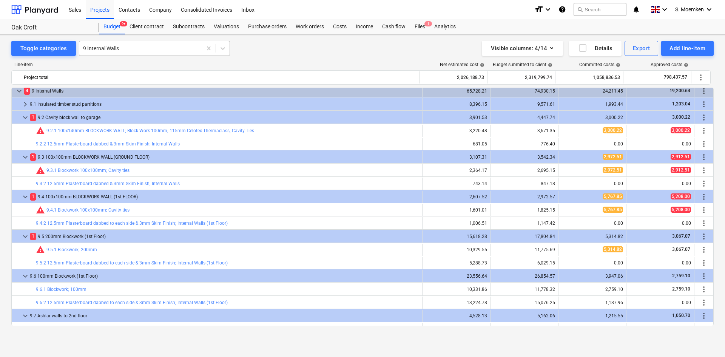
click at [119, 46] on div at bounding box center [140, 49] width 115 height 8
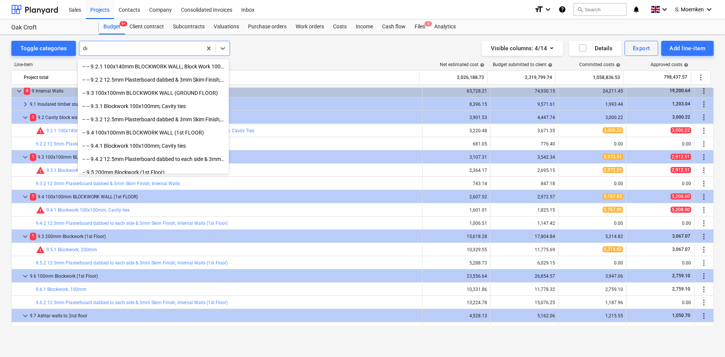
scroll to position [1407, 0]
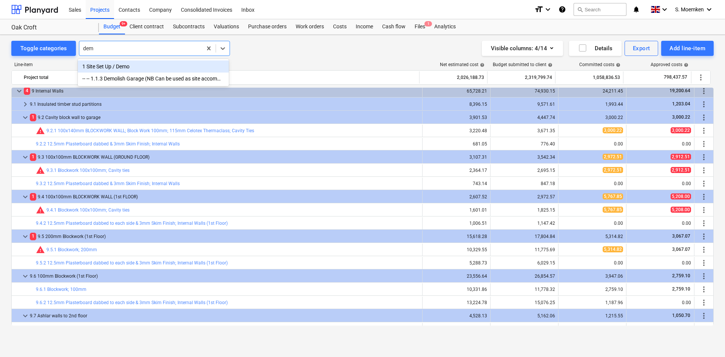
type input "demo"
click at [96, 64] on div "1 Site Set Up / Demo" at bounding box center [153, 66] width 151 height 12
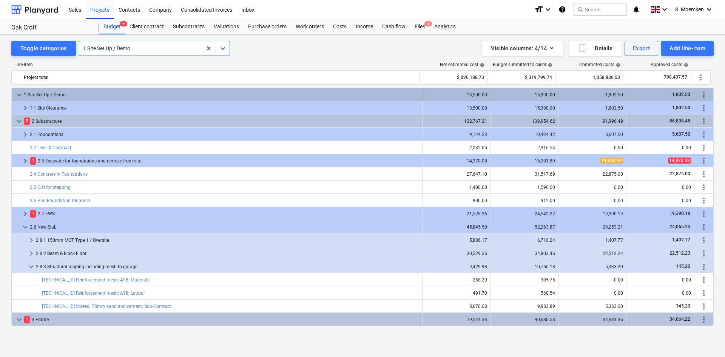
click at [20, 94] on span "keyboard_arrow_down" at bounding box center [19, 94] width 9 height 9
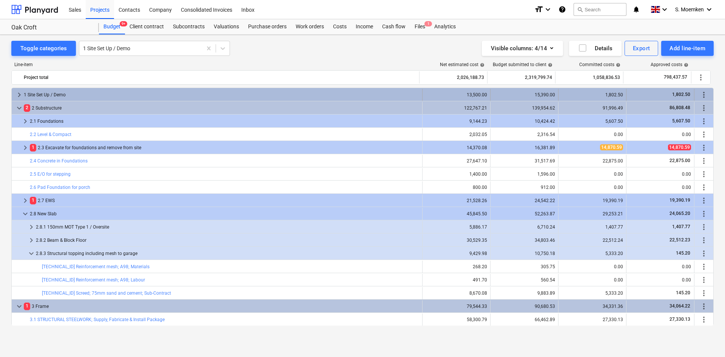
click at [19, 93] on span "keyboard_arrow_right" at bounding box center [19, 94] width 9 height 9
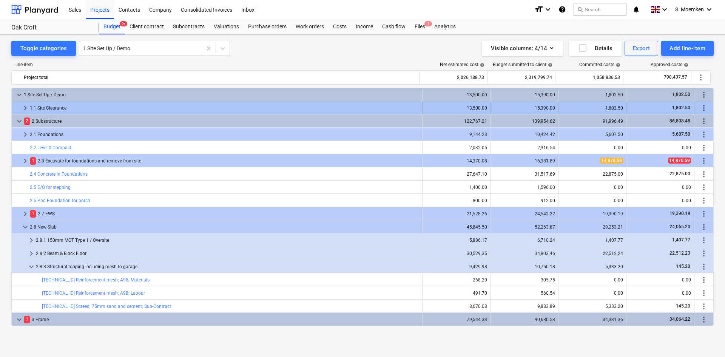
click at [24, 105] on span "keyboard_arrow_right" at bounding box center [25, 108] width 9 height 9
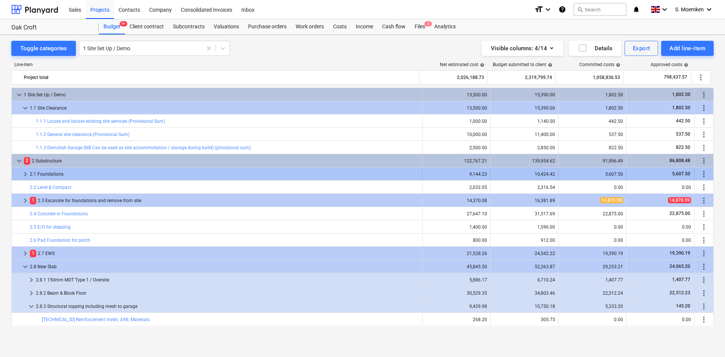
click at [25, 170] on span "keyboard_arrow_right" at bounding box center [25, 174] width 9 height 9
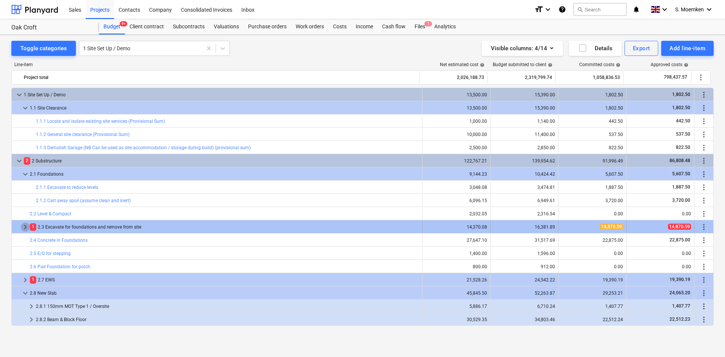
click at [22, 227] on span "keyboard_arrow_right" at bounding box center [25, 227] width 9 height 9
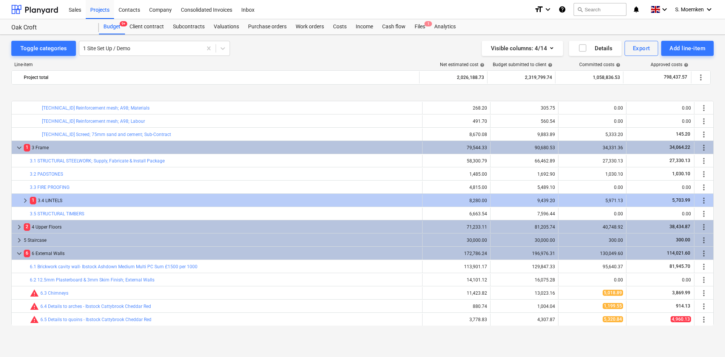
scroll to position [302, 0]
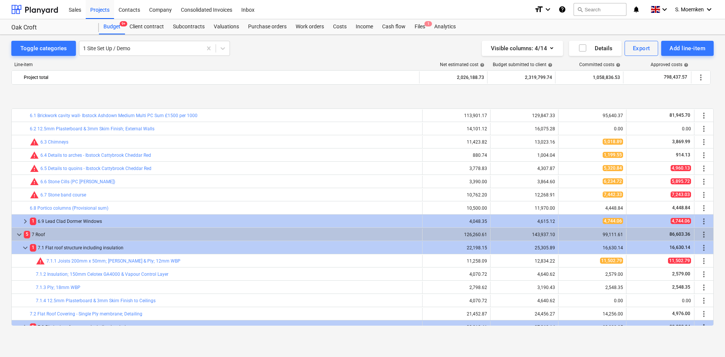
scroll to position [453, 0]
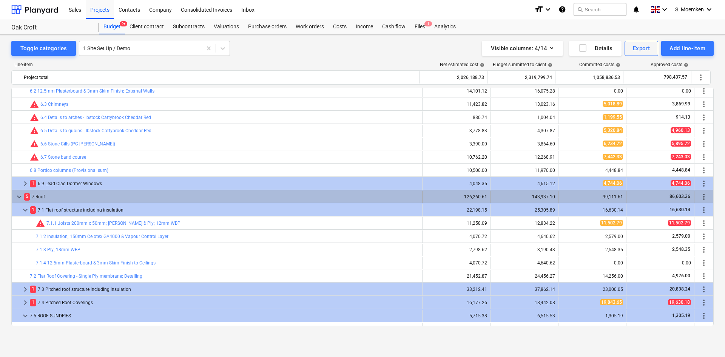
click at [20, 196] on span "keyboard_arrow_down" at bounding box center [19, 196] width 9 height 9
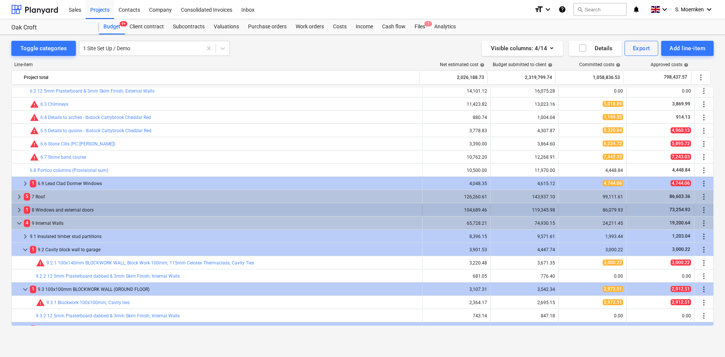
click at [18, 207] on span "keyboard_arrow_right" at bounding box center [19, 210] width 9 height 9
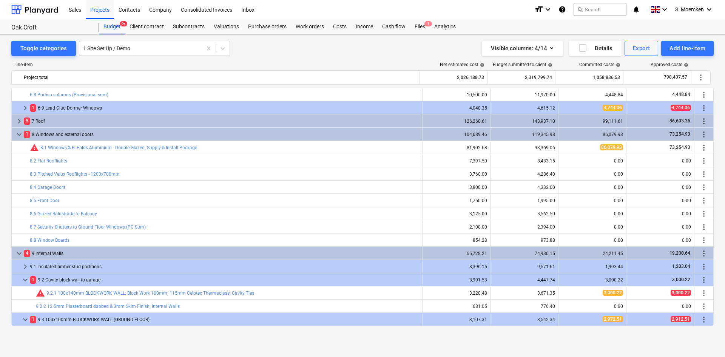
scroll to position [567, 0]
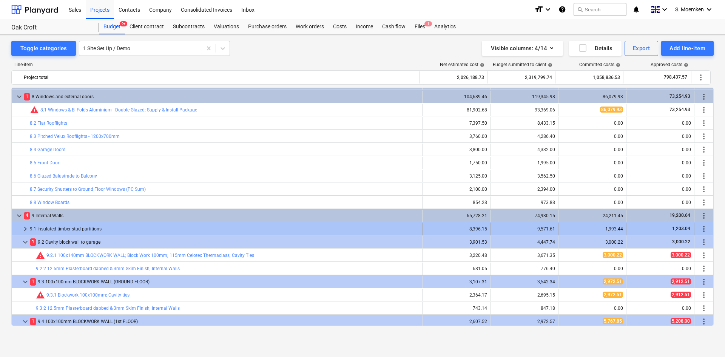
click at [25, 228] on span "keyboard_arrow_right" at bounding box center [25, 228] width 9 height 9
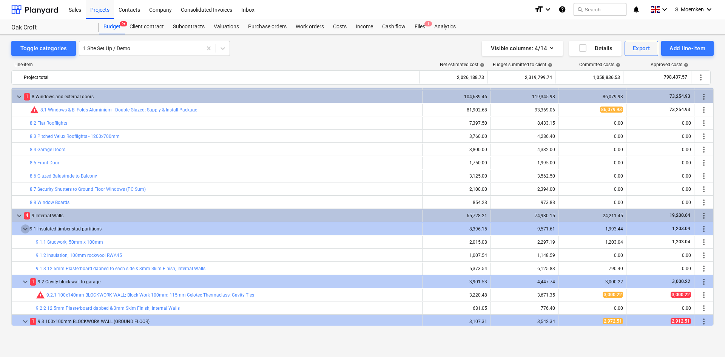
click at [25, 228] on span "keyboard_arrow_down" at bounding box center [25, 228] width 9 height 9
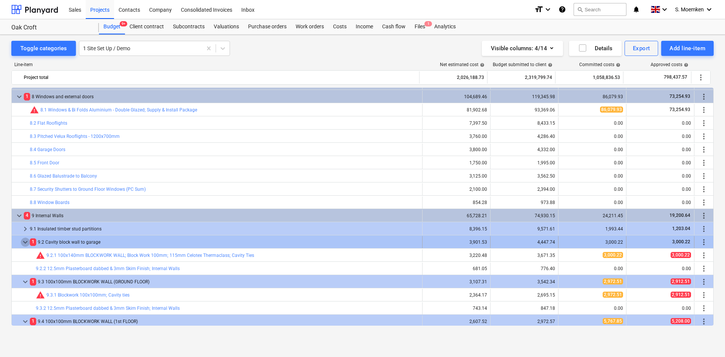
click at [24, 241] on span "keyboard_arrow_down" at bounding box center [25, 242] width 9 height 9
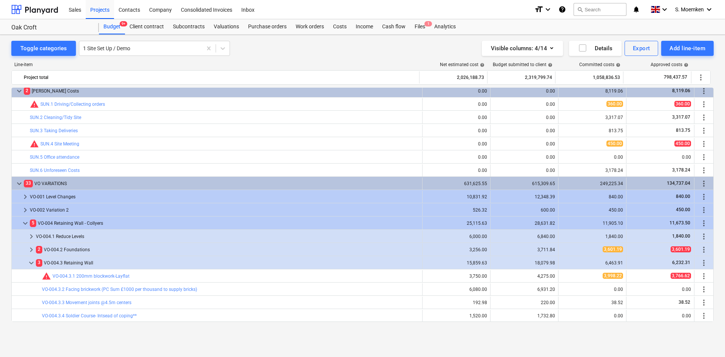
scroll to position [1738, 0]
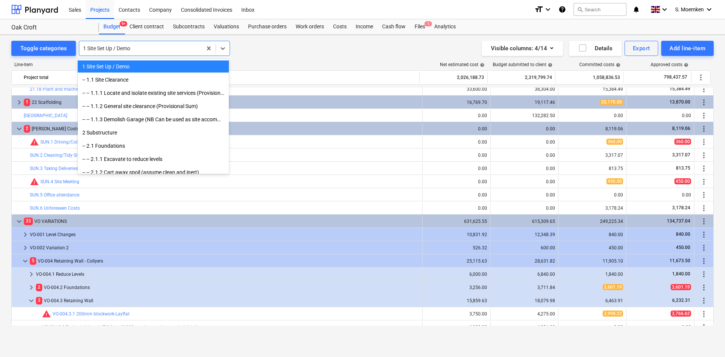
click at [150, 46] on div at bounding box center [140, 49] width 115 height 8
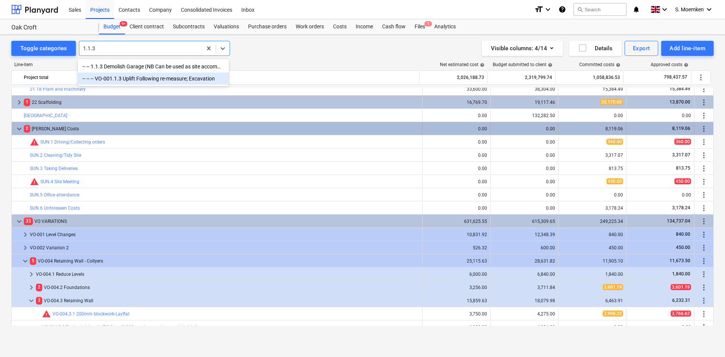
type input "1.1.3"
click at [209, 128] on div "2 [PERSON_NAME] Costs" at bounding box center [222, 129] width 396 height 12
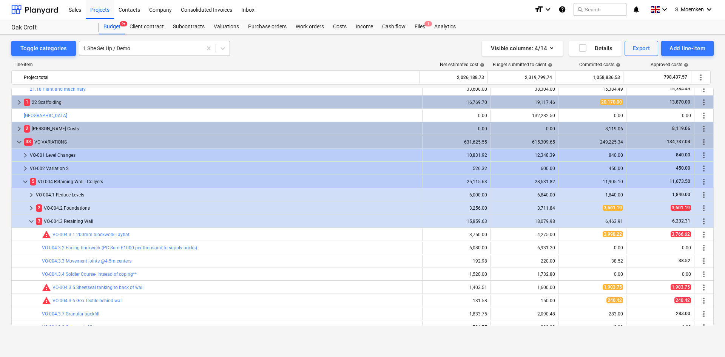
click at [140, 46] on div at bounding box center [140, 49] width 115 height 8
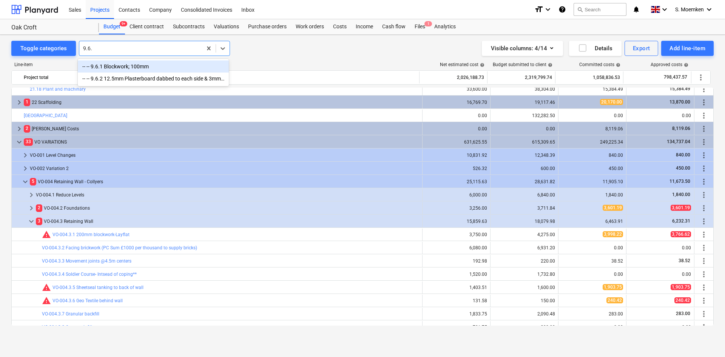
type input "9.6.1"
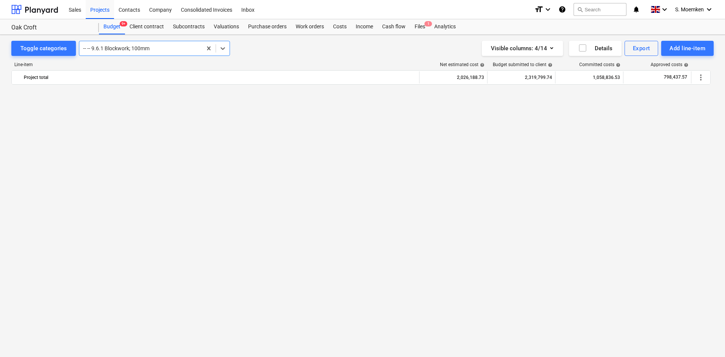
scroll to position [860, 0]
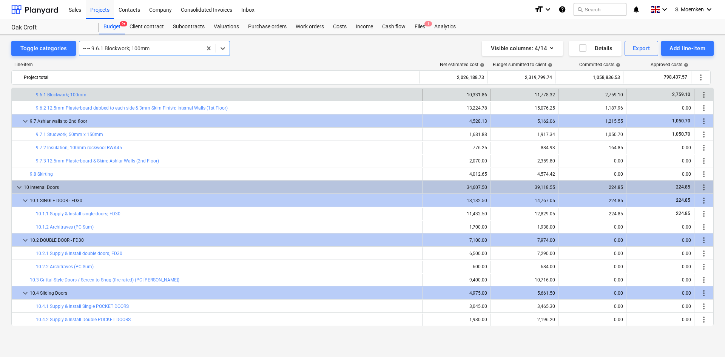
click at [141, 41] on div "-- -- 9.6.1 Blockwork; 100mm" at bounding box center [154, 48] width 151 height 15
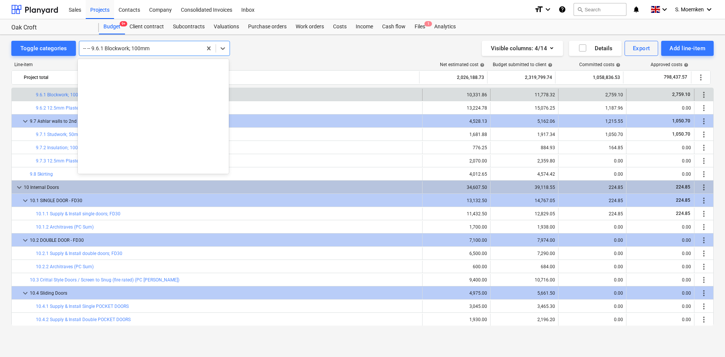
scroll to position [1666, 0]
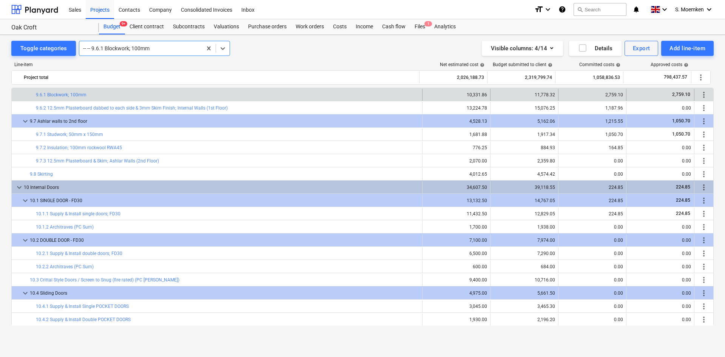
drag, startPoint x: 172, startPoint y: 49, endPoint x: 106, endPoint y: 49, distance: 65.4
click at [106, 49] on div at bounding box center [140, 49] width 115 height 8
click at [177, 50] on div at bounding box center [140, 49] width 115 height 8
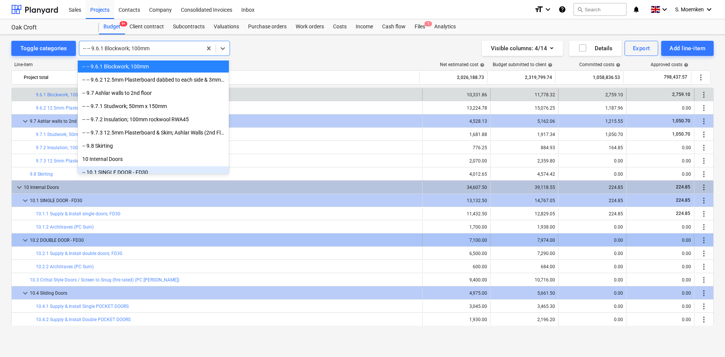
click at [84, 241] on div "10.2 DOUBLE DOOR - FD30" at bounding box center [225, 240] width 390 height 12
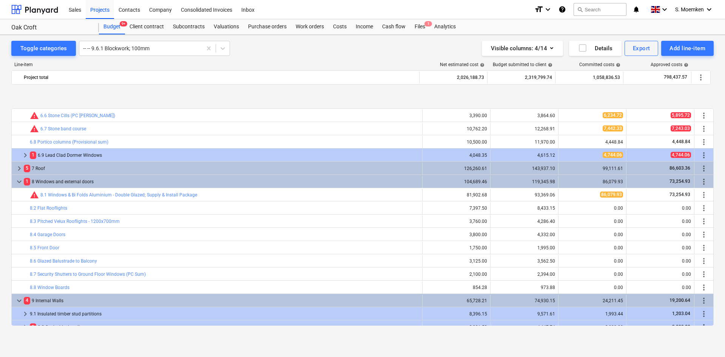
scroll to position [595, 0]
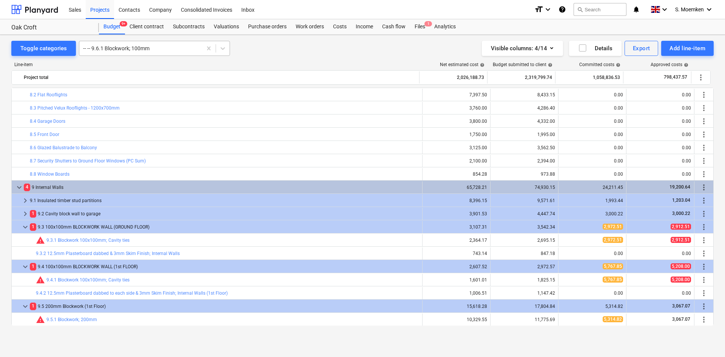
click at [156, 50] on div at bounding box center [140, 49] width 115 height 8
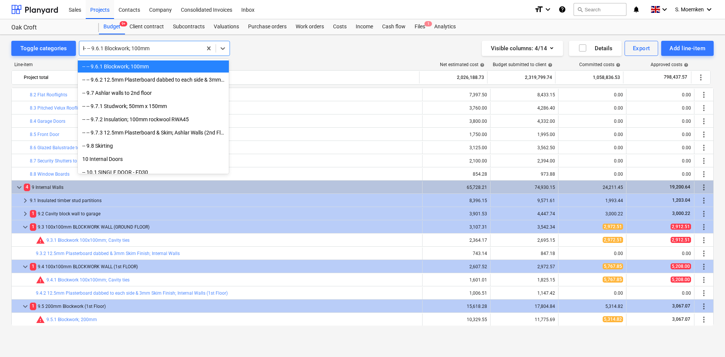
scroll to position [1222, 0]
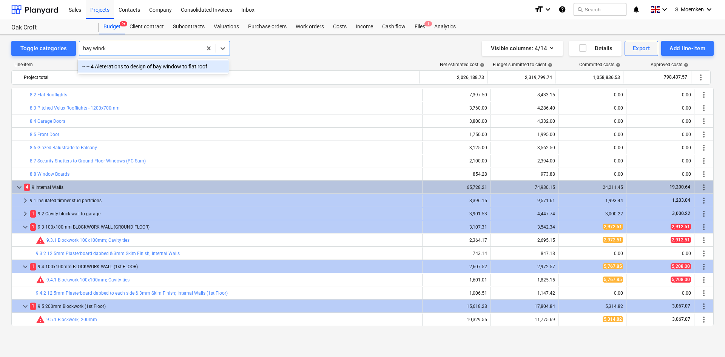
type input "bay window"
click at [170, 68] on div "-- -- 4 Aleterations to design of bay window to flat roof" at bounding box center [153, 66] width 151 height 12
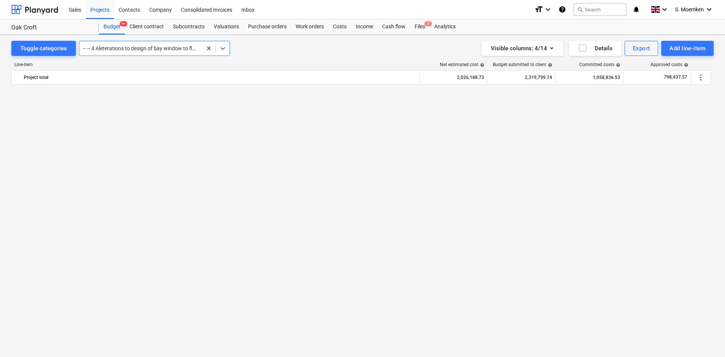
scroll to position [2460, 0]
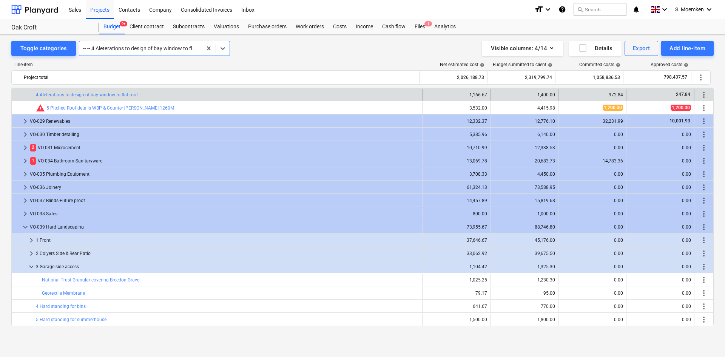
click at [133, 45] on div at bounding box center [140, 49] width 115 height 8
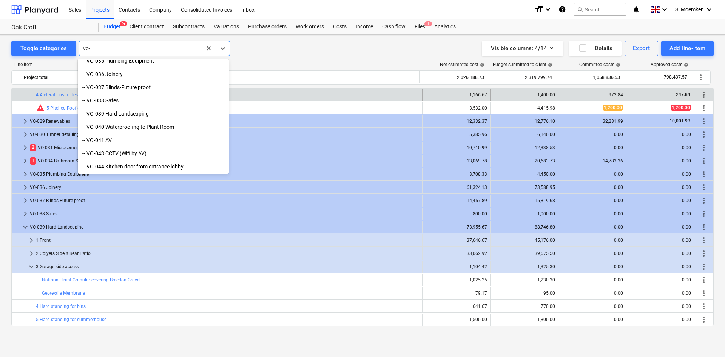
scroll to position [2597, 0]
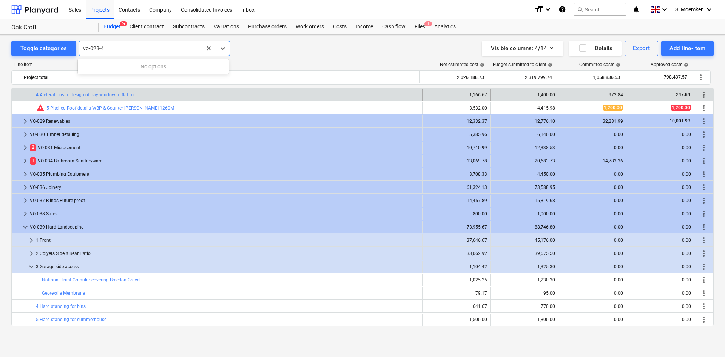
type input "vo-028-4"
click at [100, 10] on div "Projects" at bounding box center [100, 9] width 28 height 19
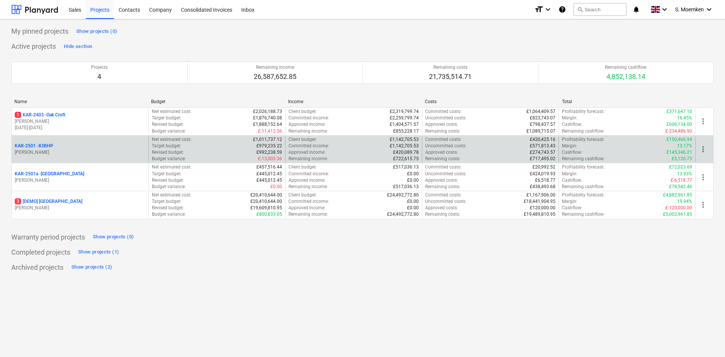
click at [71, 153] on p "[PERSON_NAME]" at bounding box center [80, 152] width 131 height 6
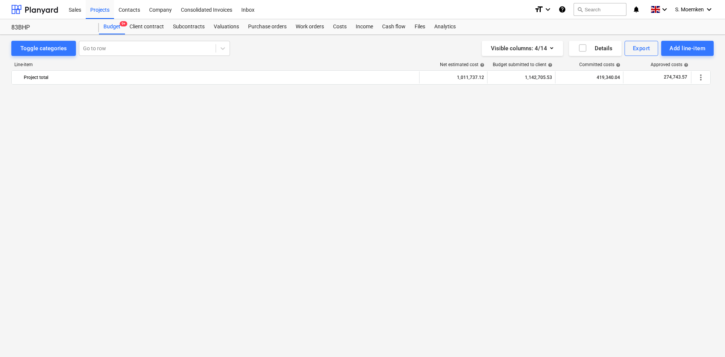
scroll to position [1870, 0]
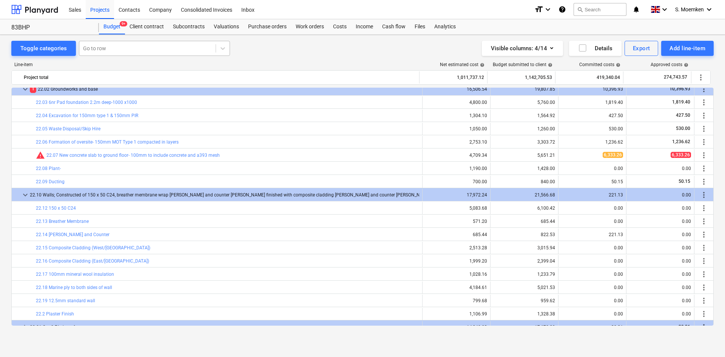
click at [141, 47] on div at bounding box center [147, 49] width 129 height 8
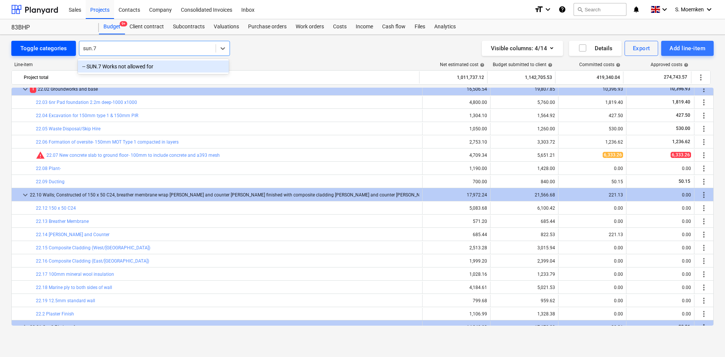
type input "sun.7"
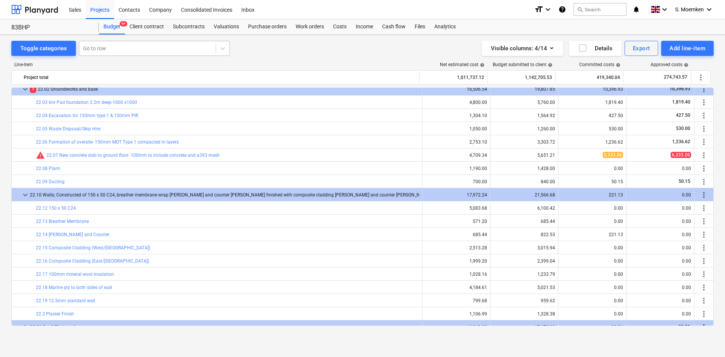
click at [123, 46] on div at bounding box center [147, 49] width 129 height 8
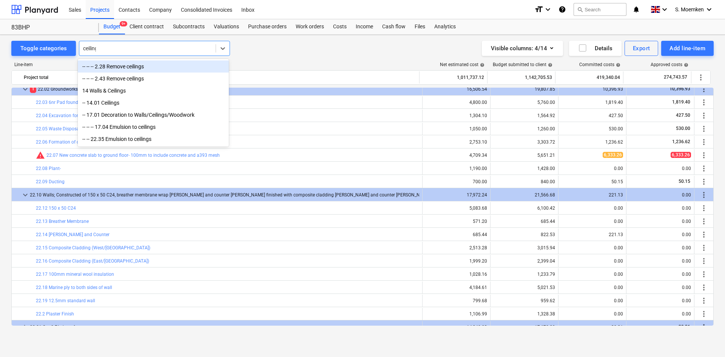
type input "ceilings"
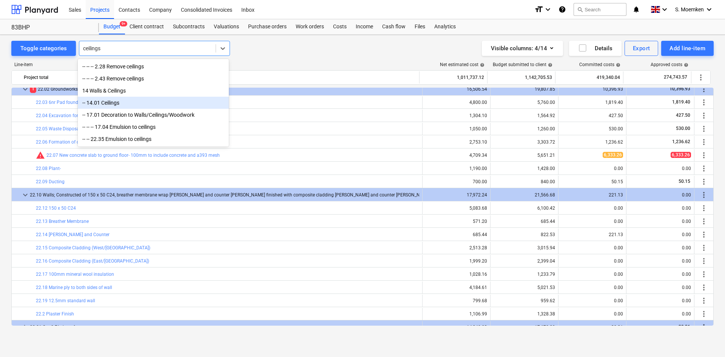
click at [172, 102] on div "-- 14.01 Ceilings" at bounding box center [153, 103] width 151 height 12
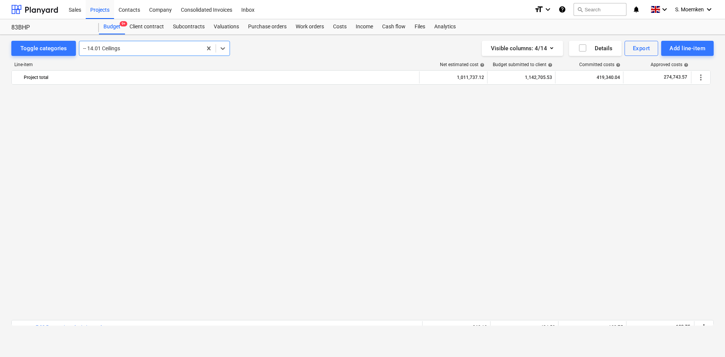
scroll to position [1511, 0]
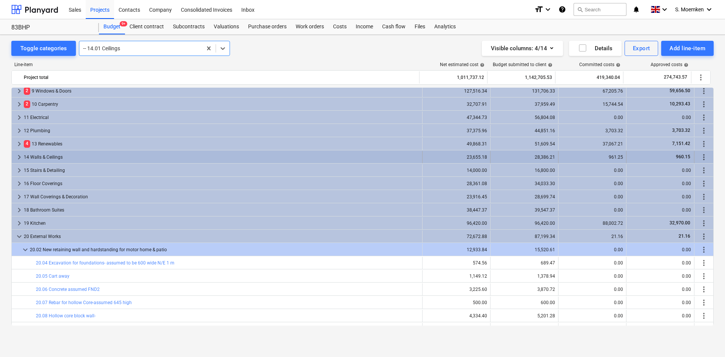
click at [19, 156] on span "keyboard_arrow_right" at bounding box center [19, 157] width 9 height 9
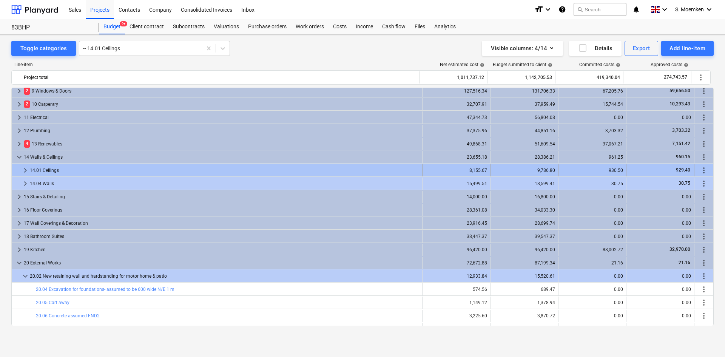
click at [26, 168] on span "keyboard_arrow_right" at bounding box center [25, 170] width 9 height 9
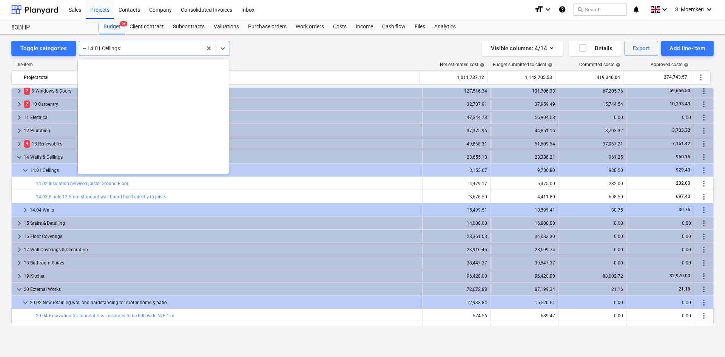
click at [131, 48] on div at bounding box center [140, 49] width 115 height 8
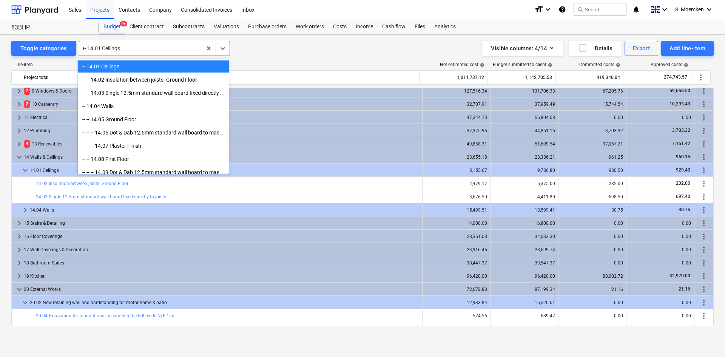
scroll to position [4766, 0]
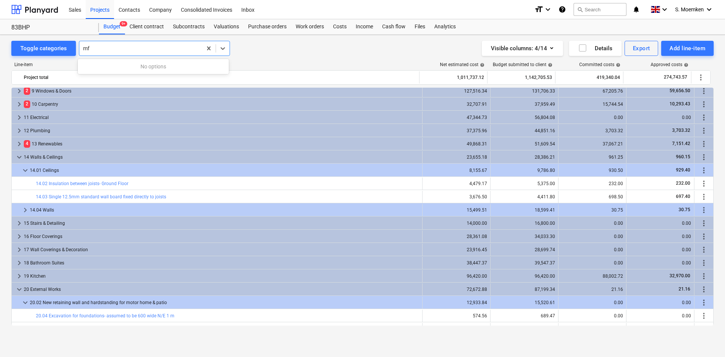
type input "m"
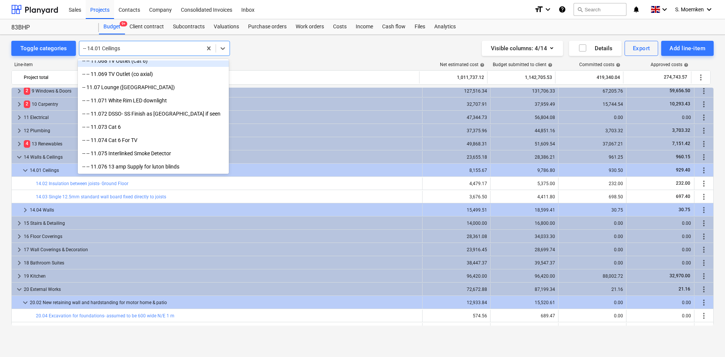
click at [294, 45] on div "Toggle categories option -- -- 11.068 TV Outlet (Cat 6) focused, 361 of 750. 75…" at bounding box center [362, 48] width 703 height 15
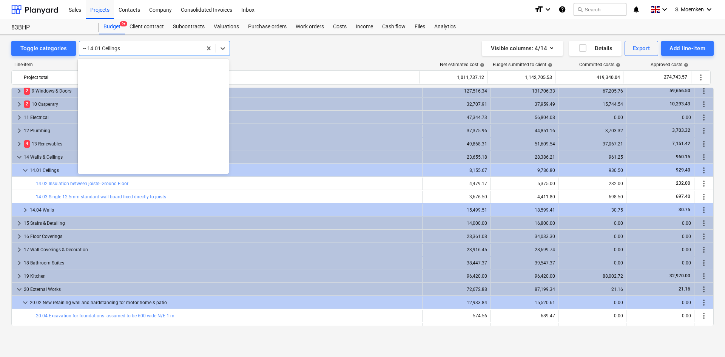
scroll to position [6281, 0]
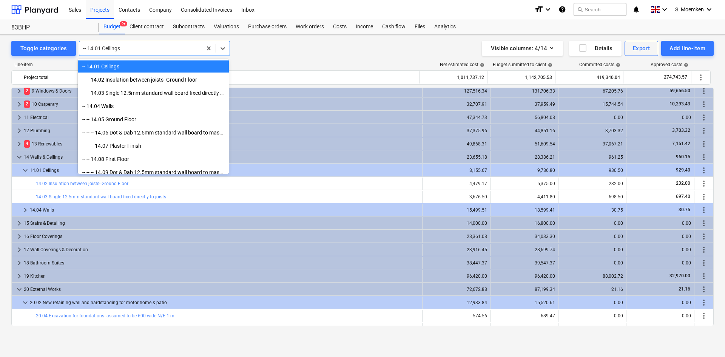
drag, startPoint x: 128, startPoint y: 48, endPoint x: 84, endPoint y: 47, distance: 43.8
click at [84, 47] on div at bounding box center [140, 49] width 115 height 8
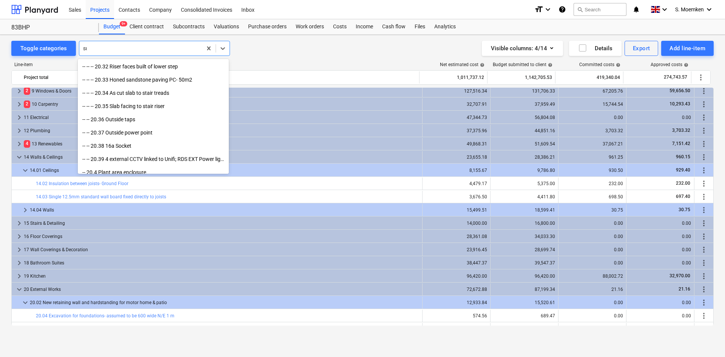
scroll to position [1394, 0]
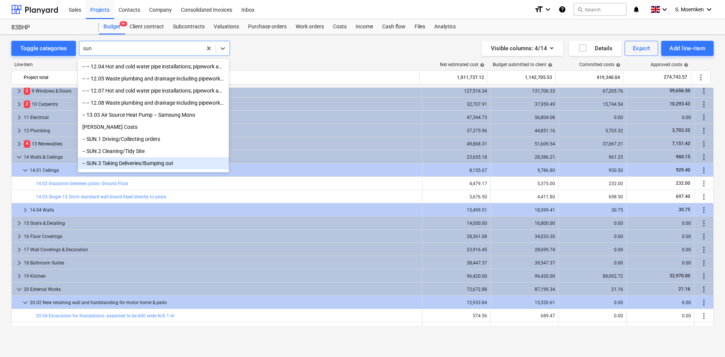
type input "sun"
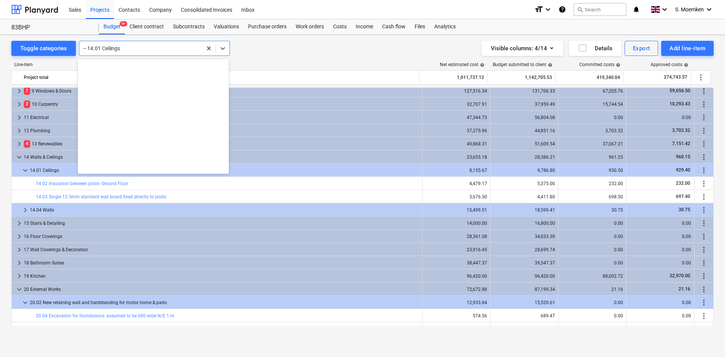
scroll to position [6281, 0]
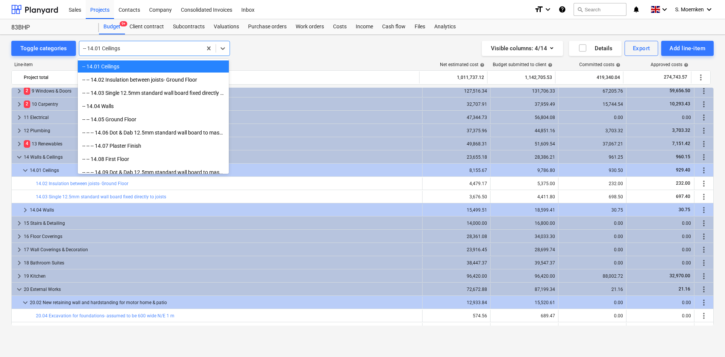
drag, startPoint x: 137, startPoint y: 46, endPoint x: 88, endPoint y: 45, distance: 49.5
click at [88, 45] on div at bounding box center [140, 49] width 115 height 8
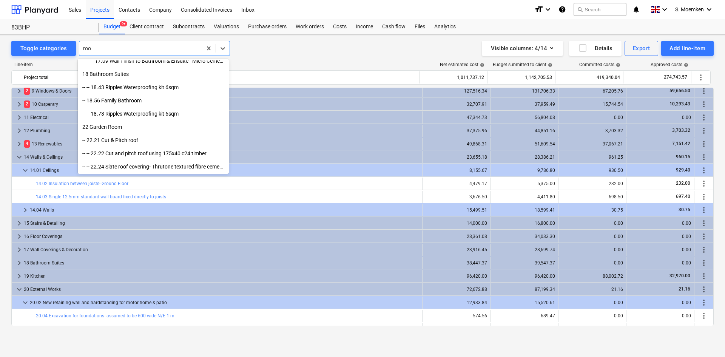
type input "roof"
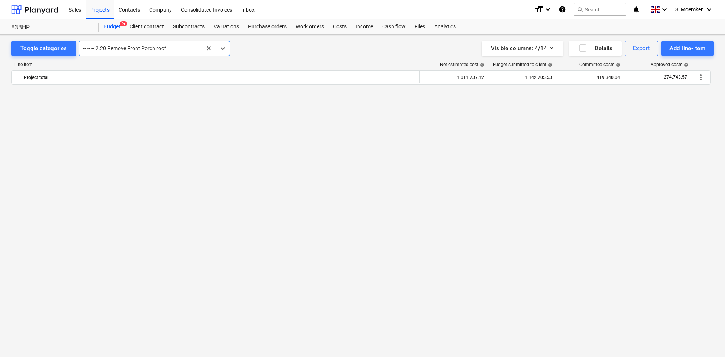
scroll to position [450, 0]
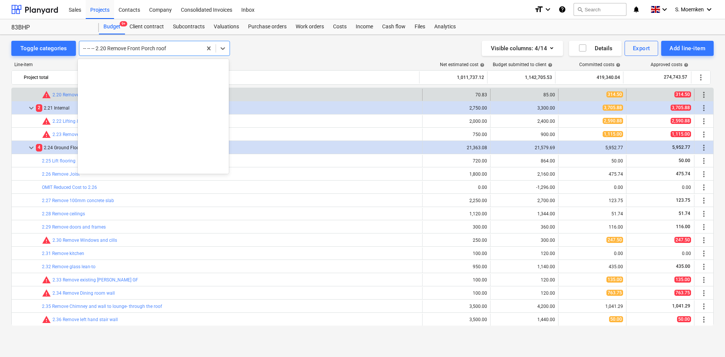
click at [175, 45] on div at bounding box center [140, 49] width 115 height 8
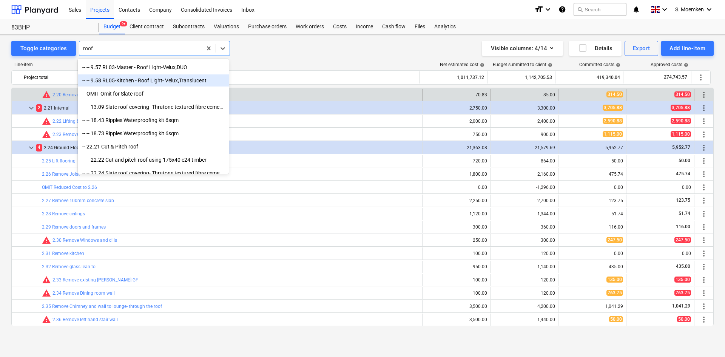
scroll to position [283, 0]
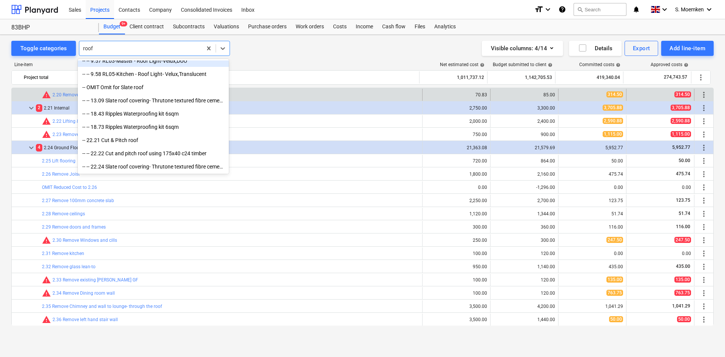
type input "roof"
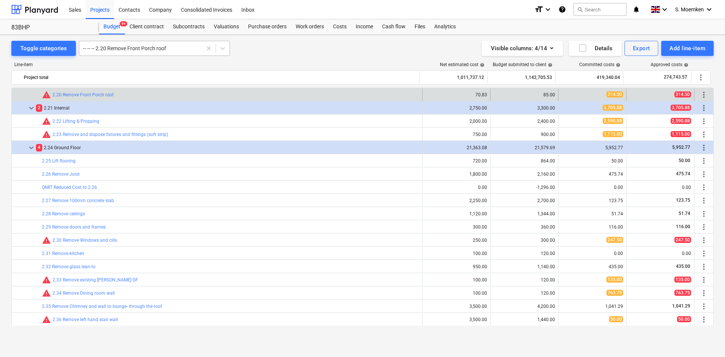
click at [170, 45] on div at bounding box center [140, 49] width 115 height 8
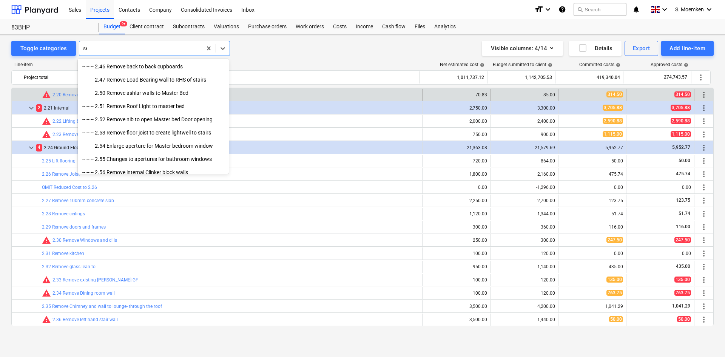
scroll to position [799, 0]
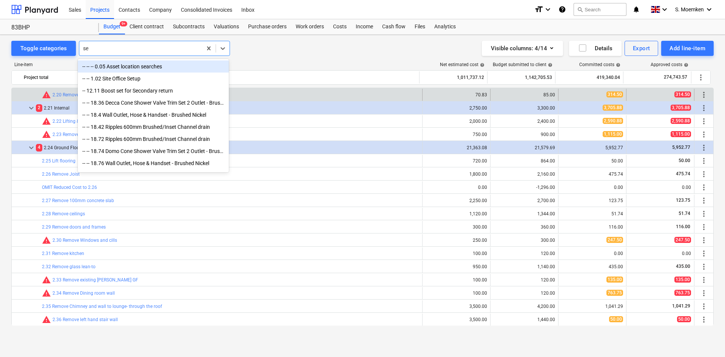
type input "s"
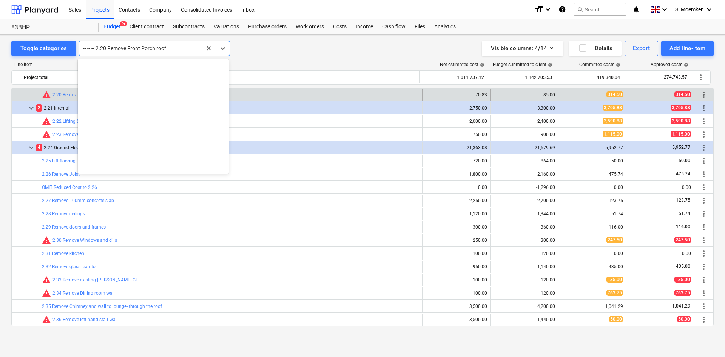
click at [181, 46] on div at bounding box center [140, 49] width 115 height 8
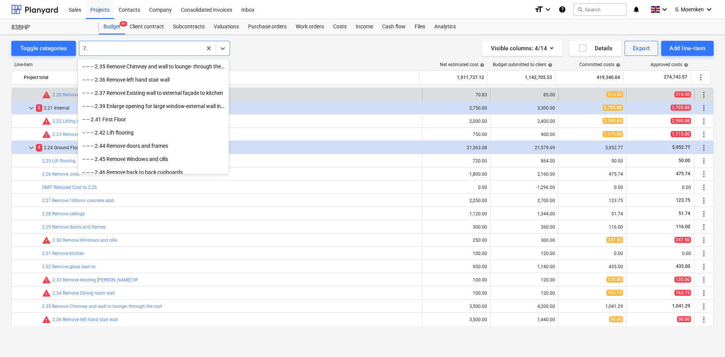
scroll to position [164, 0]
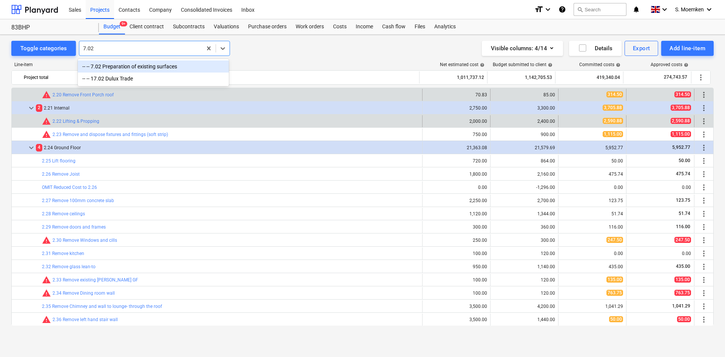
type input "7.02"
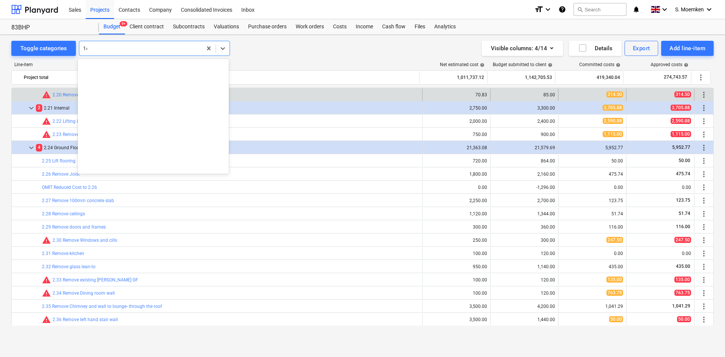
scroll to position [1071, 0]
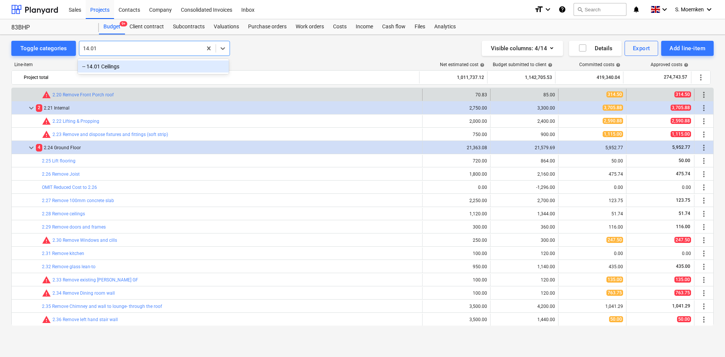
type input "14.01"
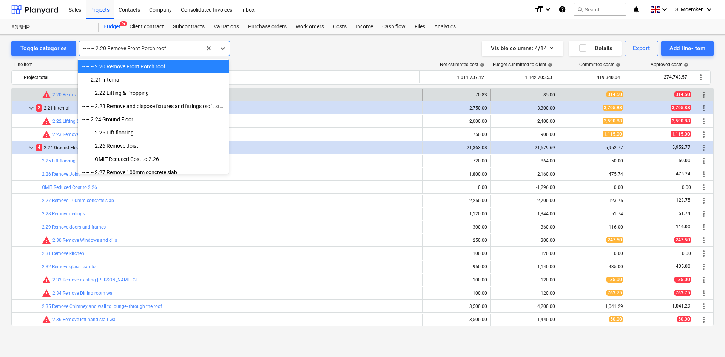
drag, startPoint x: 174, startPoint y: 48, endPoint x: 108, endPoint y: 50, distance: 66.2
click at [108, 50] on div at bounding box center [140, 49] width 115 height 8
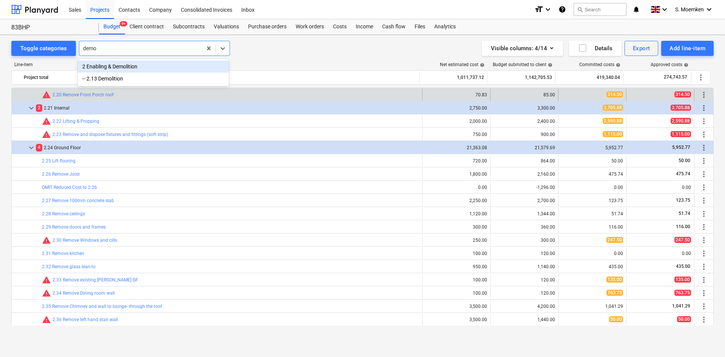
type input "demol"
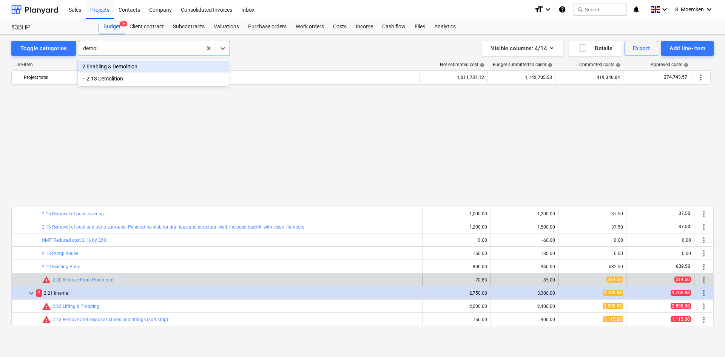
scroll to position [416, 0]
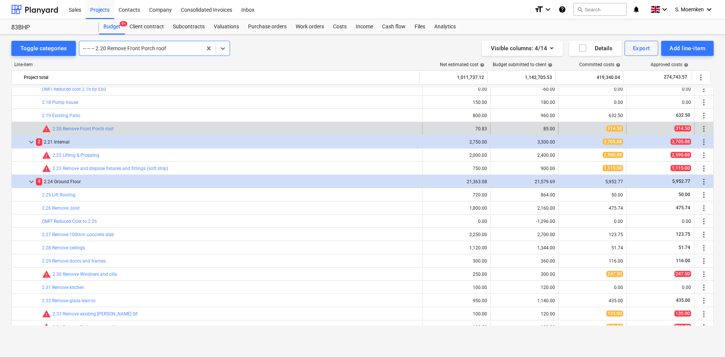
drag, startPoint x: 100, startPoint y: 48, endPoint x: 83, endPoint y: 48, distance: 16.3
click at [83, 48] on div at bounding box center [140, 49] width 115 height 8
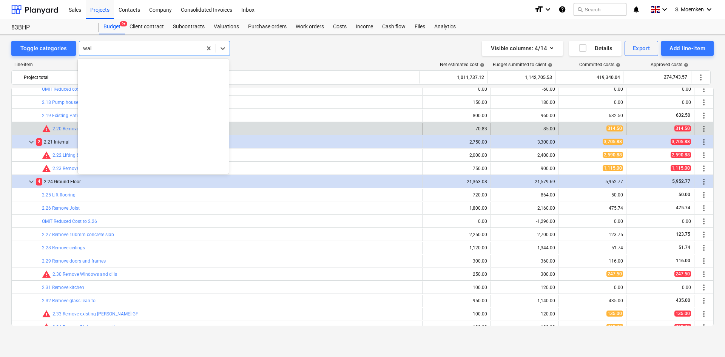
type input "wall"
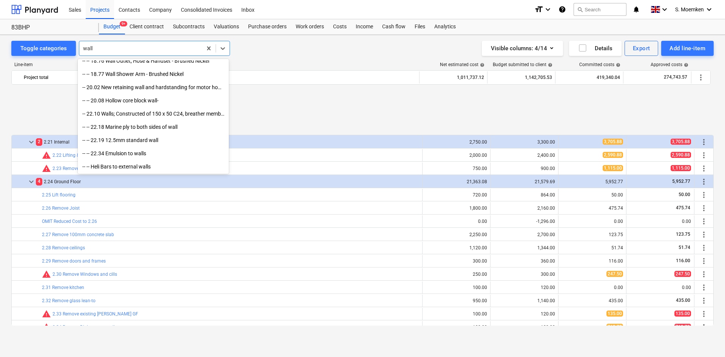
scroll to position [491, 0]
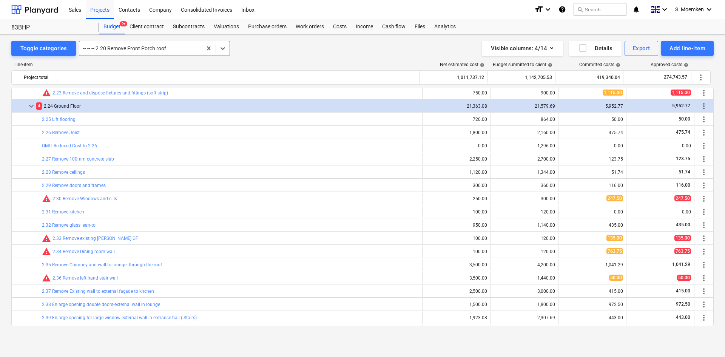
drag, startPoint x: 102, startPoint y: 48, endPoint x: 87, endPoint y: 48, distance: 14.7
click at [87, 48] on div at bounding box center [140, 49] width 115 height 8
click at [144, 51] on div at bounding box center [140, 49] width 115 height 8
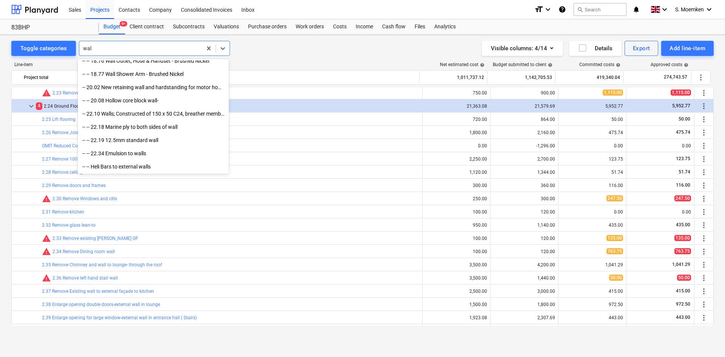
scroll to position [0, 0]
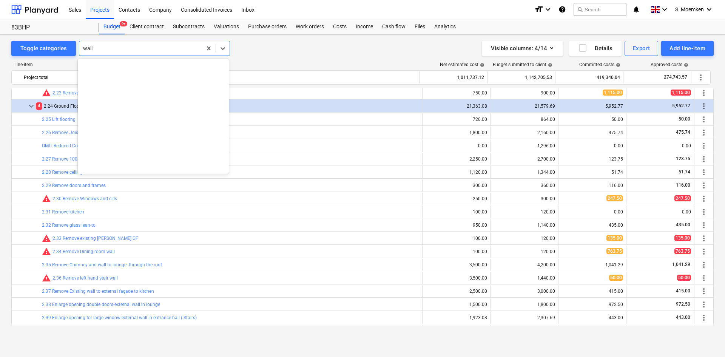
type input "walls"
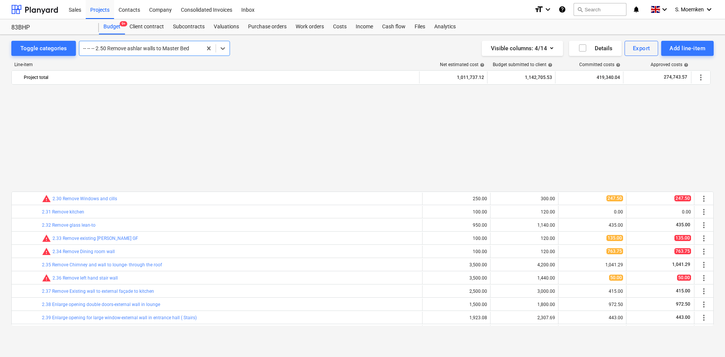
scroll to position [860, 0]
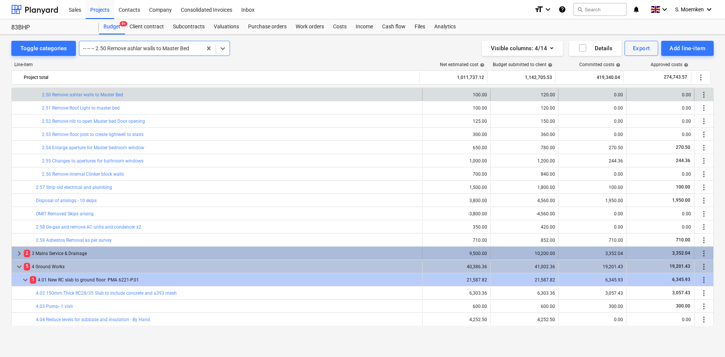
click at [18, 252] on span "keyboard_arrow_right" at bounding box center [19, 253] width 9 height 9
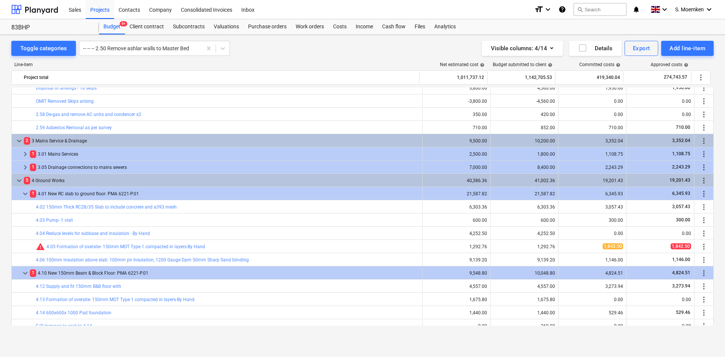
scroll to position [973, 0]
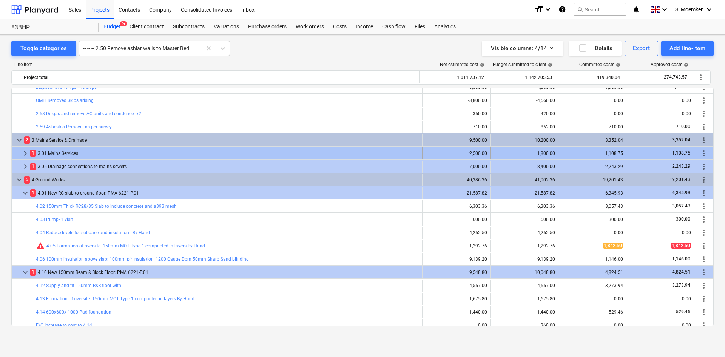
click at [24, 152] on span "keyboard_arrow_right" at bounding box center [25, 153] width 9 height 9
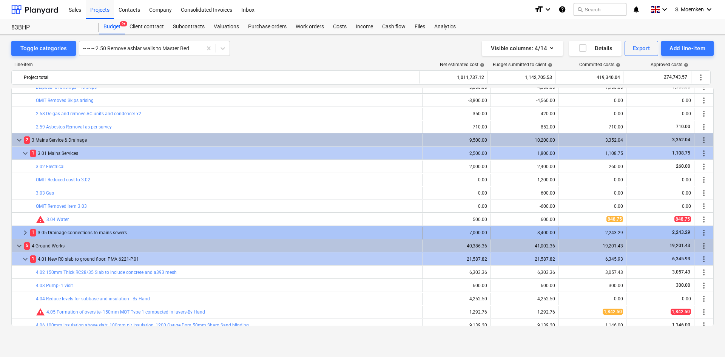
click at [22, 232] on span "keyboard_arrow_right" at bounding box center [25, 232] width 9 height 9
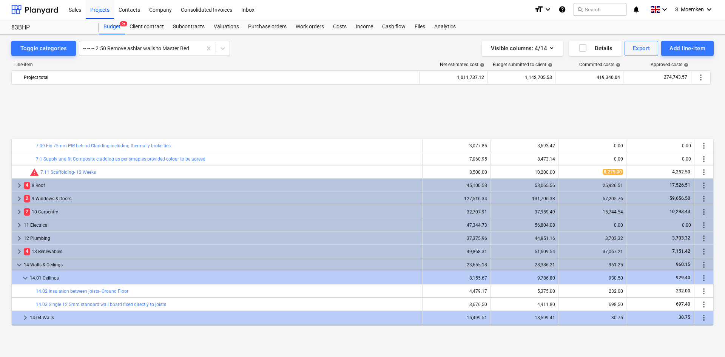
scroll to position [1691, 0]
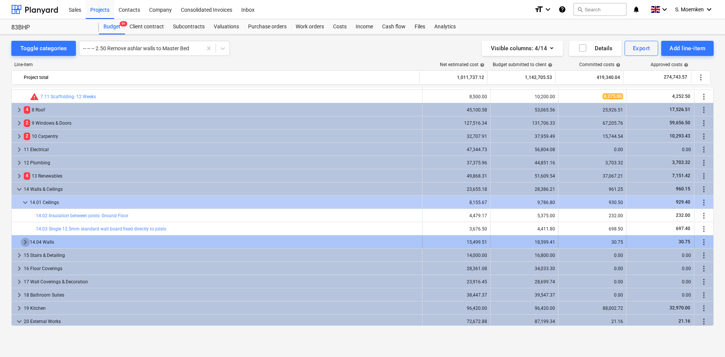
click at [23, 242] on span "keyboard_arrow_right" at bounding box center [25, 242] width 9 height 9
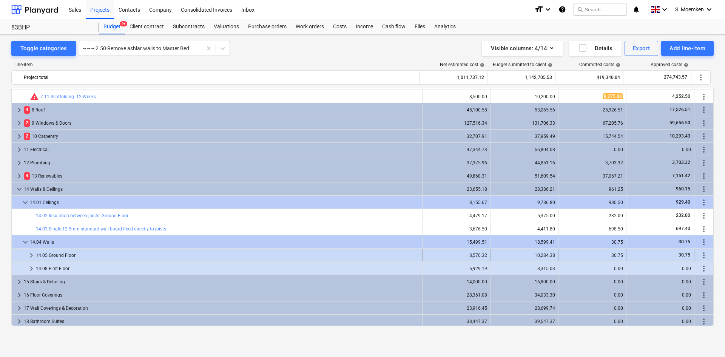
click at [31, 256] on span "keyboard_arrow_right" at bounding box center [31, 255] width 9 height 9
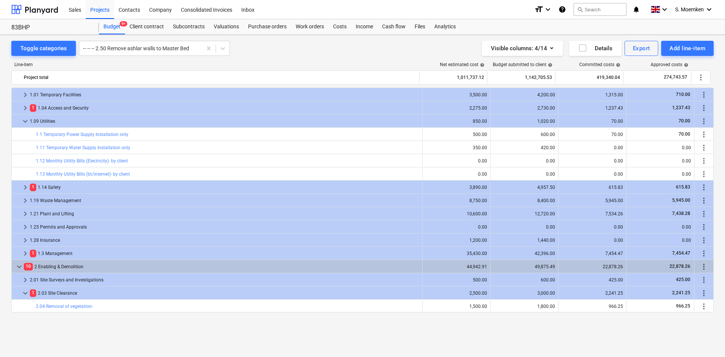
scroll to position [0, 0]
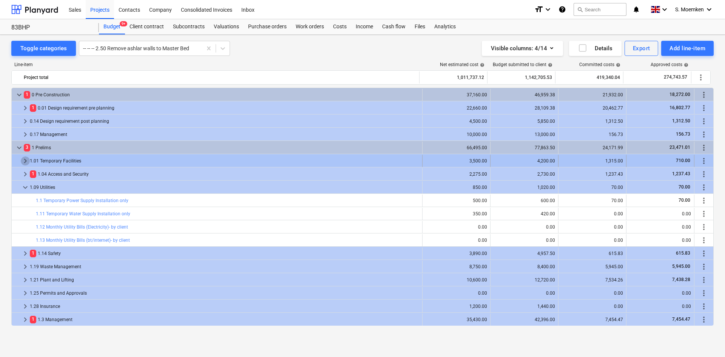
click at [23, 158] on span "keyboard_arrow_right" at bounding box center [25, 160] width 9 height 9
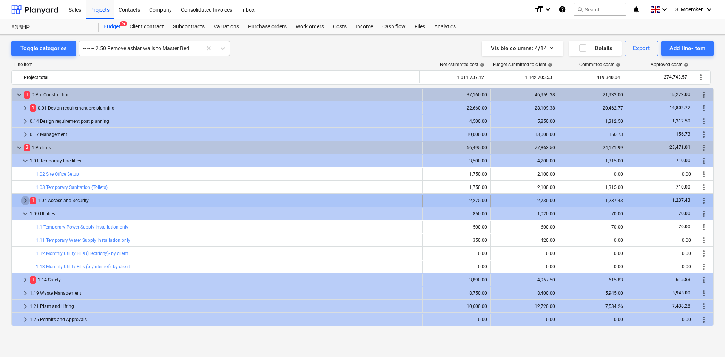
click at [23, 199] on span "keyboard_arrow_right" at bounding box center [25, 200] width 9 height 9
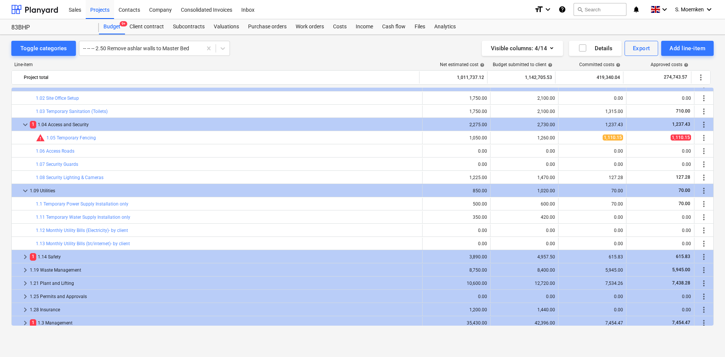
scroll to position [76, 0]
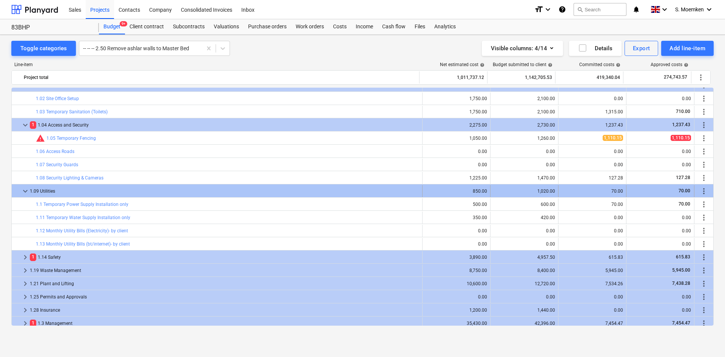
click at [26, 188] on span "keyboard_arrow_down" at bounding box center [25, 191] width 9 height 9
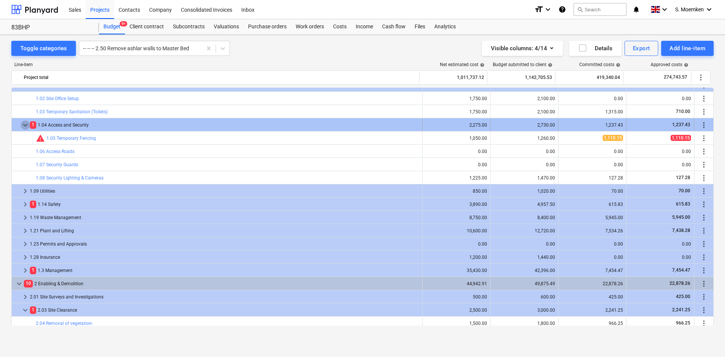
click at [25, 121] on span "keyboard_arrow_down" at bounding box center [25, 125] width 9 height 9
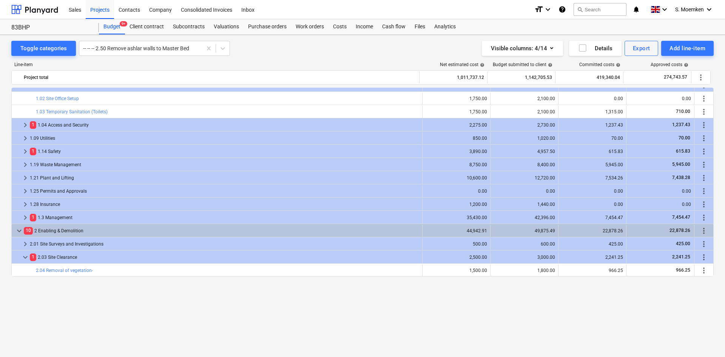
scroll to position [0, 0]
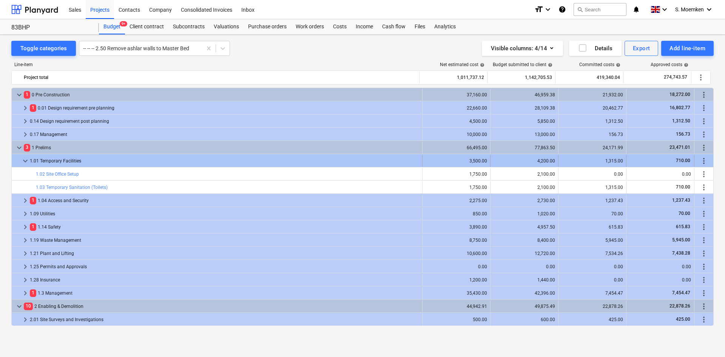
click at [26, 159] on span "keyboard_arrow_down" at bounding box center [25, 160] width 9 height 9
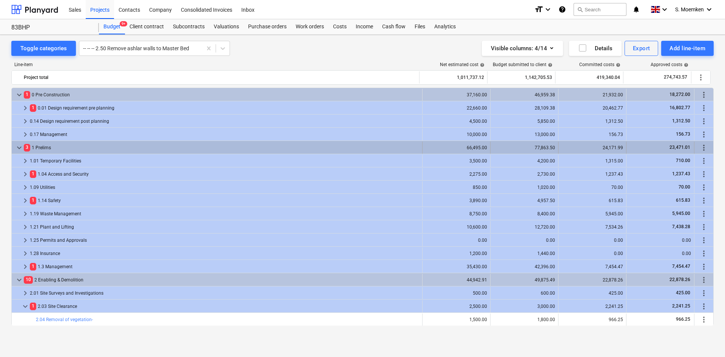
click at [17, 144] on span "keyboard_arrow_down" at bounding box center [19, 147] width 9 height 9
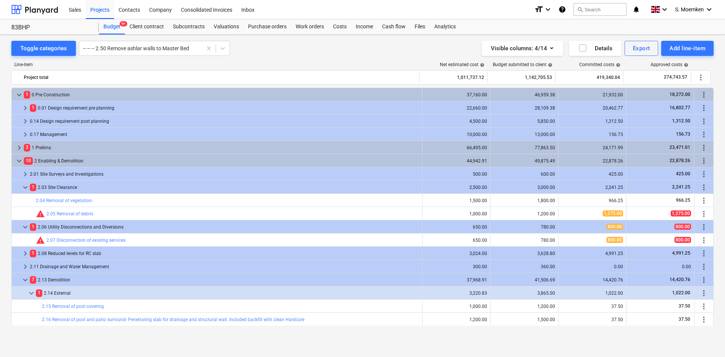
click at [17, 144] on span "keyboard_arrow_right" at bounding box center [19, 147] width 9 height 9
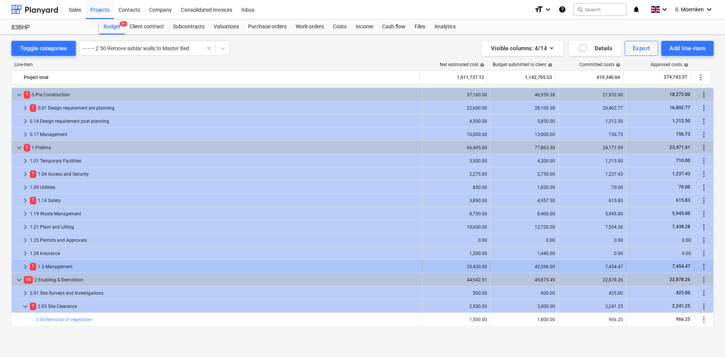
click at [26, 266] on span "keyboard_arrow_right" at bounding box center [25, 266] width 9 height 9
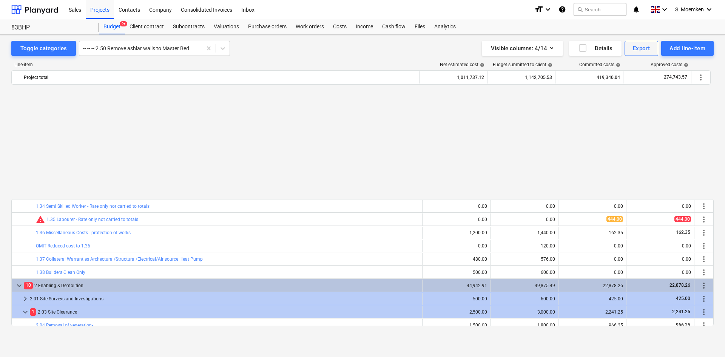
scroll to position [264, 0]
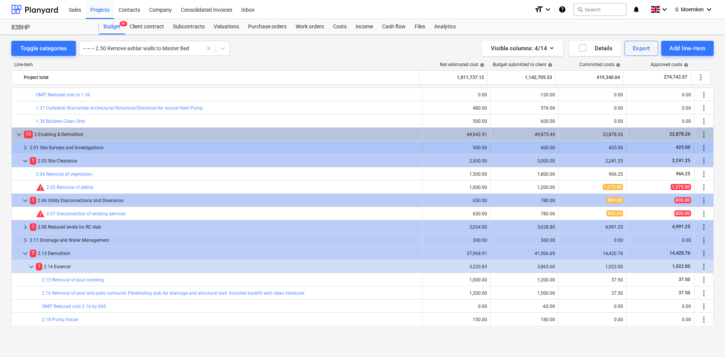
click at [25, 148] on span "keyboard_arrow_right" at bounding box center [25, 147] width 9 height 9
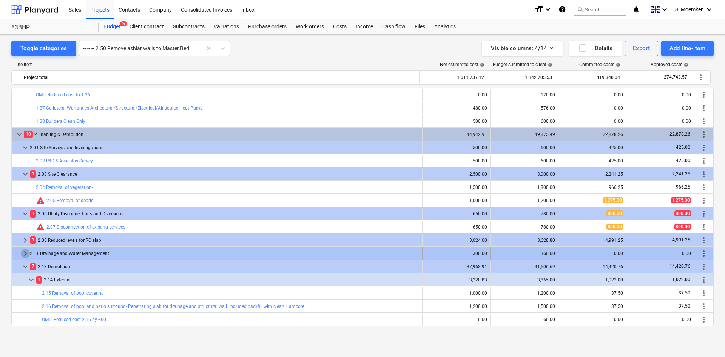
click at [25, 254] on span "keyboard_arrow_right" at bounding box center [25, 253] width 9 height 9
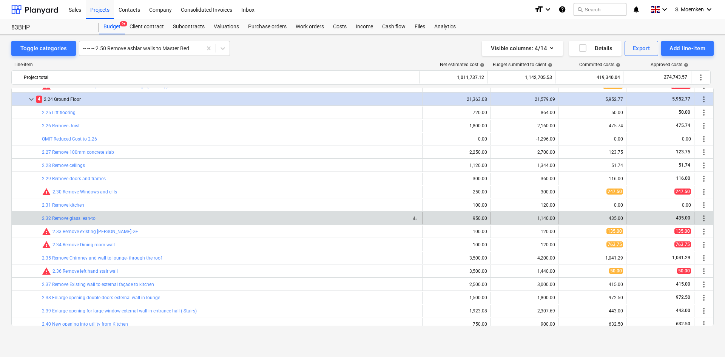
scroll to position [604, 0]
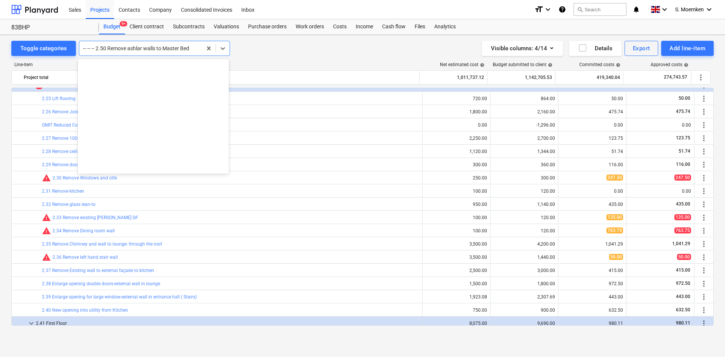
click at [127, 49] on div at bounding box center [140, 49] width 115 height 8
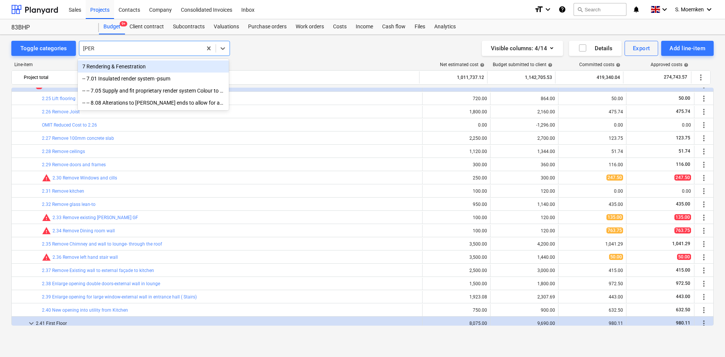
type input "render"
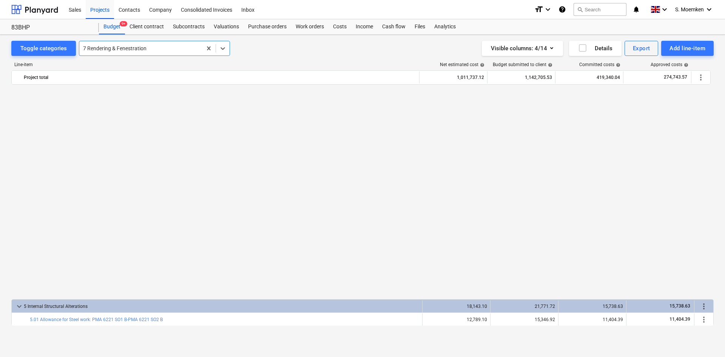
scroll to position [1549, 0]
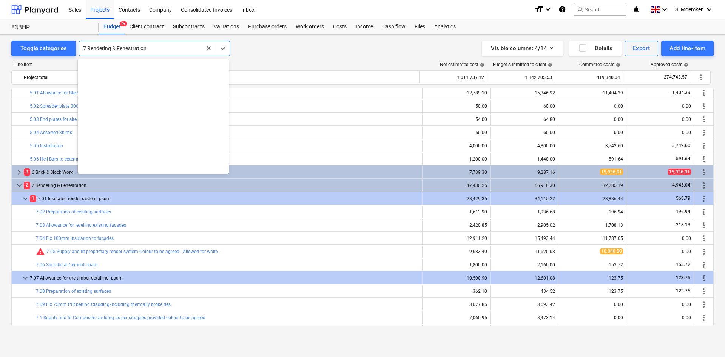
click at [130, 50] on div at bounding box center [140, 49] width 115 height 8
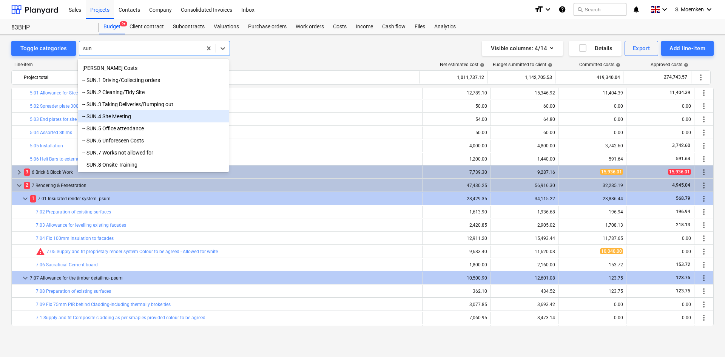
scroll to position [26, 0]
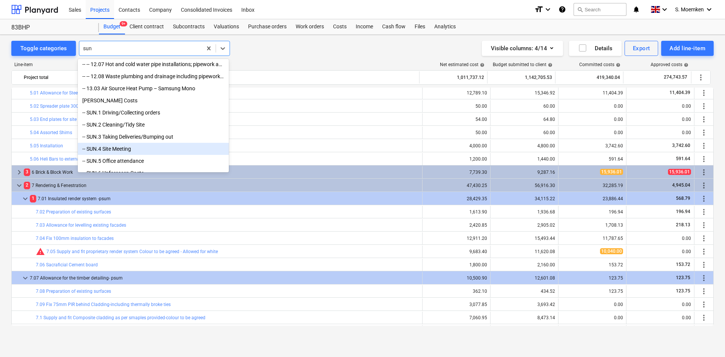
type input "sun"
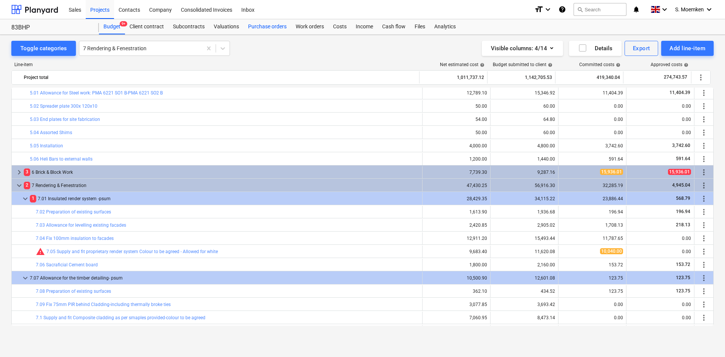
click at [270, 28] on div "Purchase orders" at bounding box center [268, 26] width 48 height 15
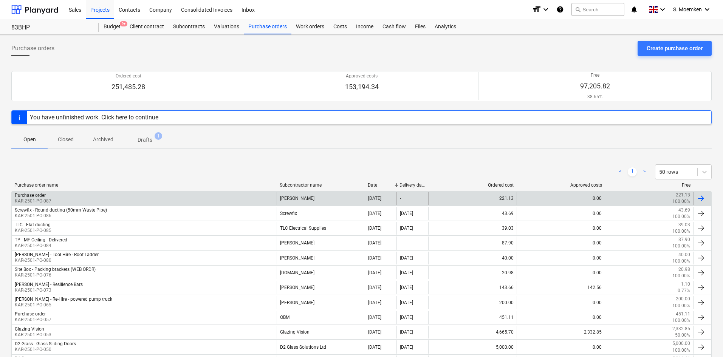
click at [202, 196] on div "Purchase order KAR-2501-PO-087" at bounding box center [144, 198] width 265 height 13
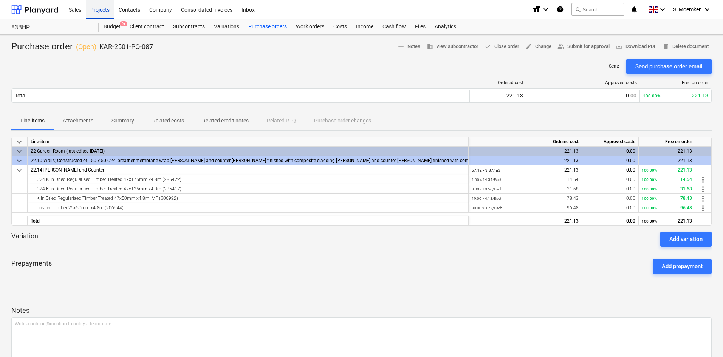
click at [99, 10] on div "Projects" at bounding box center [100, 9] width 28 height 19
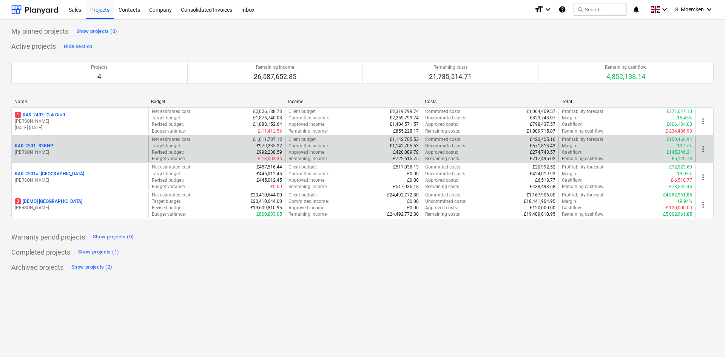
click at [63, 154] on p "[PERSON_NAME]" at bounding box center [80, 152] width 131 height 6
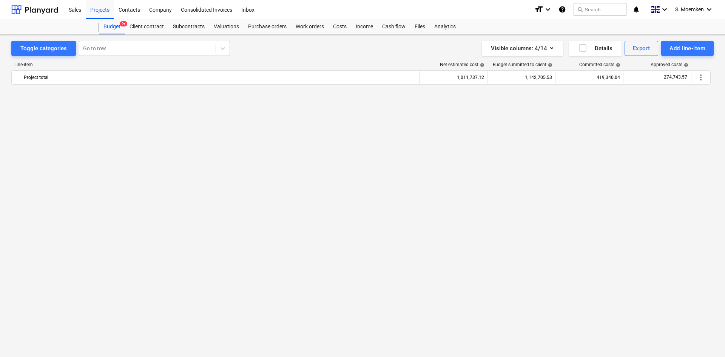
scroll to position [1549, 0]
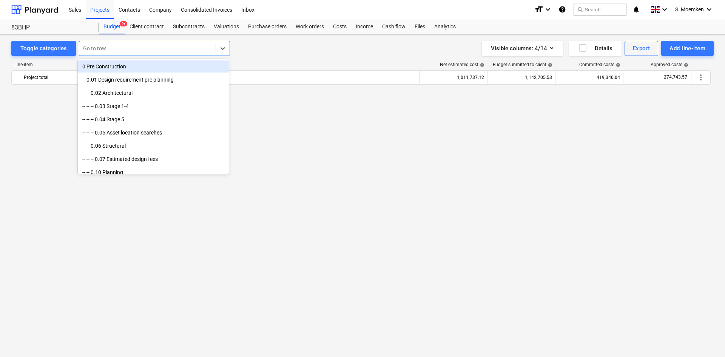
click at [108, 46] on div at bounding box center [147, 49] width 129 height 8
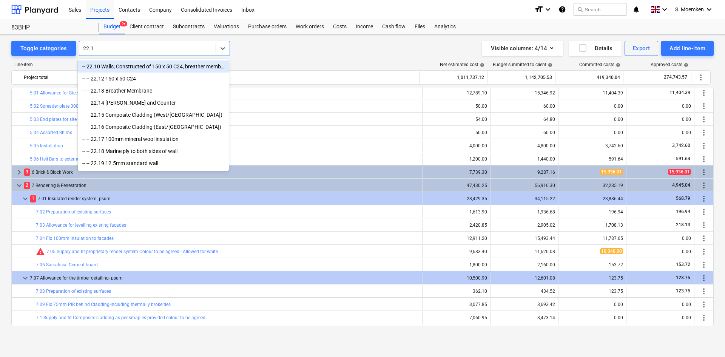
type input "22.10"
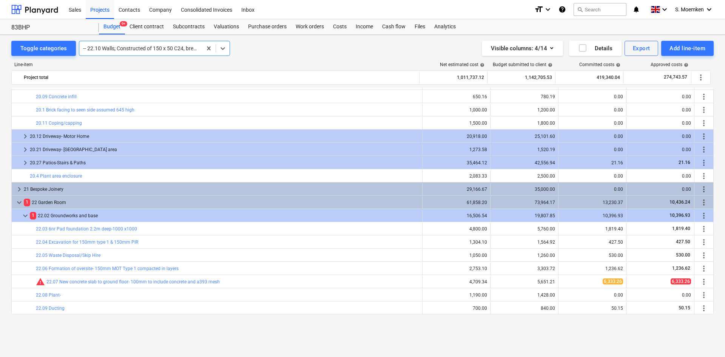
scroll to position [2116, 0]
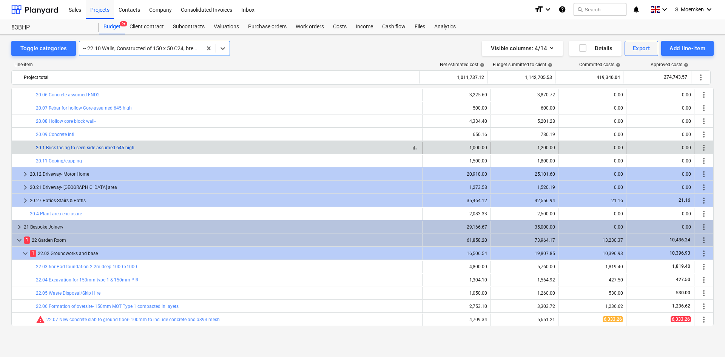
click at [119, 149] on link "20.1 Brick facing to seen side assumed 645 high" at bounding box center [85, 147] width 99 height 5
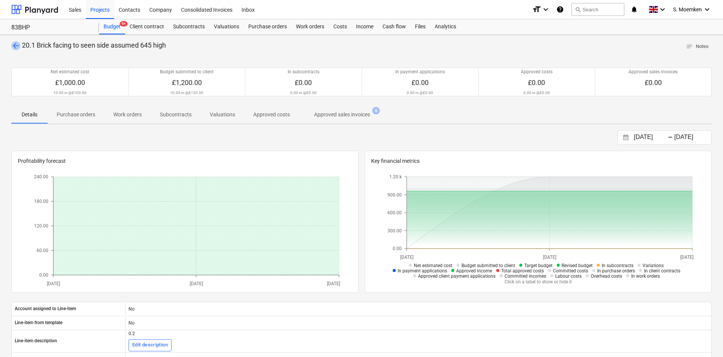
click at [19, 46] on span "arrow_back" at bounding box center [15, 45] width 9 height 9
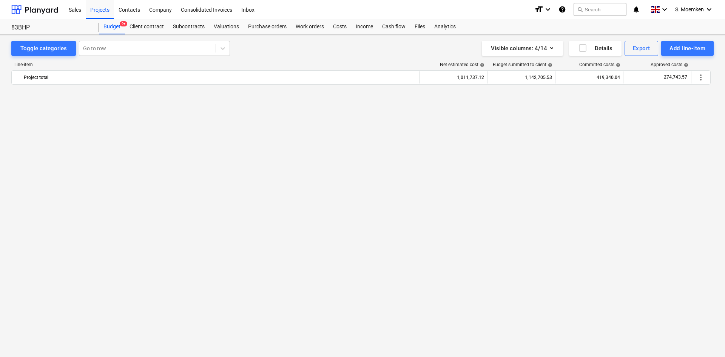
scroll to position [2116, 0]
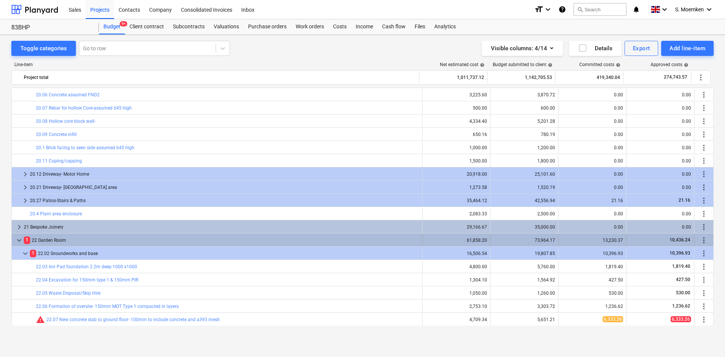
click at [18, 240] on span "keyboard_arrow_down" at bounding box center [19, 240] width 9 height 9
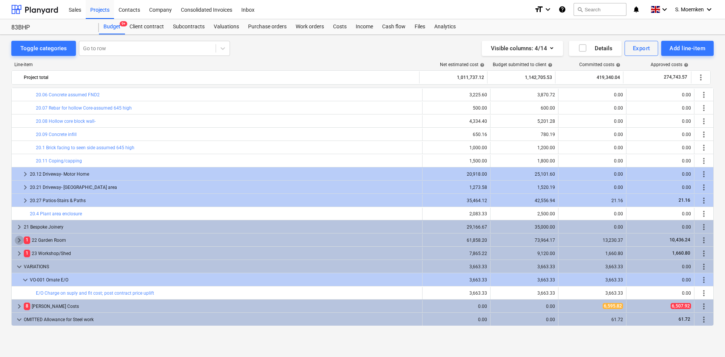
click at [18, 240] on span "keyboard_arrow_right" at bounding box center [19, 240] width 9 height 9
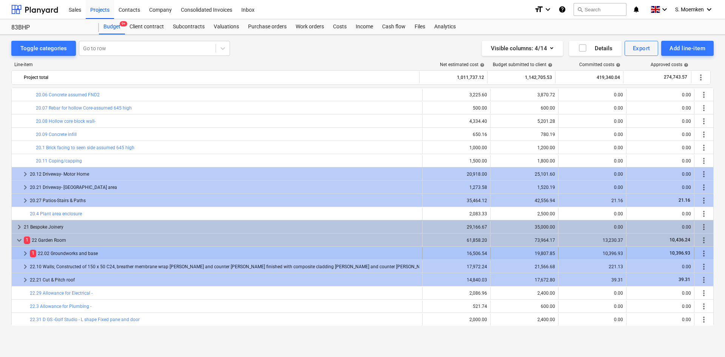
click at [24, 252] on span "keyboard_arrow_right" at bounding box center [25, 253] width 9 height 9
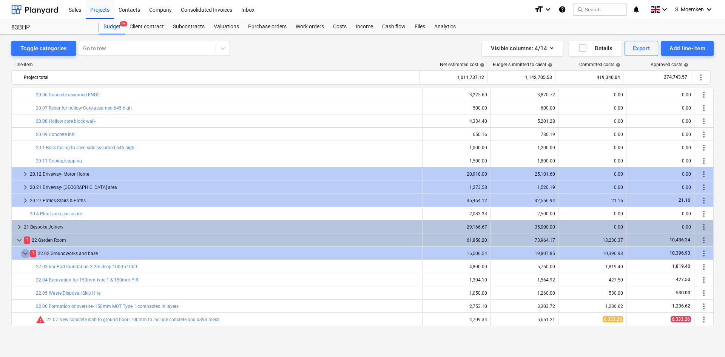
click at [24, 252] on span "keyboard_arrow_down" at bounding box center [25, 253] width 9 height 9
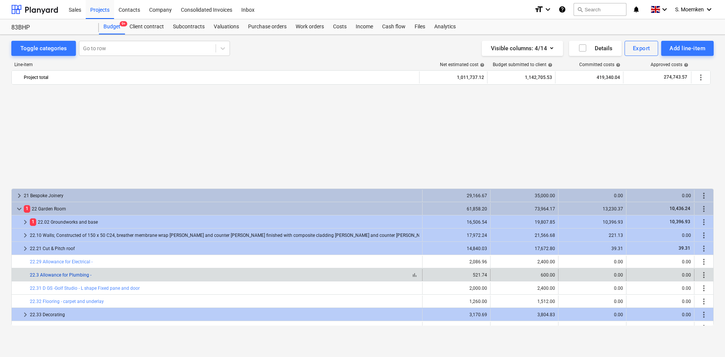
scroll to position [2267, 0]
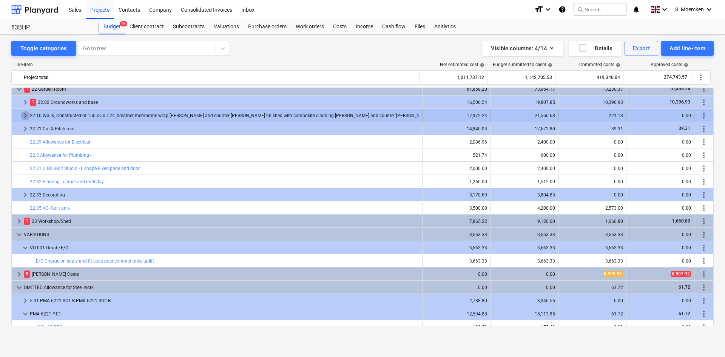
click at [25, 116] on span "keyboard_arrow_right" at bounding box center [25, 115] width 9 height 9
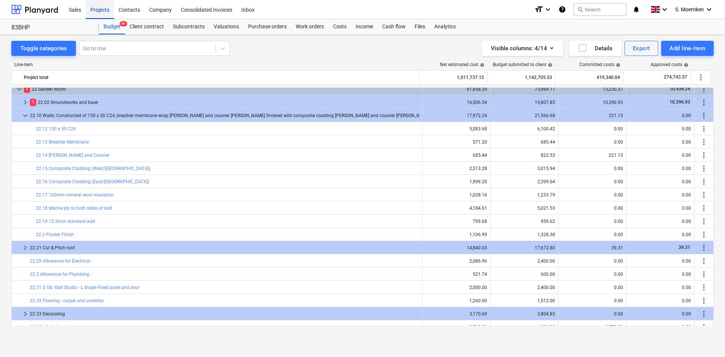
click at [101, 10] on div "Projects" at bounding box center [100, 9] width 28 height 19
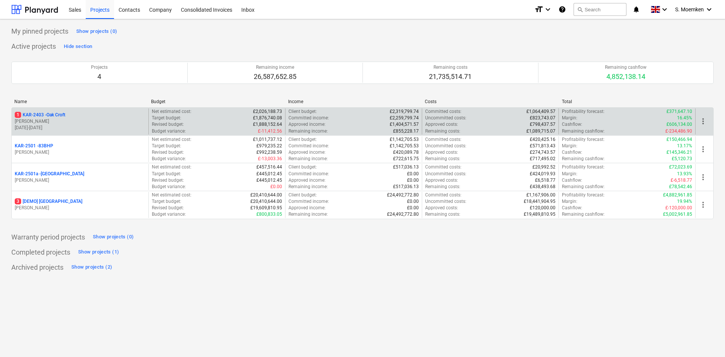
click at [75, 122] on p "[PERSON_NAME]" at bounding box center [80, 121] width 131 height 6
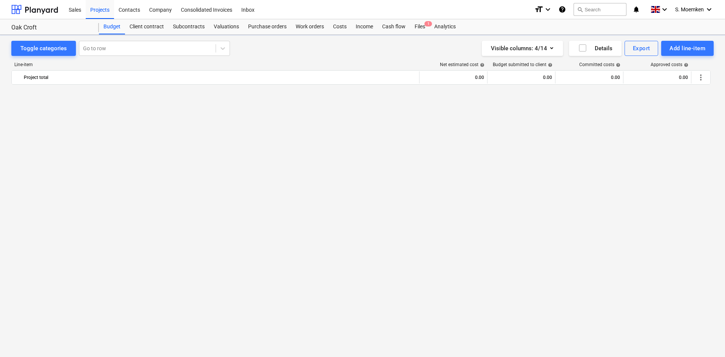
scroll to position [2460, 0]
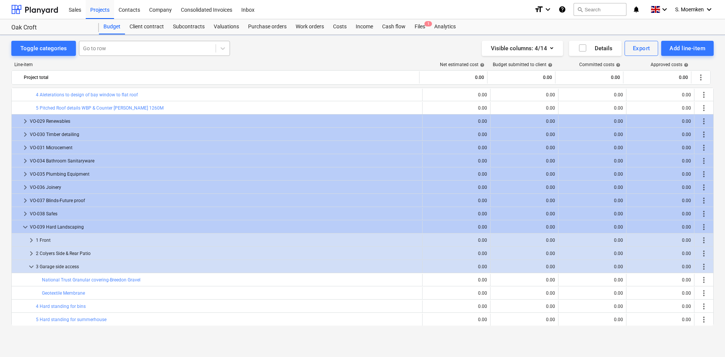
click at [114, 48] on div at bounding box center [147, 49] width 129 height 8
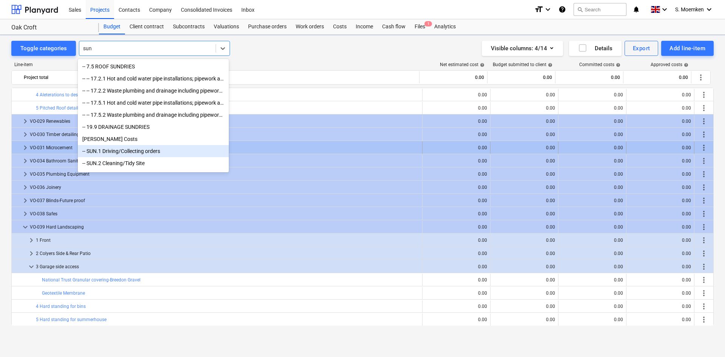
type input "sun"
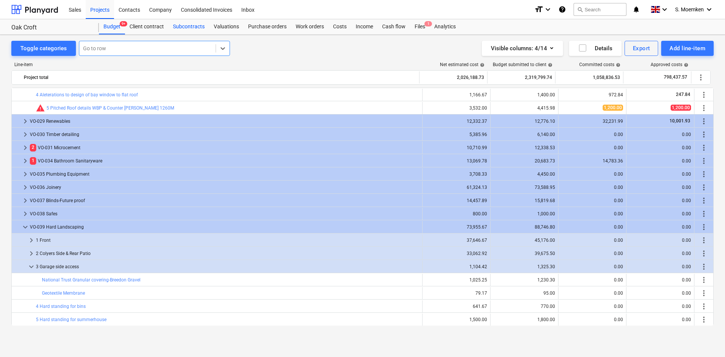
click at [189, 29] on div "Subcontracts" at bounding box center [189, 26] width 41 height 15
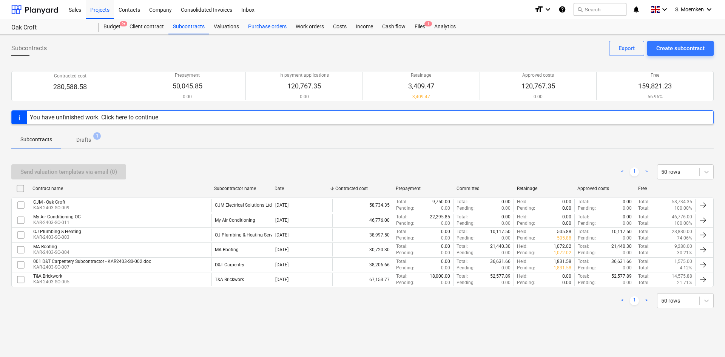
click at [275, 25] on div "Purchase orders" at bounding box center [268, 26] width 48 height 15
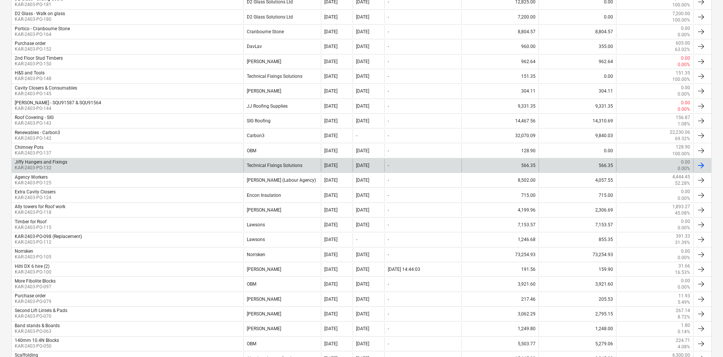
scroll to position [453, 0]
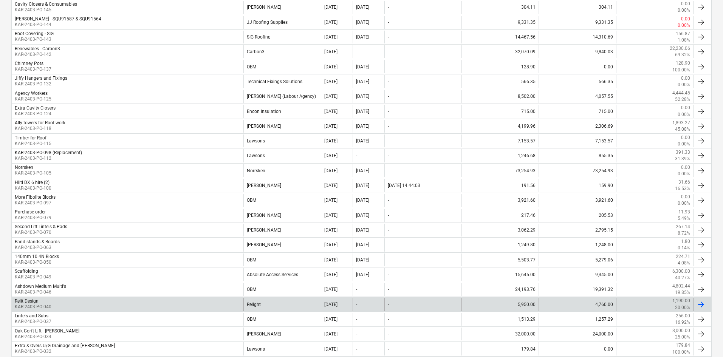
click at [61, 305] on div "Relit Design KAR-2403-PO-040" at bounding box center [128, 304] width 232 height 13
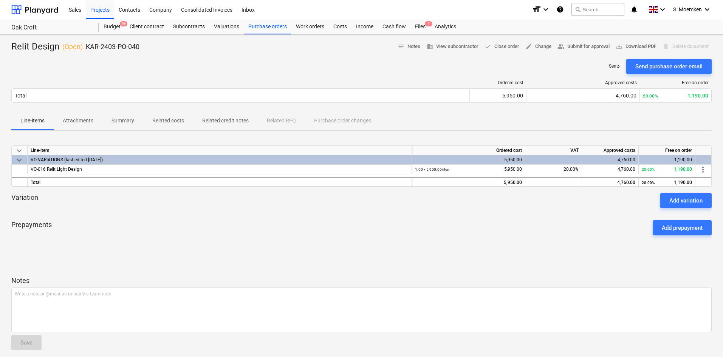
click at [74, 121] on p "Attachments" at bounding box center [78, 121] width 31 height 8
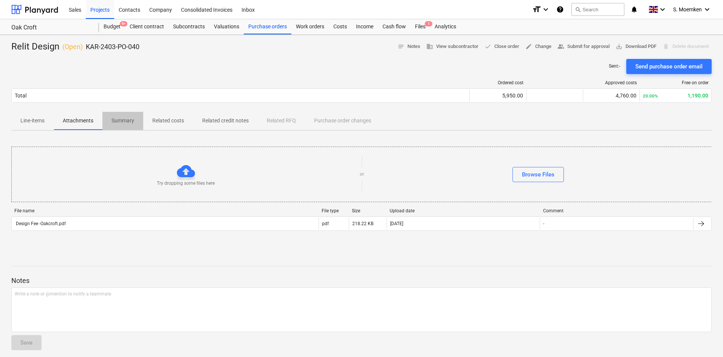
click at [122, 119] on p "Summary" at bounding box center [122, 121] width 23 height 8
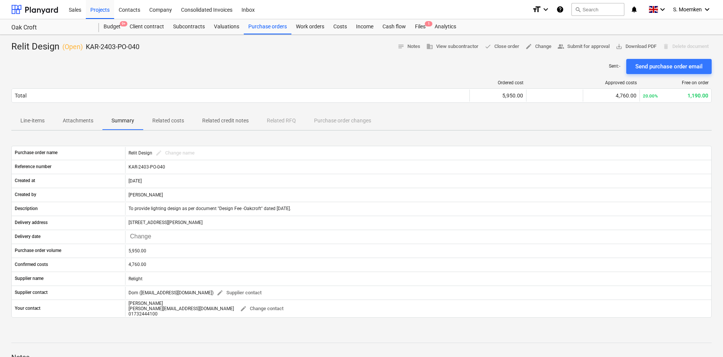
click at [154, 119] on p "Related costs" at bounding box center [168, 121] width 32 height 8
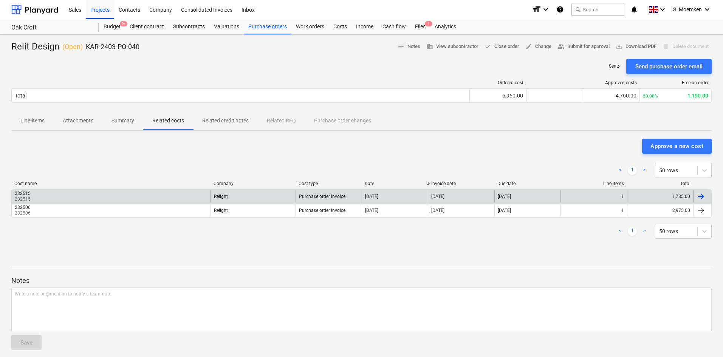
click at [142, 197] on div "232515 232515" at bounding box center [111, 196] width 199 height 12
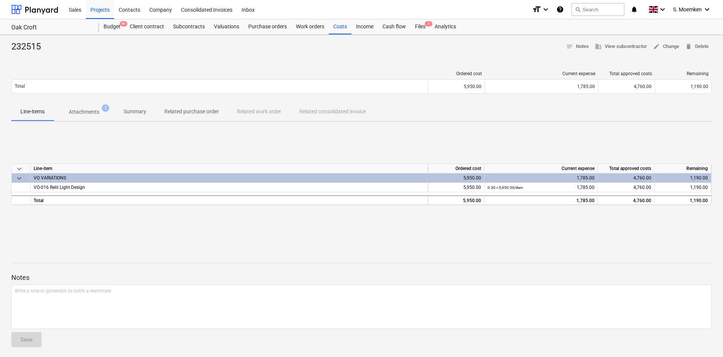
click at [85, 111] on p "Attachments" at bounding box center [84, 112] width 31 height 8
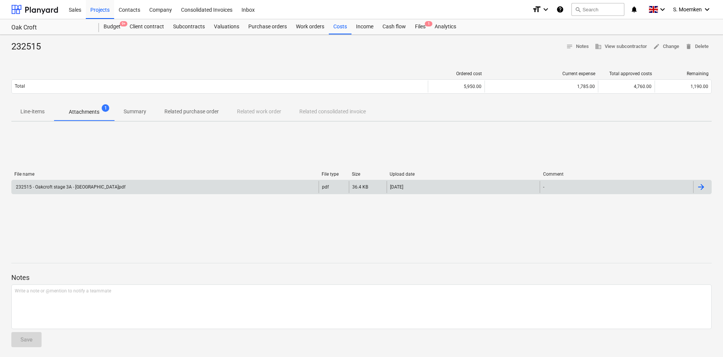
click at [128, 187] on div "232515 - Oakcroft stage 3A - Karringtons.pdf" at bounding box center [165, 187] width 307 height 12
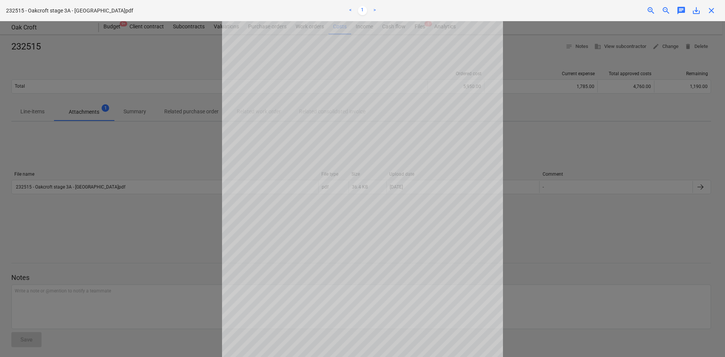
click at [554, 143] on div at bounding box center [362, 189] width 725 height 336
click at [708, 9] on span "close" at bounding box center [711, 10] width 9 height 9
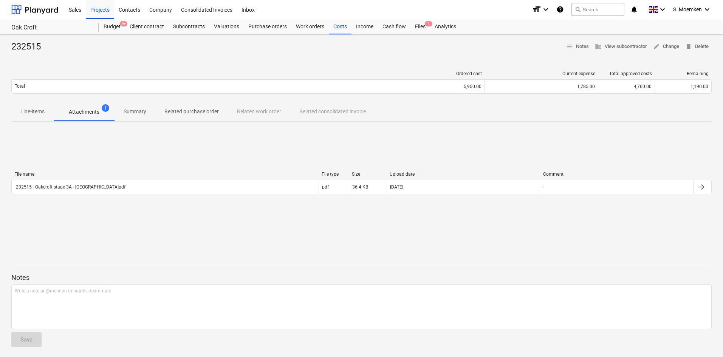
click at [31, 111] on p "Line-items" at bounding box center [32, 112] width 24 height 8
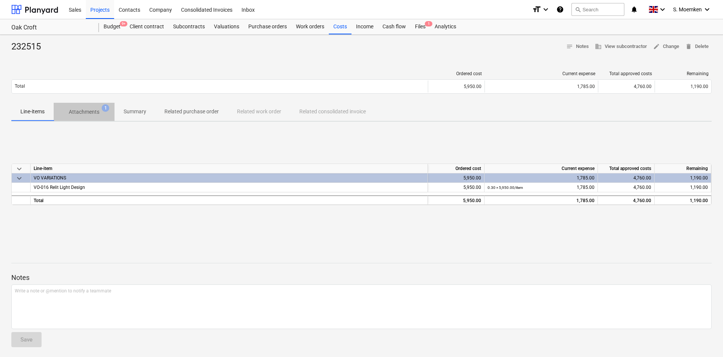
click at [90, 114] on p "Attachments" at bounding box center [84, 112] width 31 height 8
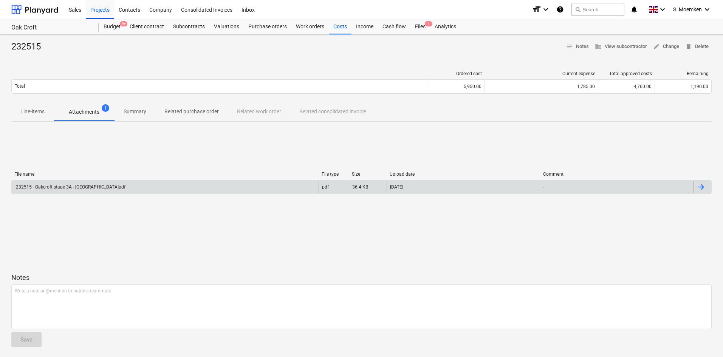
click at [168, 187] on div "232515 - Oakcroft stage 3A - Karringtons.pdf" at bounding box center [165, 187] width 307 height 12
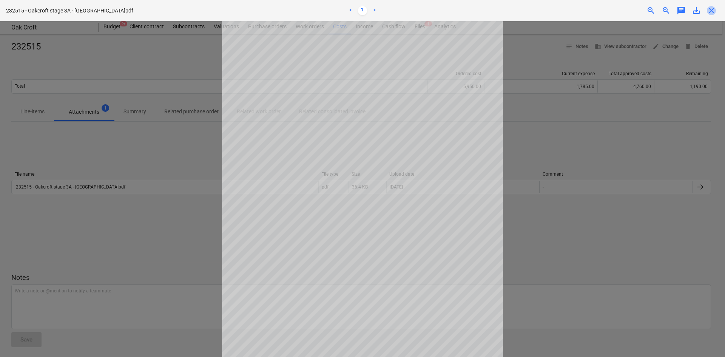
click at [714, 9] on span "close" at bounding box center [711, 10] width 9 height 9
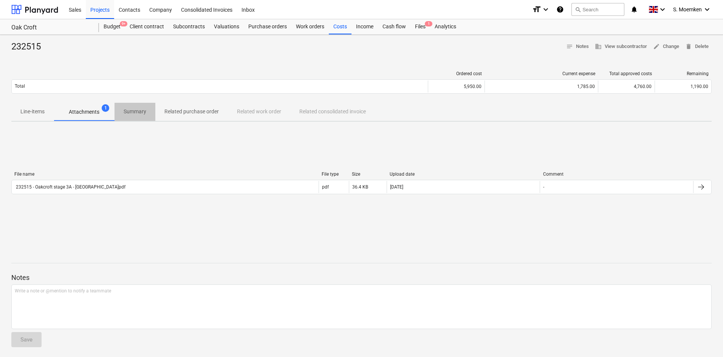
click at [138, 112] on p "Summary" at bounding box center [135, 112] width 23 height 8
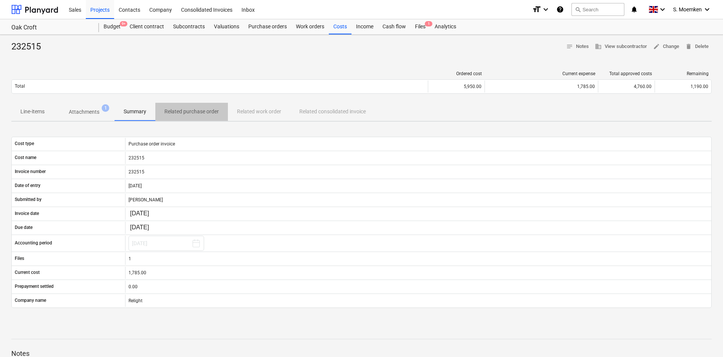
click at [183, 113] on p "Related purchase order" at bounding box center [191, 112] width 54 height 8
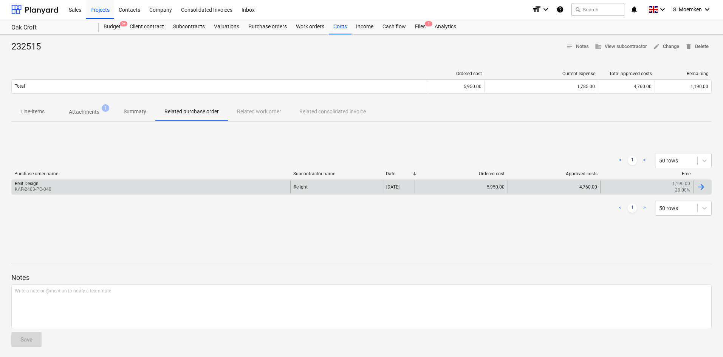
click at [625, 189] on div "1,190.00 20.00%" at bounding box center [646, 187] width 87 height 13
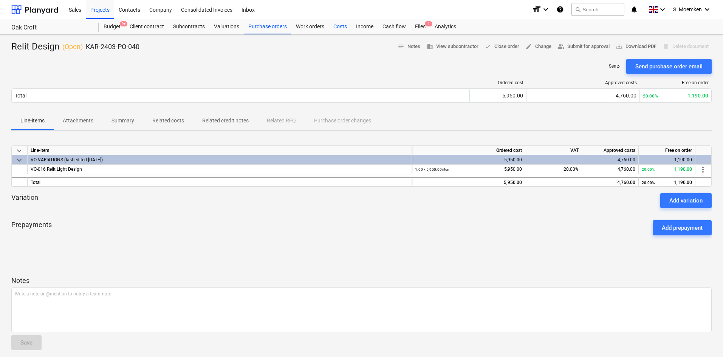
click at [346, 24] on div "Costs" at bounding box center [340, 26] width 23 height 15
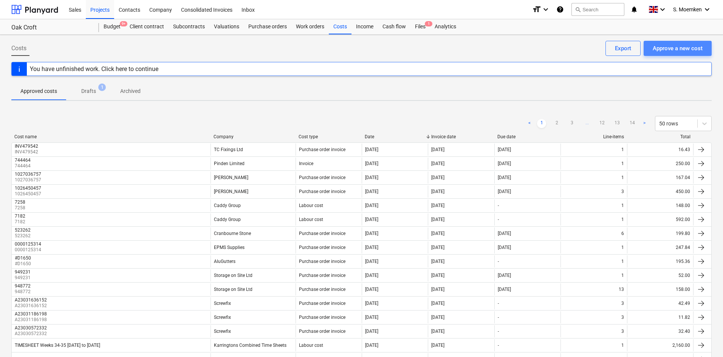
click at [671, 51] on div "Approve a new cost" at bounding box center [677, 48] width 50 height 10
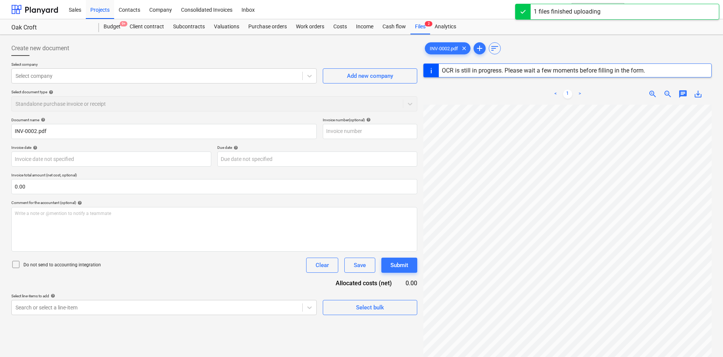
type input "INV-0002"
type input "[DATE]"
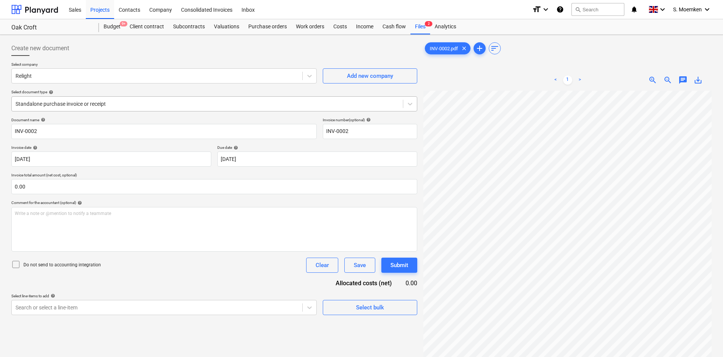
click at [152, 107] on div at bounding box center [206, 104] width 383 height 8
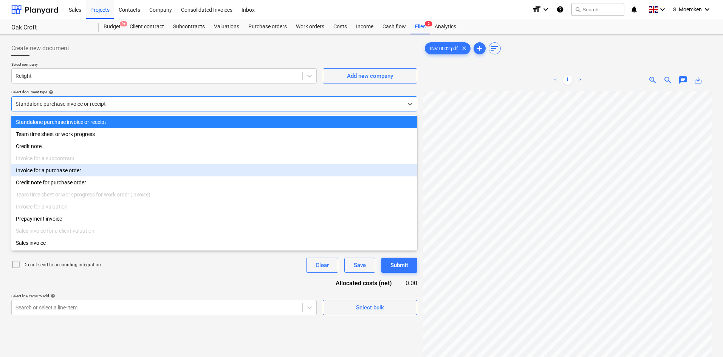
click at [78, 173] on div "Invoice for a purchase order" at bounding box center [214, 170] width 406 height 12
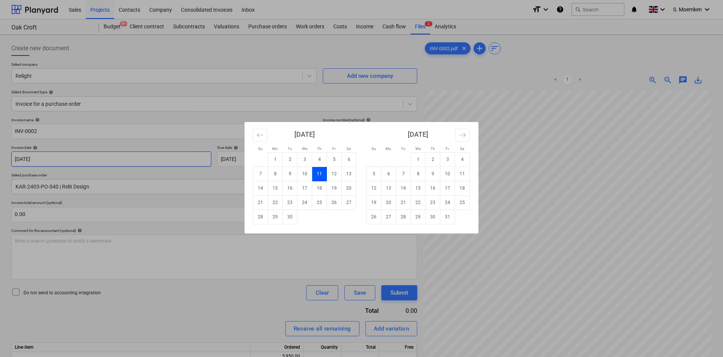
click at [92, 160] on body "Sales Projects Contacts Company Consolidated Invoices Inbox format_size keyboar…" at bounding box center [361, 178] width 723 height 357
click at [318, 157] on td "4" at bounding box center [319, 159] width 15 height 14
type input "[DATE]"
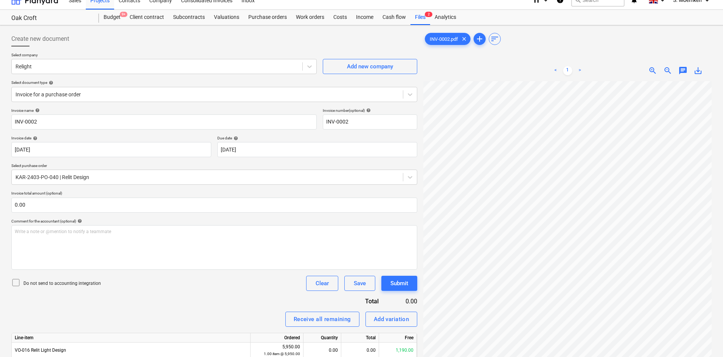
scroll to position [38, 0]
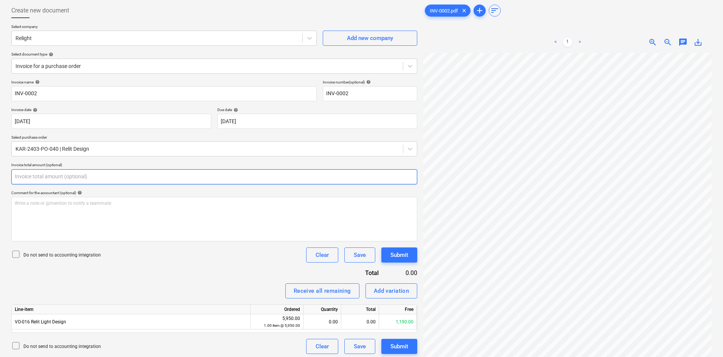
drag, startPoint x: 31, startPoint y: 178, endPoint x: 8, endPoint y: 176, distance: 23.9
click at [8, 176] on div "Create new document Select company Relight Add new company Select document type…" at bounding box center [361, 196] width 723 height 398
type input "0.00"
drag, startPoint x: 45, startPoint y: 175, endPoint x: 3, endPoint y: 176, distance: 41.6
click at [3, 176] on div "Create new document Select company Relight Add new company Select document type…" at bounding box center [361, 196] width 723 height 398
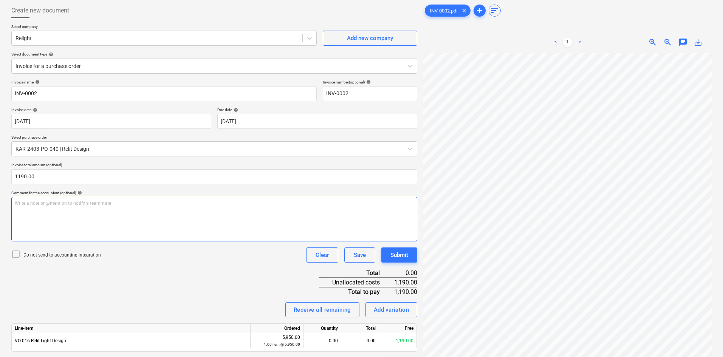
type input "1,190.00"
click at [53, 220] on div "Write a note or @mention to notify a teammate [PERSON_NAME]" at bounding box center [214, 219] width 406 height 45
click at [15, 255] on icon at bounding box center [15, 254] width 9 height 9
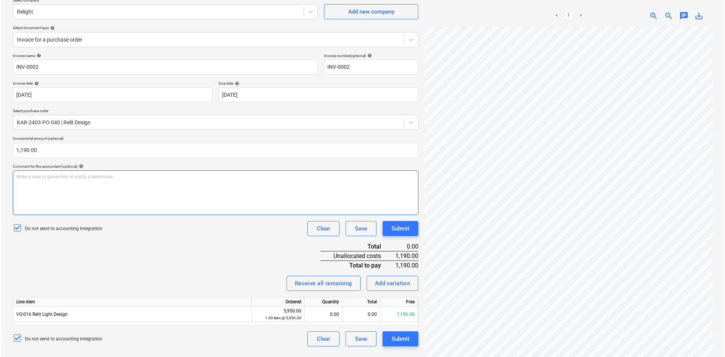
scroll to position [76, 0]
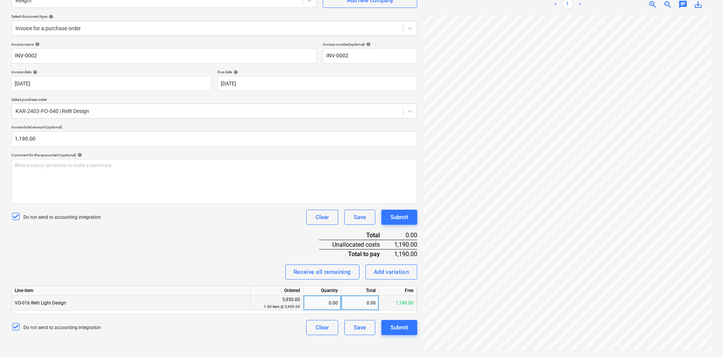
click at [357, 304] on div "0.00" at bounding box center [360, 302] width 38 height 15
type input "1190.00"
click at [239, 255] on div "Invoice name help INV-0002 Invoice number (optional) help INV-0002 Invoice date…" at bounding box center [214, 188] width 406 height 293
click at [306, 303] on div "0.20" at bounding box center [322, 302] width 38 height 15
click at [269, 248] on div "Invoice name help INV-0002 Invoice number (optional) help INV-0002 Invoice date…" at bounding box center [214, 188] width 406 height 293
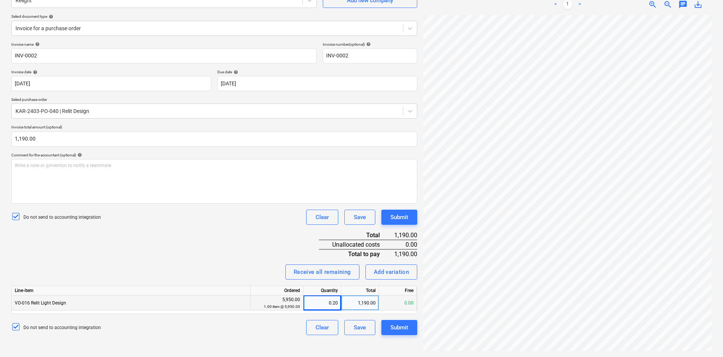
click at [125, 302] on div "VO-016 Relit Light Design" at bounding box center [131, 302] width 239 height 15
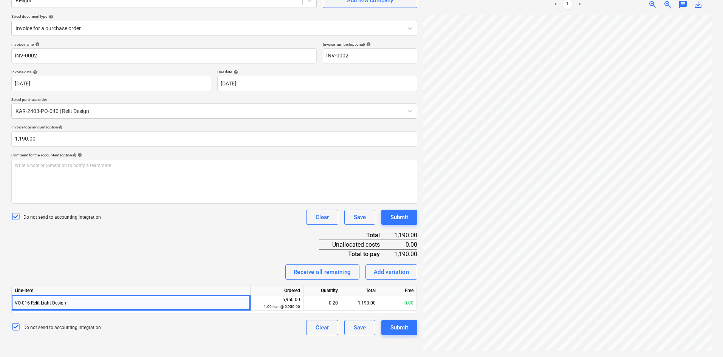
click at [148, 258] on div "Invoice name help INV-0002 Invoice number (optional) help INV-0002 Invoice date…" at bounding box center [214, 188] width 406 height 293
click at [397, 325] on div "Submit" at bounding box center [399, 328] width 18 height 10
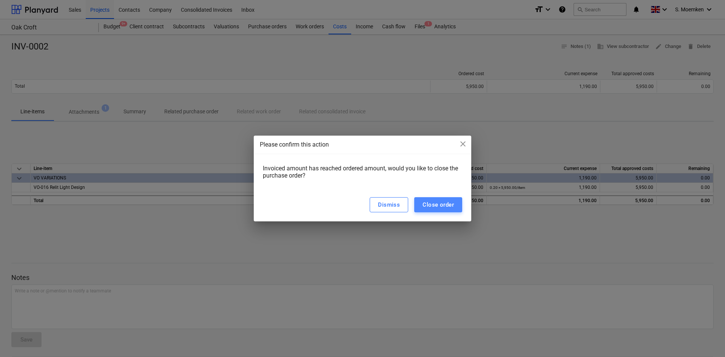
click at [444, 207] on div "Close order" at bounding box center [438, 205] width 31 height 10
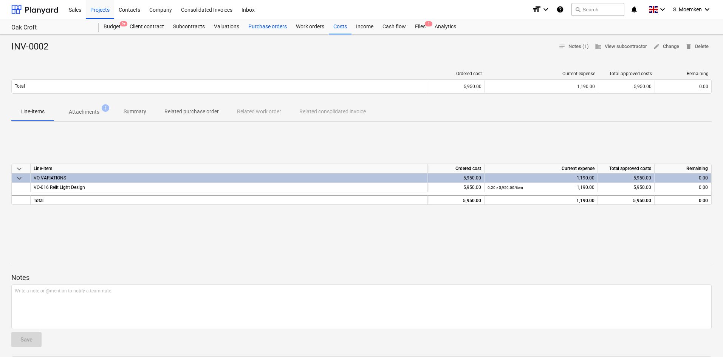
click at [251, 27] on div "Purchase orders" at bounding box center [268, 26] width 48 height 15
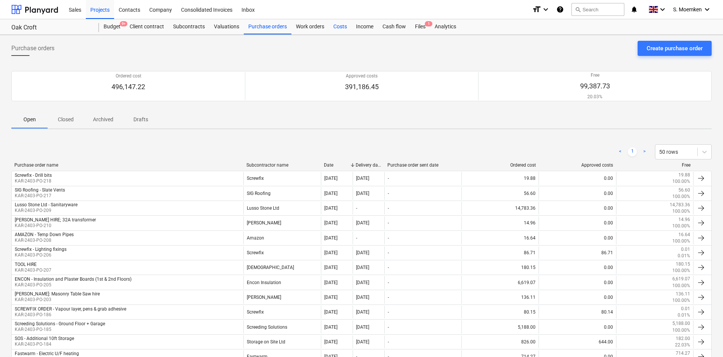
click at [339, 25] on div "Costs" at bounding box center [340, 26] width 23 height 15
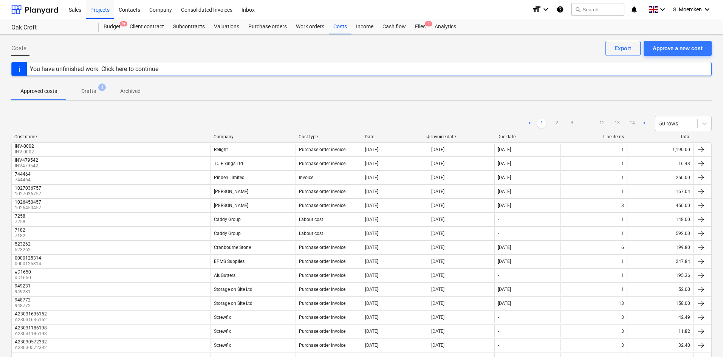
click at [222, 138] on div "Company" at bounding box center [252, 136] width 79 height 5
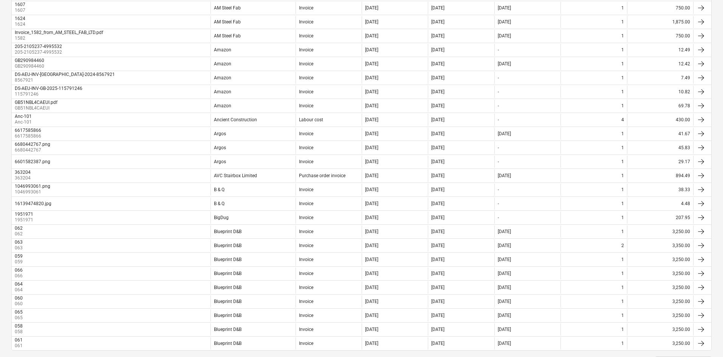
scroll to position [527, 0]
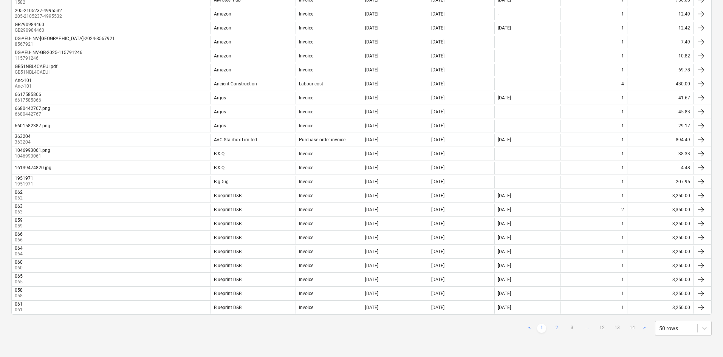
click at [557, 328] on link "2" at bounding box center [556, 328] width 9 height 9
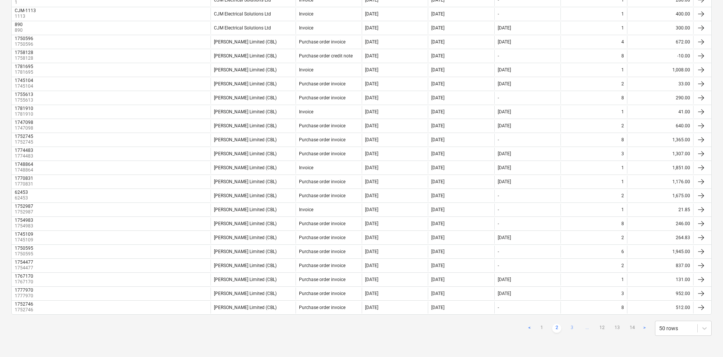
click at [572, 329] on link "3" at bounding box center [571, 328] width 9 height 9
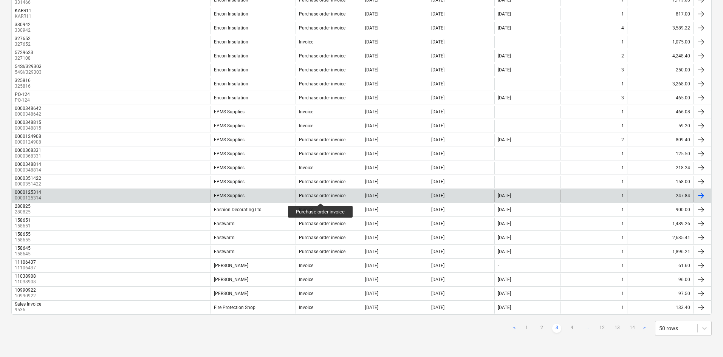
click at [321, 196] on div "Purchase order invoice" at bounding box center [322, 195] width 46 height 5
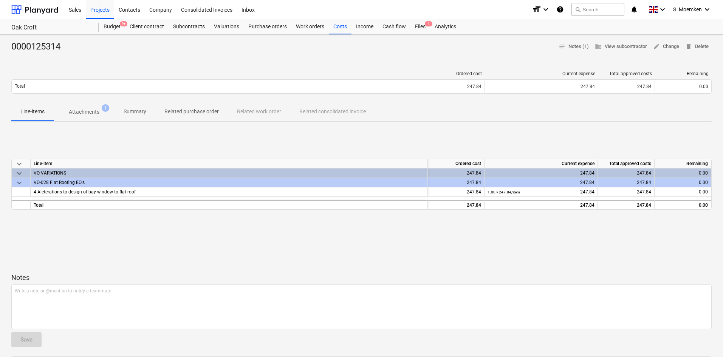
click at [89, 112] on p "Attachments" at bounding box center [84, 112] width 31 height 8
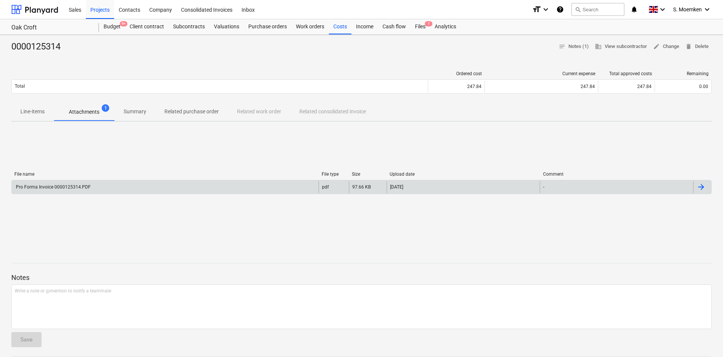
click at [175, 188] on div "Pro Forma Invoice 0000125314.PDF" at bounding box center [165, 187] width 307 height 12
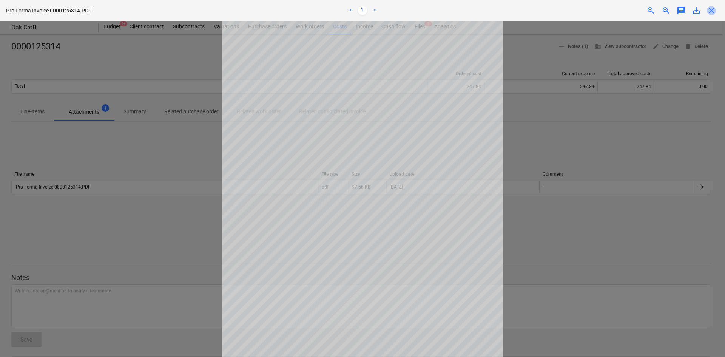
click at [707, 7] on span "close" at bounding box center [711, 10] width 9 height 9
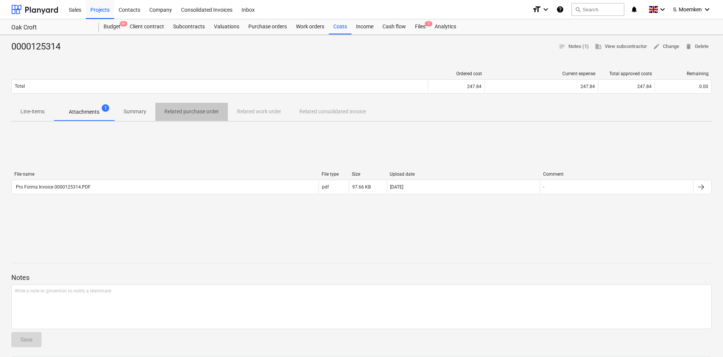
click at [178, 108] on p "Related purchase order" at bounding box center [191, 112] width 54 height 8
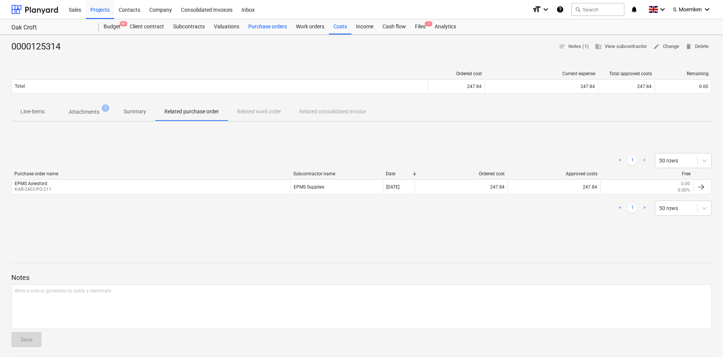
click at [260, 26] on div "Purchase orders" at bounding box center [268, 26] width 48 height 15
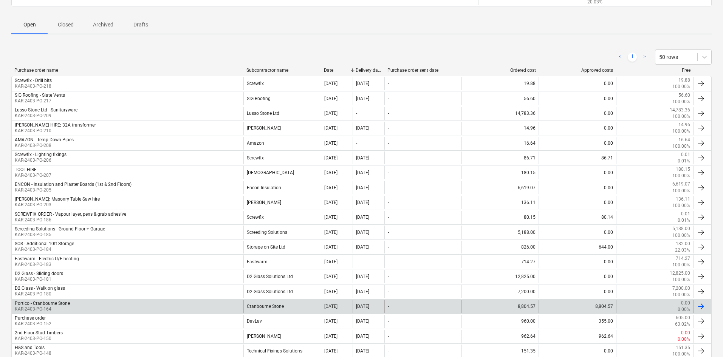
scroll to position [76, 0]
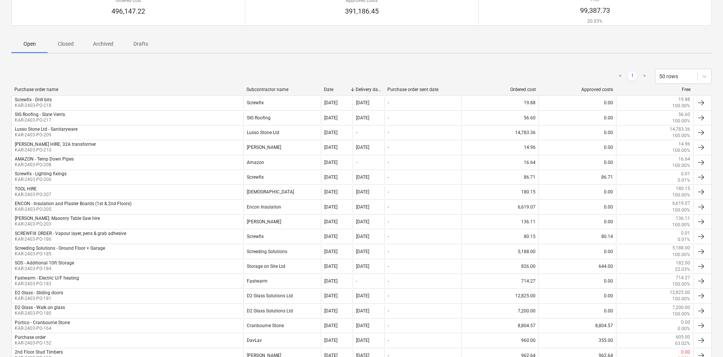
click at [257, 88] on div "Subcontractor name" at bounding box center [281, 89] width 71 height 5
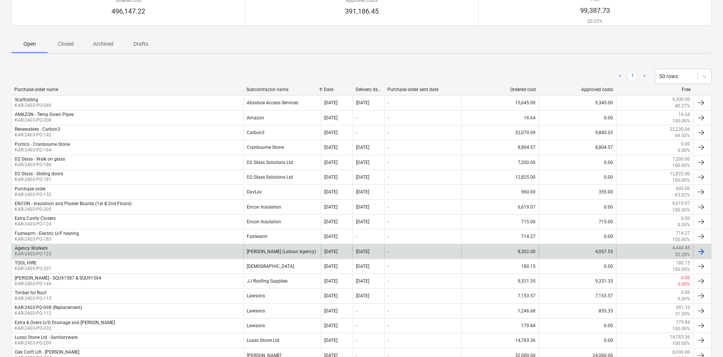
click at [212, 252] on div "Agency Workers KAR-2403-PO-125" at bounding box center [128, 251] width 232 height 13
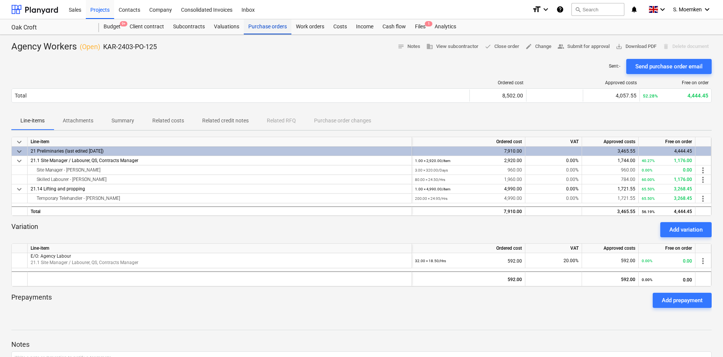
click at [255, 26] on div "Purchase orders" at bounding box center [268, 26] width 48 height 15
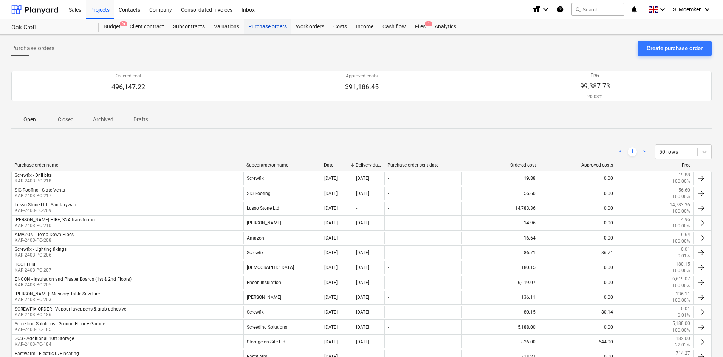
click at [252, 26] on div "Purchase orders" at bounding box center [268, 26] width 48 height 15
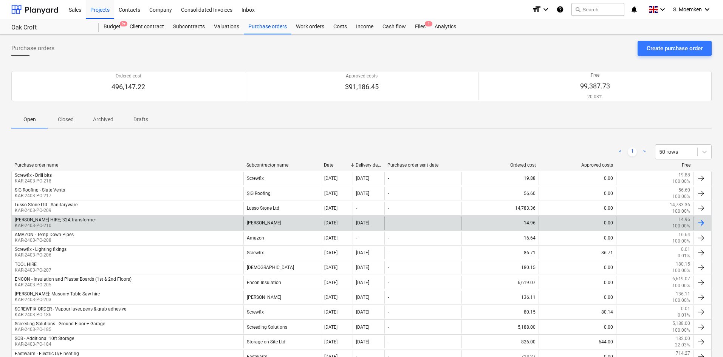
click at [88, 220] on div "TRAVIS TOLL HIRE; 32A transformer KAR-2403-PO-210" at bounding box center [128, 222] width 232 height 13
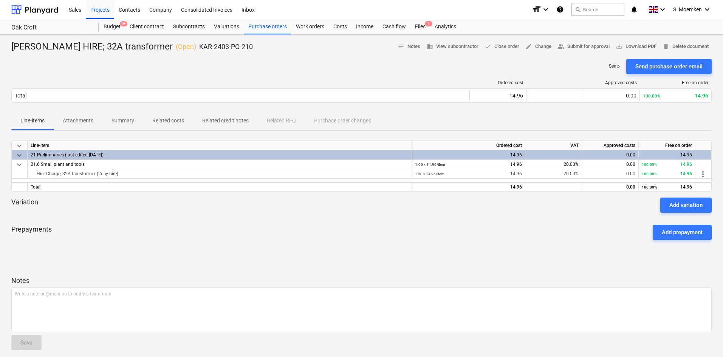
click at [72, 122] on p "Attachments" at bounding box center [78, 121] width 31 height 8
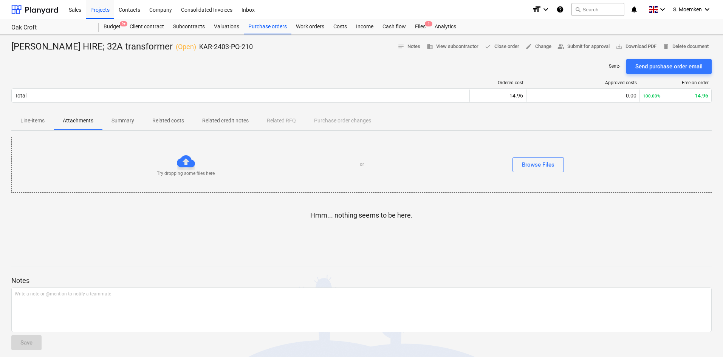
click at [113, 120] on p "Summary" at bounding box center [122, 121] width 23 height 8
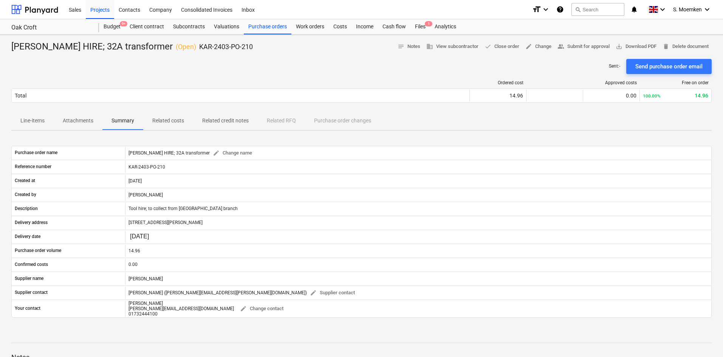
click at [166, 120] on p "Related costs" at bounding box center [168, 121] width 32 height 8
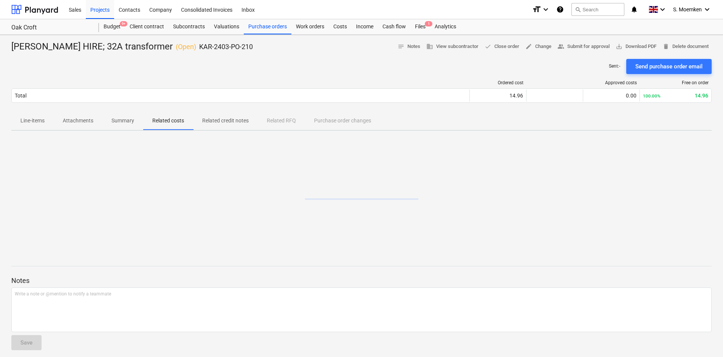
click at [217, 119] on p "Related credit notes" at bounding box center [225, 121] width 46 height 8
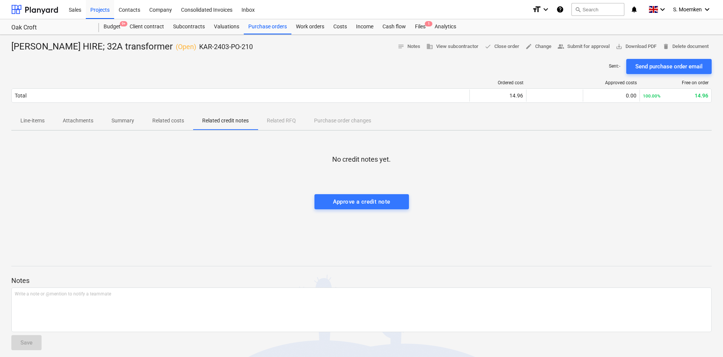
click at [254, 119] on span "Related credit notes" at bounding box center [225, 120] width 65 height 12
click at [266, 119] on div "Line-items Attachments Summary Related costs Related credit notes Related RFQ P…" at bounding box center [361, 121] width 700 height 18
click at [330, 119] on div "Line-items Attachments Summary Related costs Related credit notes Related RFQ P…" at bounding box center [361, 121] width 700 height 18
click at [31, 122] on p "Line-items" at bounding box center [32, 121] width 24 height 8
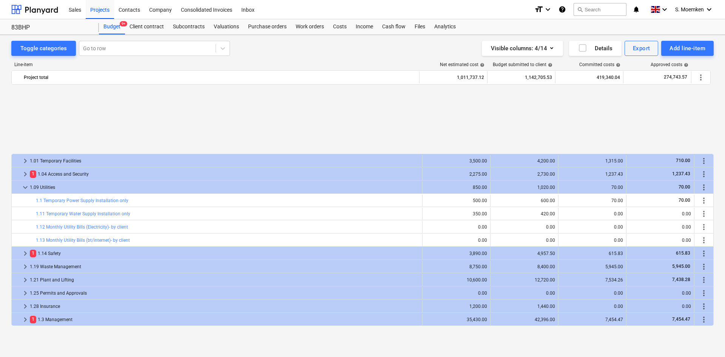
scroll to position [340, 0]
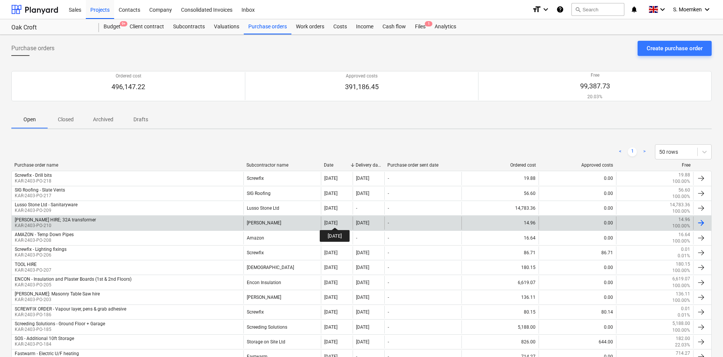
click at [337, 221] on div "[DATE]" at bounding box center [330, 222] width 13 height 5
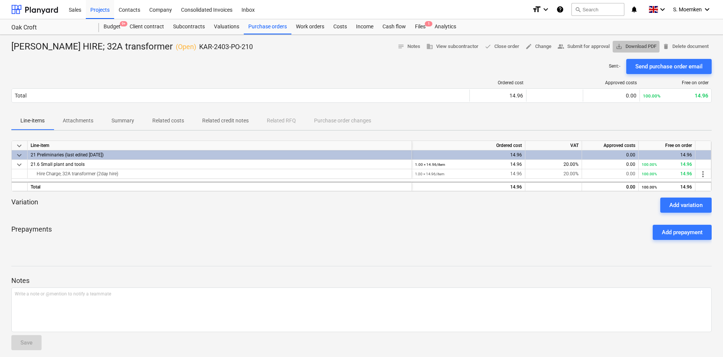
click at [636, 45] on span "save_alt Download PDF" at bounding box center [635, 46] width 41 height 9
click at [253, 23] on div "Purchase orders" at bounding box center [268, 26] width 48 height 15
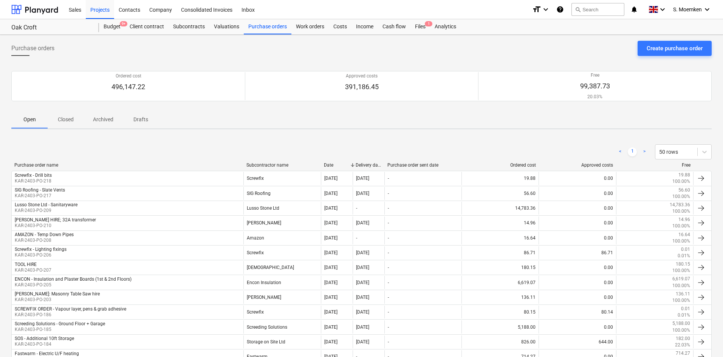
click at [260, 166] on div "Subcontractor name" at bounding box center [281, 164] width 71 height 5
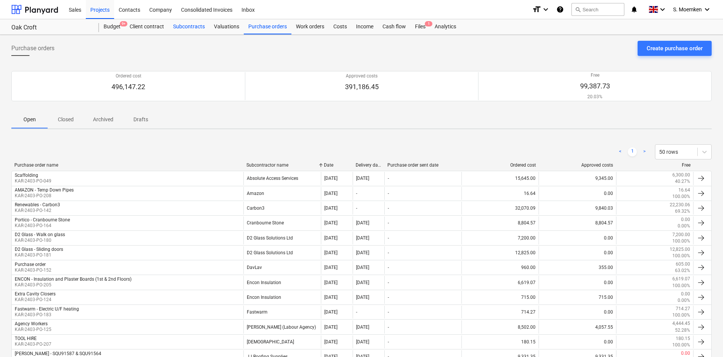
click at [184, 28] on div "Subcontracts" at bounding box center [189, 26] width 41 height 15
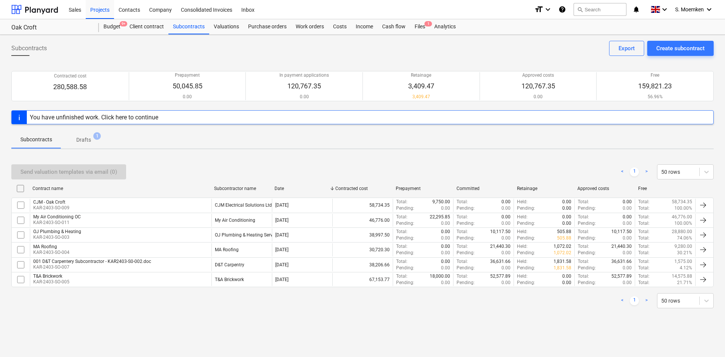
click at [83, 134] on span "Drafts 1" at bounding box center [83, 140] width 45 height 14
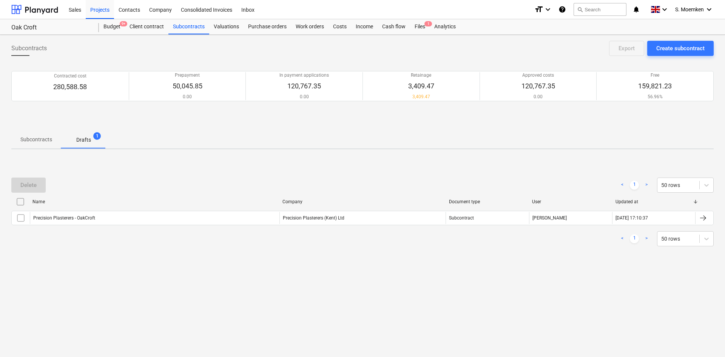
click at [32, 137] on p "Subcontracts" at bounding box center [36, 140] width 32 height 8
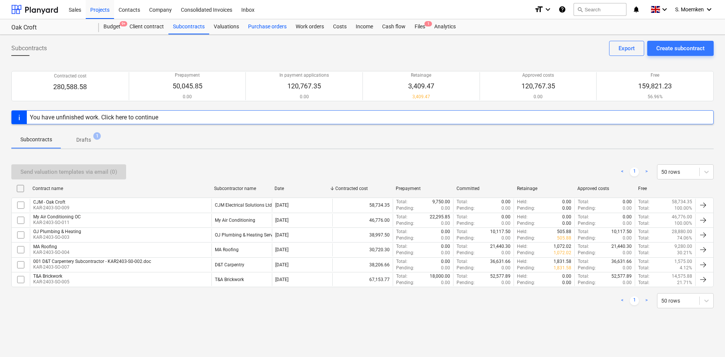
click at [258, 26] on div "Purchase orders" at bounding box center [268, 26] width 48 height 15
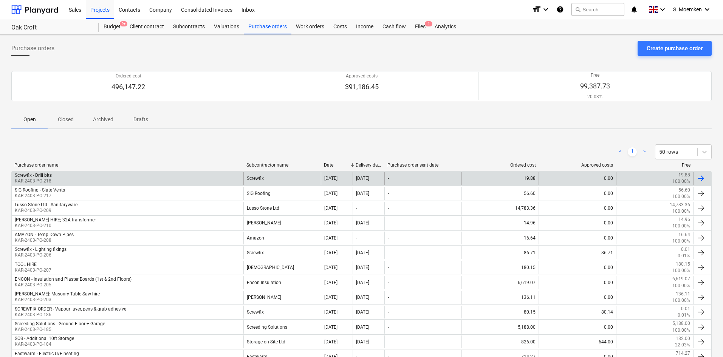
click at [130, 179] on div "Screwfix - Drill bits KAR-2403-PO-218" at bounding box center [128, 178] width 232 height 13
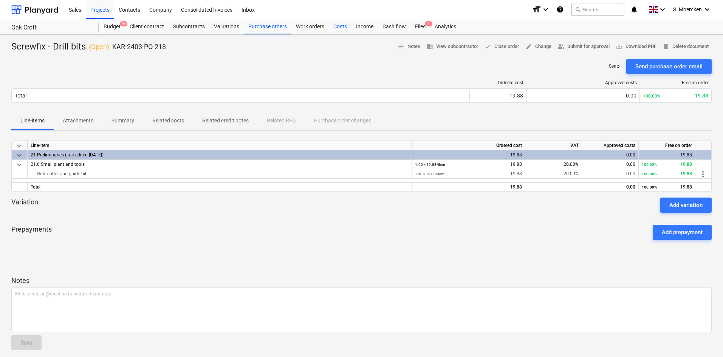
click at [339, 27] on div "Costs" at bounding box center [340, 26] width 23 height 15
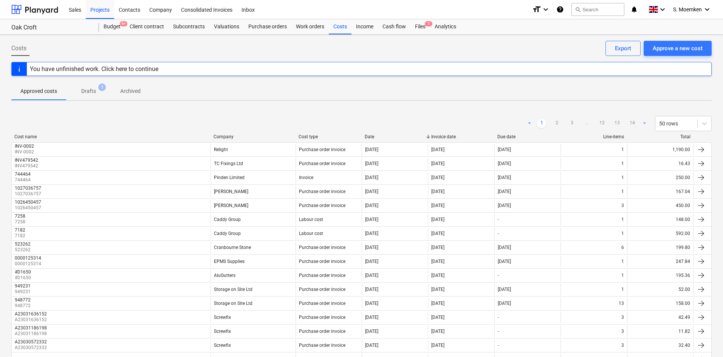
click at [195, 68] on div "You have unfinished work. Click here to continue" at bounding box center [361, 69] width 700 height 14
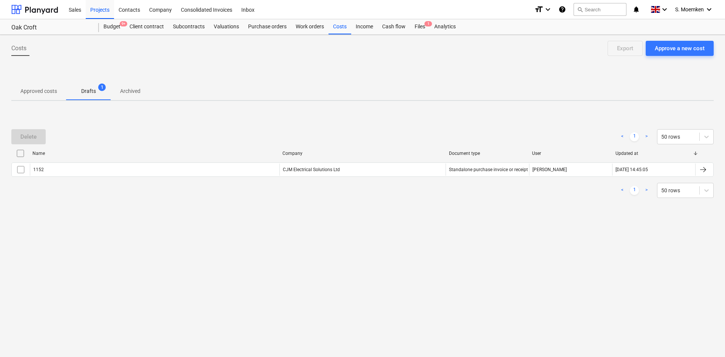
click at [35, 91] on p "Approved costs" at bounding box center [38, 91] width 37 height 8
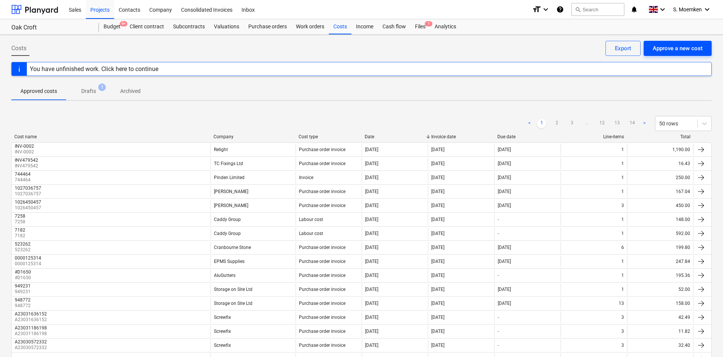
click at [683, 46] on div "Approve a new cost" at bounding box center [677, 48] width 50 height 10
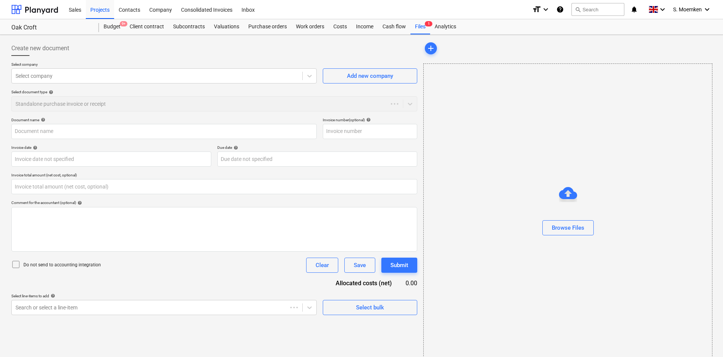
type input "0.00"
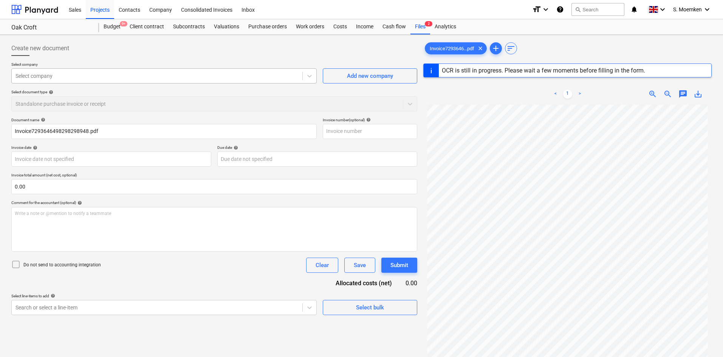
type input "A23116219815"
type input "[DATE]"
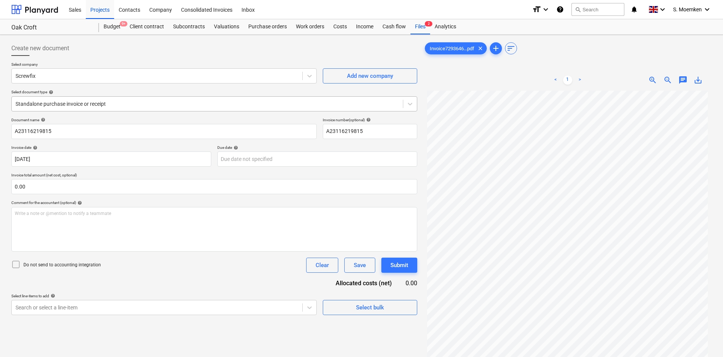
click at [128, 104] on div at bounding box center [206, 104] width 383 height 8
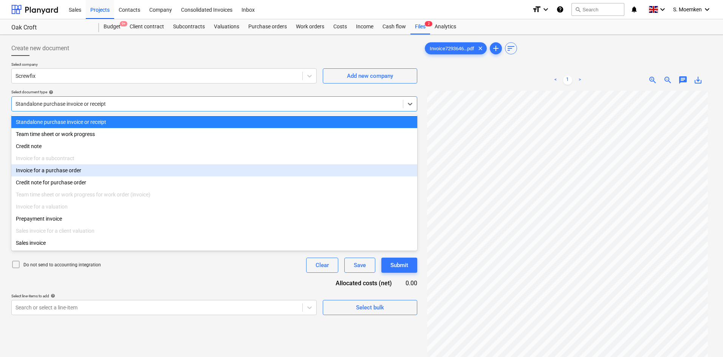
click at [63, 174] on div "Invoice for a purchase order" at bounding box center [214, 170] width 406 height 12
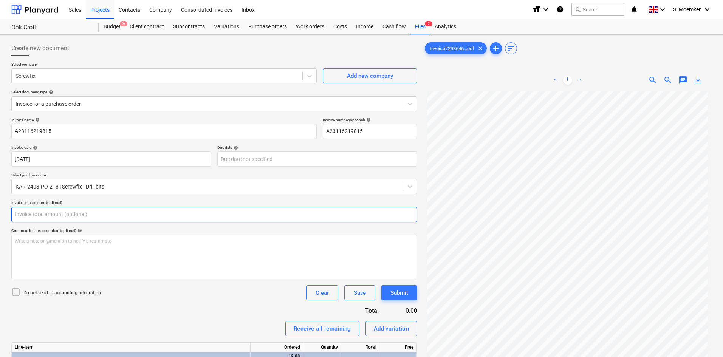
drag, startPoint x: 39, startPoint y: 214, endPoint x: 3, endPoint y: 214, distance: 35.9
click at [3, 214] on div "Create new document Select company Screwfix Add new company Select document typ…" at bounding box center [361, 234] width 723 height 398
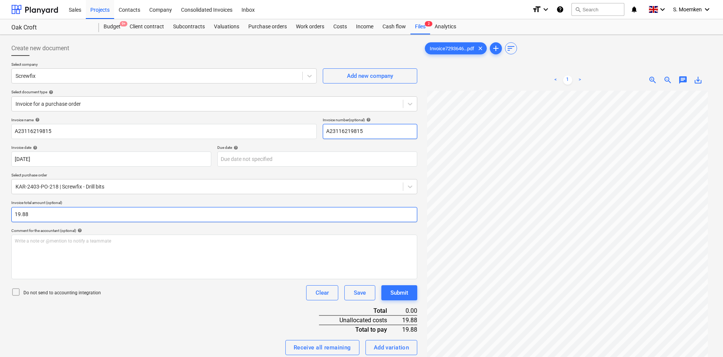
type input "19.88"
click at [14, 293] on icon at bounding box center [15, 292] width 9 height 9
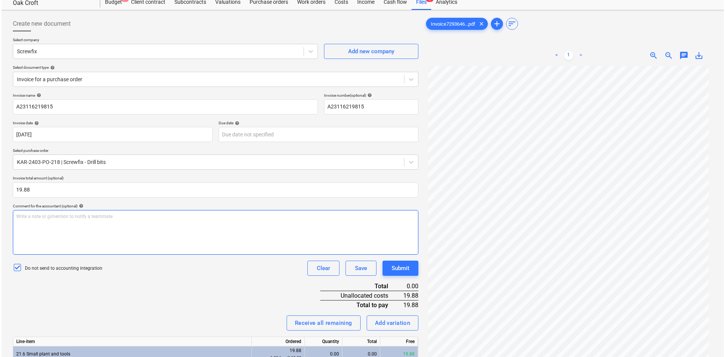
scroll to position [76, 0]
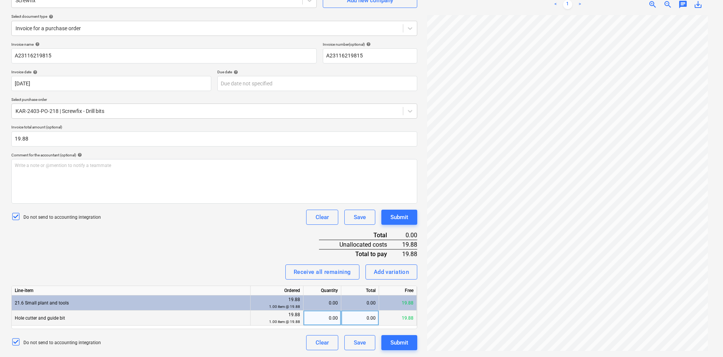
click at [362, 320] on div "0.00" at bounding box center [360, 318] width 38 height 15
type input "19.88"
click at [334, 319] on div "0.00" at bounding box center [321, 318] width 31 height 15
click at [210, 227] on div "Invoice name help A23116219815 Invoice number (optional) help A23116219815 Invo…" at bounding box center [214, 196] width 406 height 308
click at [401, 340] on div "Submit" at bounding box center [399, 343] width 18 height 10
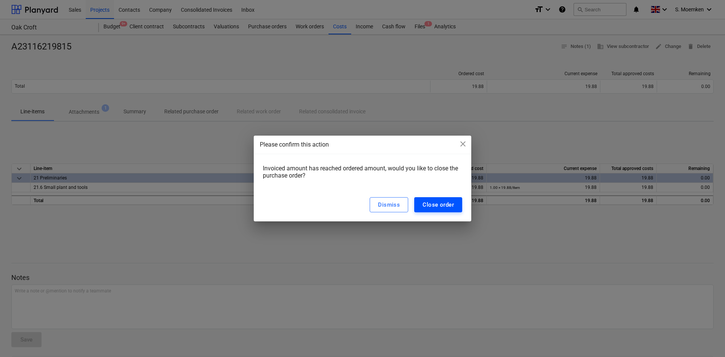
click at [436, 204] on div "Close order" at bounding box center [438, 205] width 31 height 10
